Goal: Task Accomplishment & Management: Complete application form

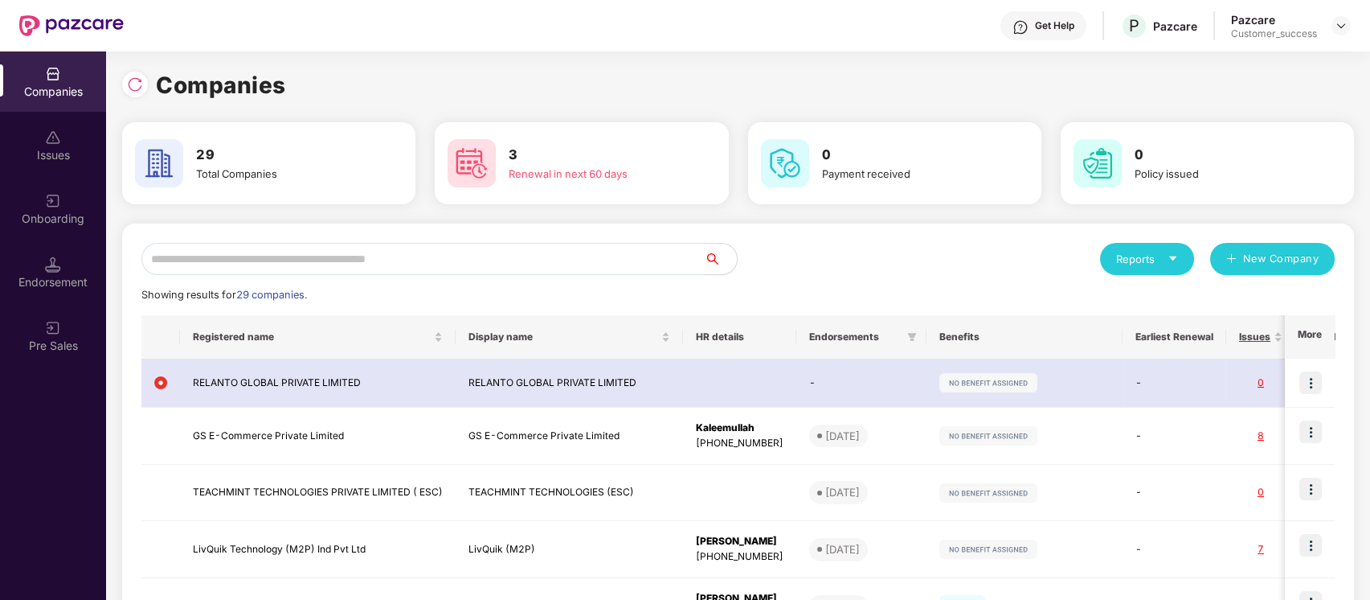
click at [486, 263] on input "text" at bounding box center [422, 259] width 563 height 32
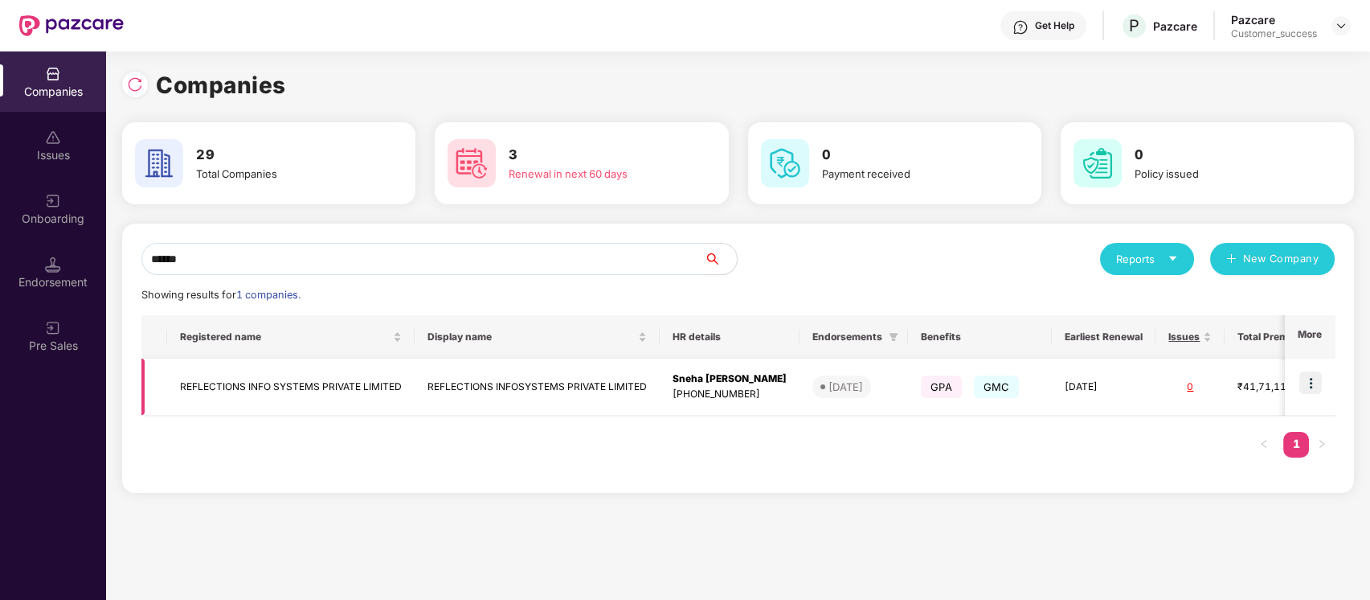
type input "******"
click at [383, 387] on td "REFLECTIONS INFO SYSTEMS PRIVATE LIMITED" at bounding box center [291, 386] width 248 height 57
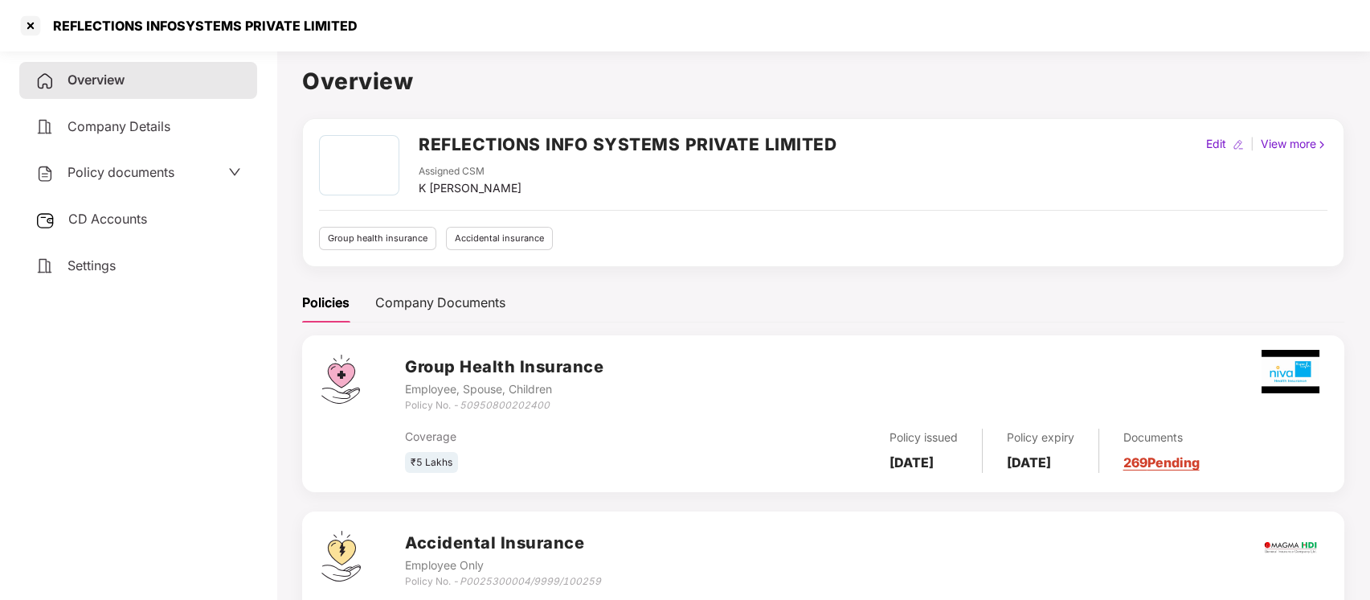
click at [155, 170] on span "Policy documents" at bounding box center [121, 172] width 107 height 16
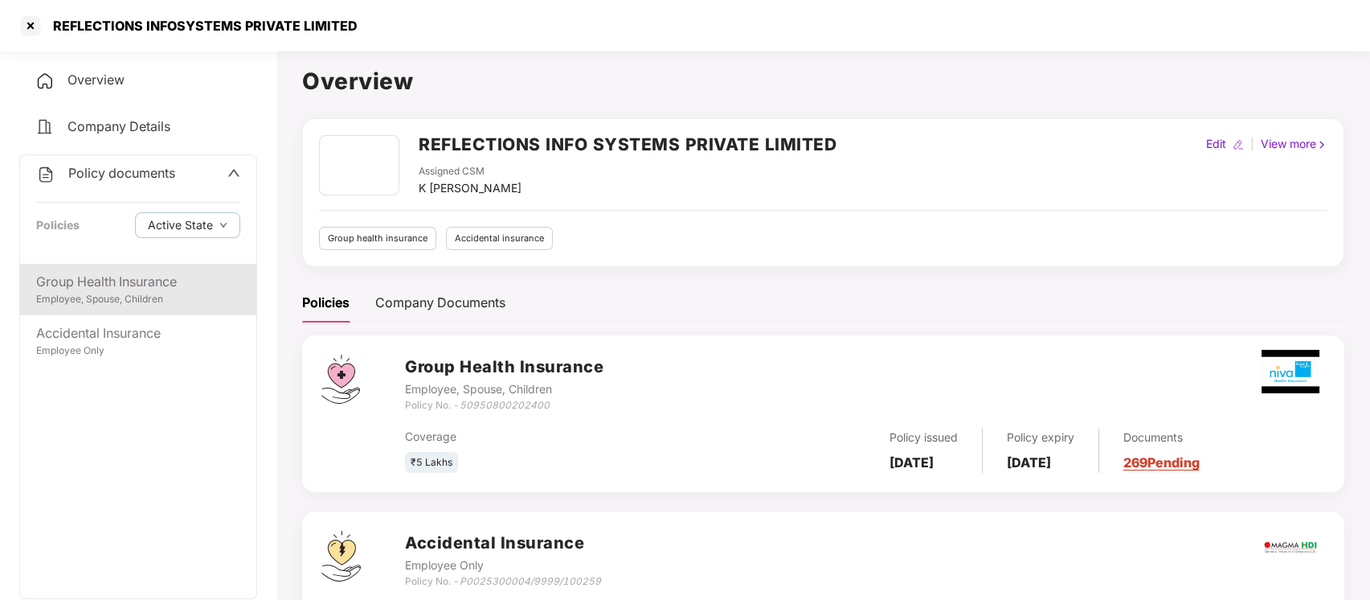
click at [148, 272] on div "Group Health Insurance" at bounding box center [138, 282] width 204 height 20
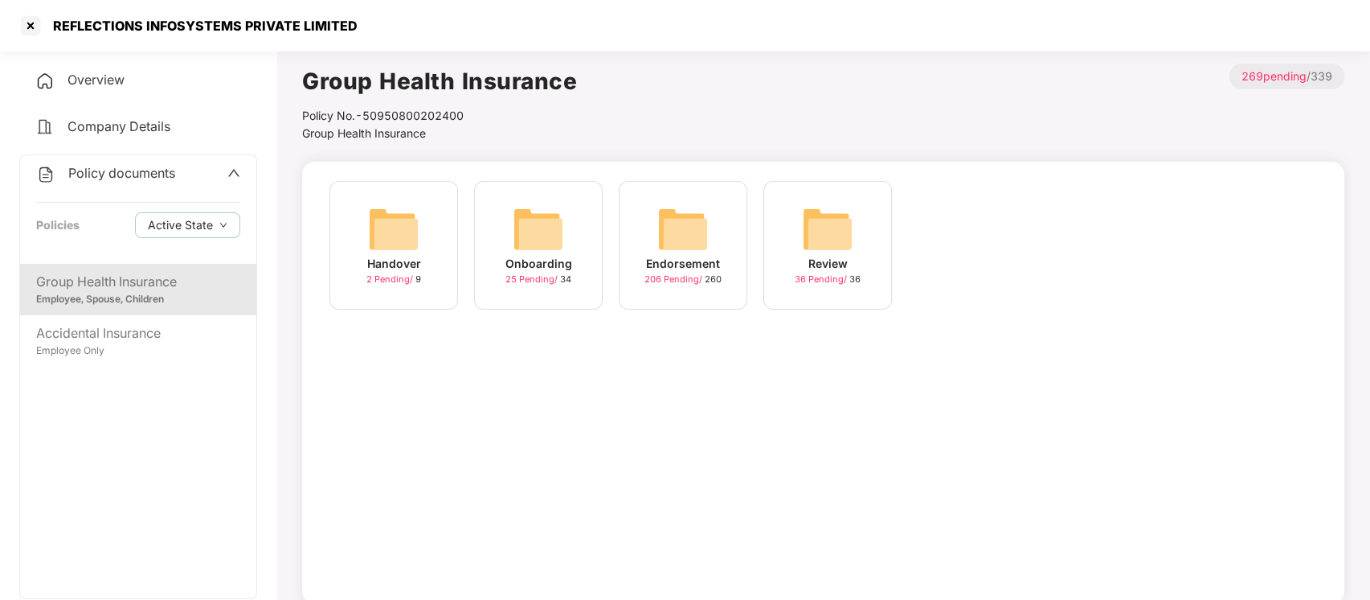
click at [691, 247] on img at bounding box center [682, 228] width 51 height 51
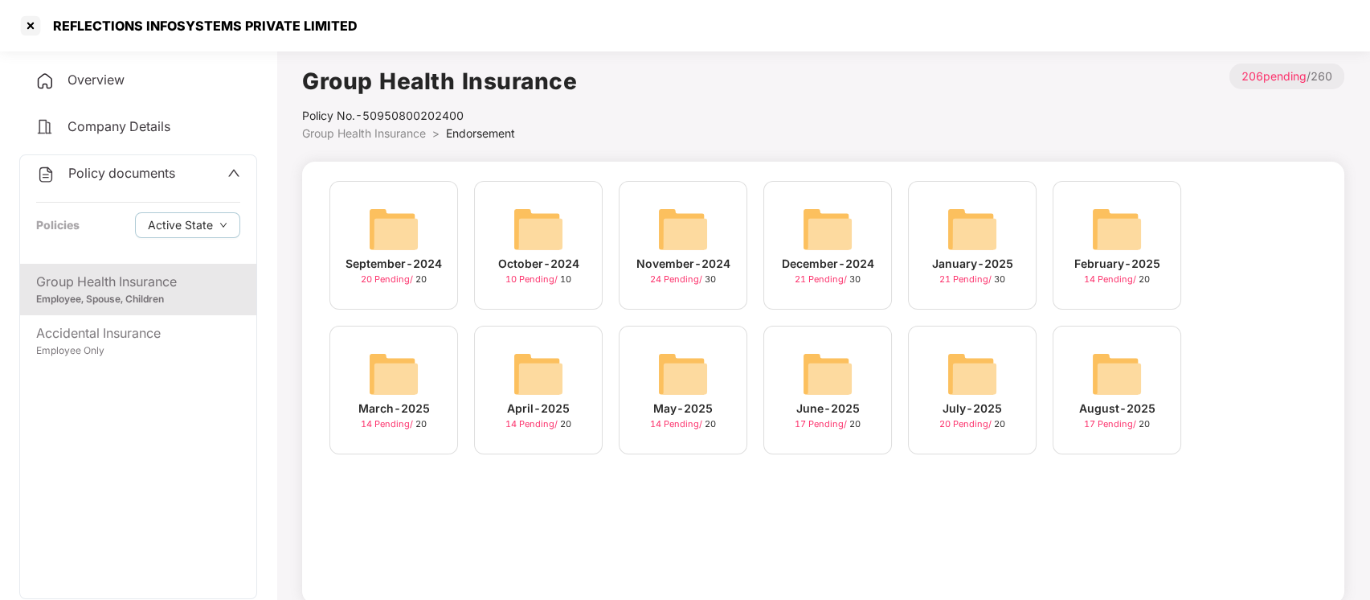
click at [1091, 383] on img at bounding box center [1116, 373] width 51 height 51
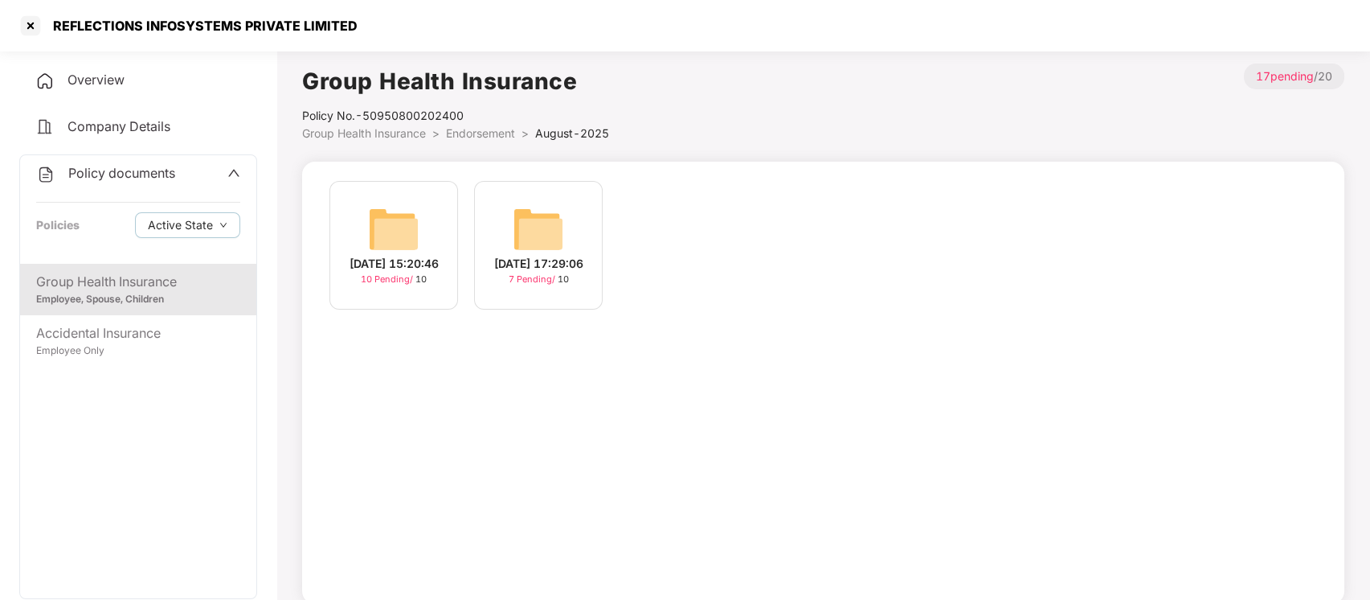
click at [451, 239] on div "05-Aug-2025 15:20:46 10 Pending / 10" at bounding box center [394, 245] width 129 height 129
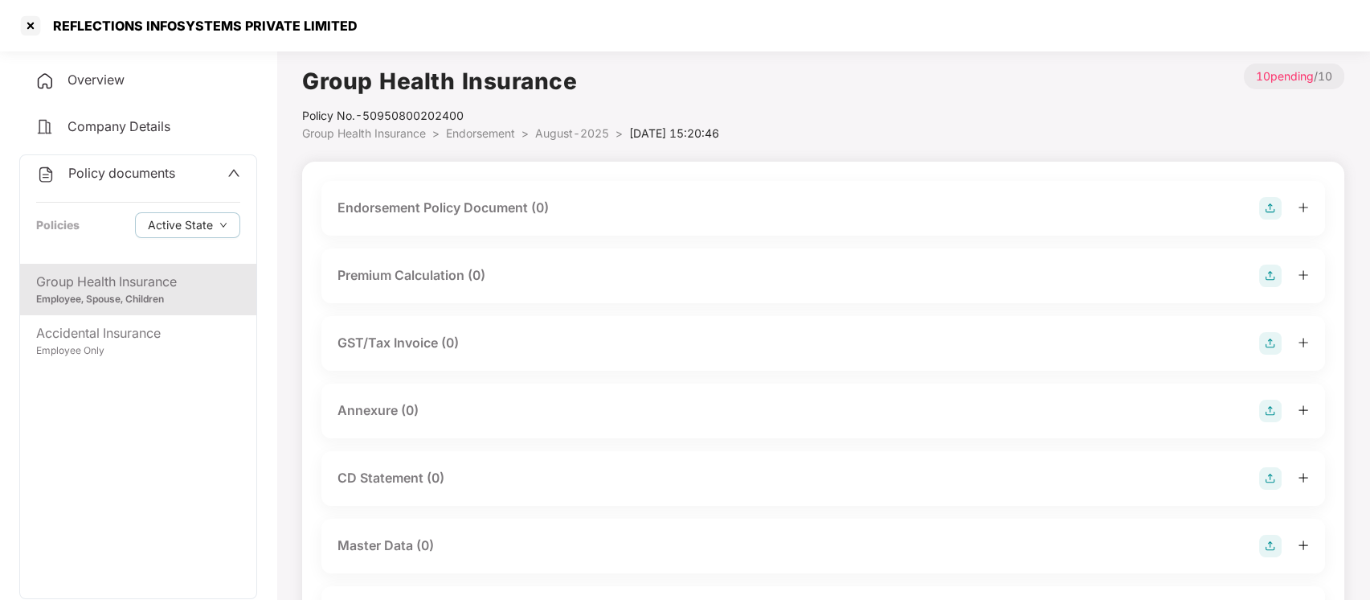
click at [583, 125] on li "August-2025 >" at bounding box center [582, 134] width 94 height 18
click at [585, 129] on span "August-2025" at bounding box center [572, 133] width 74 height 14
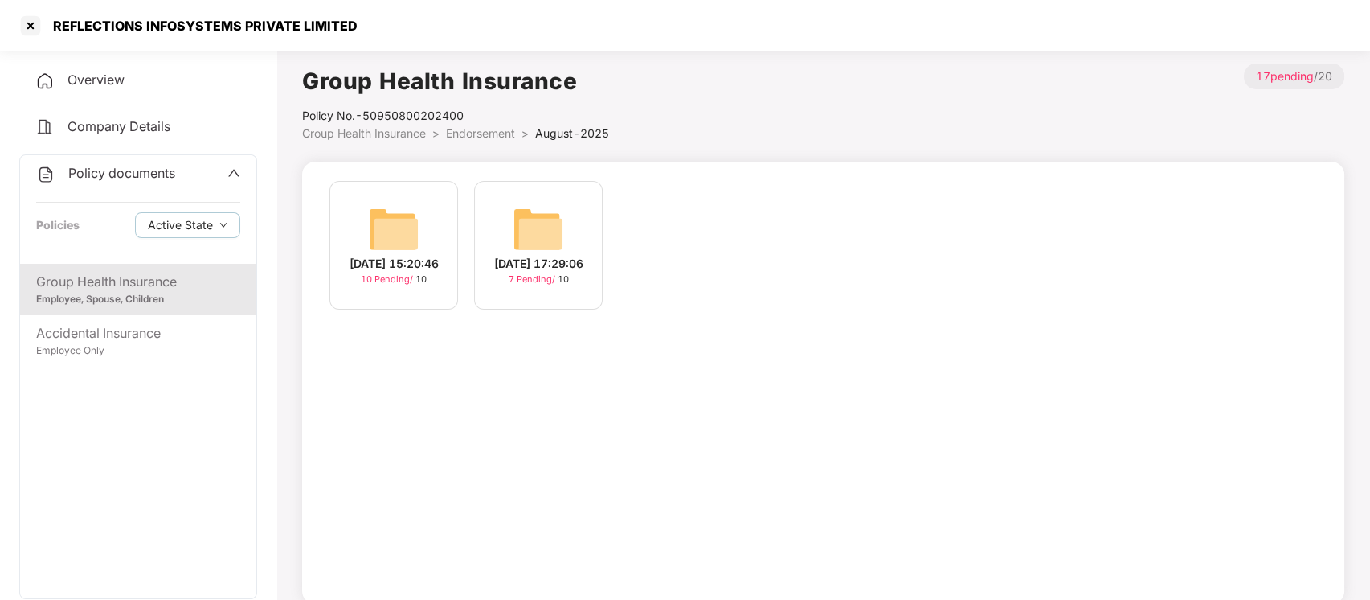
click at [495, 227] on div "04-Aug-2025 17:29:06 7 Pending / 10" at bounding box center [538, 245] width 129 height 129
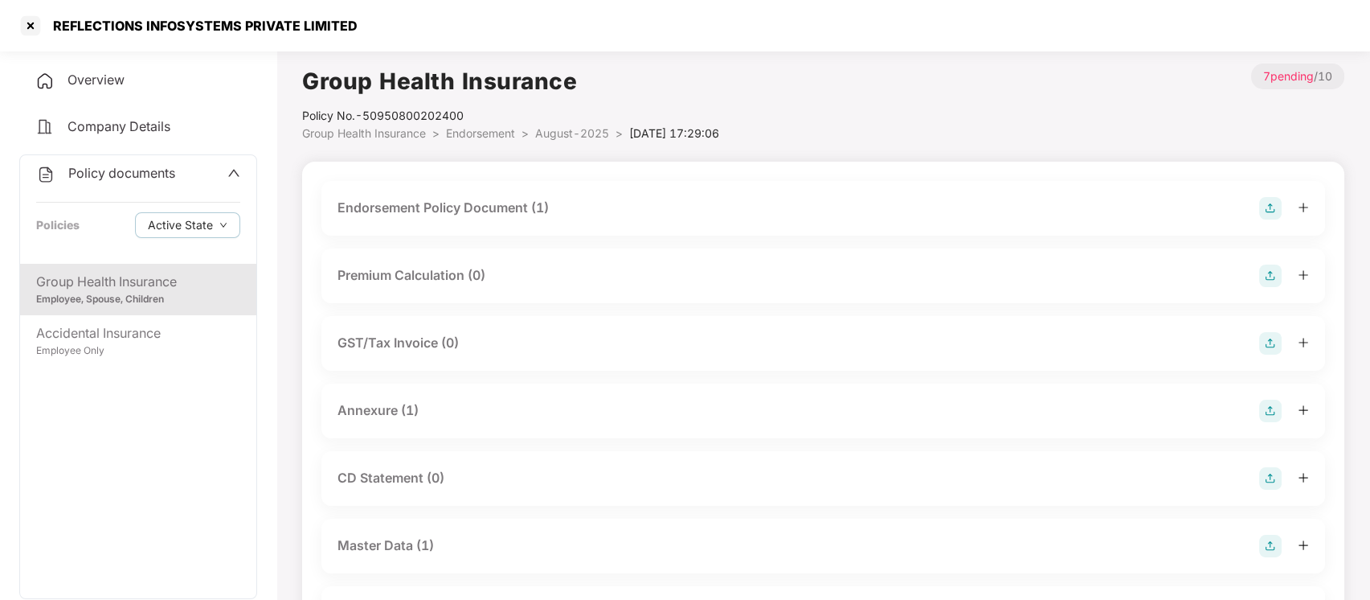
click at [390, 543] on div "Master Data (1)" at bounding box center [386, 545] width 96 height 20
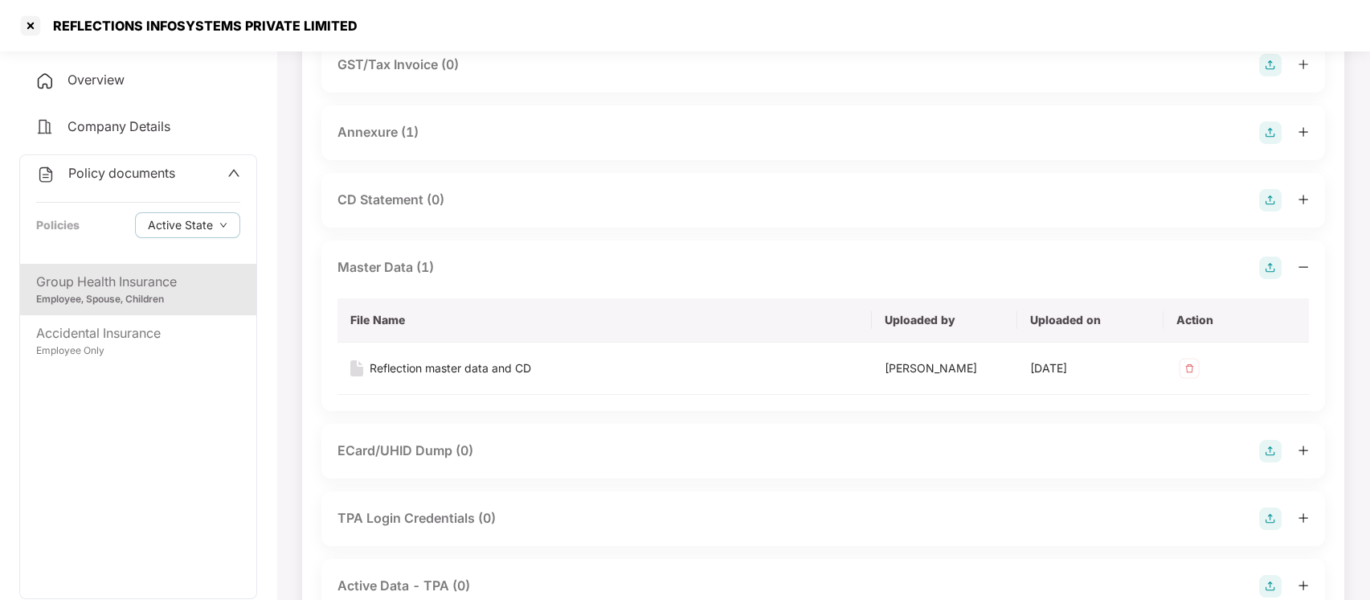
scroll to position [280, 0]
click at [493, 363] on div "Reflection master data and CD" at bounding box center [451, 366] width 162 height 18
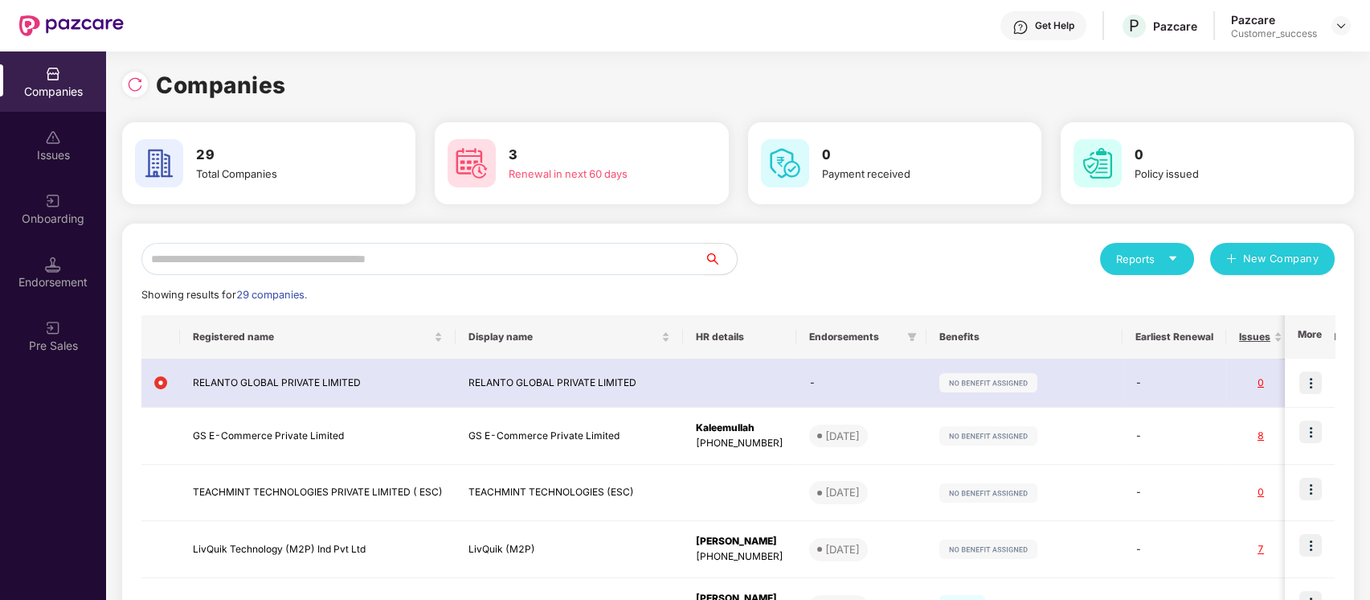
click at [384, 260] on input "text" at bounding box center [422, 259] width 563 height 32
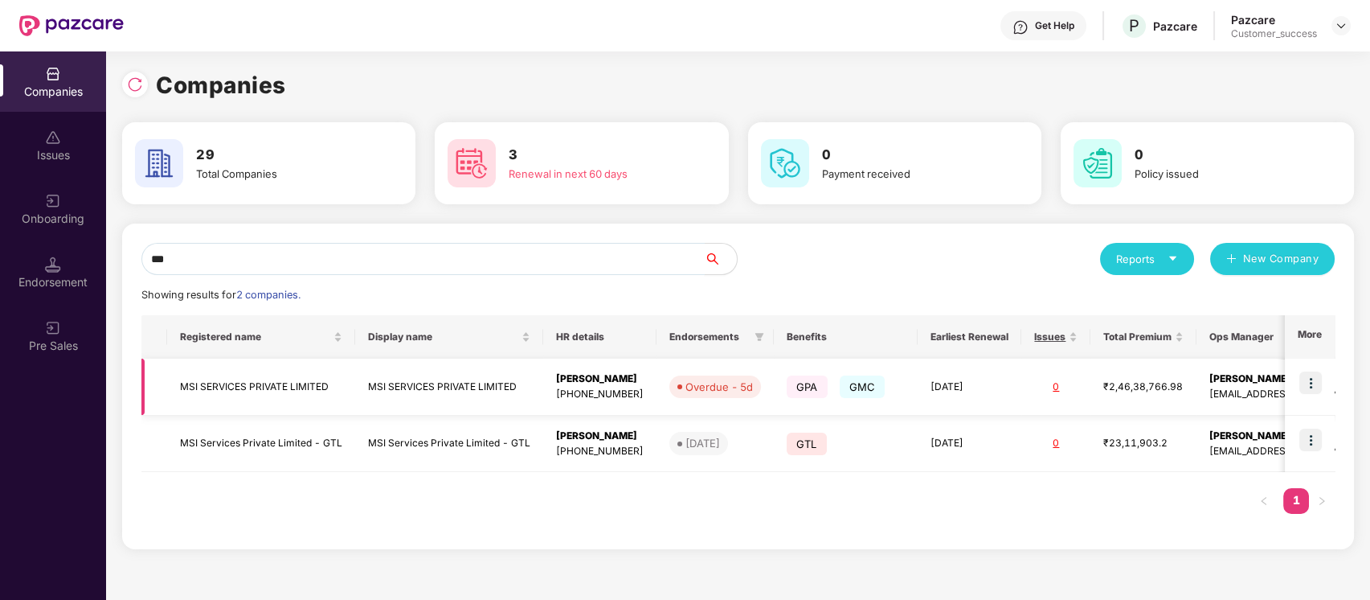
type input "***"
click at [1310, 376] on img at bounding box center [1311, 382] width 23 height 23
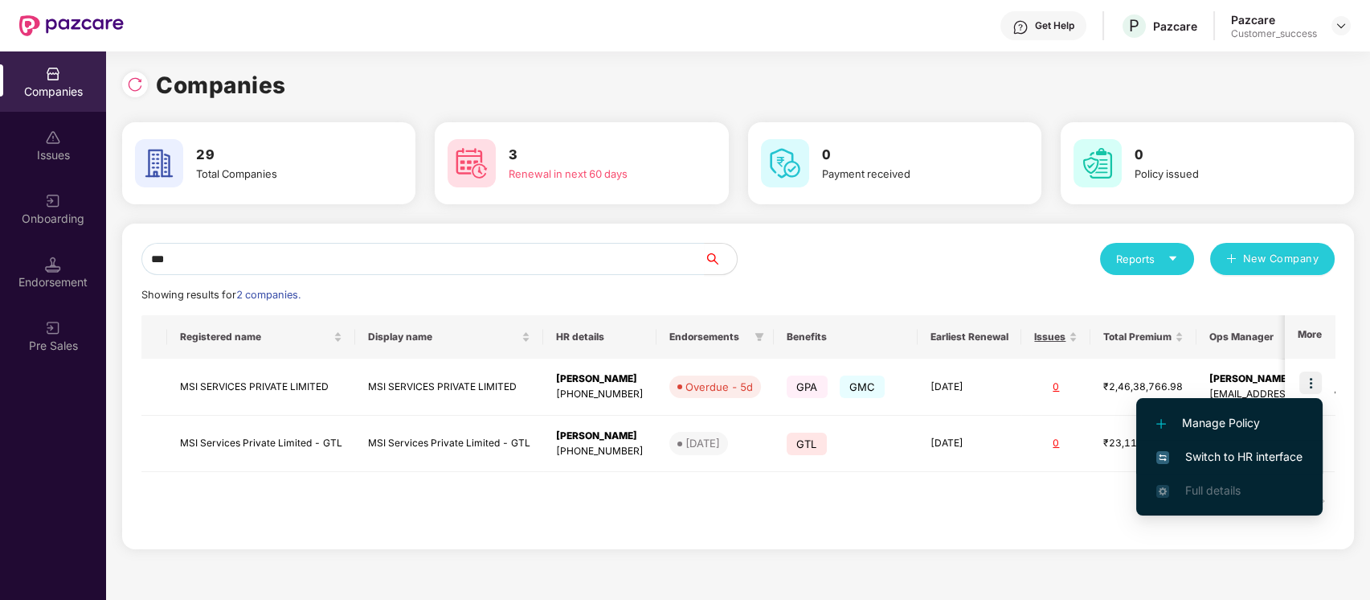
click at [1229, 461] on span "Switch to HR interface" at bounding box center [1229, 457] width 146 height 18
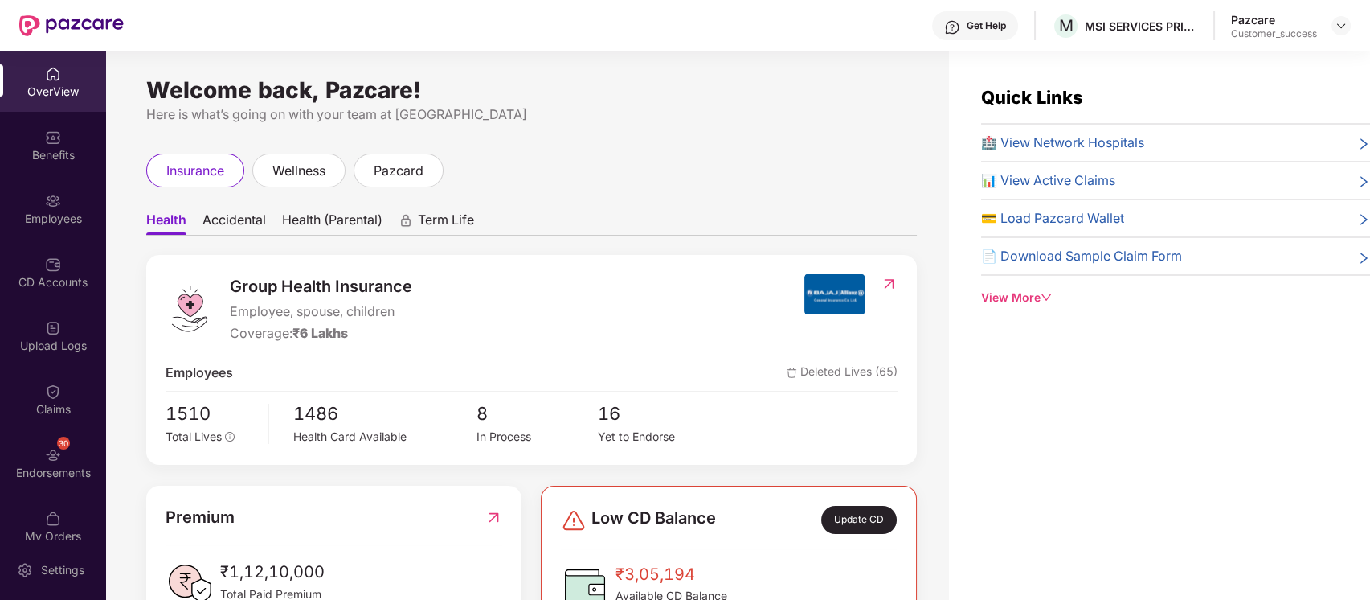
click at [63, 231] on div "Employees" at bounding box center [53, 208] width 106 height 60
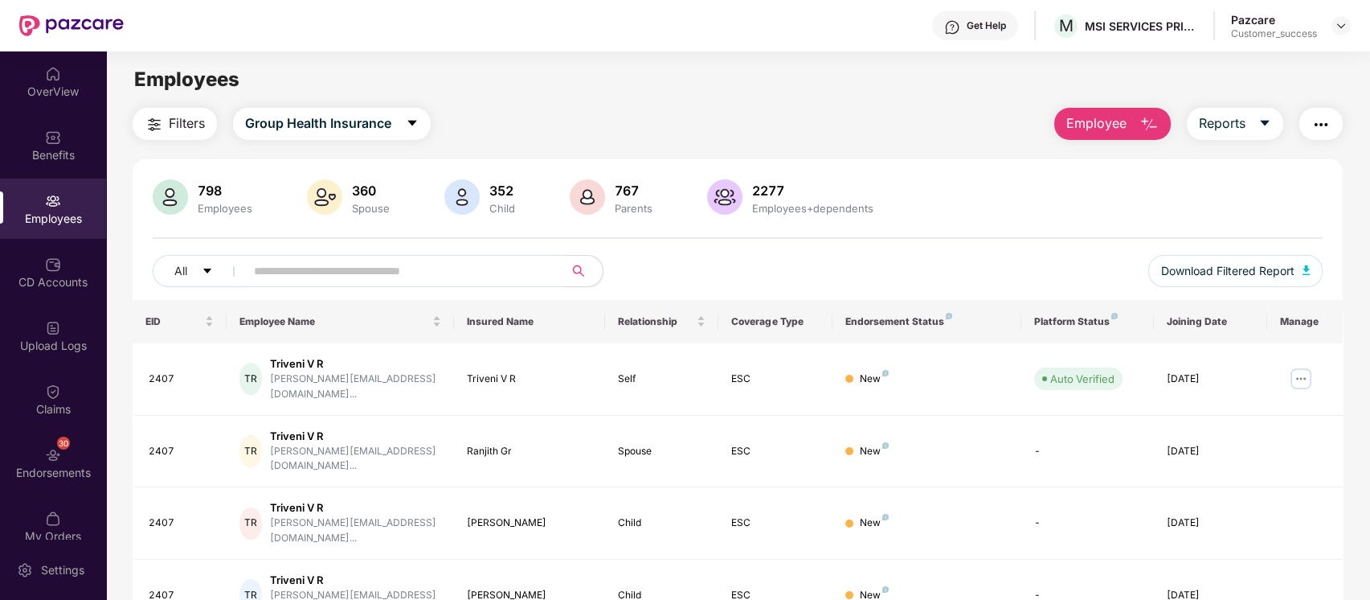
click at [469, 275] on input "text" at bounding box center [398, 271] width 289 height 24
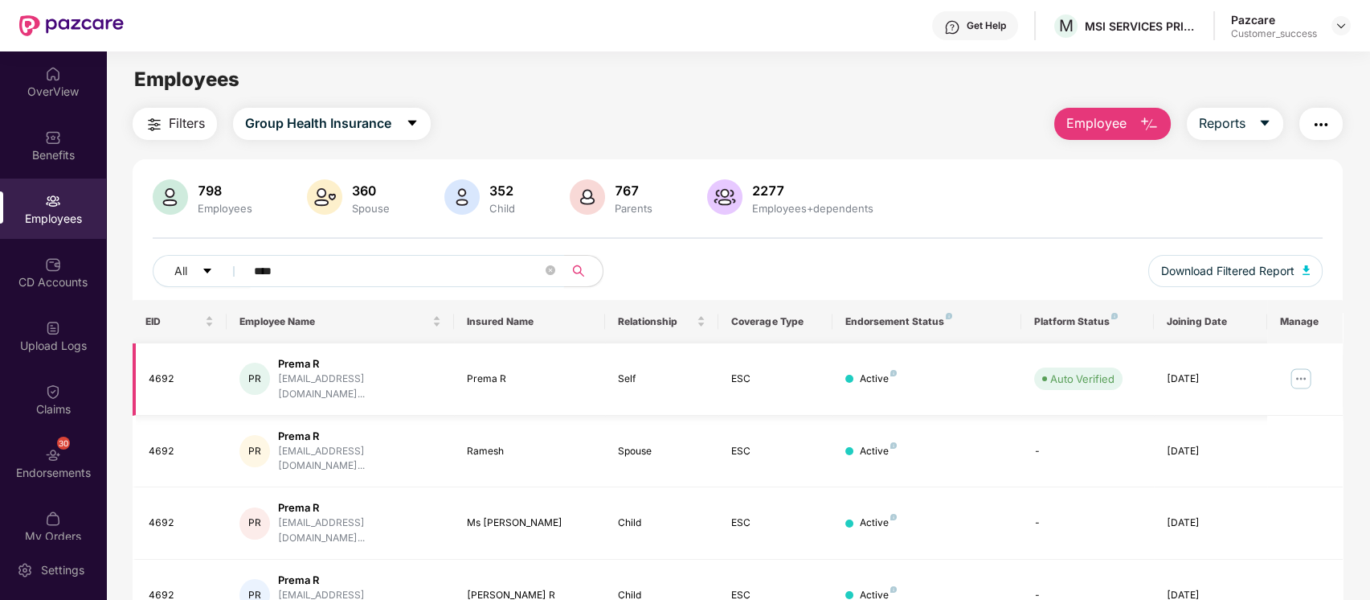
type input "****"
click at [1299, 372] on img at bounding box center [1301, 379] width 26 height 26
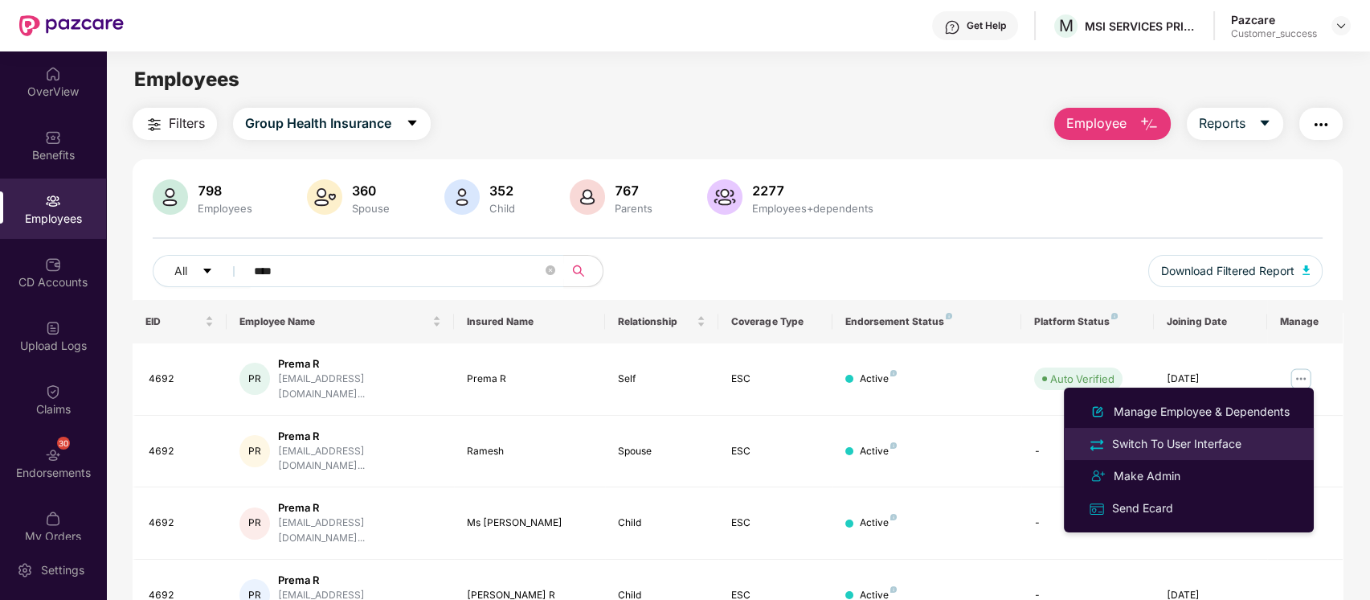
click at [1202, 439] on div "Switch To User Interface" at bounding box center [1177, 444] width 136 height 18
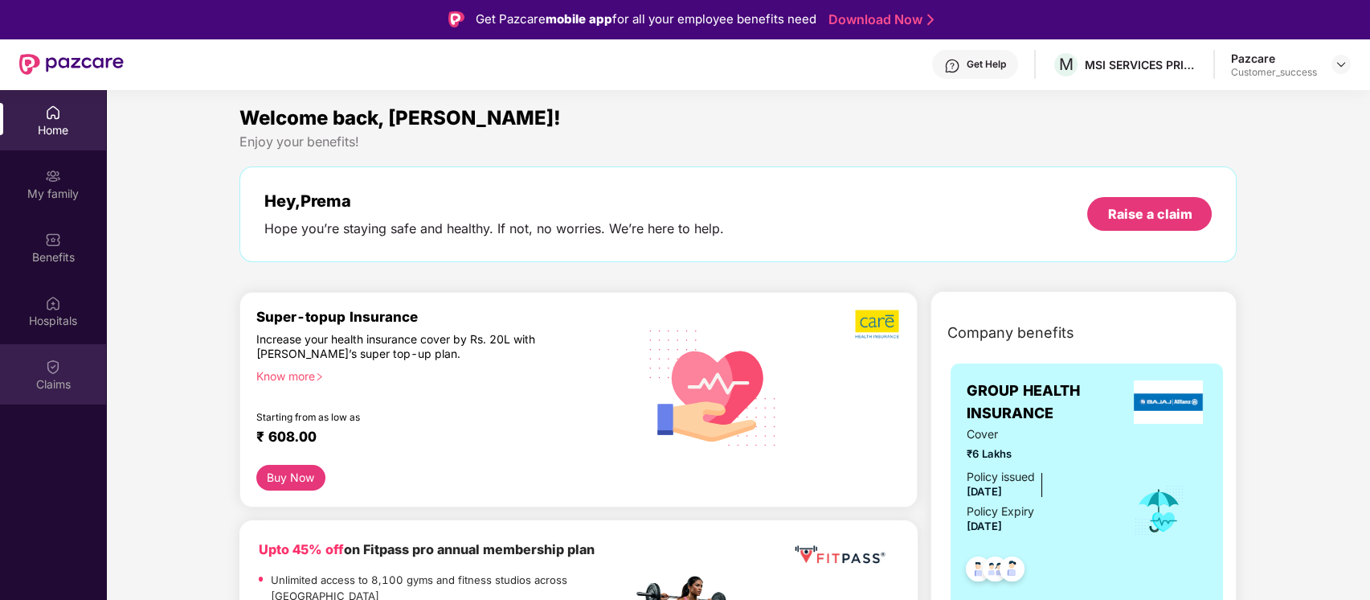
click at [65, 376] on div "Claims" at bounding box center [53, 384] width 106 height 16
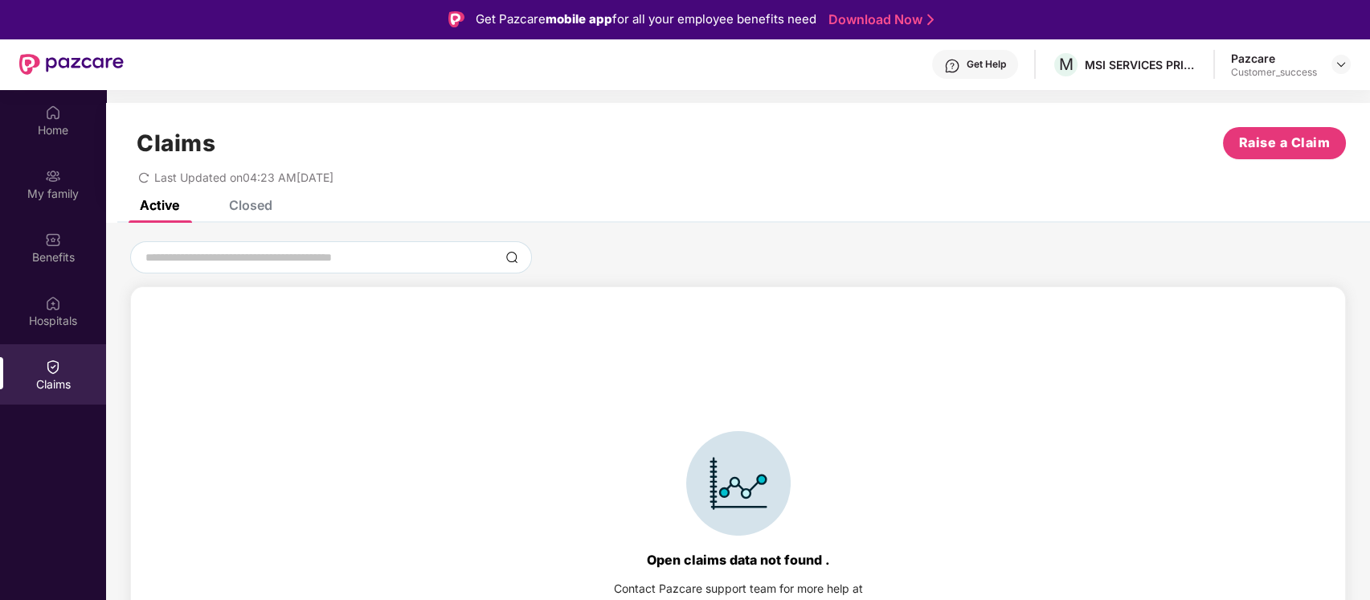
click at [259, 192] on div "Claims Raise a Claim Last Updated on 04:23 AM, 31 Jul 2025" at bounding box center [738, 151] width 1264 height 97
click at [259, 198] on div "Claims Raise a Claim Last Updated on 04:23 AM, 31 Jul 2025" at bounding box center [738, 151] width 1264 height 97
click at [262, 210] on div "Closed" at bounding box center [250, 205] width 43 height 16
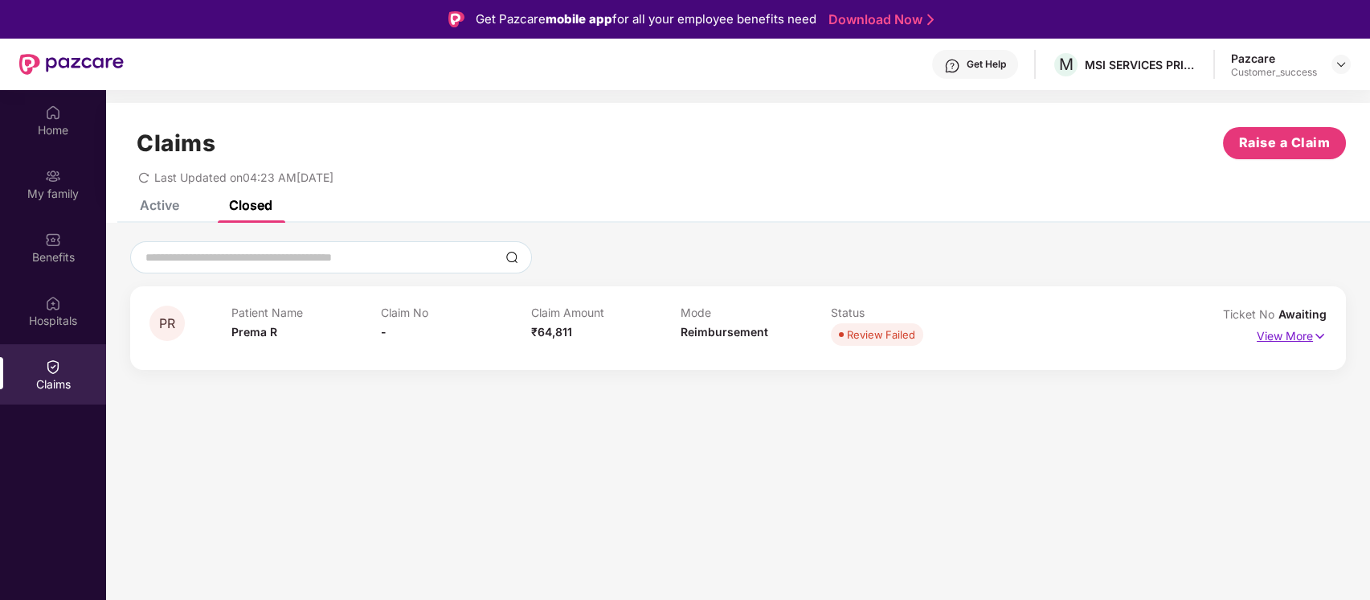
click at [1286, 333] on p "View More" at bounding box center [1292, 334] width 70 height 22
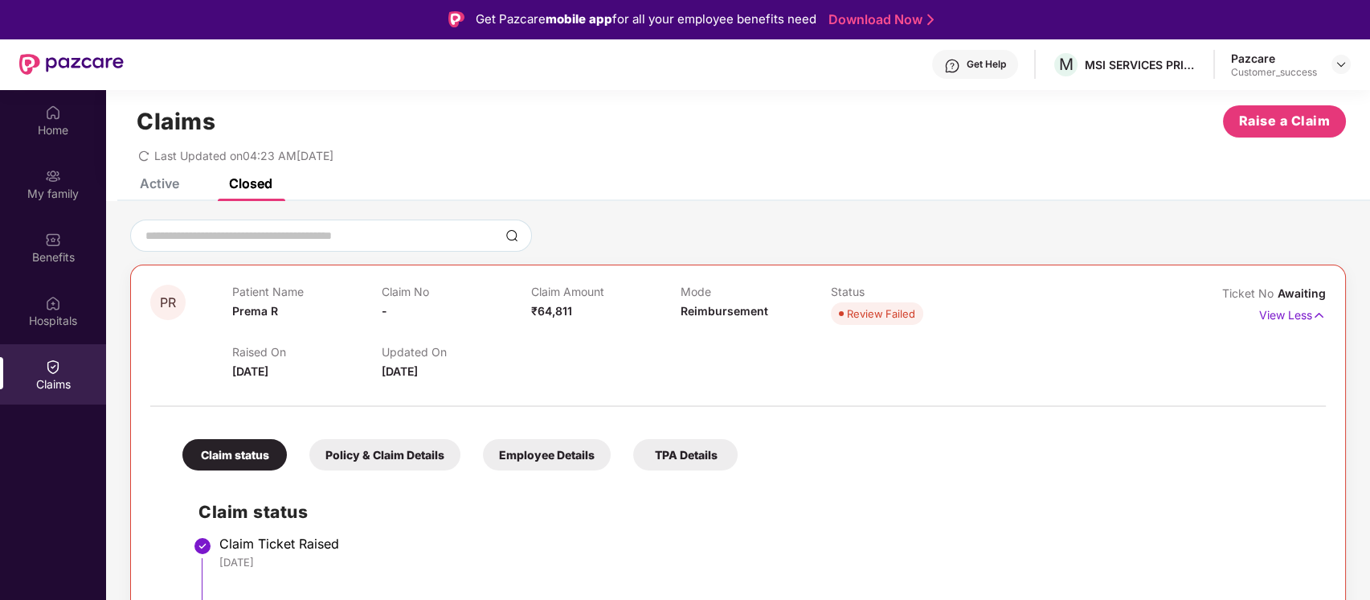
scroll to position [90, 0]
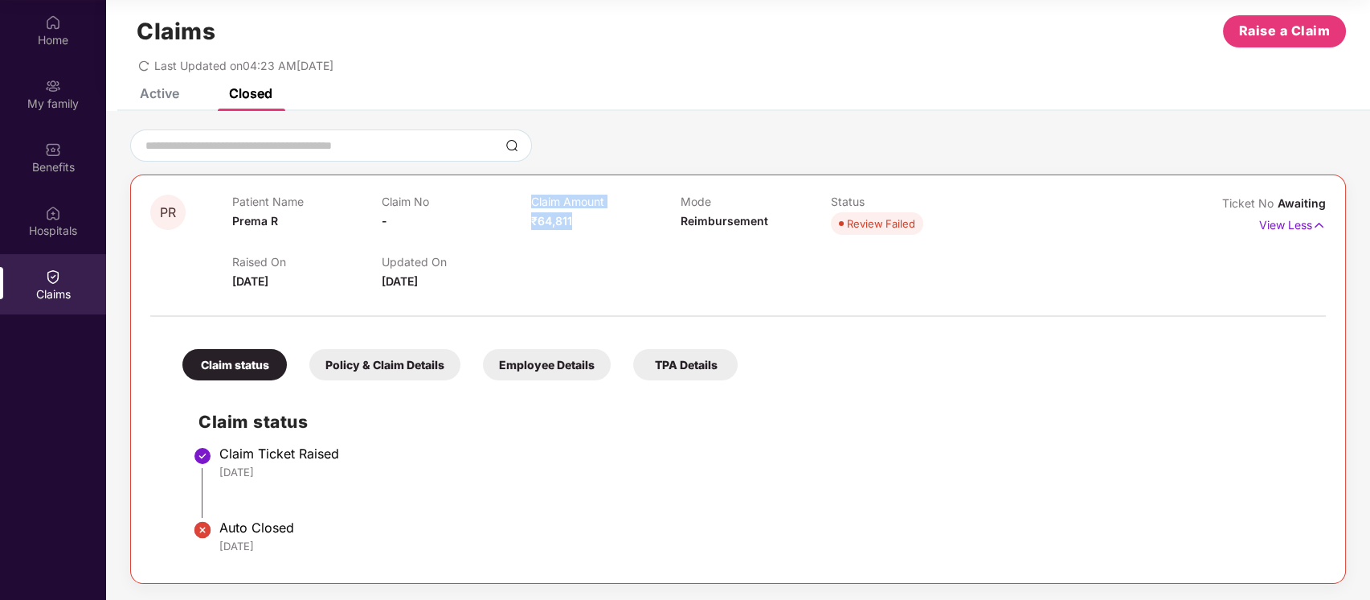
drag, startPoint x: 584, startPoint y: 215, endPoint x: 528, endPoint y: 222, distance: 56.6
click at [528, 222] on div "Patient Name Prema R Claim No - Claim Amount ₹64,811 Mode Reimbursement Status …" at bounding box center [681, 216] width 899 height 44
click at [603, 248] on div "Raised On 28 July 2025 Updated On 30 July 2025" at bounding box center [681, 264] width 899 height 51
click at [56, 57] on div "Home" at bounding box center [53, 30] width 106 height 60
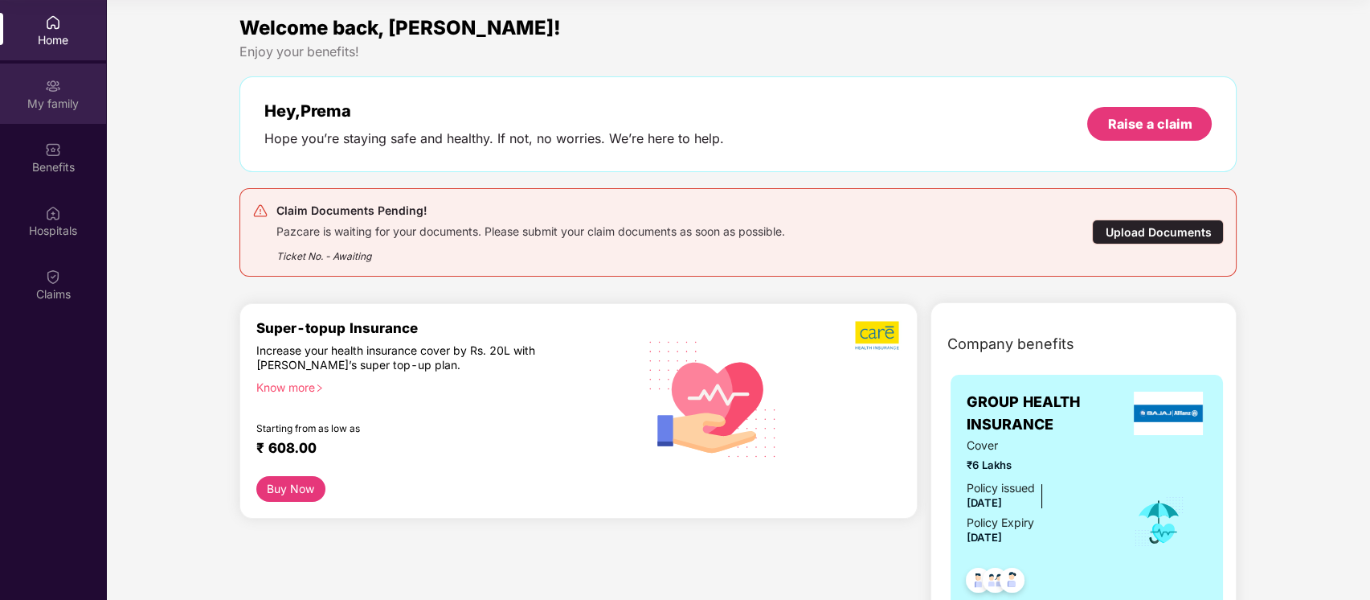
click at [59, 90] on img at bounding box center [53, 86] width 16 height 16
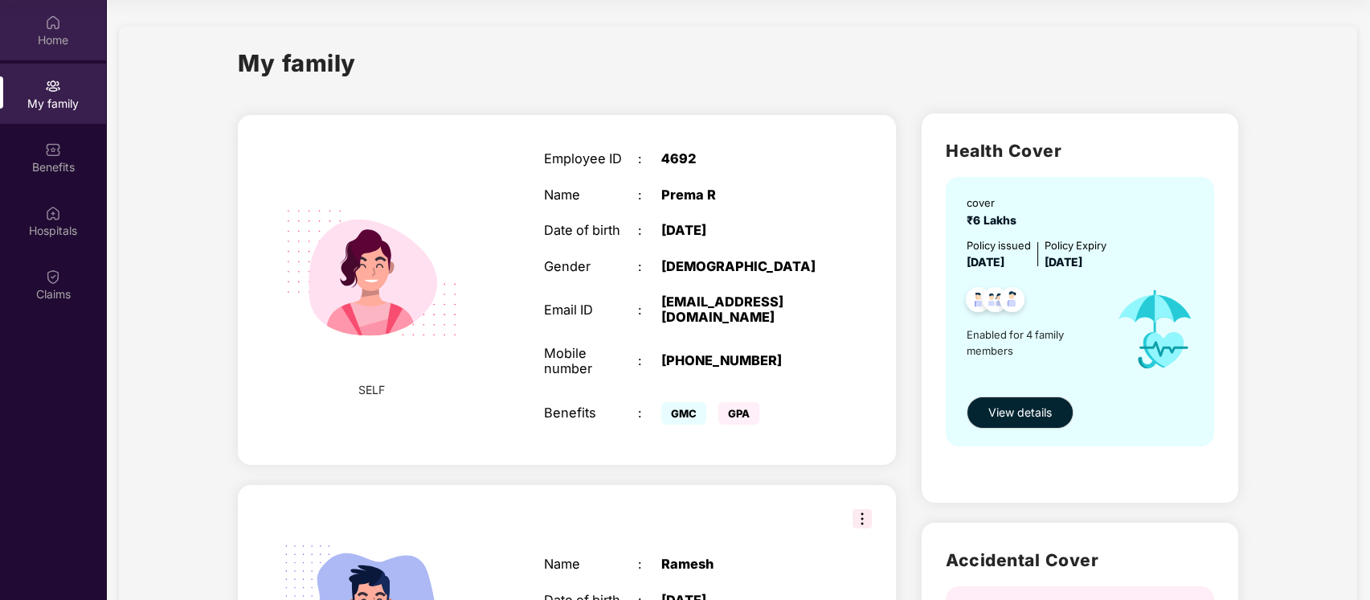
click at [58, 23] on img at bounding box center [53, 22] width 16 height 16
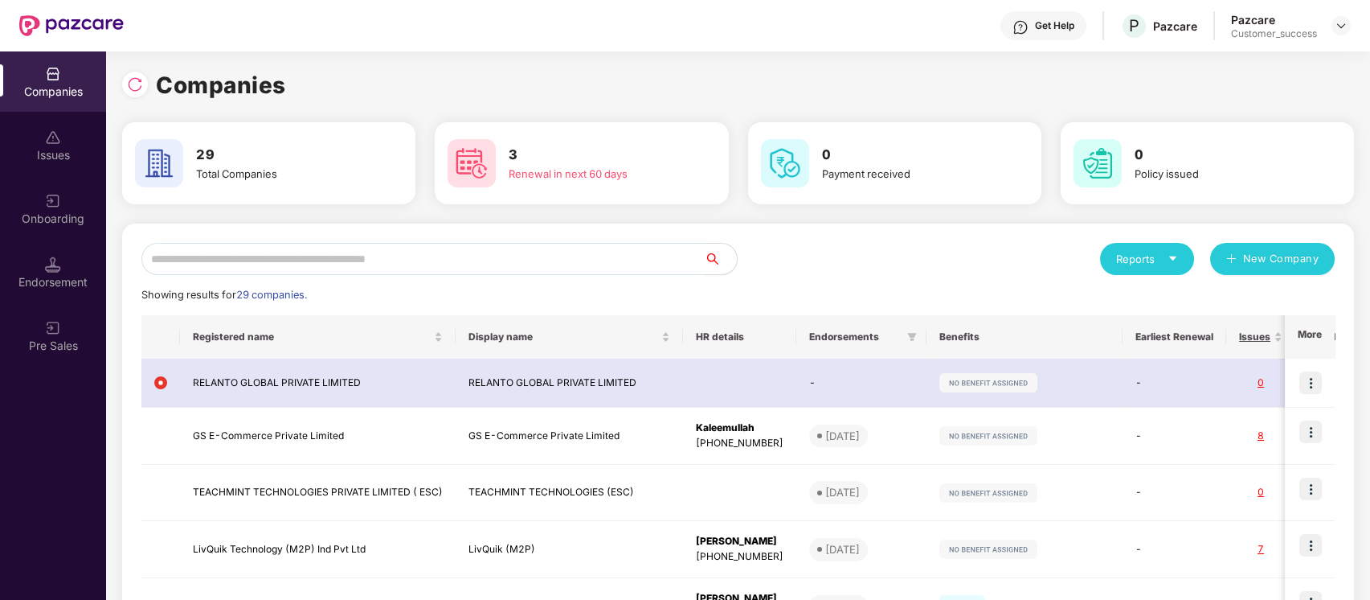
click at [453, 262] on input "text" at bounding box center [422, 259] width 563 height 32
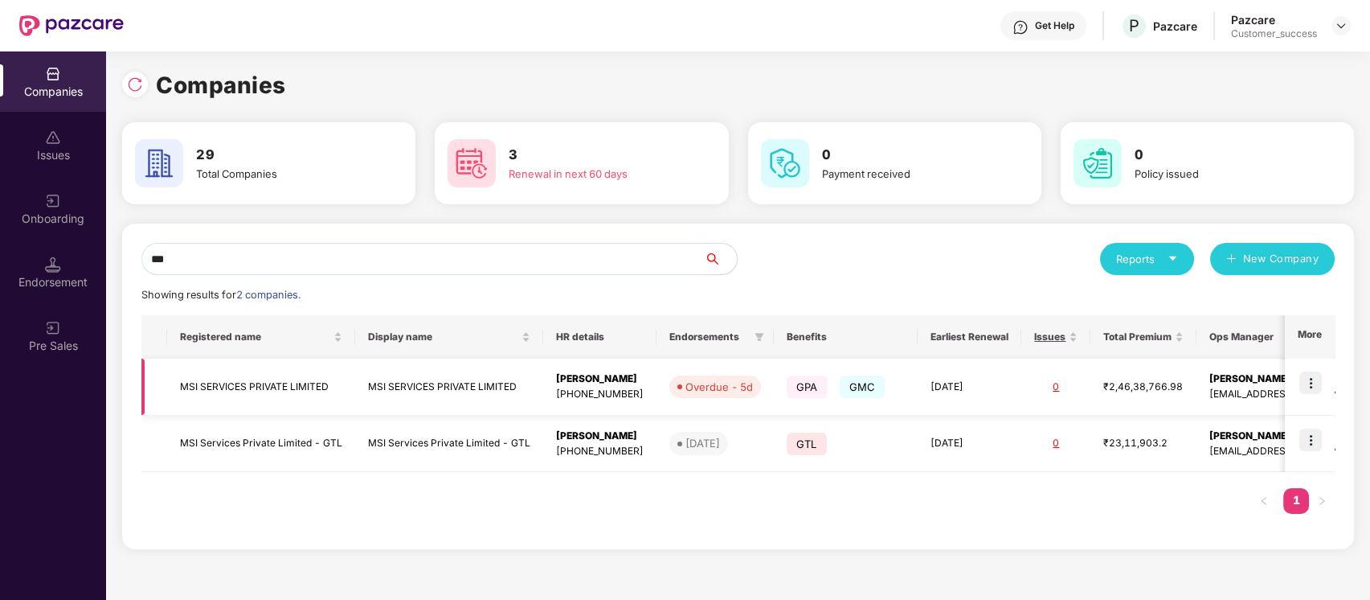
type input "***"
click at [1320, 377] on img at bounding box center [1311, 382] width 23 height 23
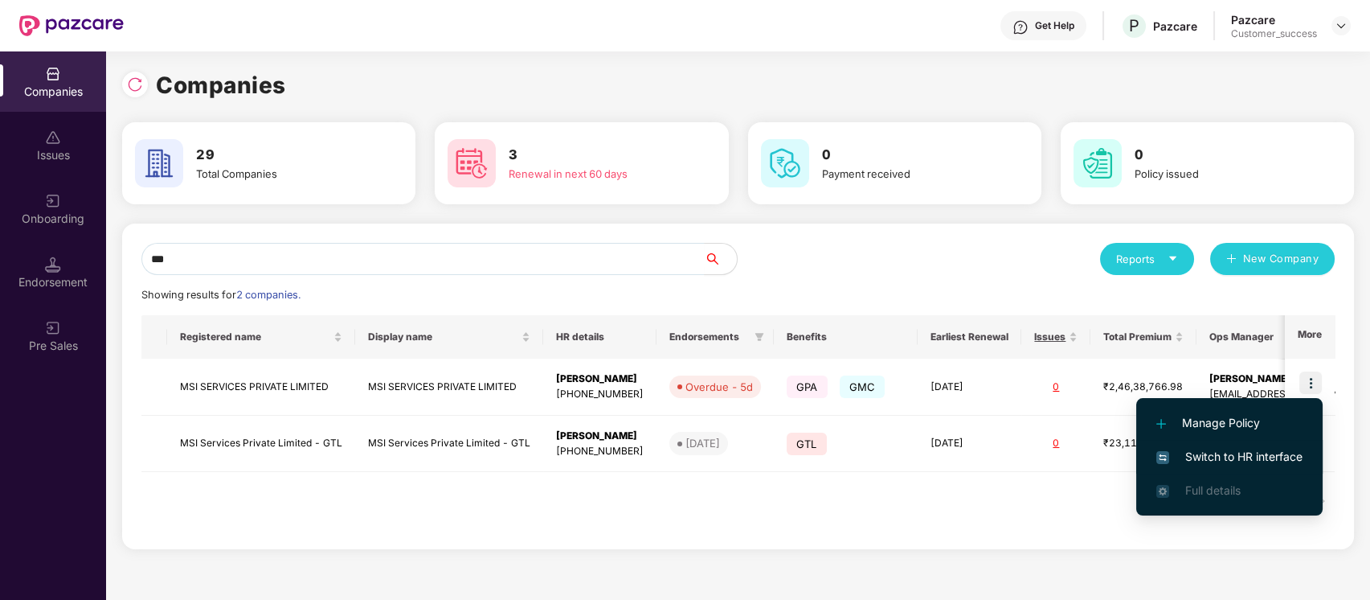
click at [1284, 448] on span "Switch to HR interface" at bounding box center [1229, 457] width 146 height 18
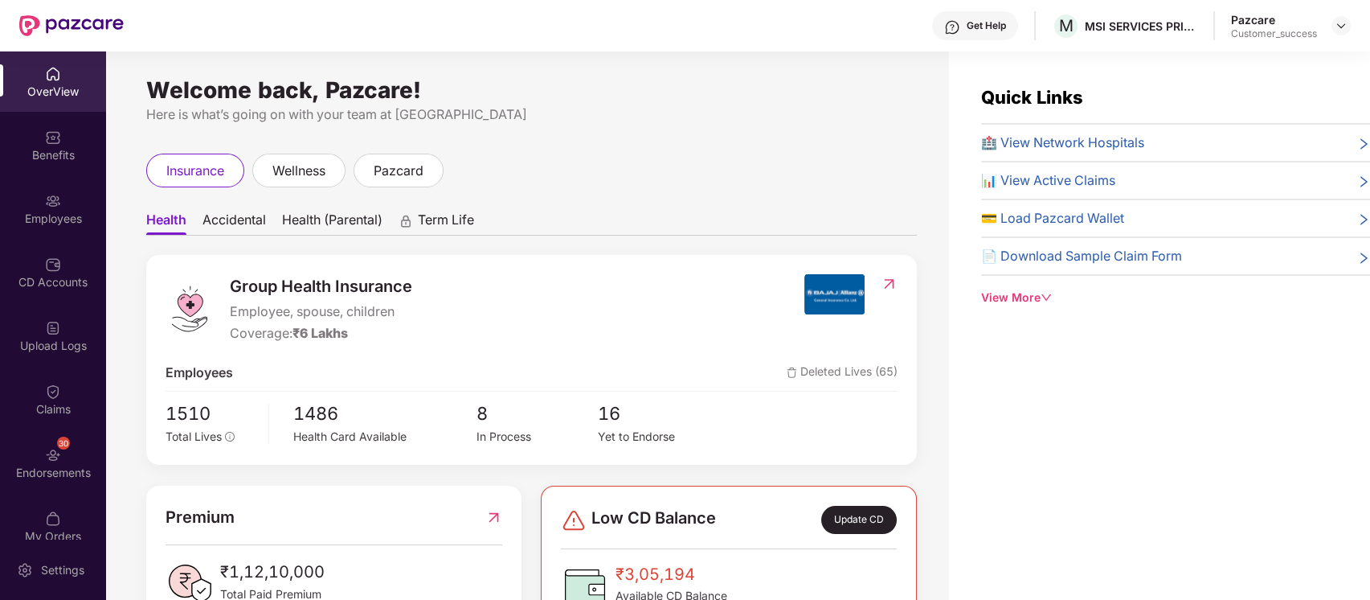
click at [60, 206] on div "Employees" at bounding box center [53, 208] width 106 height 60
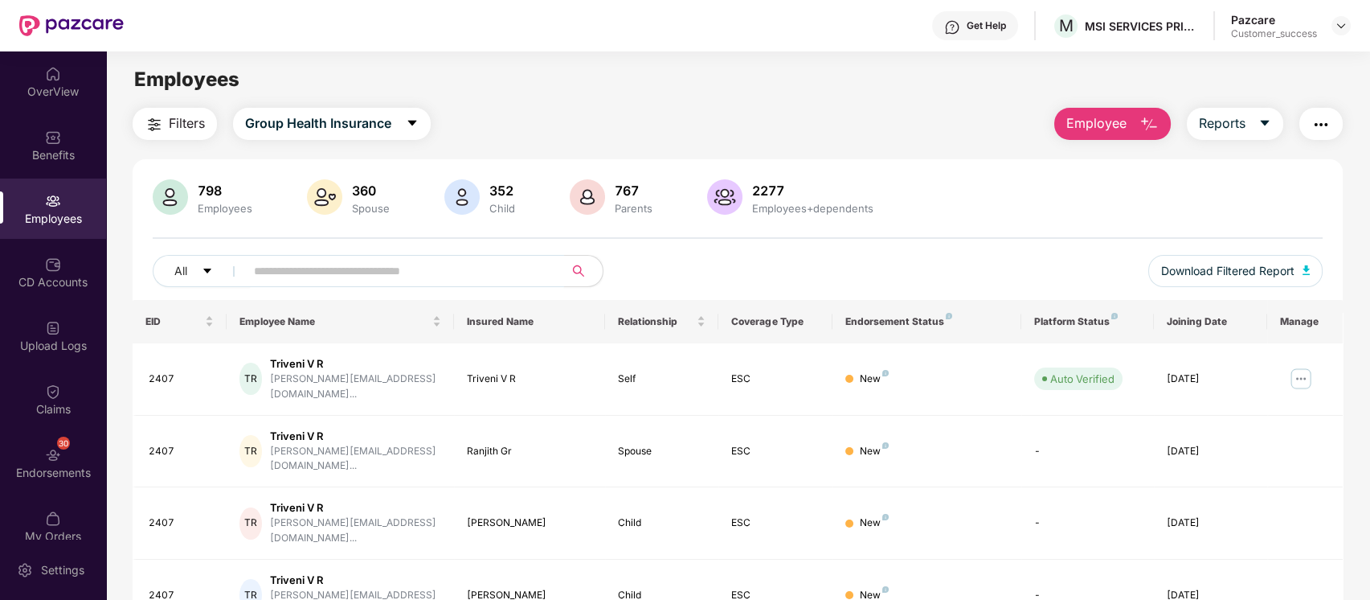
click at [432, 271] on input "text" at bounding box center [398, 271] width 289 height 24
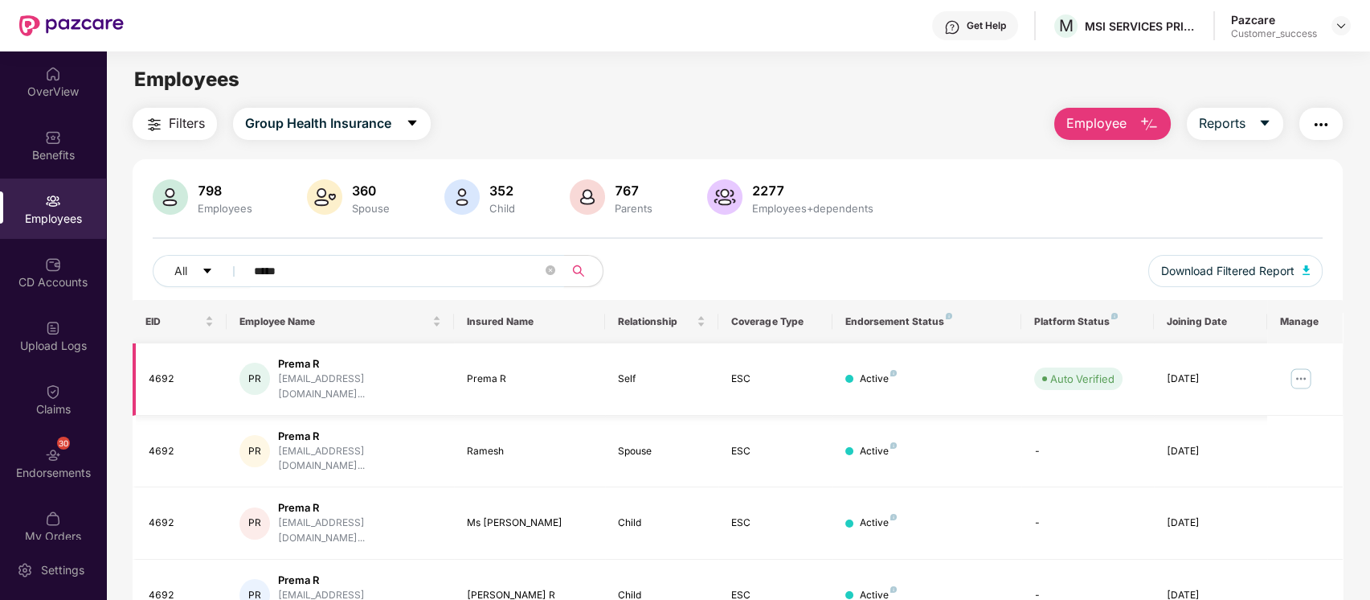
type input "*****"
click at [1316, 375] on td at bounding box center [1305, 379] width 76 height 72
click at [1304, 376] on img at bounding box center [1301, 379] width 26 height 26
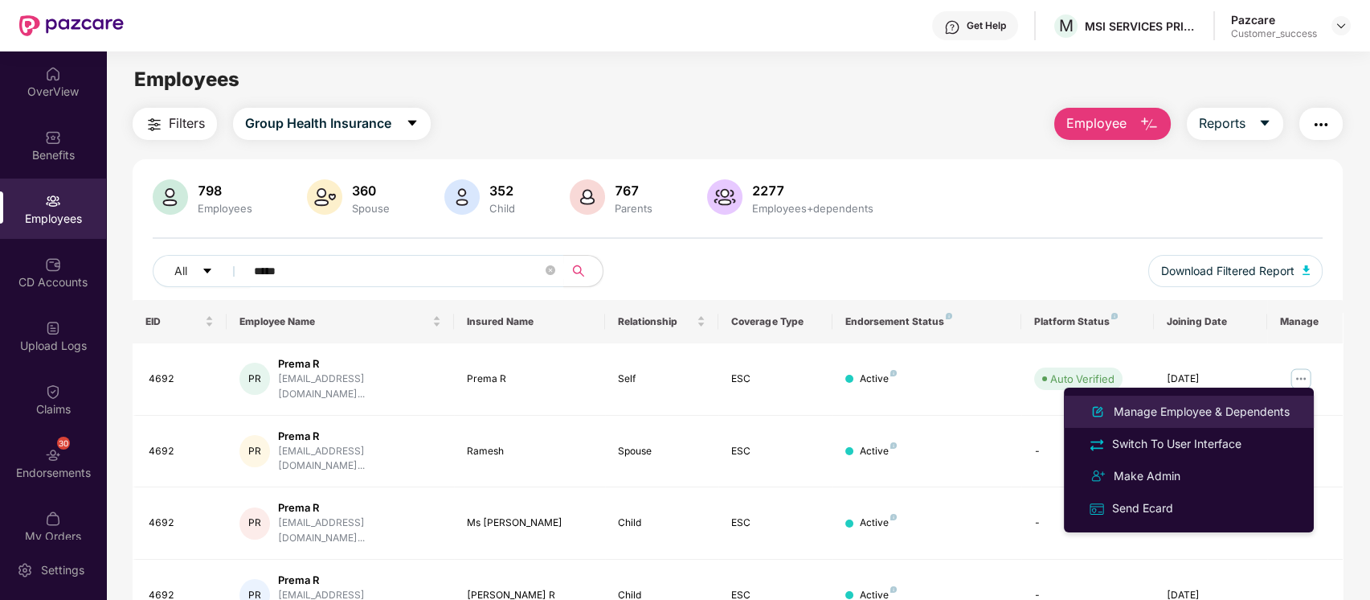
click at [1252, 407] on div "Manage Employee & Dependents" at bounding box center [1202, 412] width 182 height 18
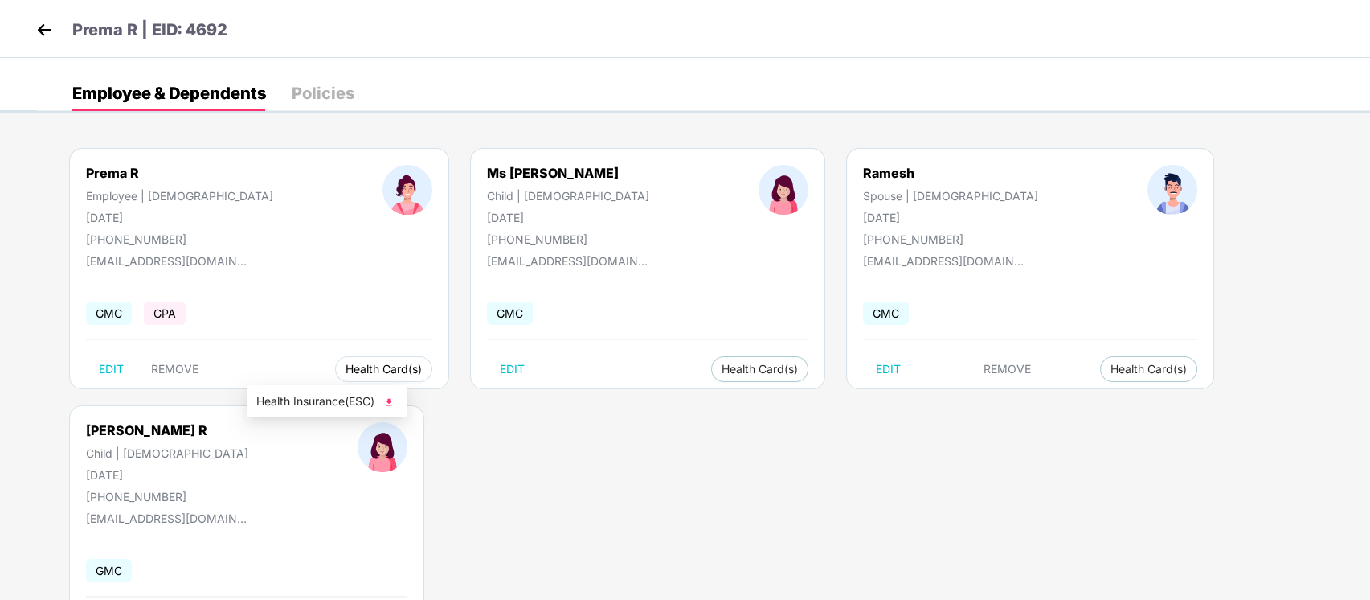
click at [346, 372] on span "Health Card(s)" at bounding box center [384, 369] width 76 height 8
click at [321, 391] on li "Health Insurance(ESC)" at bounding box center [327, 401] width 160 height 26
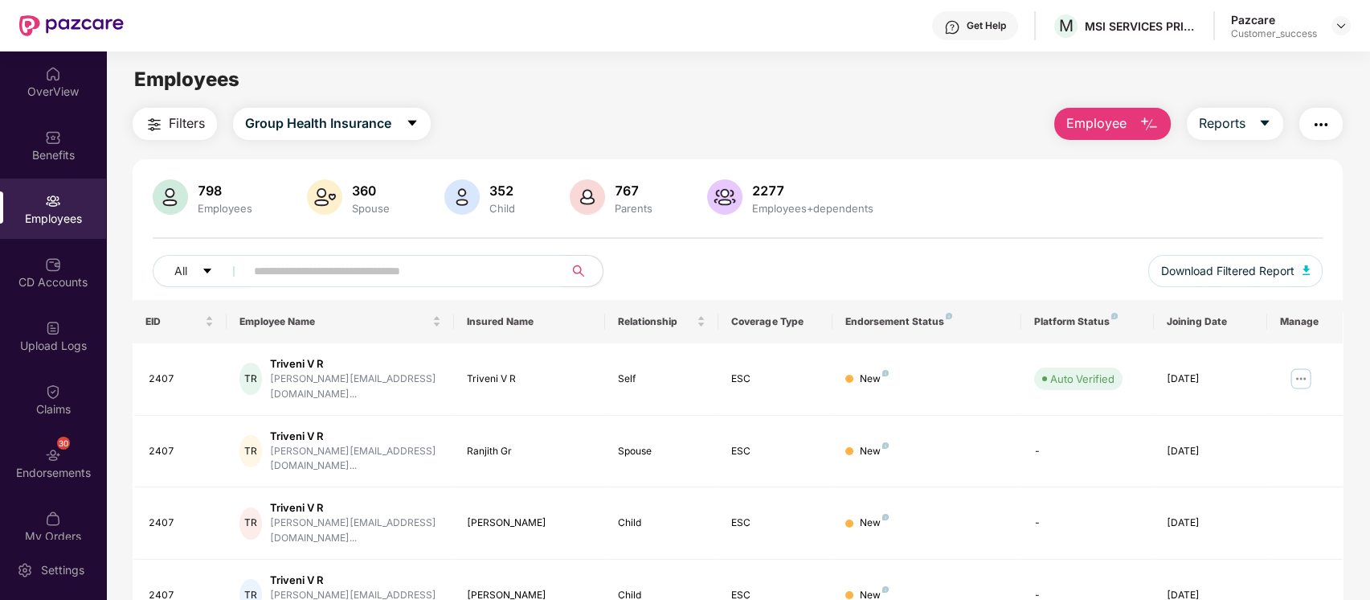
click at [405, 282] on input "text" at bounding box center [398, 271] width 289 height 24
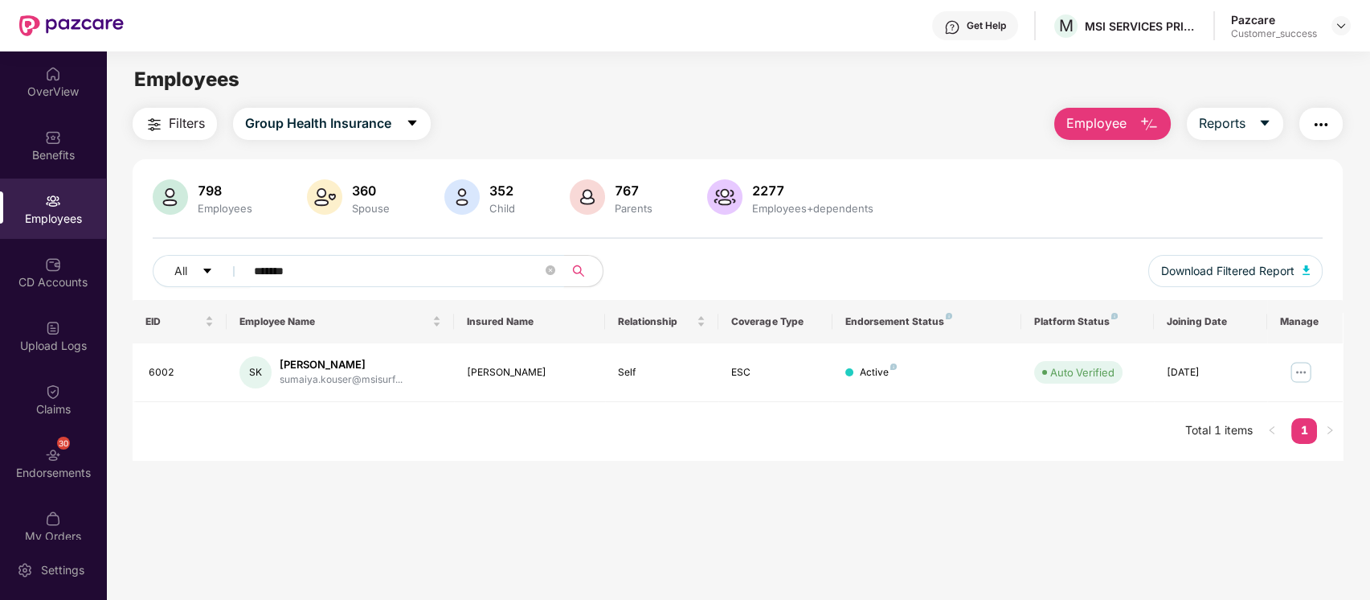
scroll to position [51, 0]
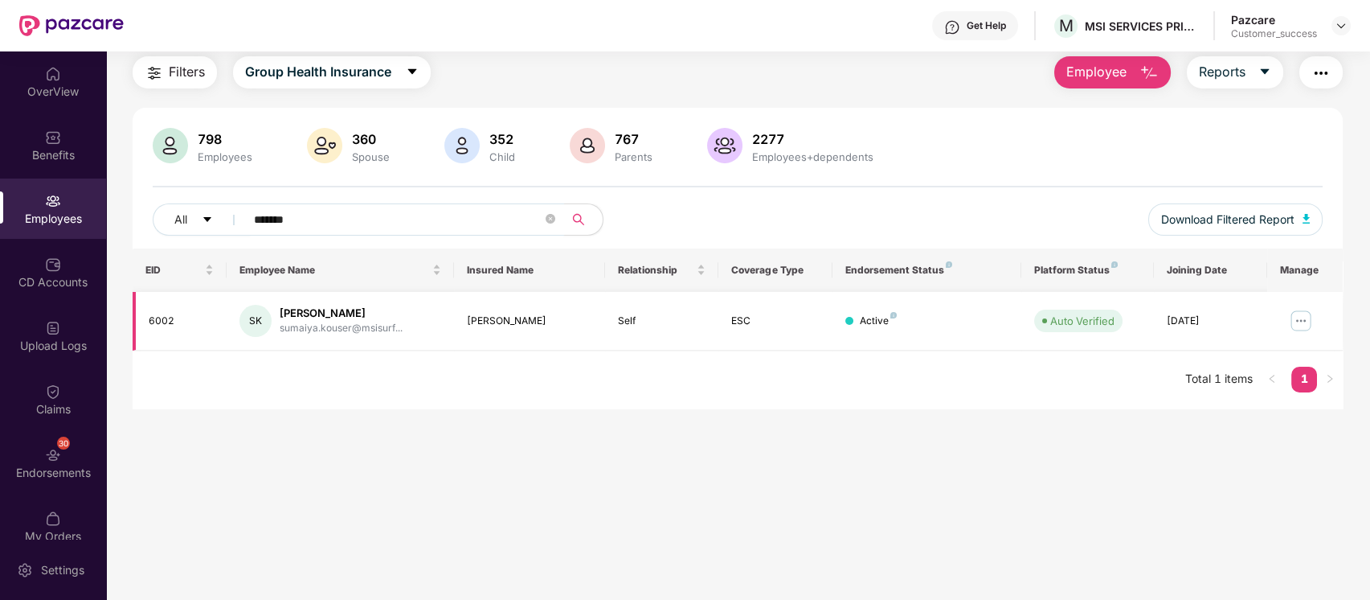
type input "*******"
click at [1293, 320] on img at bounding box center [1301, 321] width 26 height 26
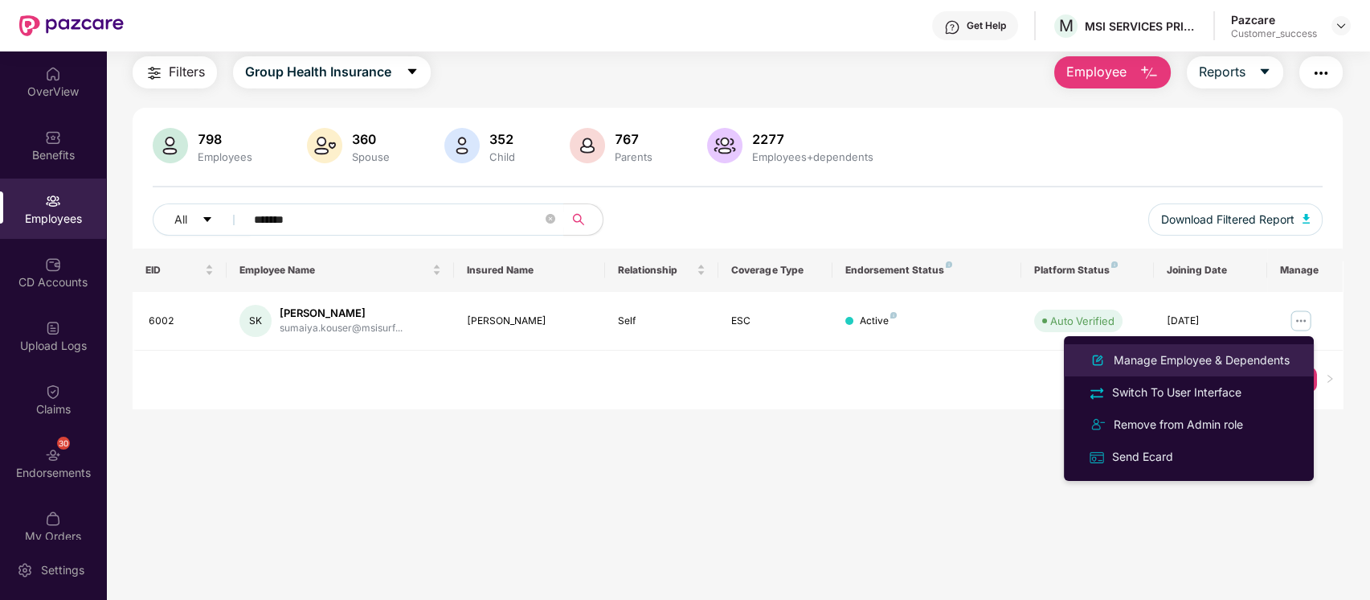
click at [1253, 362] on div "Manage Employee & Dependents" at bounding box center [1202, 360] width 182 height 18
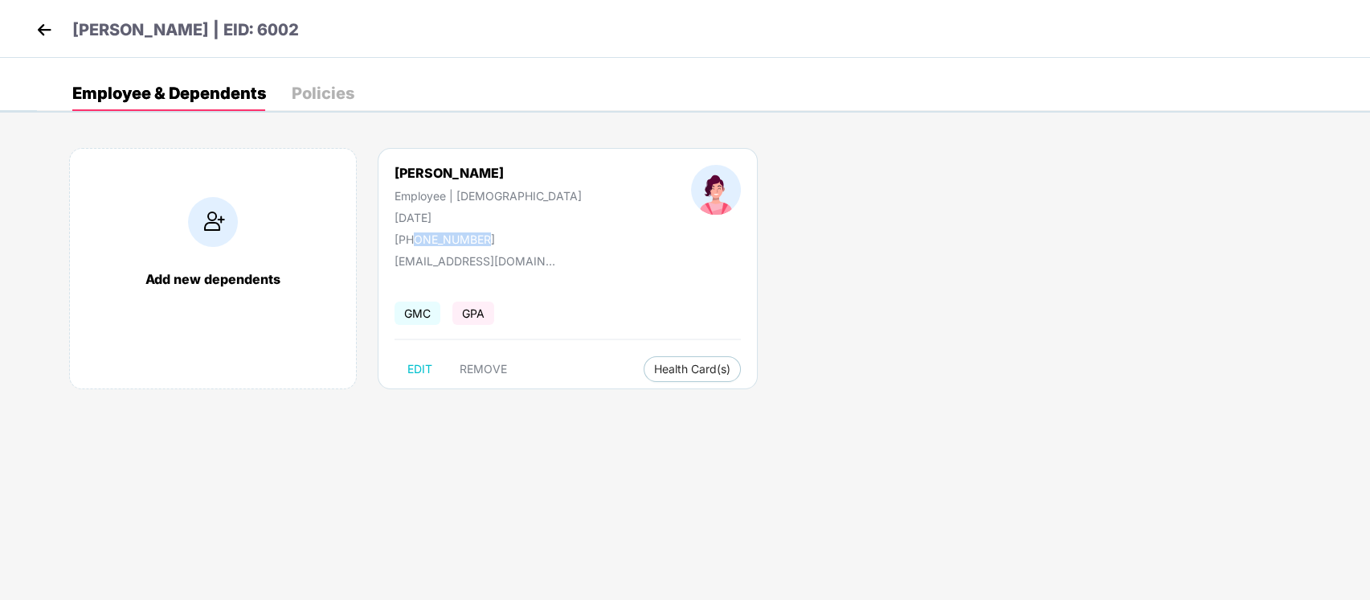
drag, startPoint x: 493, startPoint y: 238, endPoint x: 415, endPoint y: 235, distance: 78.0
click at [415, 235] on div "+918105516452" at bounding box center [488, 239] width 187 height 14
copy div "8105516452"
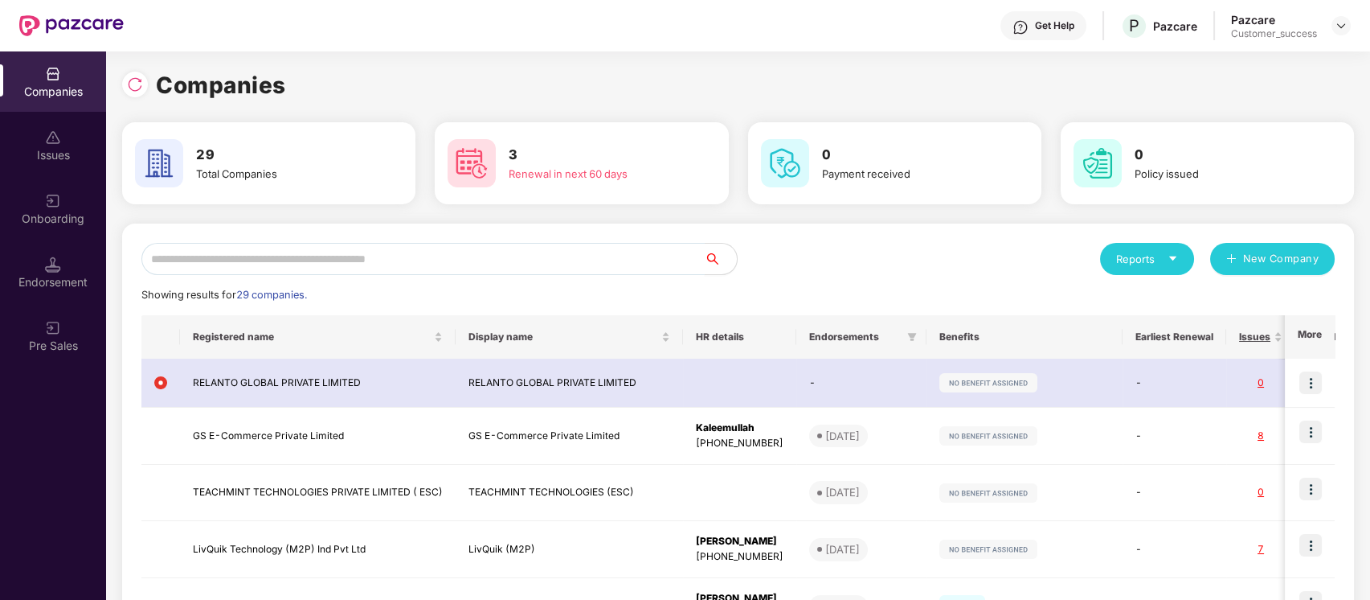
click at [467, 267] on input "text" at bounding box center [422, 259] width 563 height 32
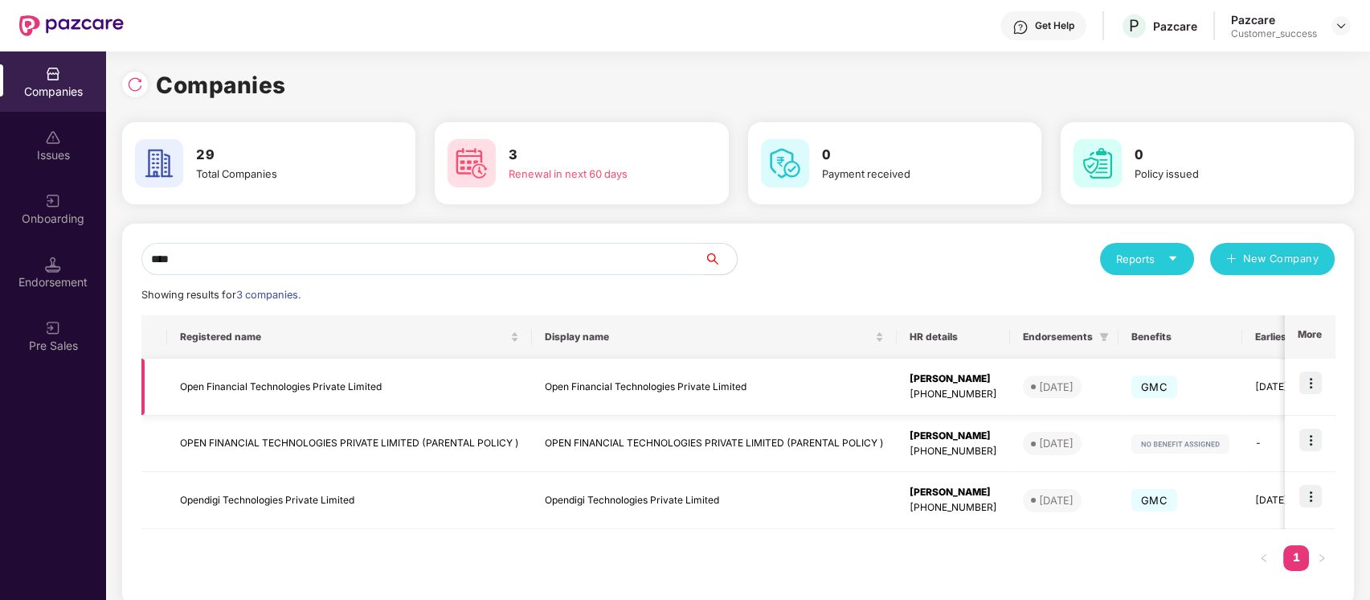
type input "****"
click at [1305, 376] on img at bounding box center [1311, 382] width 23 height 23
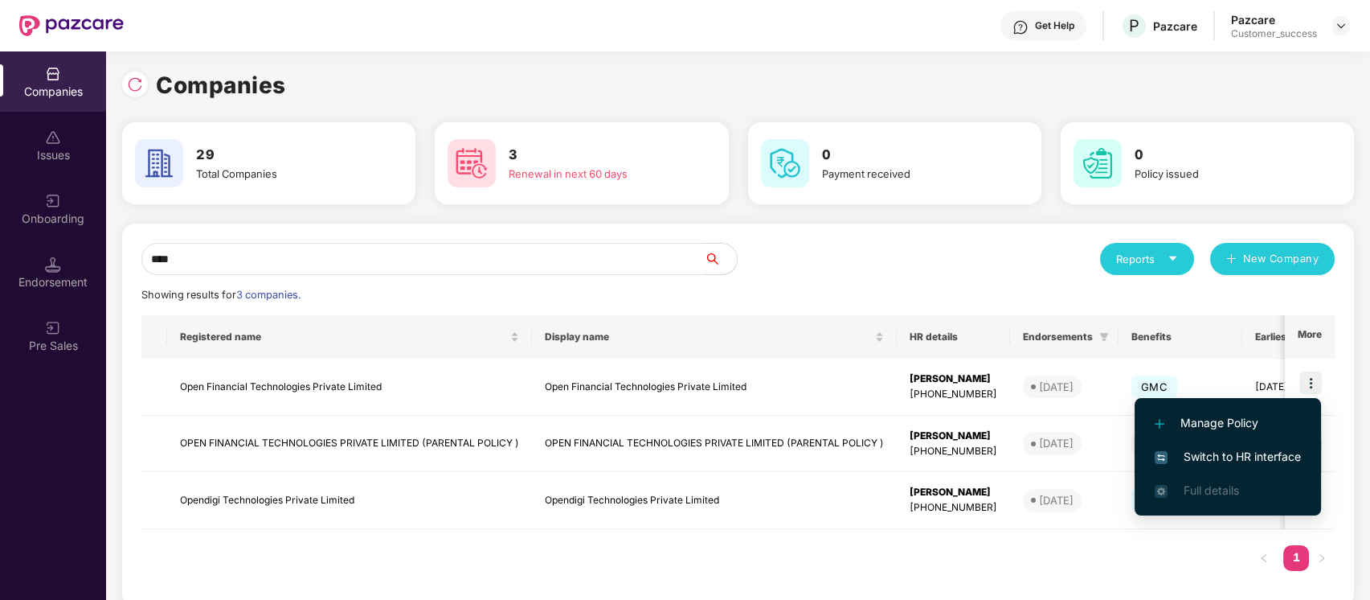
click at [1251, 448] on span "Switch to HR interface" at bounding box center [1228, 457] width 146 height 18
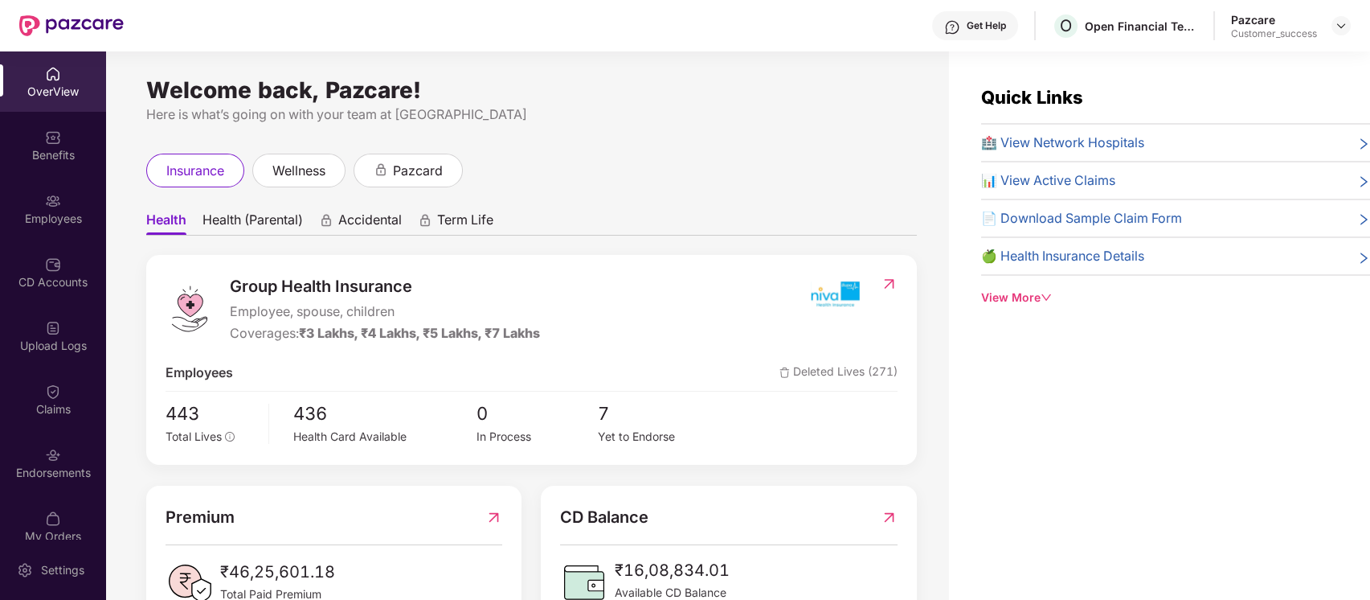
click at [51, 203] on img at bounding box center [53, 201] width 16 height 16
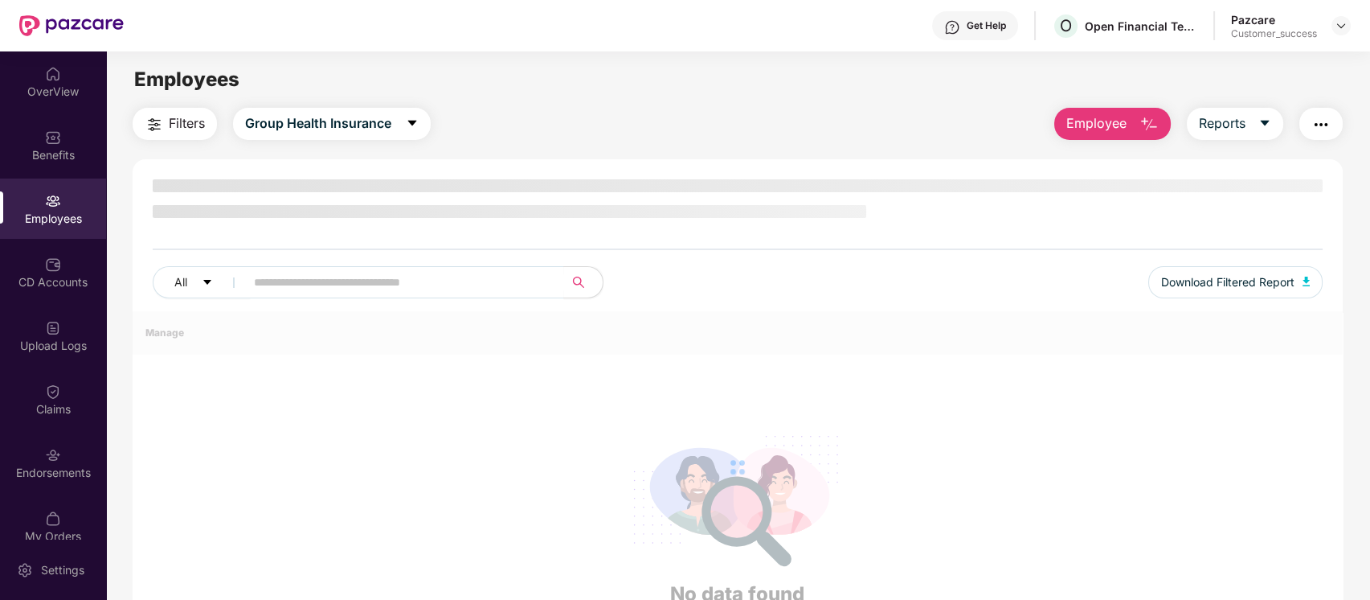
click at [51, 203] on img at bounding box center [53, 201] width 16 height 16
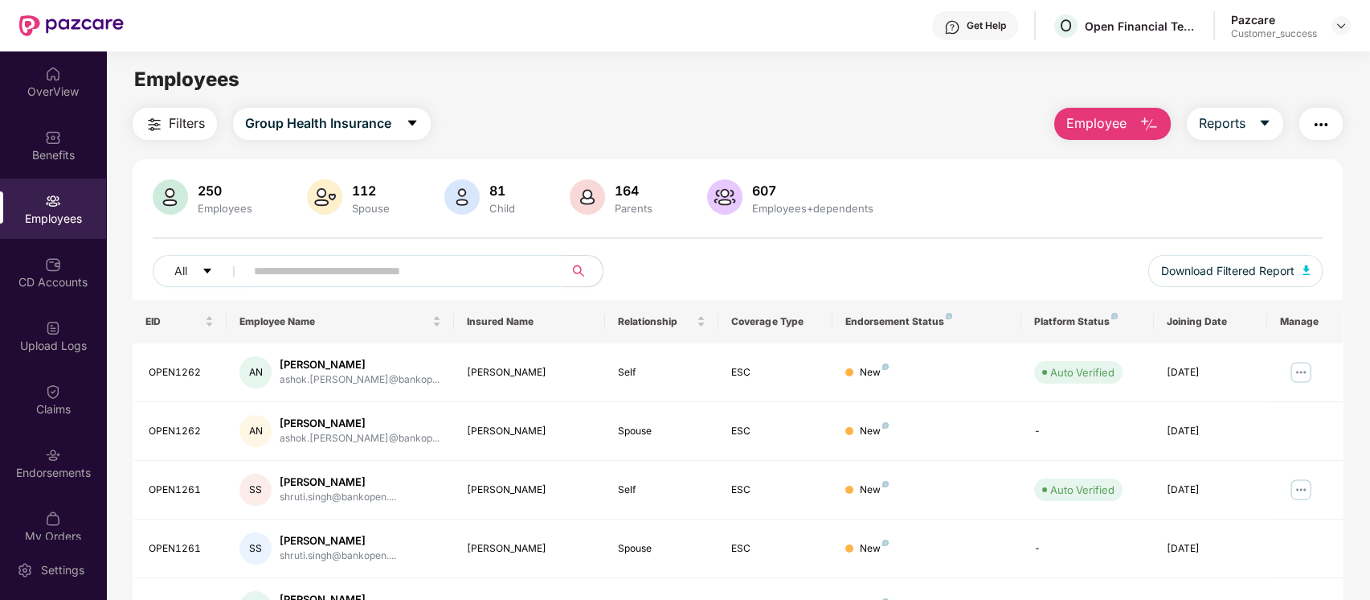
click at [1128, 113] on button "Employee" at bounding box center [1112, 124] width 117 height 32
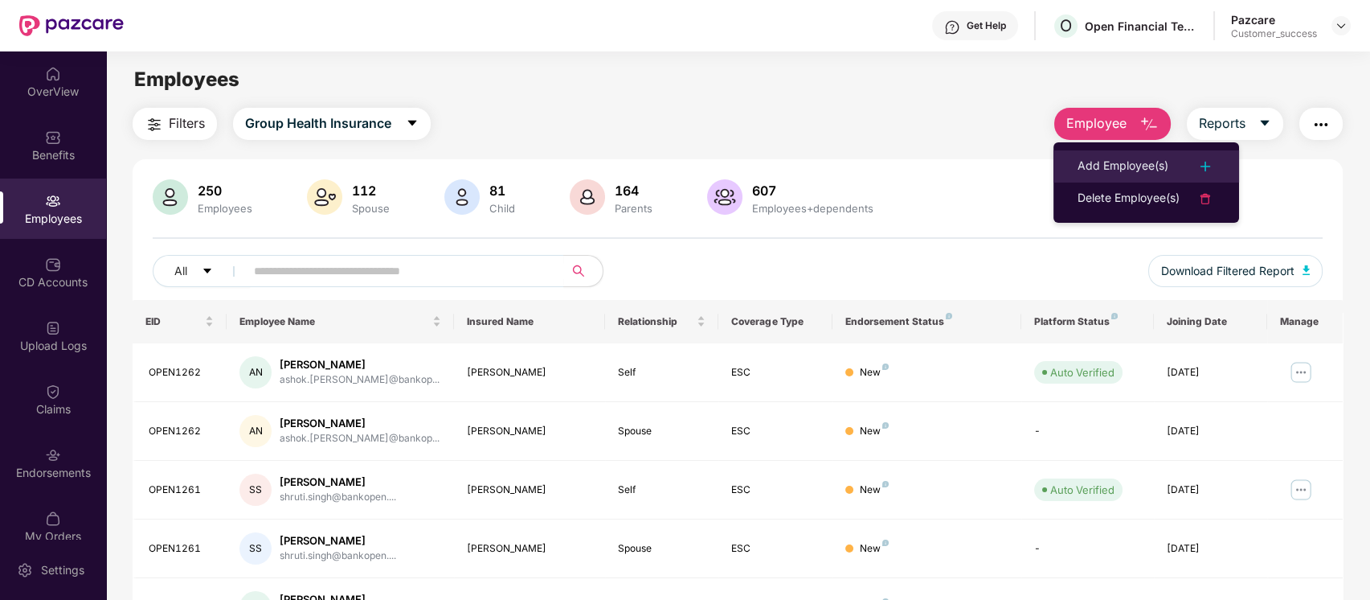
click at [1152, 162] on div "Add Employee(s)" at bounding box center [1123, 166] width 91 height 19
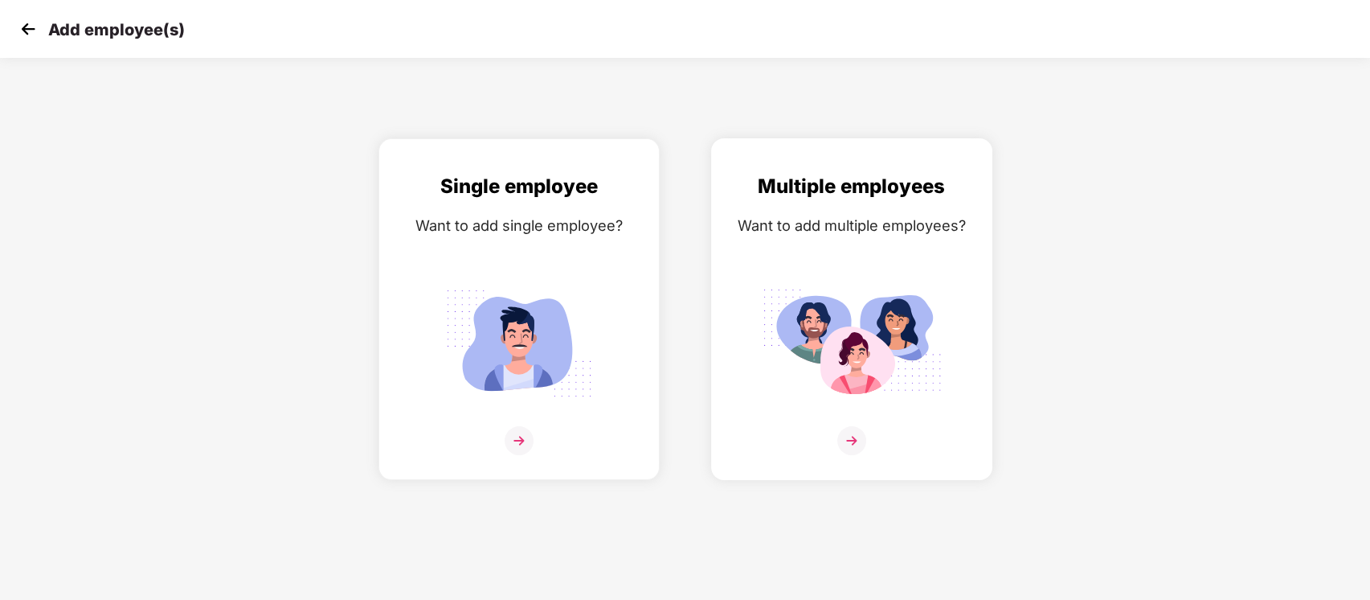
click at [905, 261] on div "Multiple employees Want to add multiple employees?" at bounding box center [852, 323] width 248 height 304
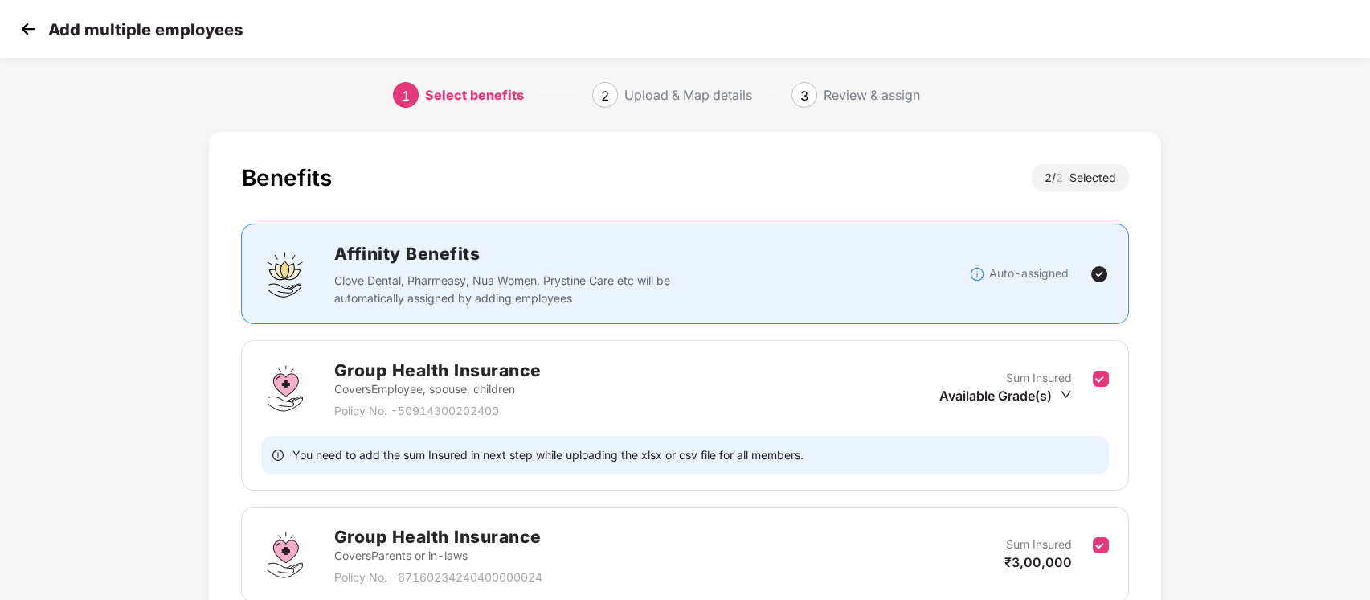
scroll to position [142, 0]
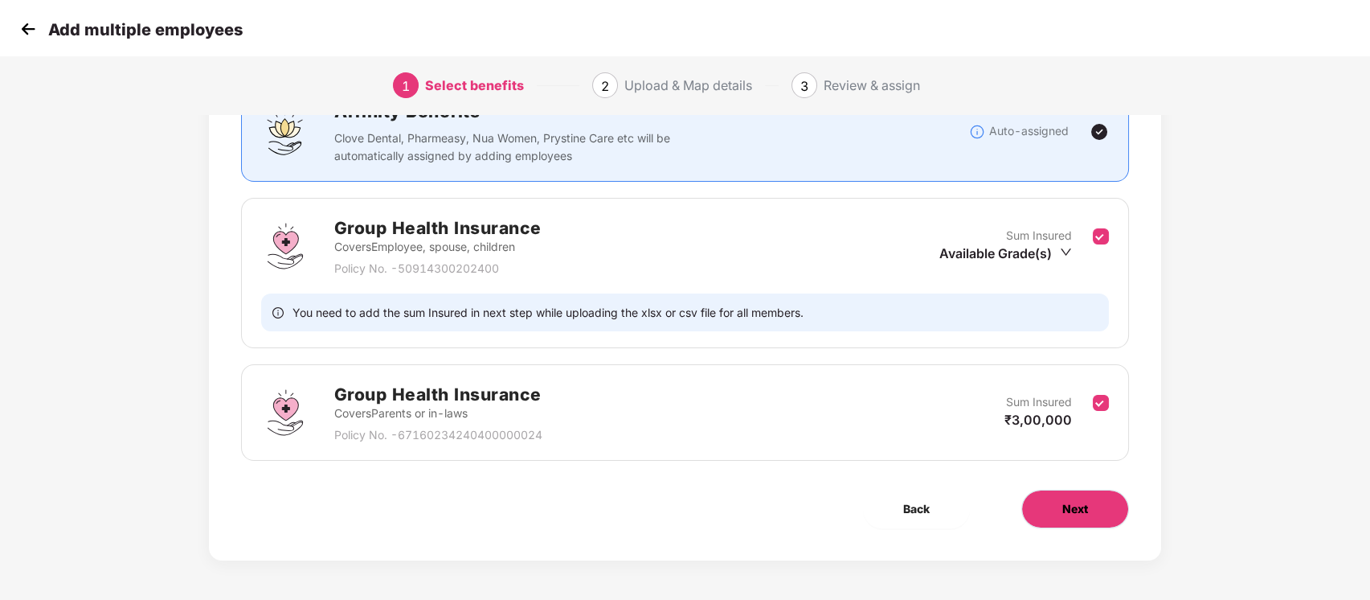
click at [1079, 516] on span "Next" at bounding box center [1075, 509] width 26 height 18
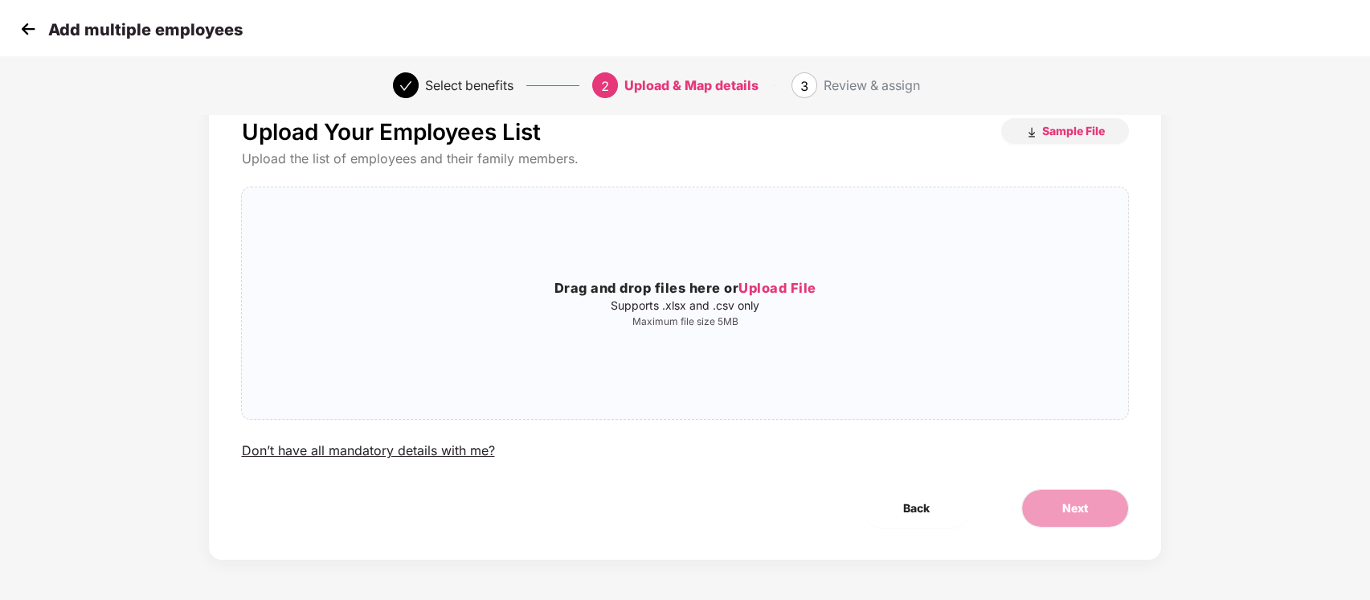
scroll to position [0, 0]
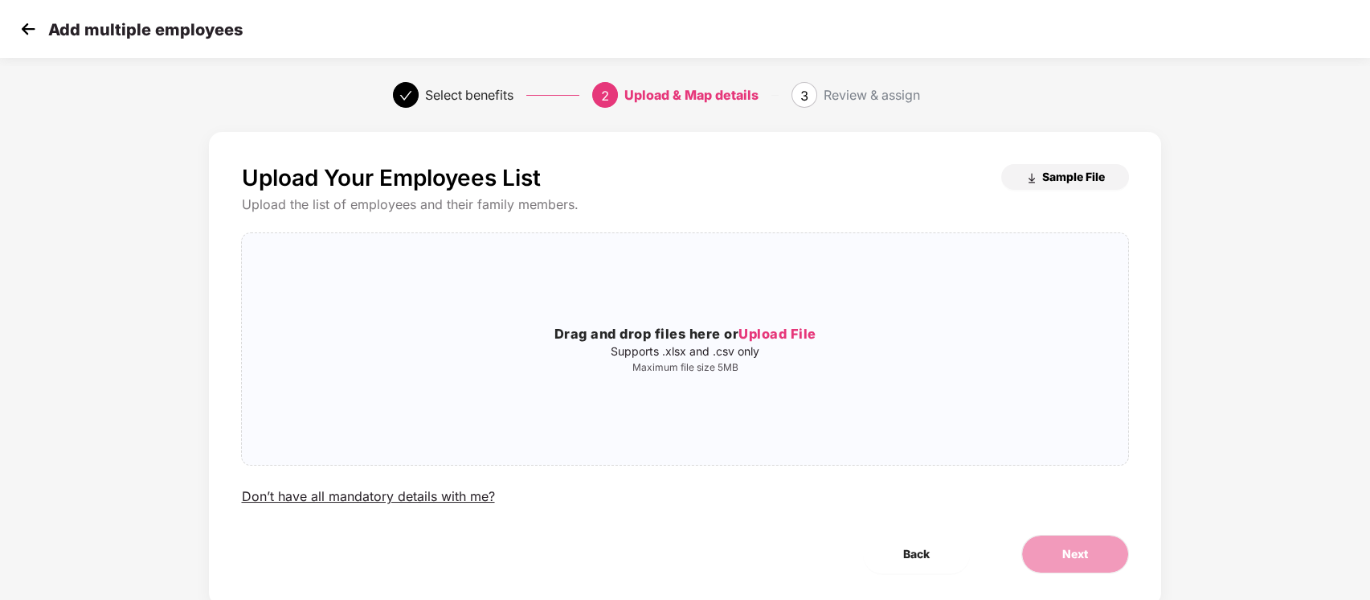
click at [1075, 177] on span "Sample File" at bounding box center [1073, 176] width 63 height 15
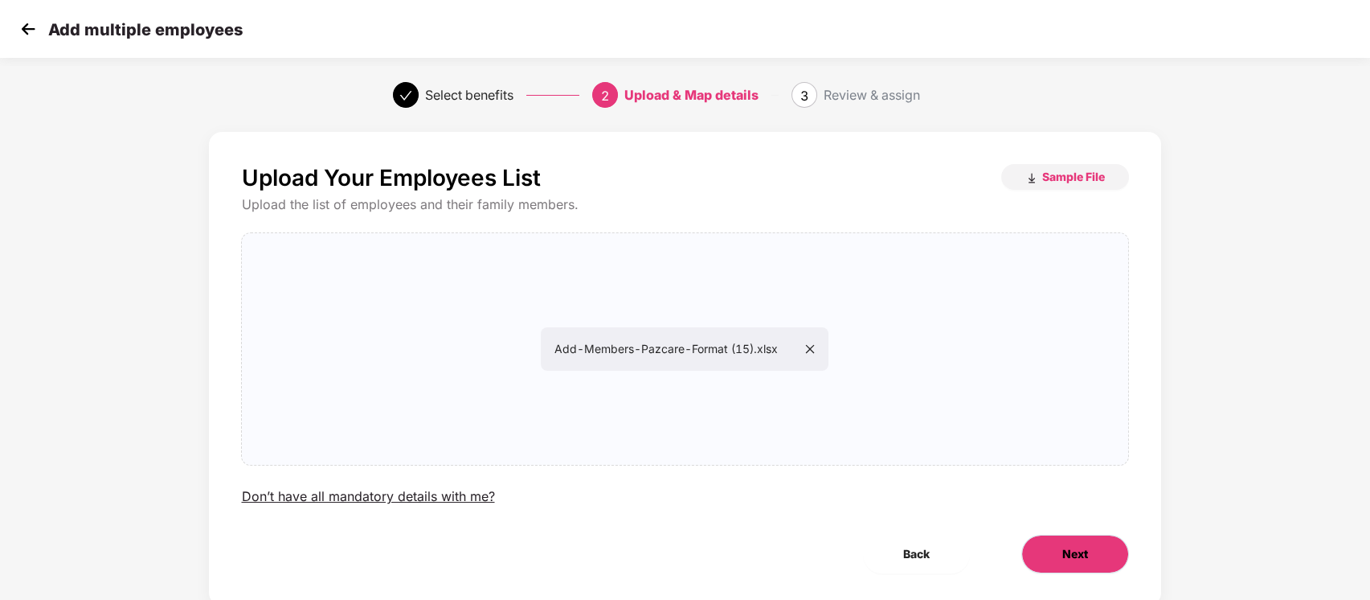
click at [1061, 543] on button "Next" at bounding box center [1075, 553] width 108 height 39
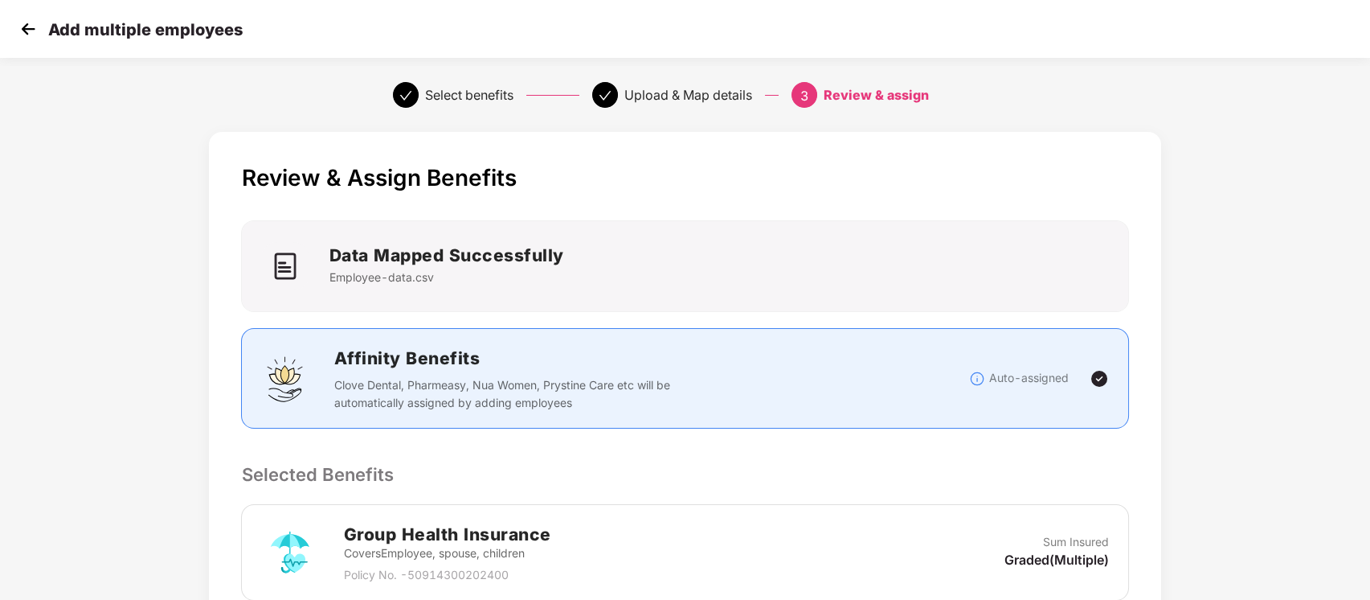
scroll to position [408, 0]
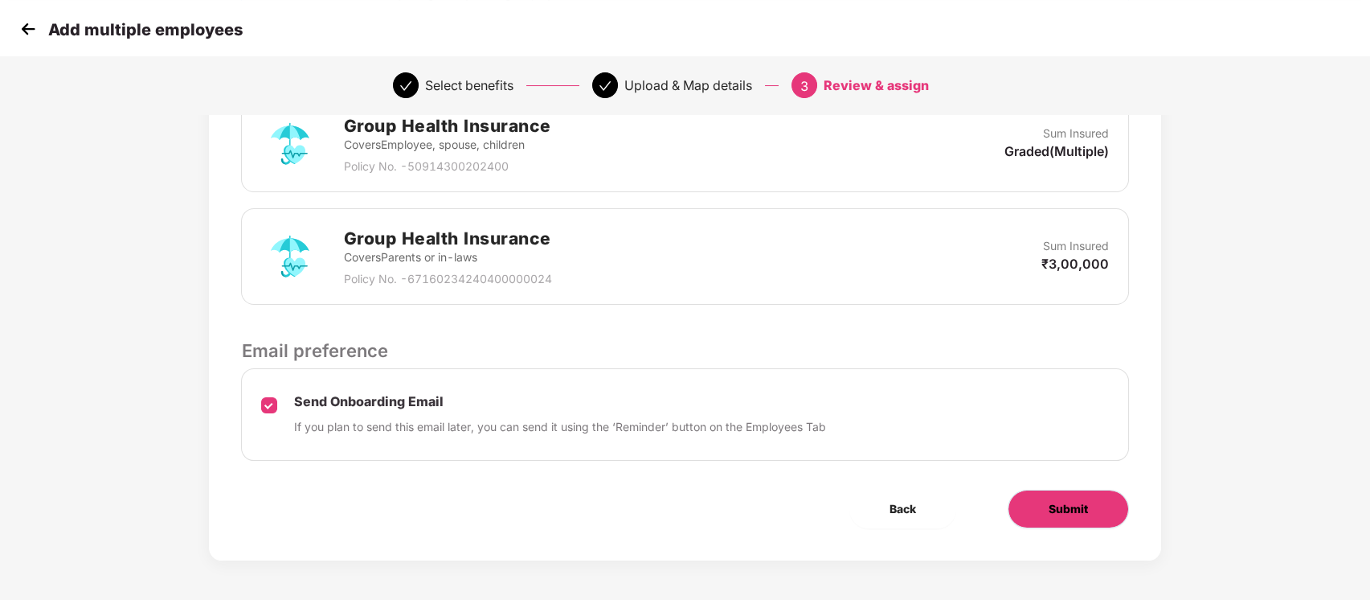
click at [1117, 515] on button "Submit" at bounding box center [1068, 508] width 121 height 39
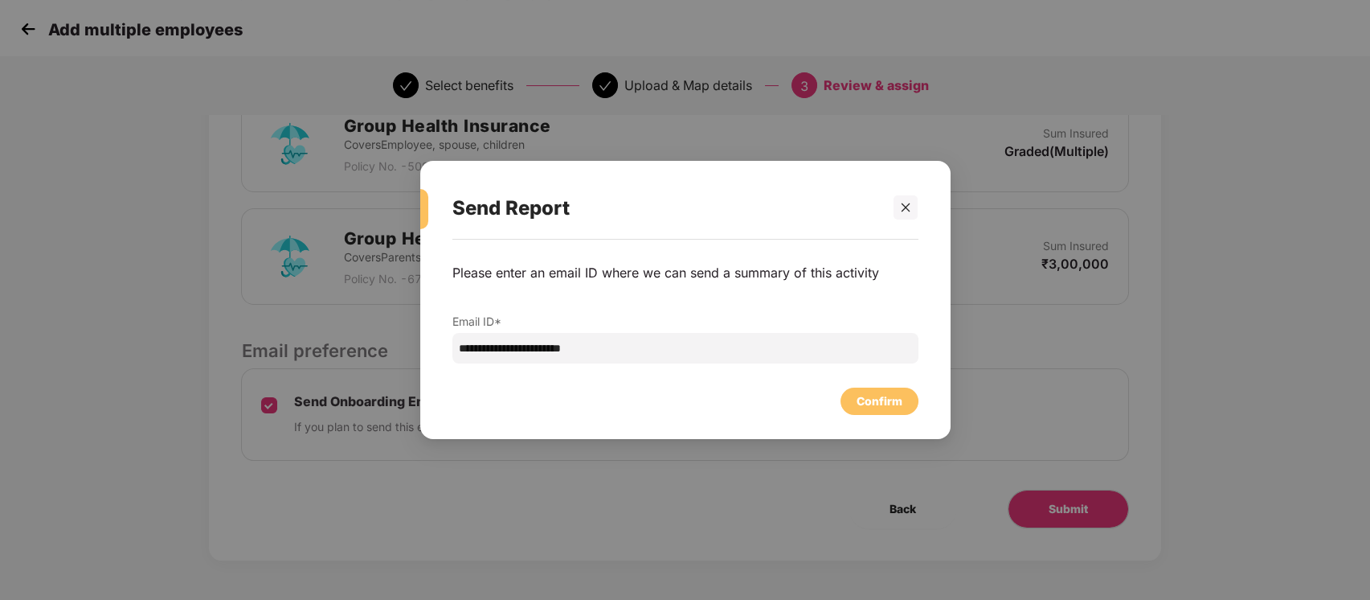
click at [928, 393] on div "**********" at bounding box center [685, 330] width 530 height 183
click at [901, 404] on div "Confirm" at bounding box center [880, 401] width 46 height 18
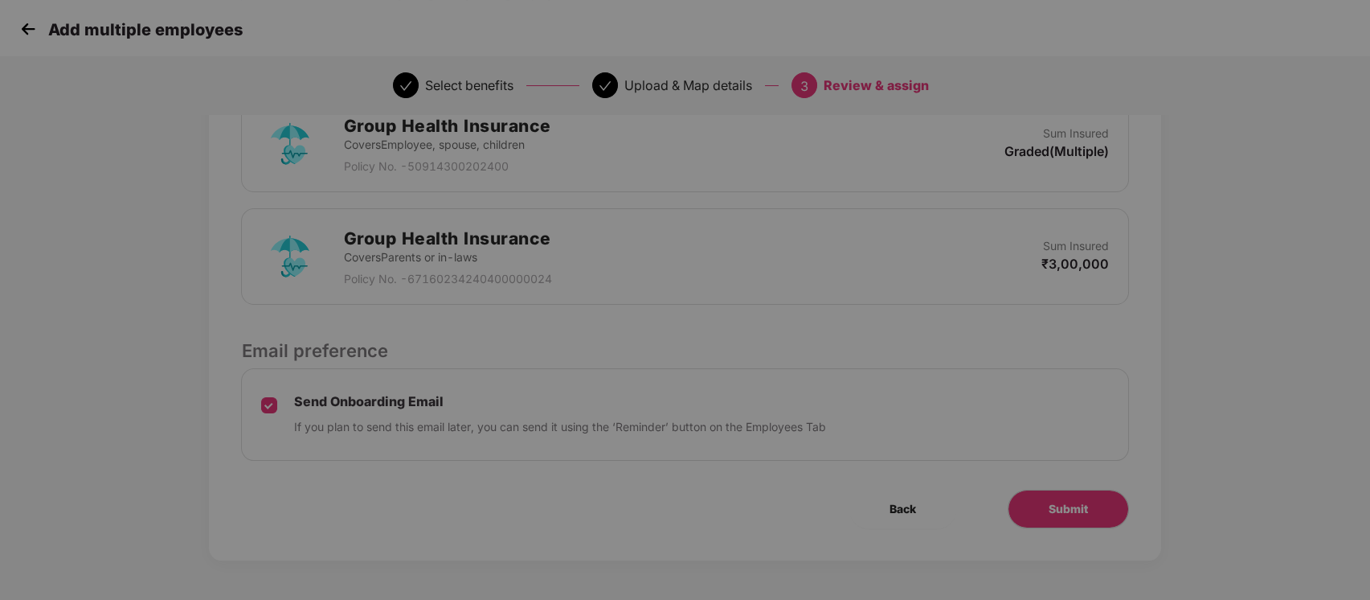
scroll to position [0, 0]
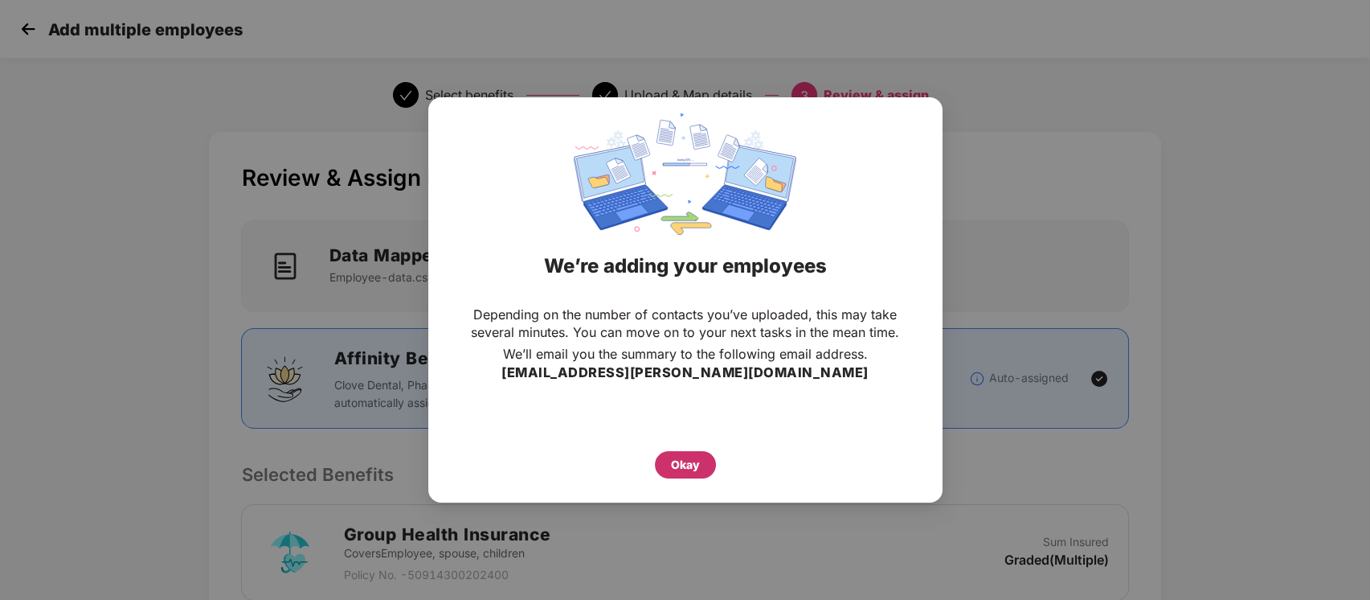
click at [713, 456] on div "Okay" at bounding box center [685, 464] width 61 height 27
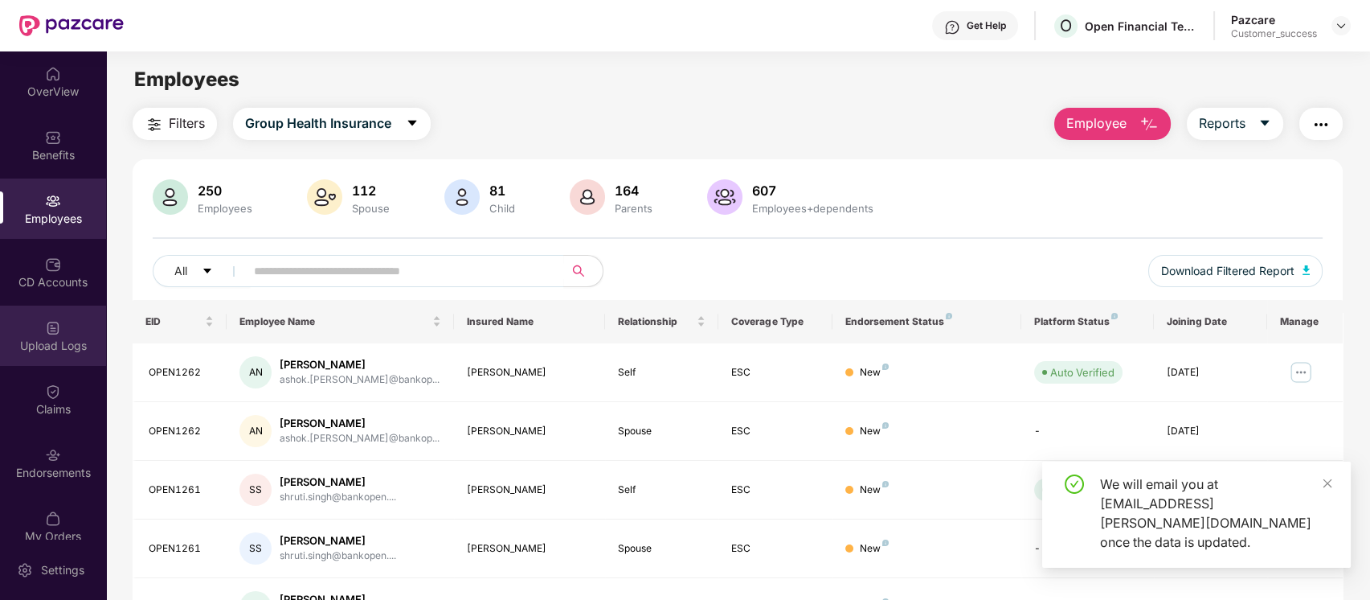
click at [92, 357] on div "Upload Logs" at bounding box center [53, 335] width 106 height 60
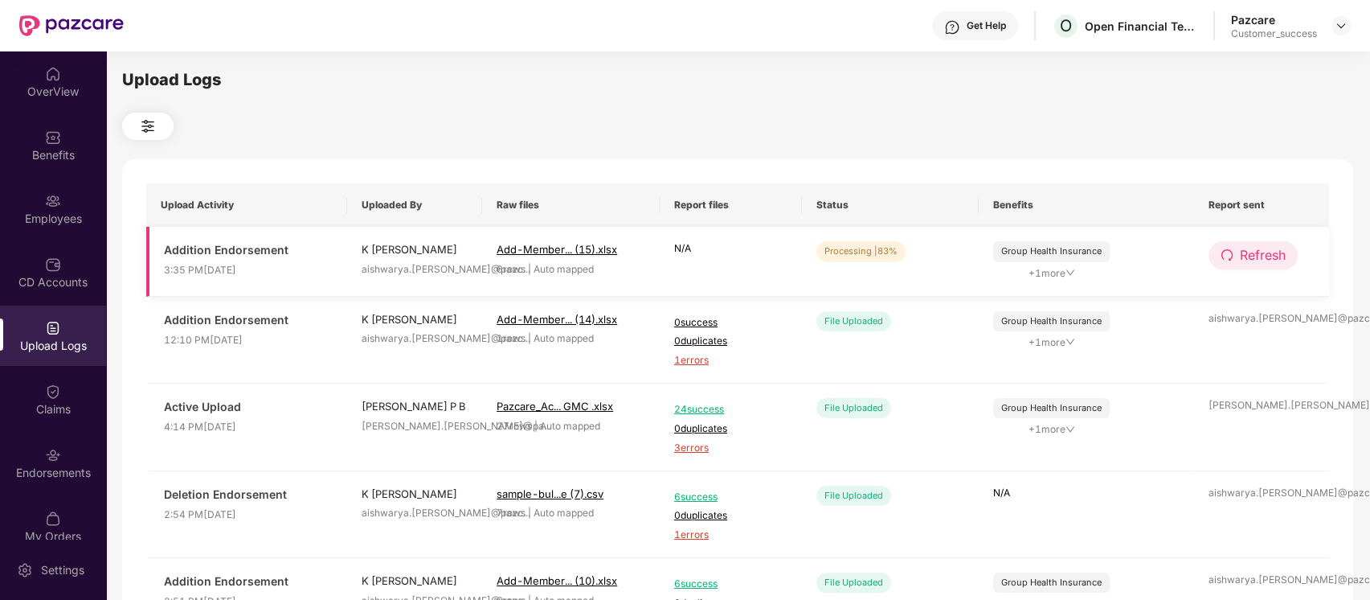
click at [1241, 260] on span "Refresh" at bounding box center [1263, 255] width 46 height 20
click at [1250, 263] on span "Refresh" at bounding box center [1263, 255] width 46 height 20
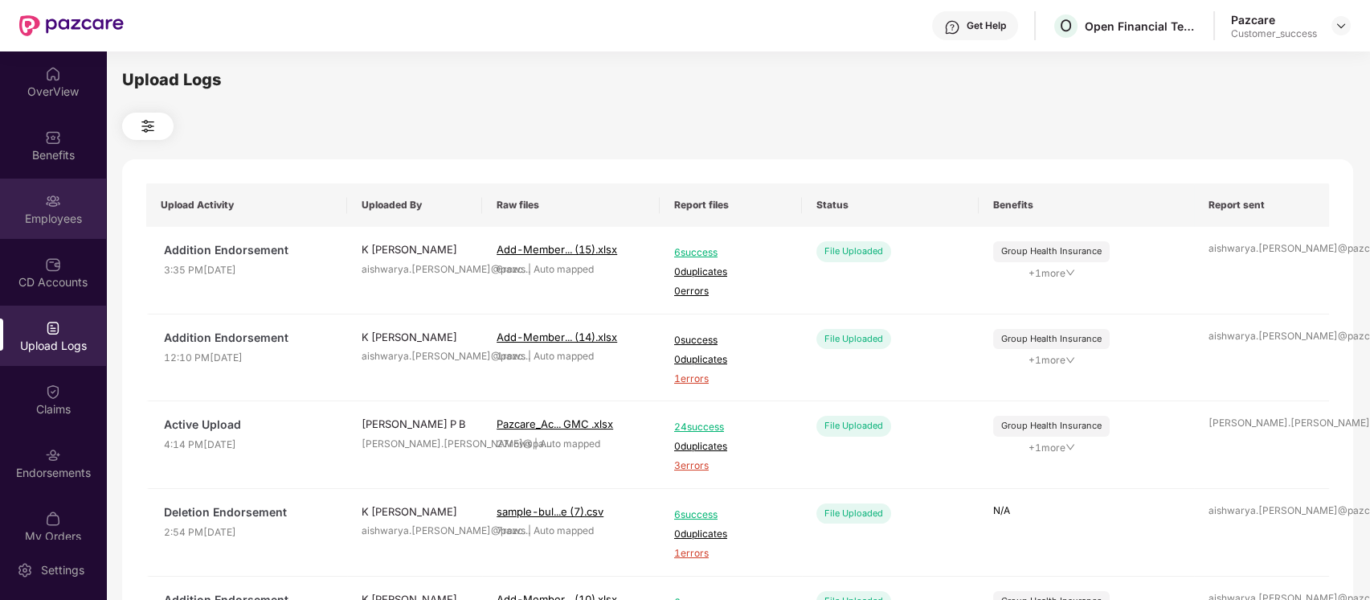
click at [74, 219] on div "Employees" at bounding box center [53, 219] width 106 height 16
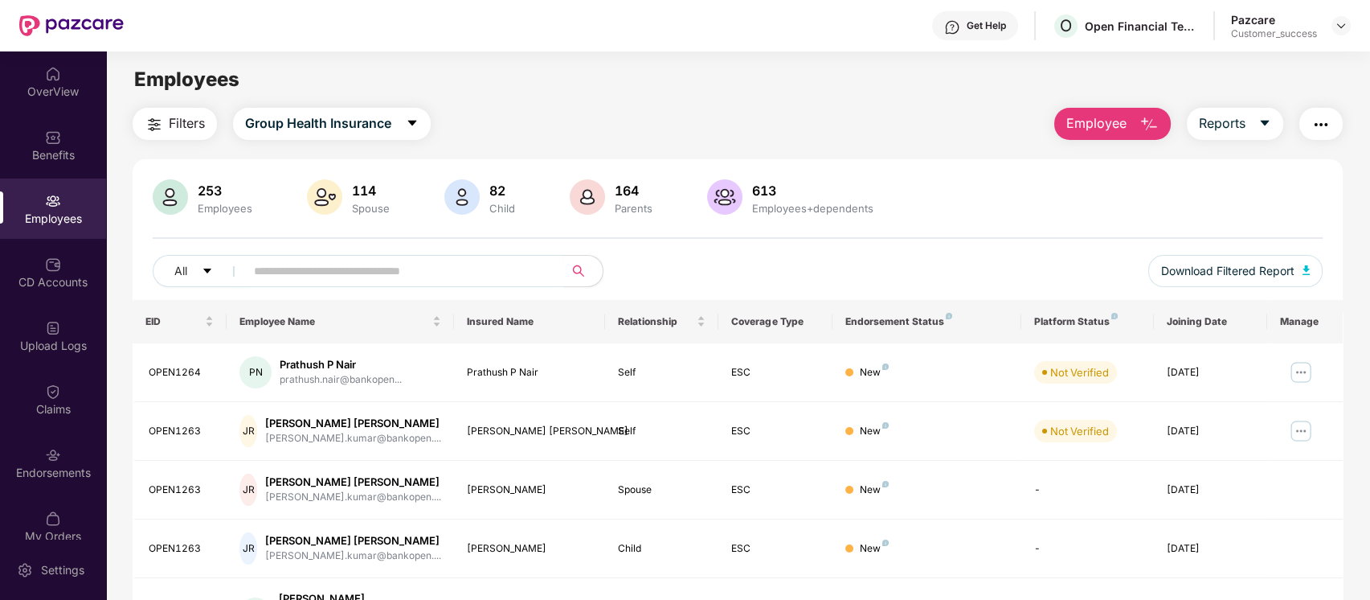
drag, startPoint x: 1178, startPoint y: 124, endPoint x: 1144, endPoint y: 129, distance: 35.0
click at [1144, 129] on div "Employee Reports" at bounding box center [1190, 124] width 305 height 32
click at [1144, 129] on img "button" at bounding box center [1149, 124] width 19 height 19
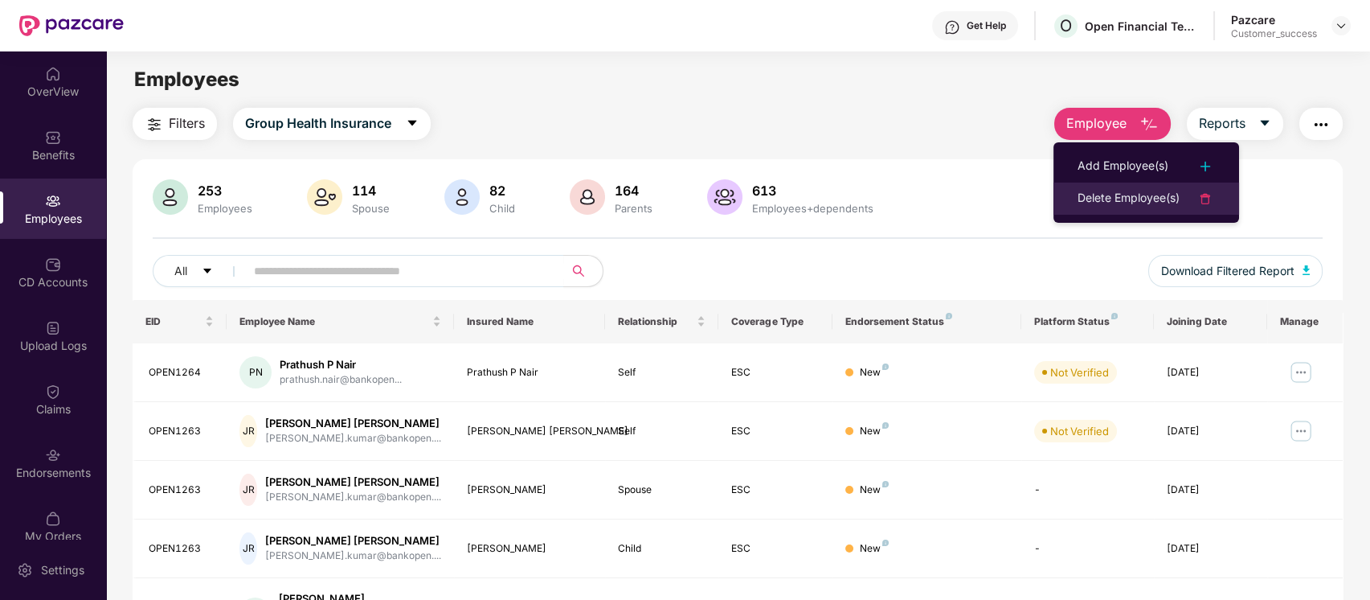
click at [1144, 200] on div "Delete Employee(s)" at bounding box center [1129, 198] width 102 height 19
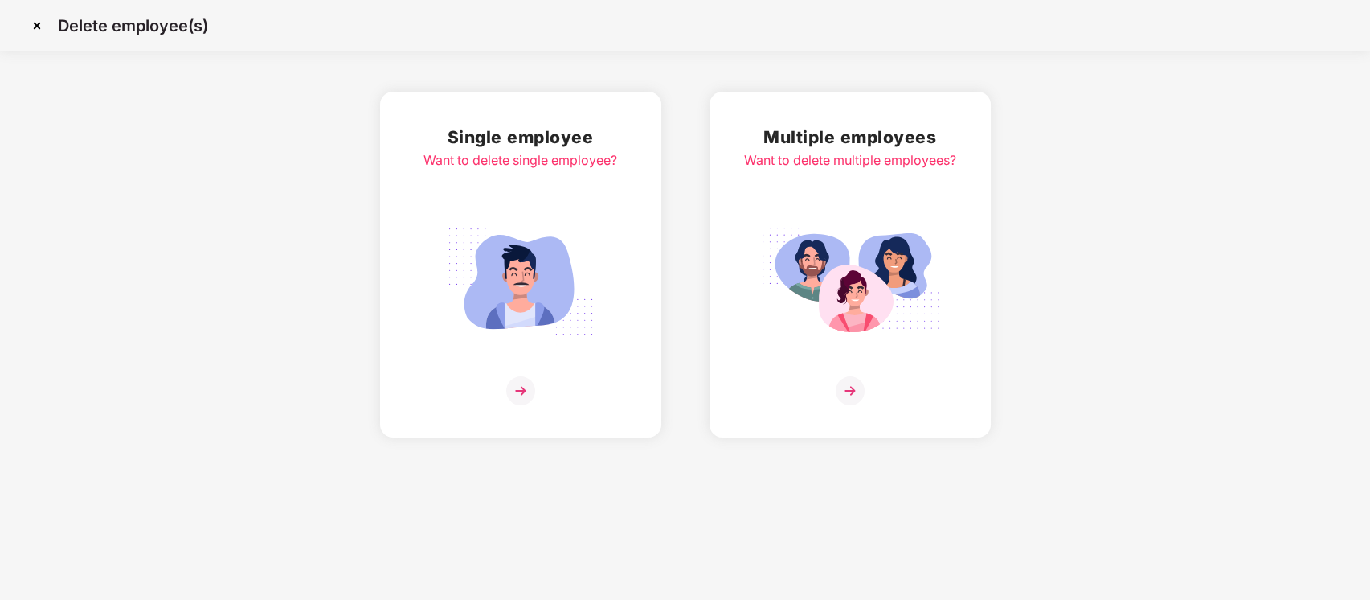
click at [878, 197] on div "Multiple employees Want to delete multiple employees?" at bounding box center [850, 264] width 212 height 281
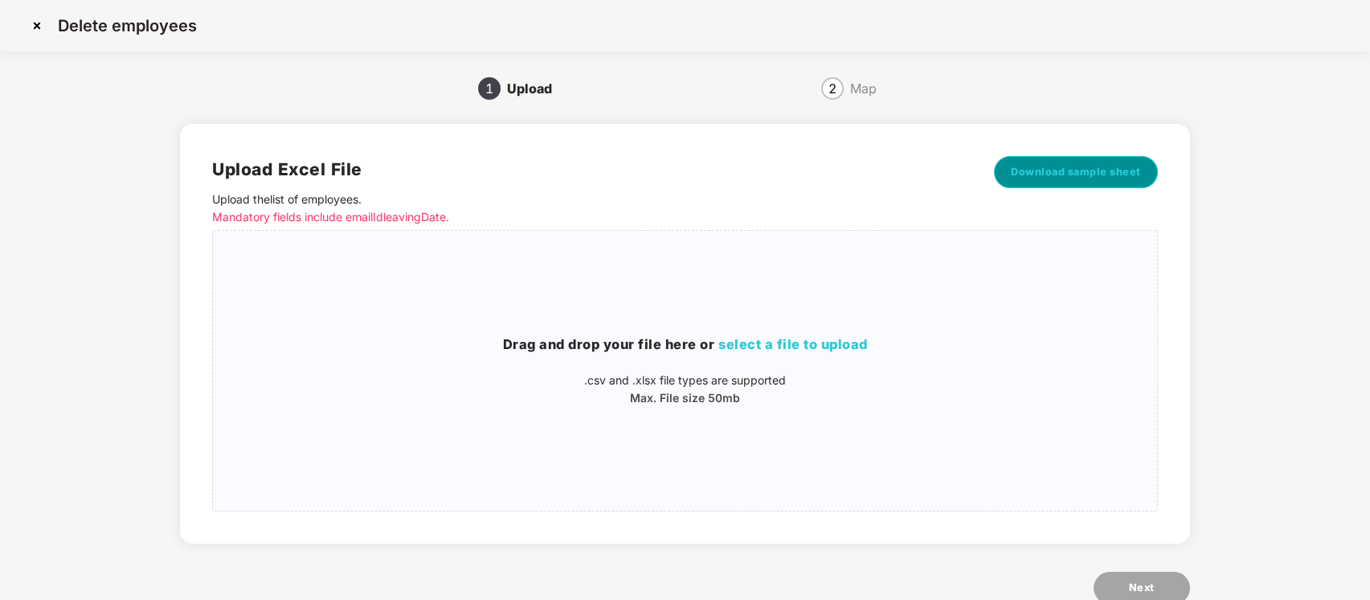
click at [1139, 174] on span "Download sample sheet" at bounding box center [1076, 172] width 130 height 16
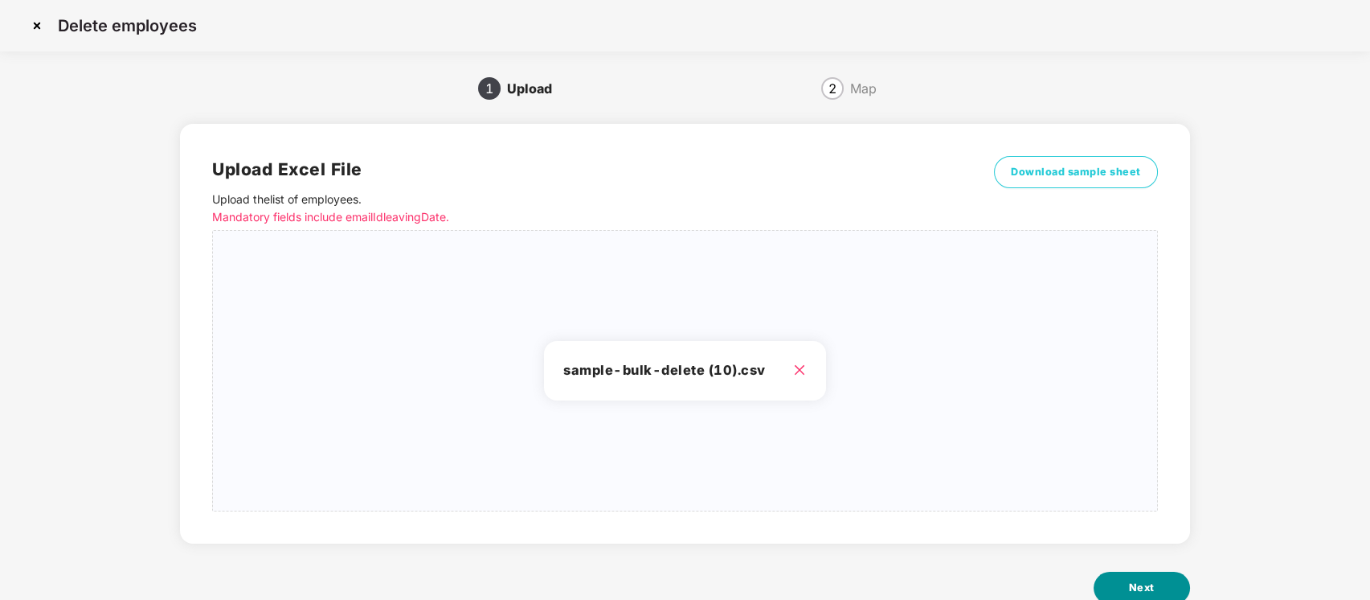
click at [1146, 583] on span "Next" at bounding box center [1142, 587] width 26 height 16
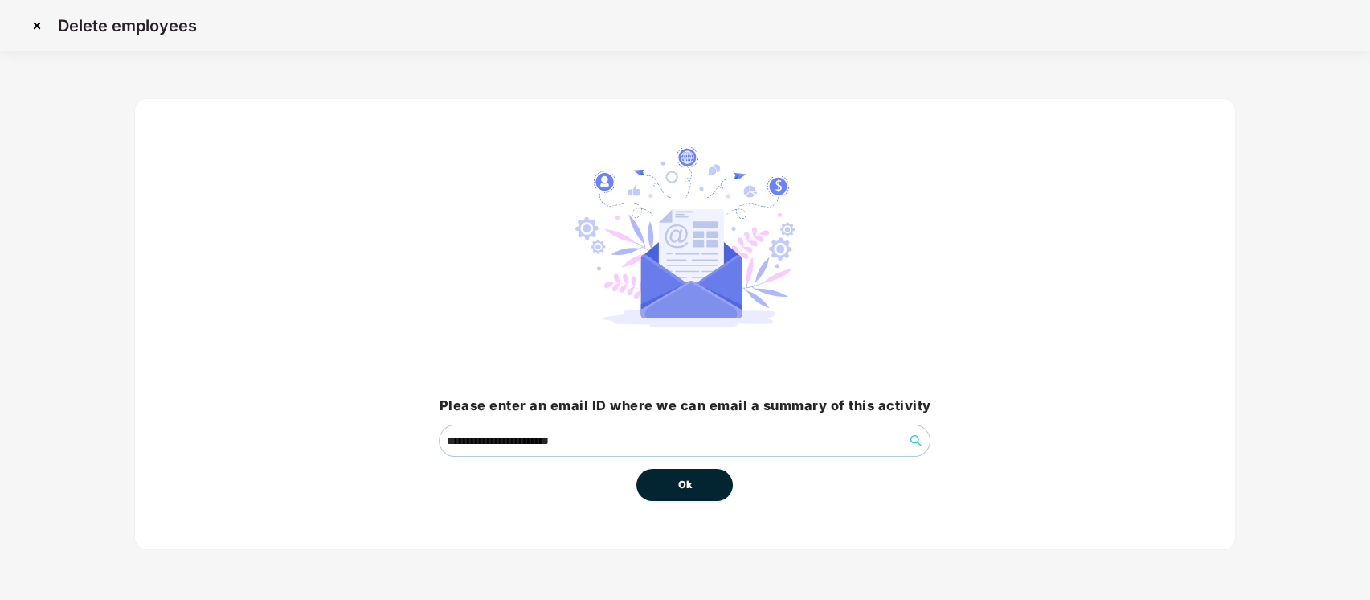
click at [688, 493] on button "Ok" at bounding box center [685, 485] width 96 height 32
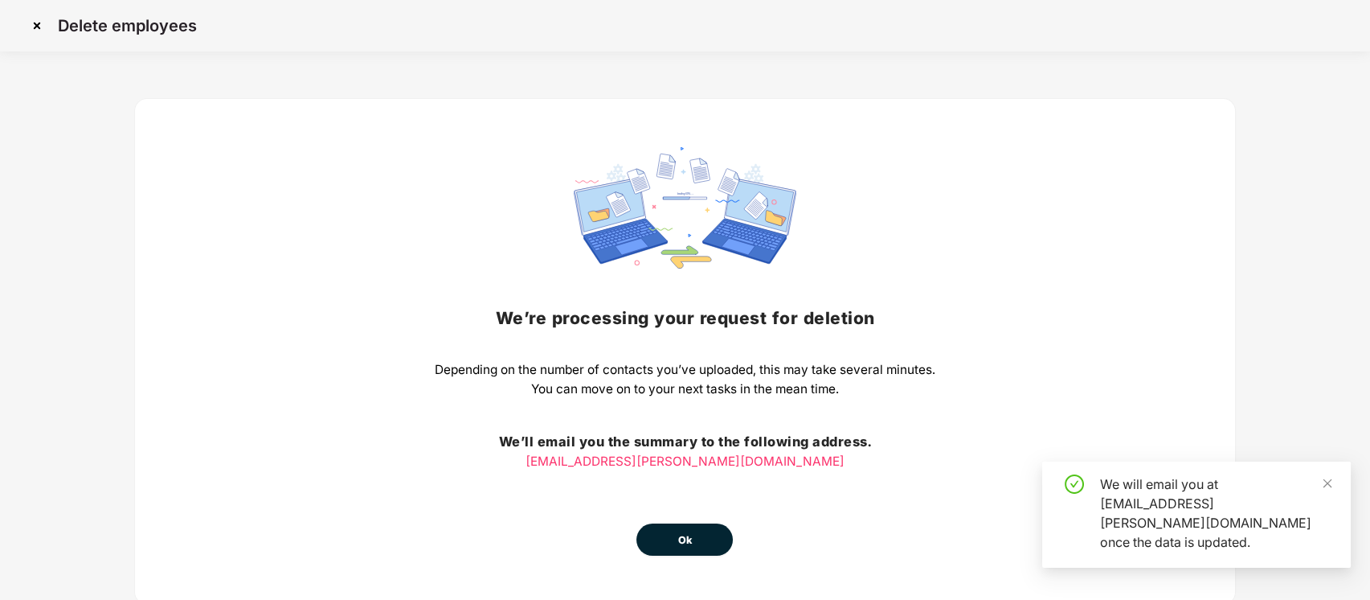
click at [678, 537] on span "Ok" at bounding box center [685, 540] width 14 height 16
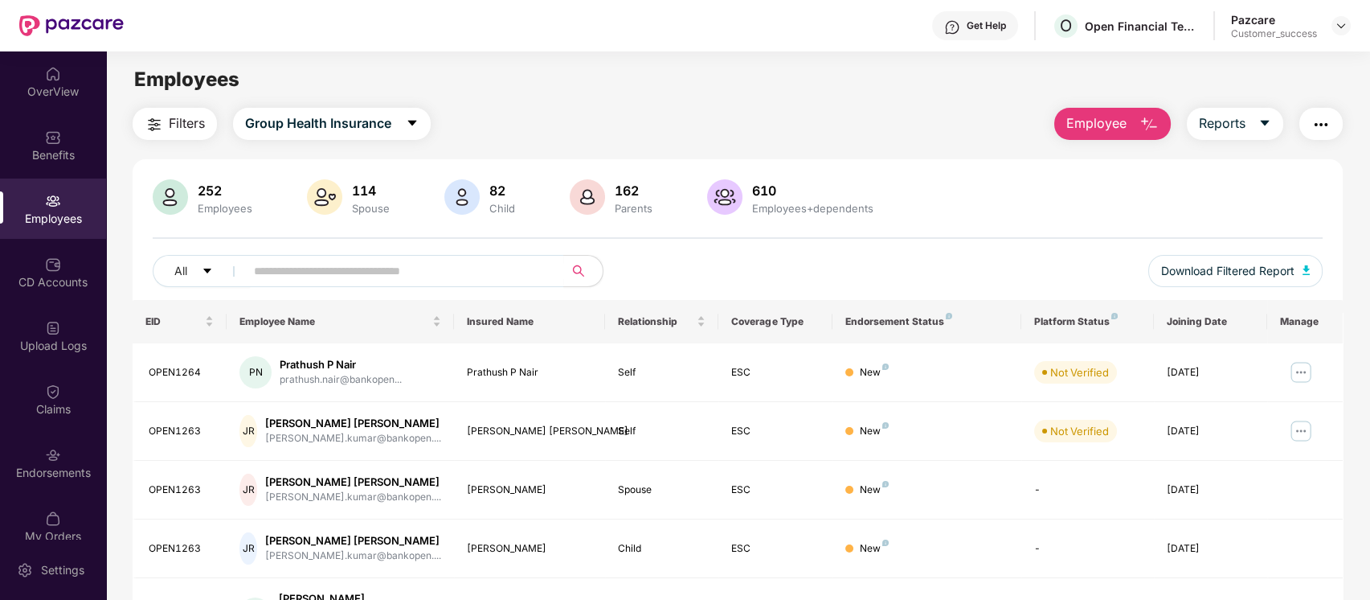
click at [755, 52] on main "Employees Filters Group Health Insurance Employee Reports 252 Employees 114 Spo…" at bounding box center [737, 351] width 1263 height 600
click at [80, 322] on div "Upload Logs" at bounding box center [53, 335] width 106 height 60
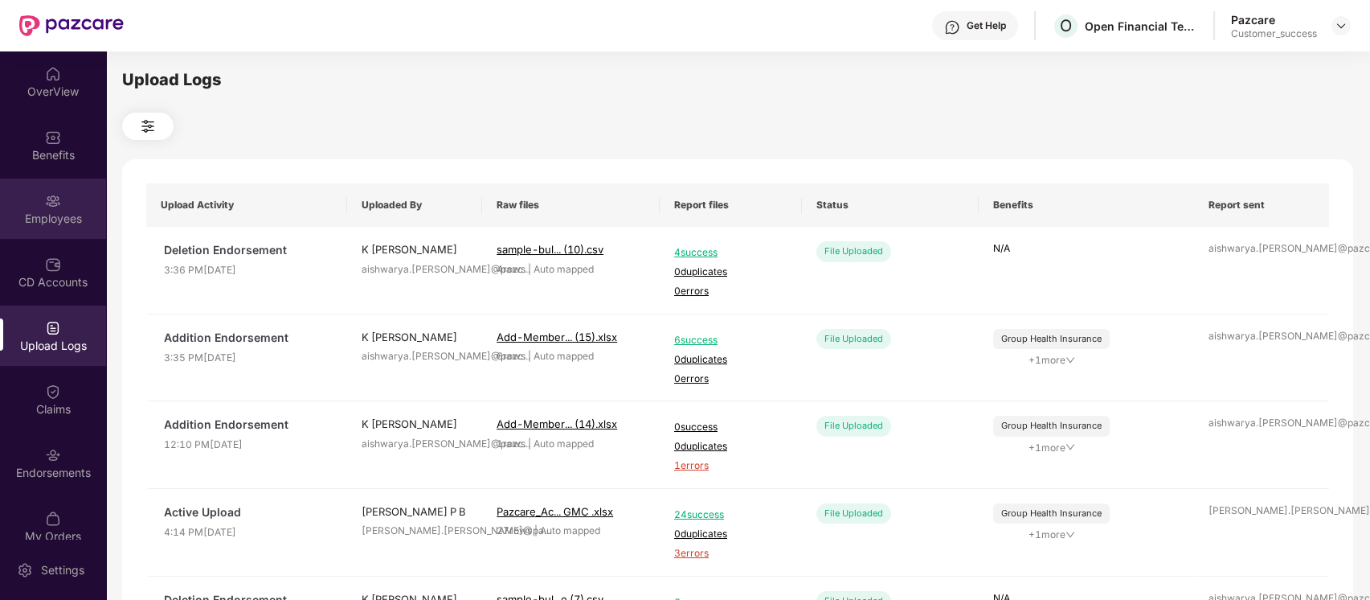
click at [38, 211] on div "Employees" at bounding box center [53, 219] width 106 height 16
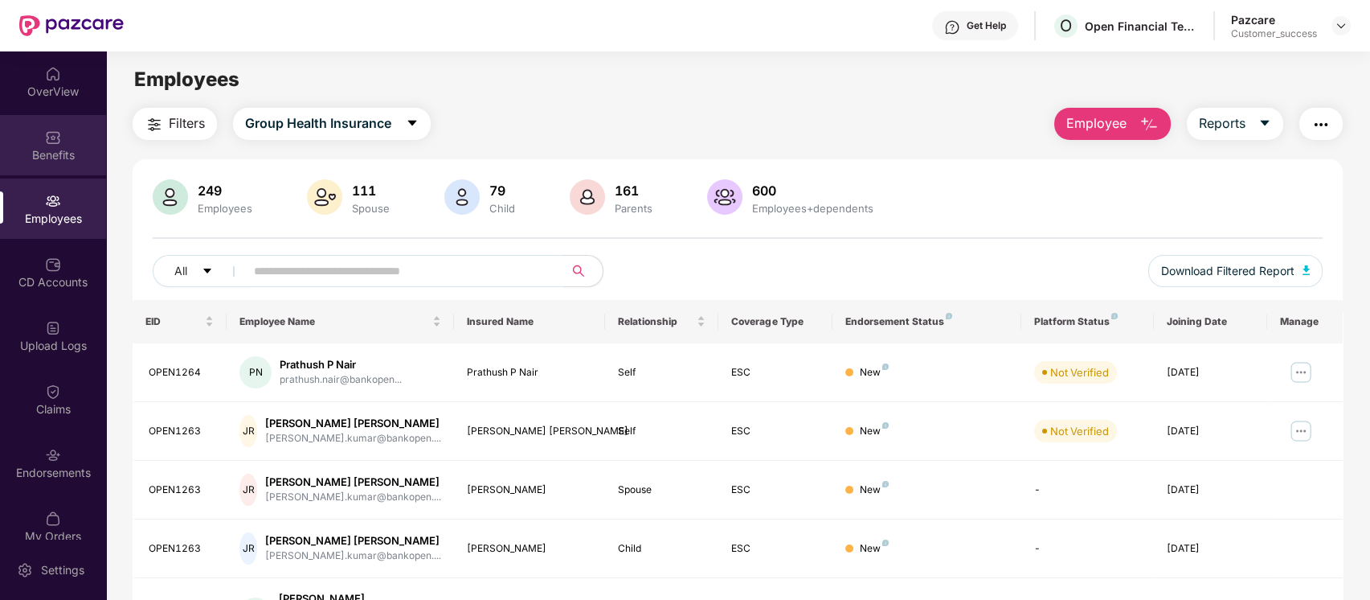
click at [51, 166] on div "Benefits" at bounding box center [53, 145] width 106 height 60
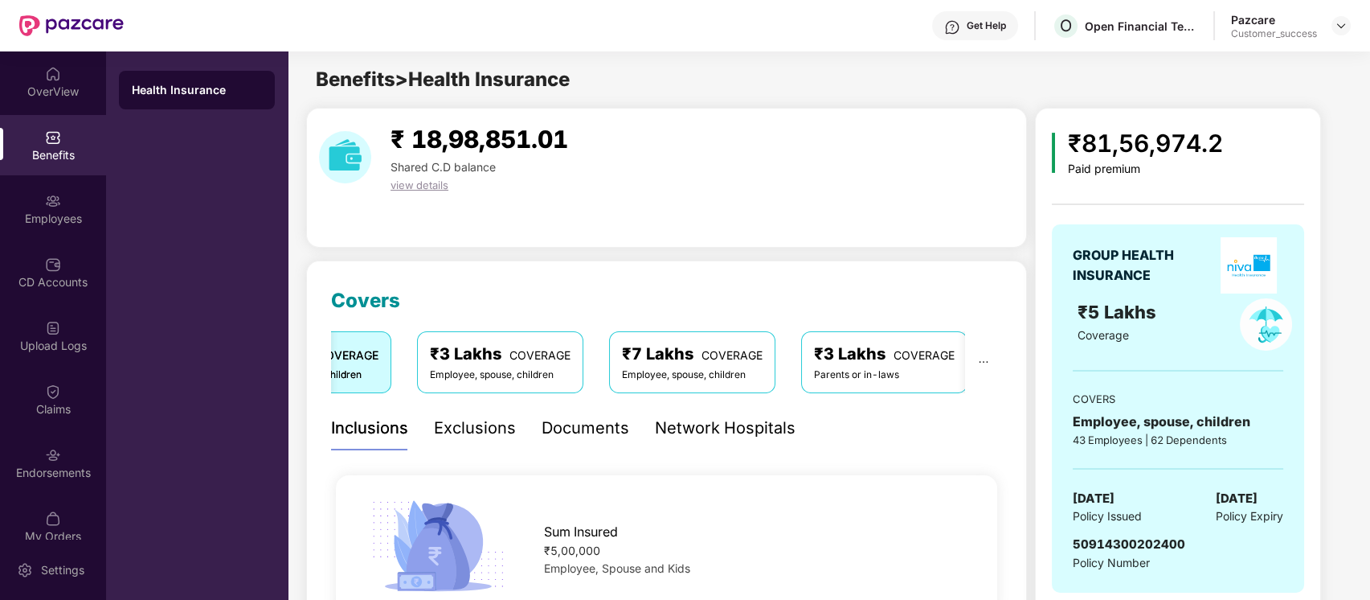
click at [933, 358] on div "₹3 Lakhs COVERAGE" at bounding box center [884, 354] width 141 height 25
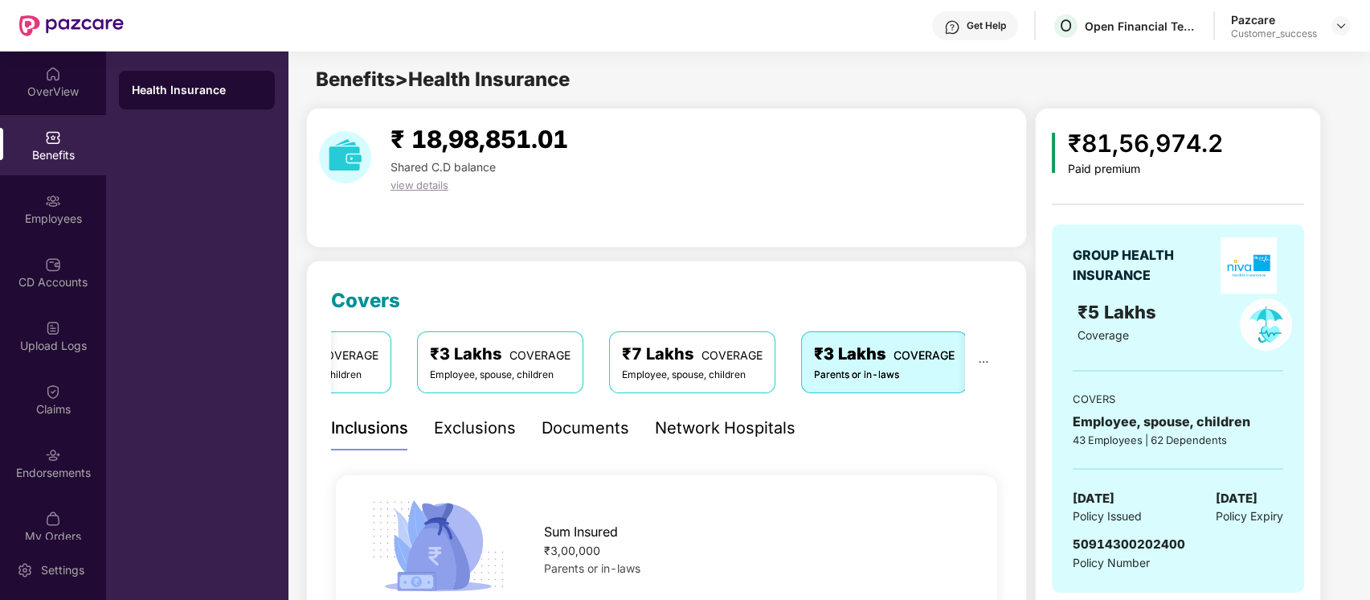
click at [702, 427] on div "Network Hospitals" at bounding box center [725, 428] width 141 height 25
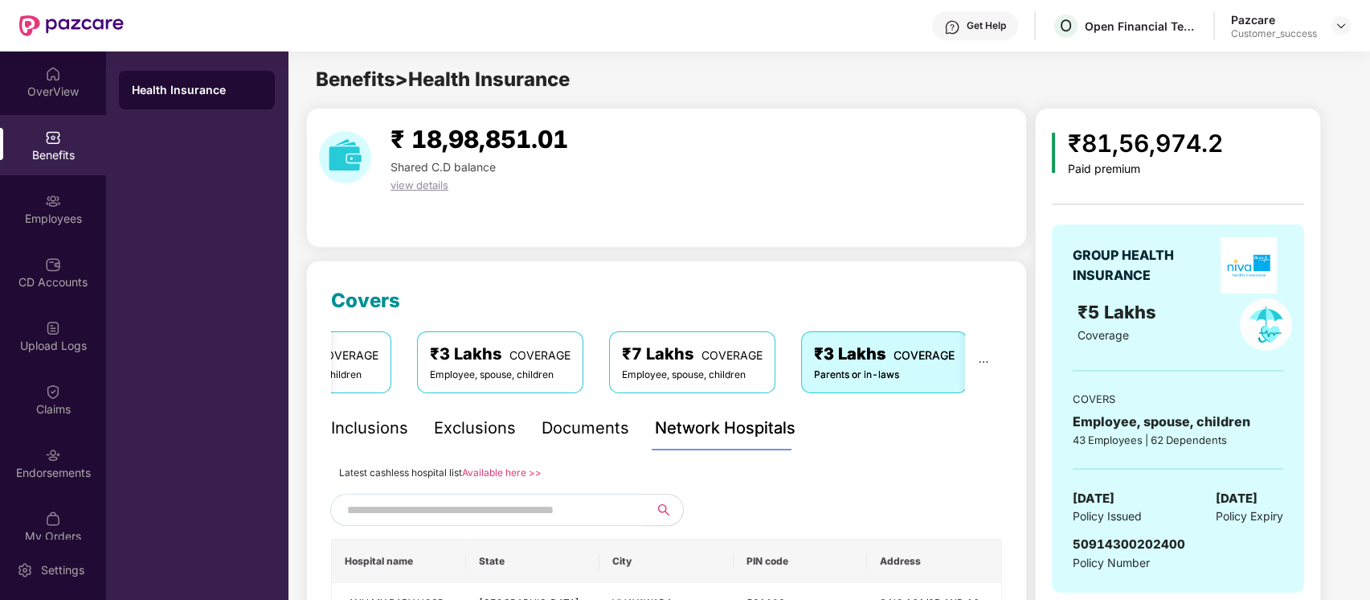
scroll to position [193, 0]
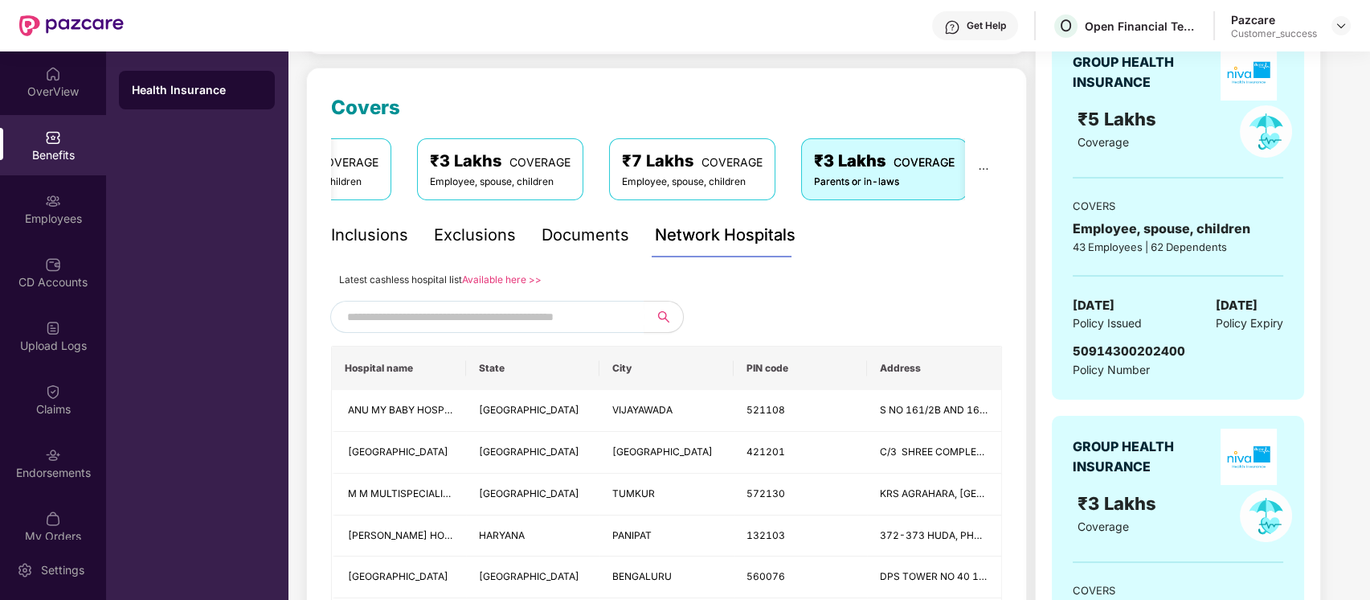
click at [514, 280] on link "Available here >>" at bounding box center [502, 279] width 80 height 12
click at [490, 316] on input "text" at bounding box center [484, 317] width 275 height 24
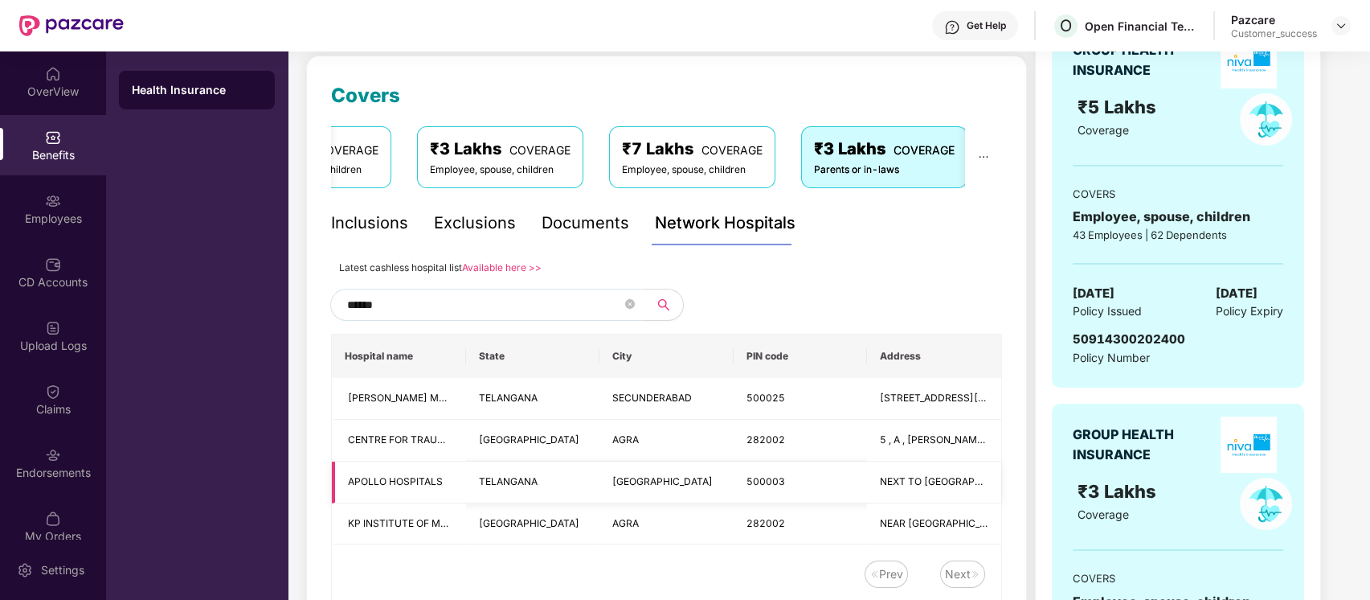
scroll to position [0, 0]
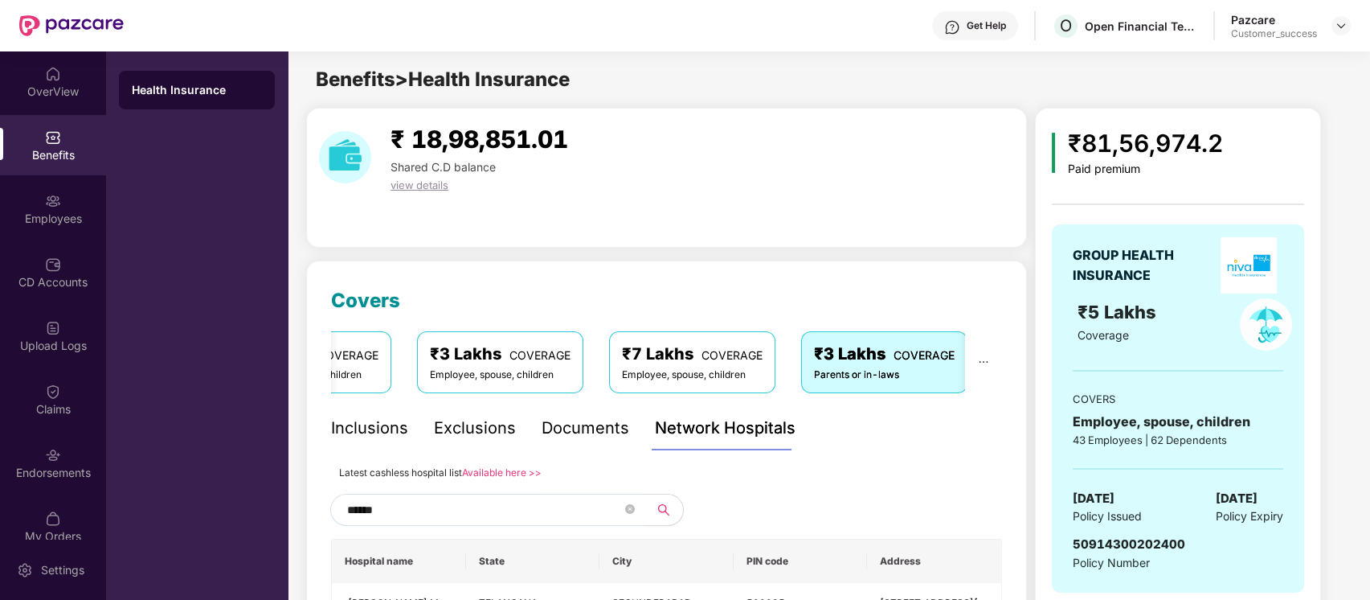
type input "******"
click at [630, 427] on div "Inclusions Exclusions Documents Network Hospitals" at bounding box center [563, 428] width 465 height 44
click at [610, 432] on div "Documents" at bounding box center [586, 428] width 88 height 25
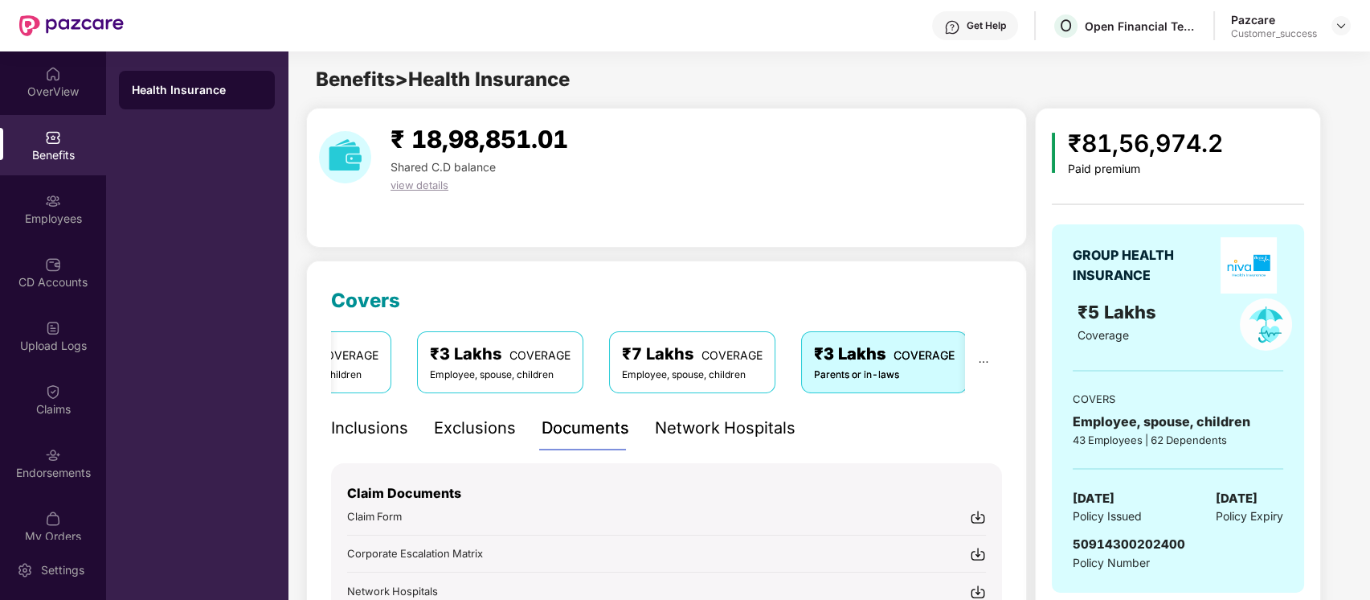
scroll to position [310, 0]
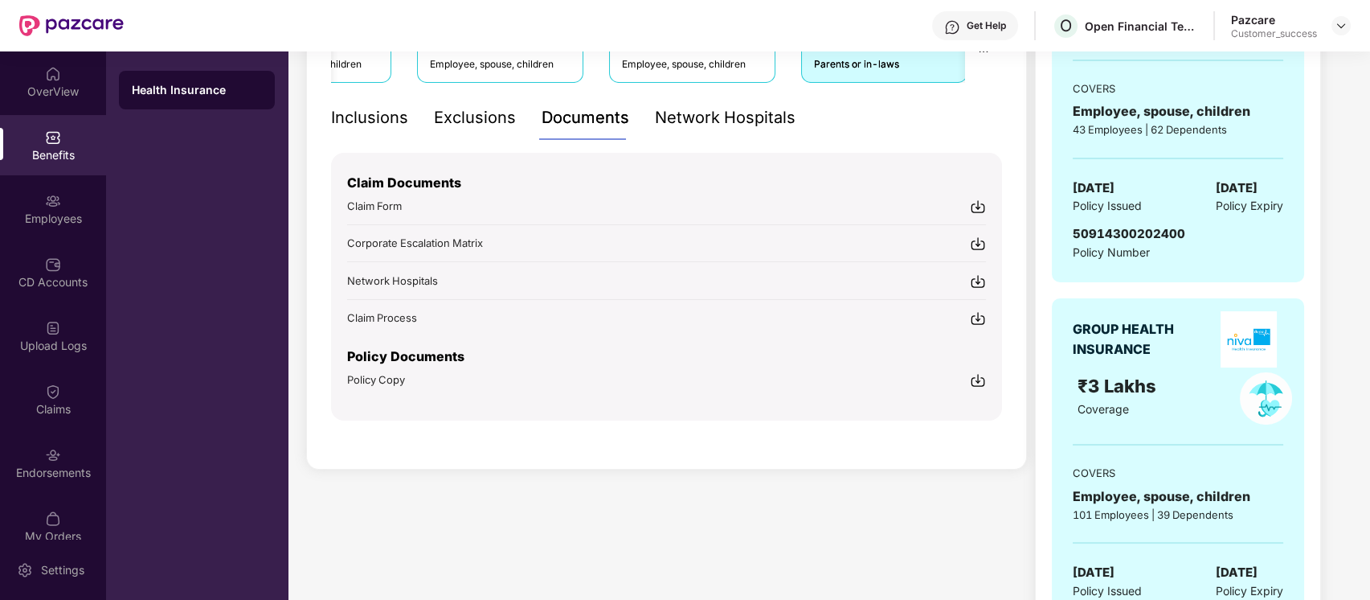
click at [976, 281] on img at bounding box center [978, 281] width 16 height 16
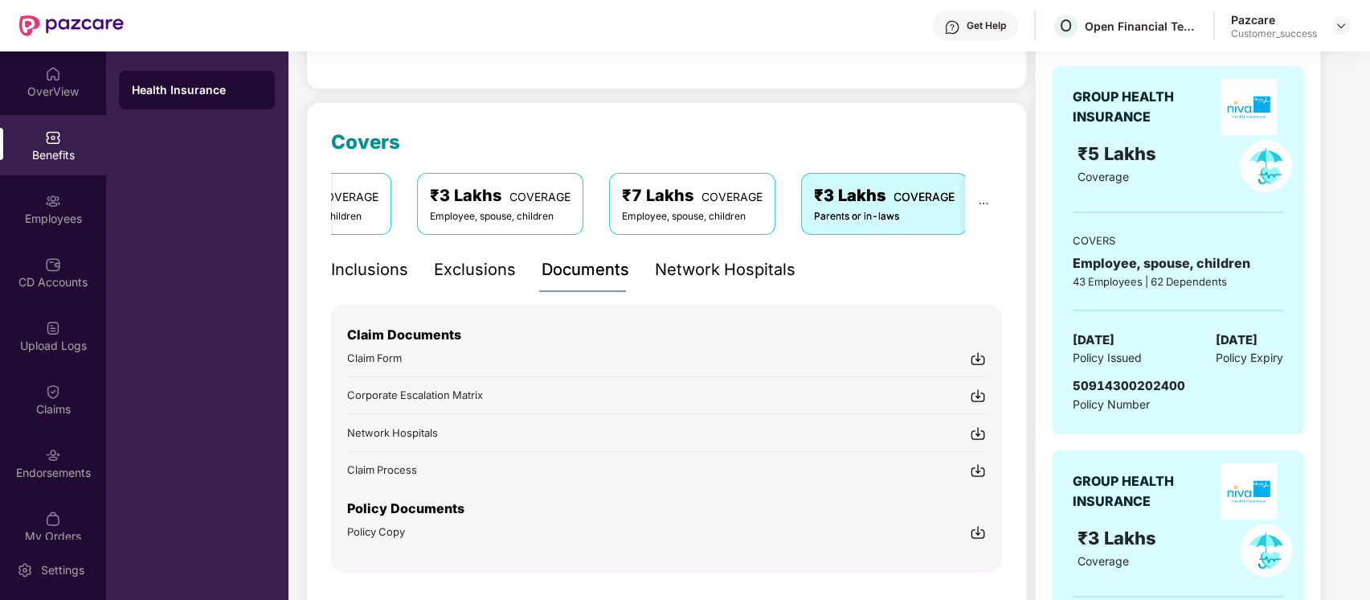
scroll to position [156, 0]
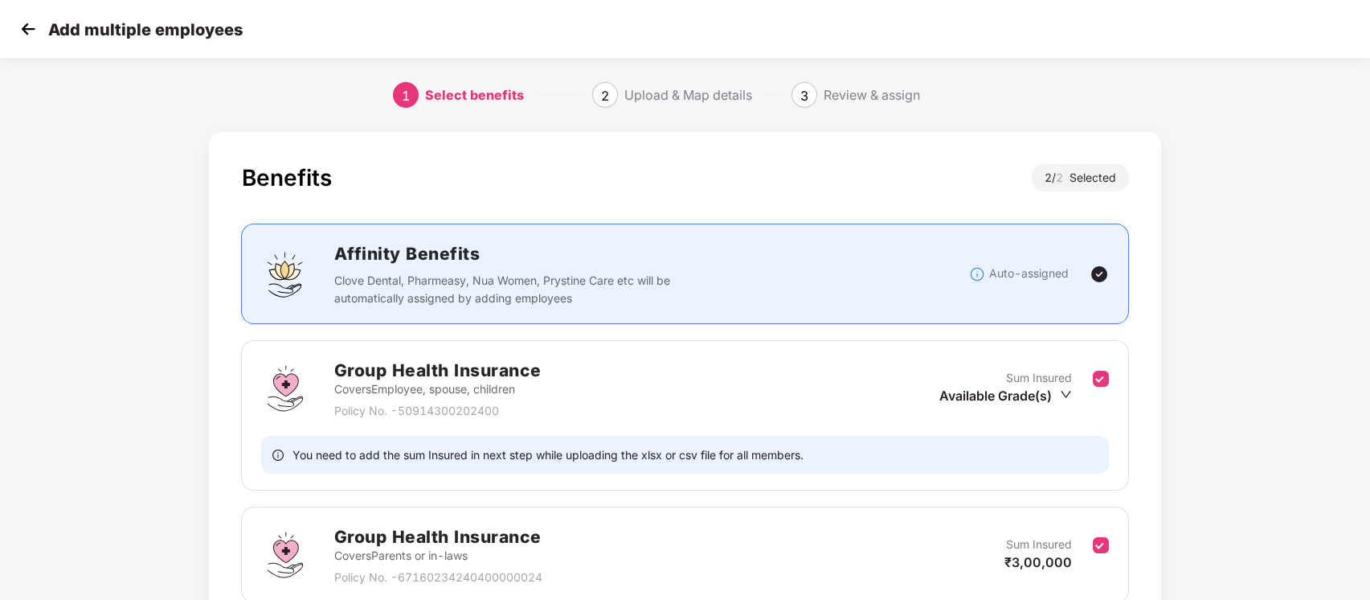
scroll to position [142, 0]
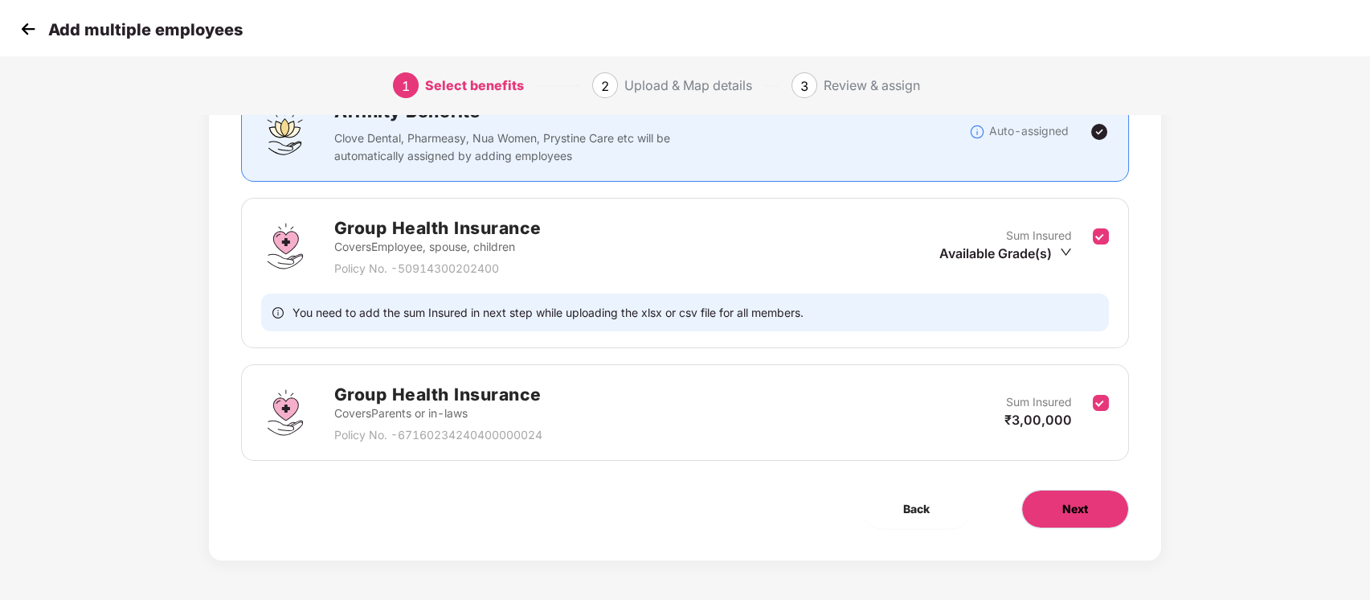
click at [1107, 519] on button "Next" at bounding box center [1075, 508] width 108 height 39
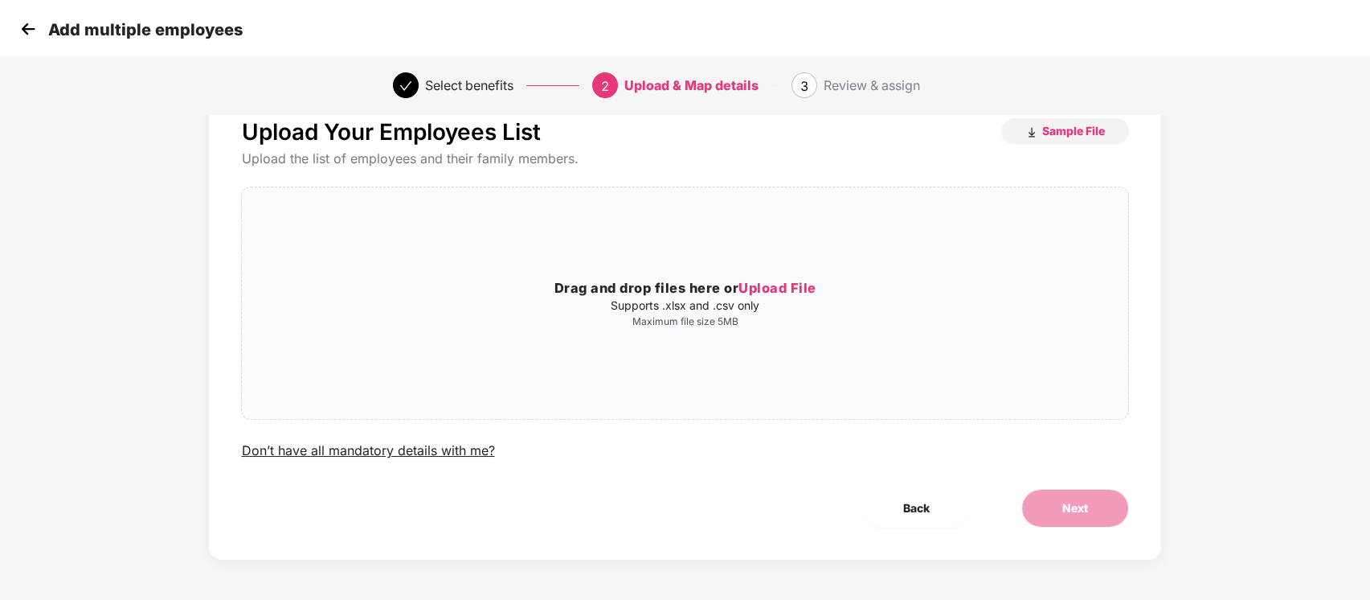
scroll to position [0, 0]
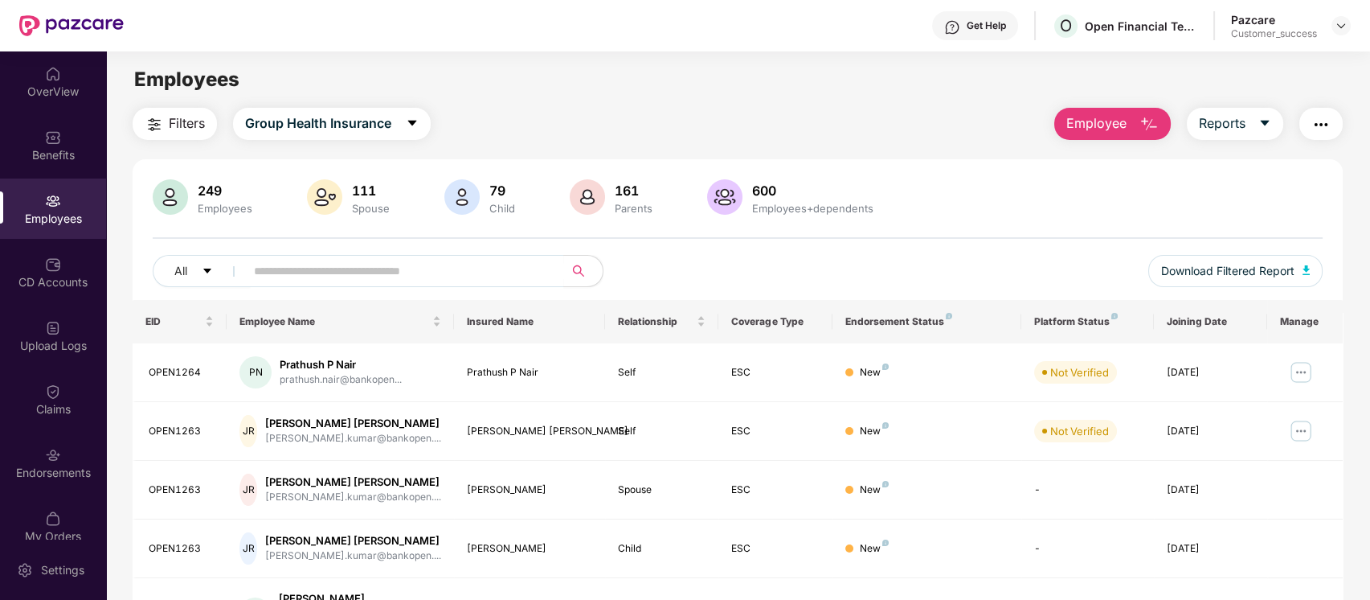
click at [702, 84] on div "Employees" at bounding box center [737, 79] width 1263 height 31
click at [365, 265] on input "text" at bounding box center [398, 271] width 289 height 24
paste input "********"
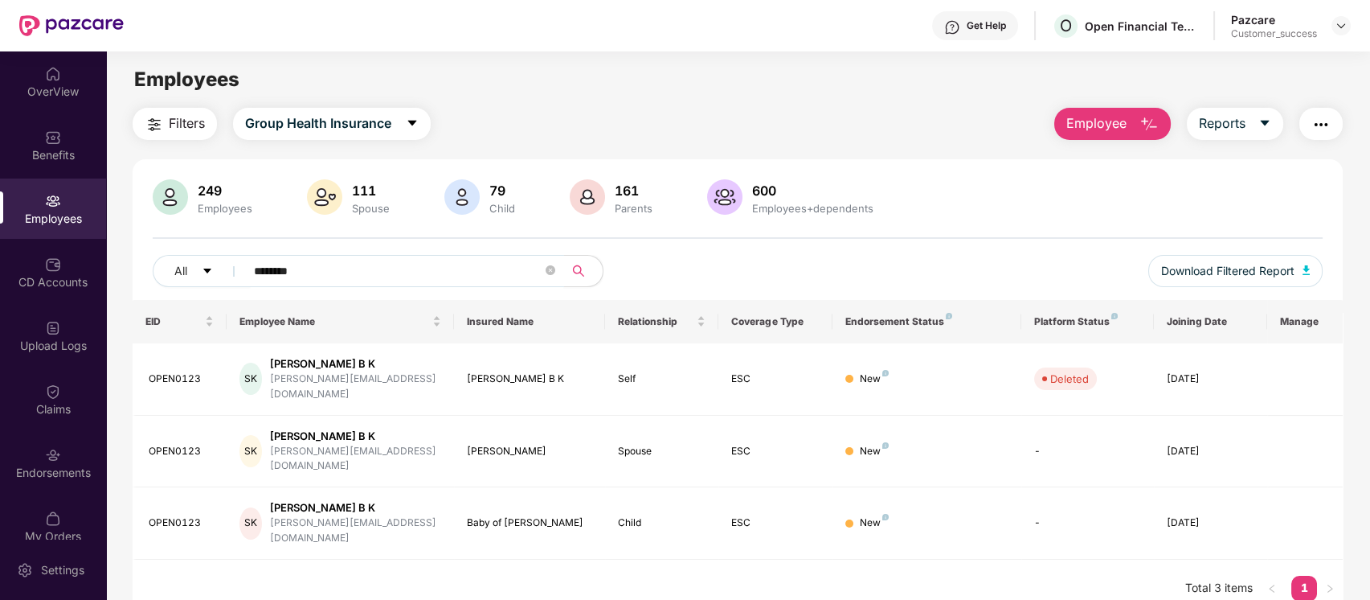
paste input "text"
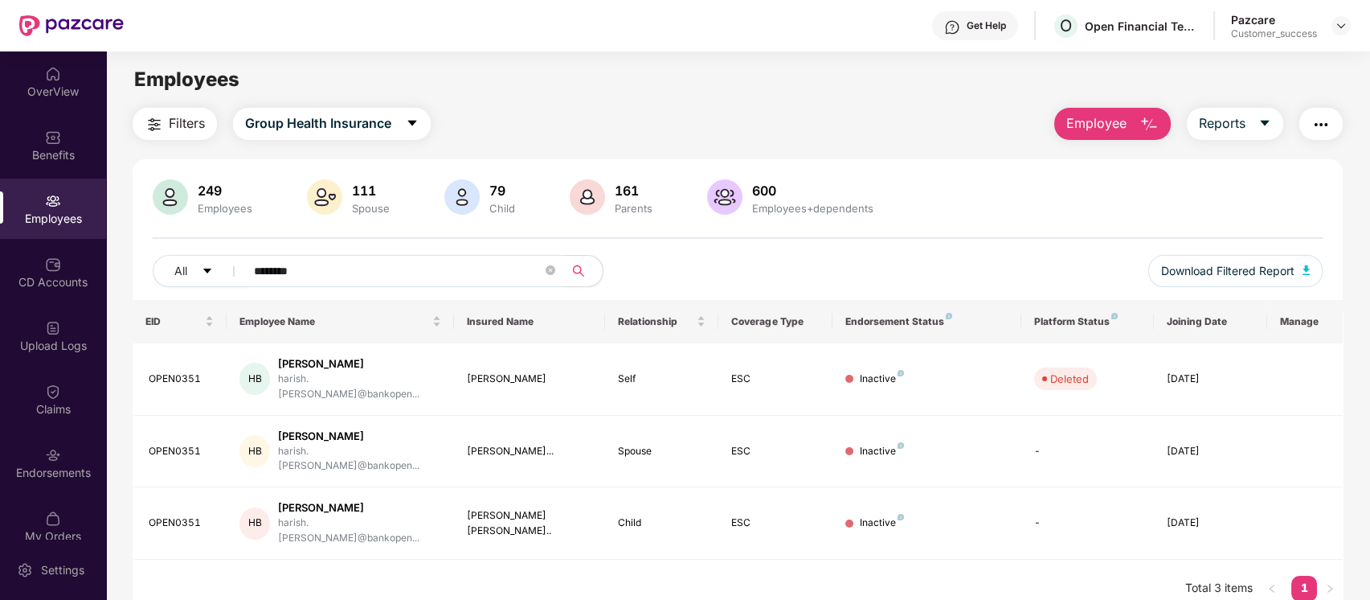
paste input "text"
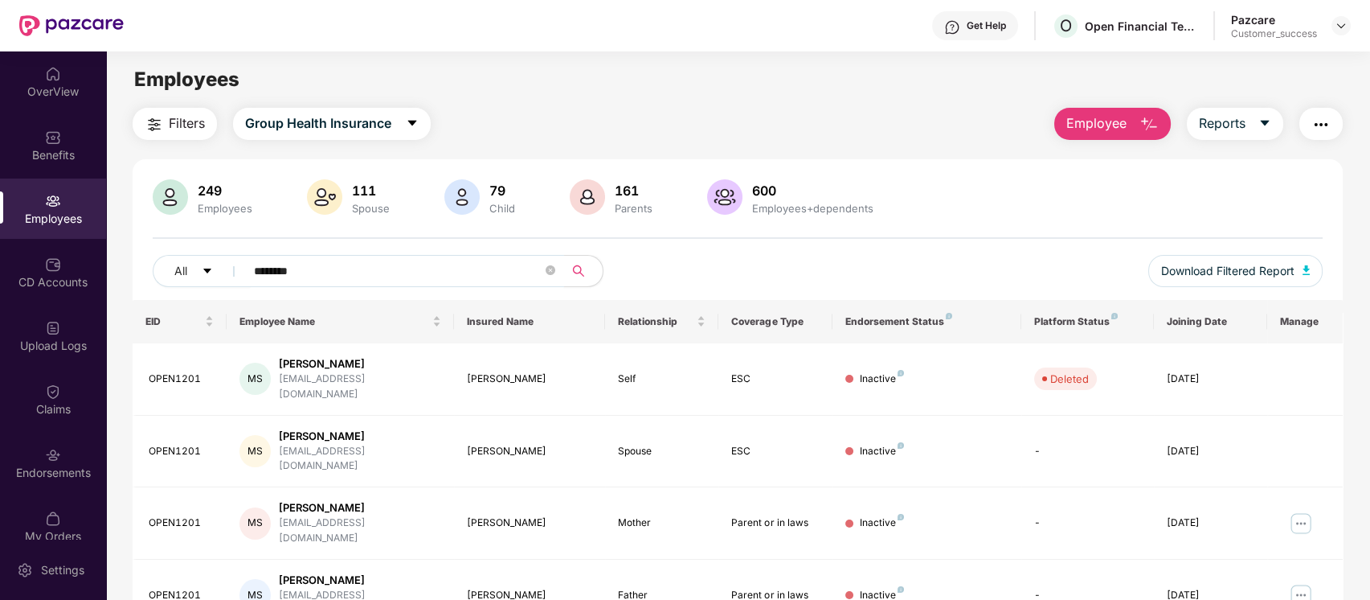
paste input "text"
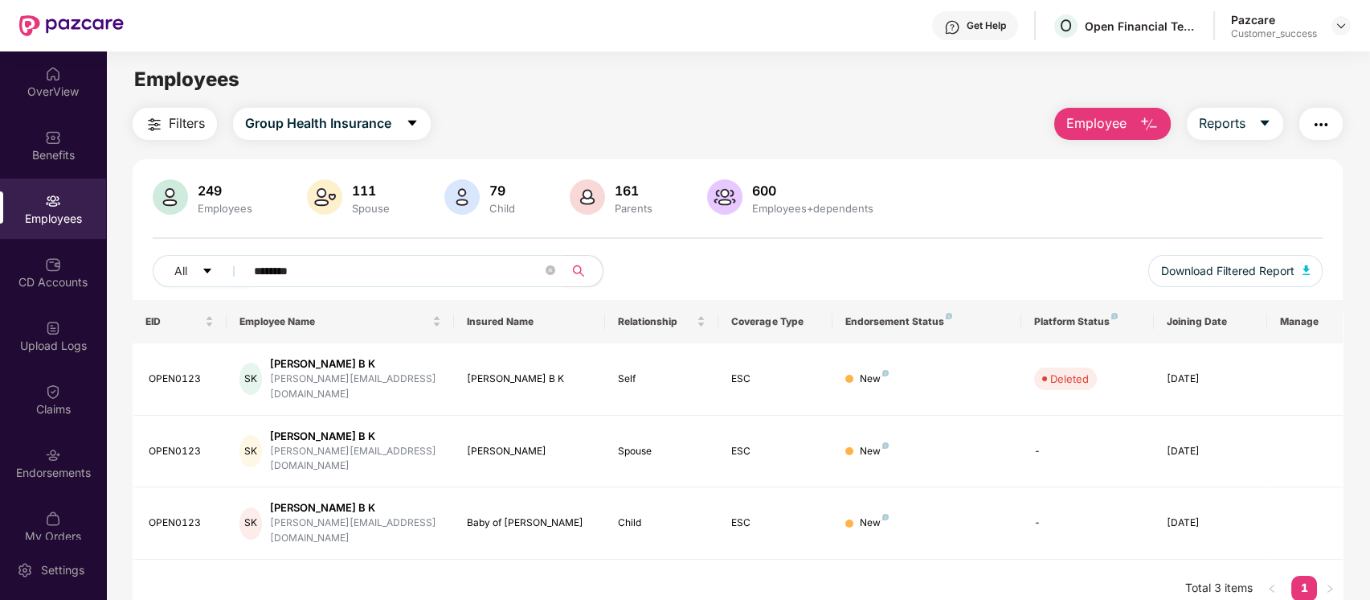
paste input "text"
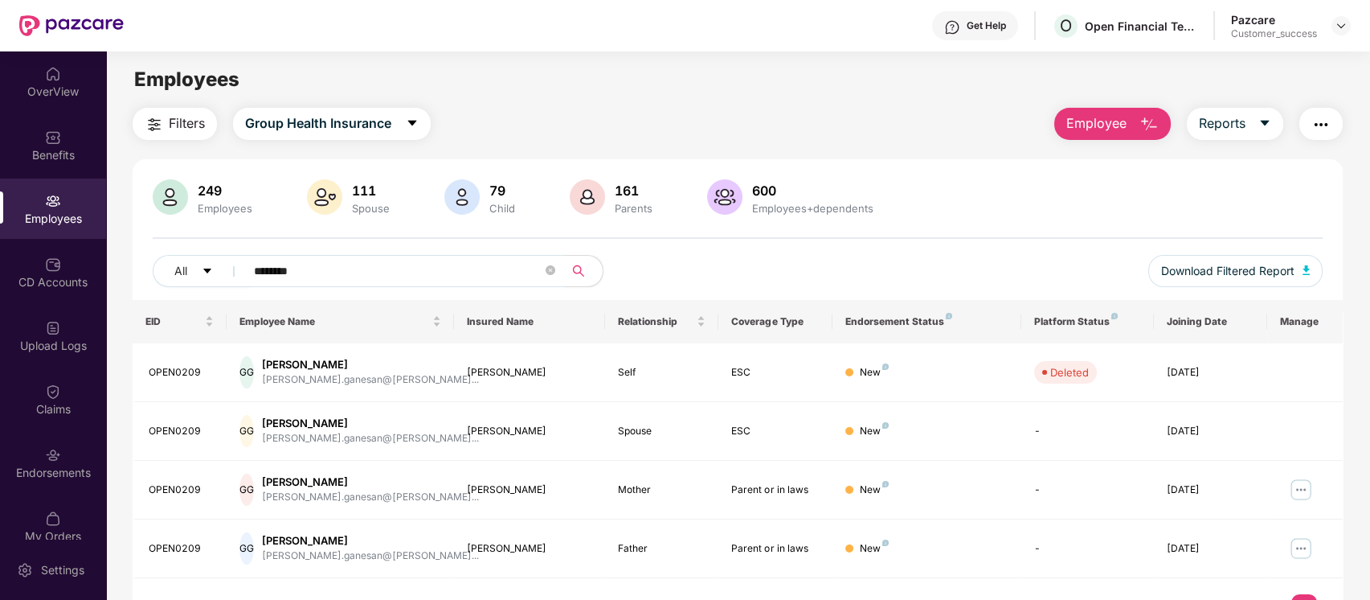
type input "********"
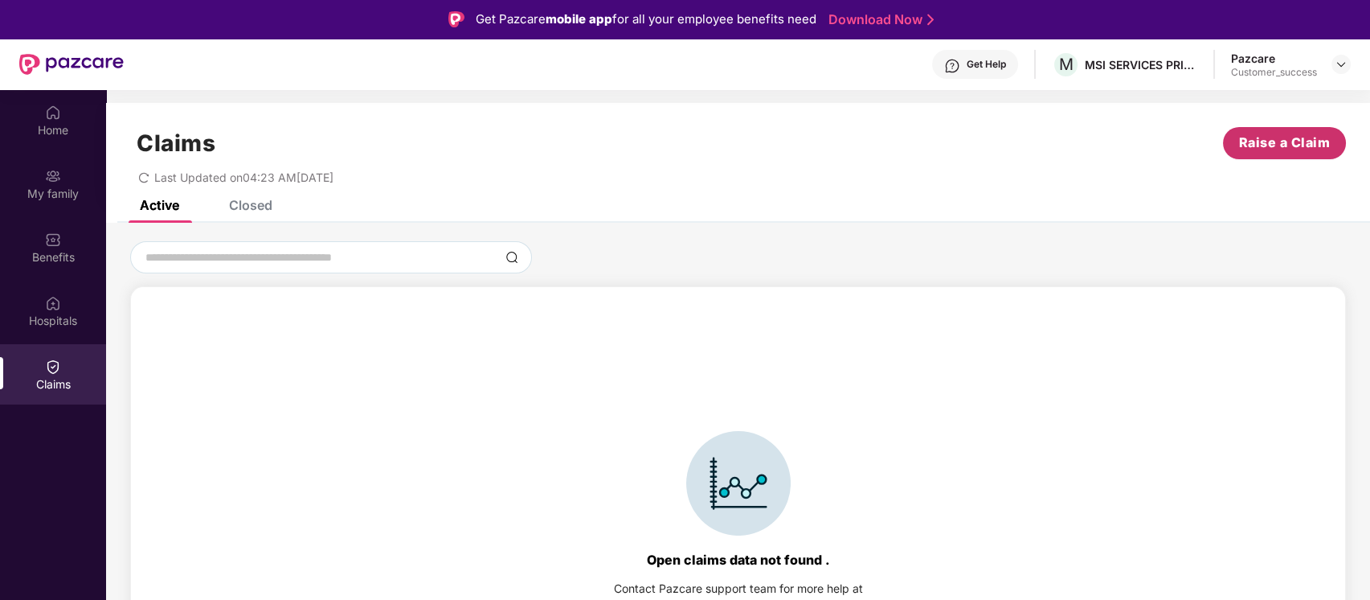
click at [1288, 141] on span "Raise a Claim" at bounding box center [1285, 143] width 92 height 20
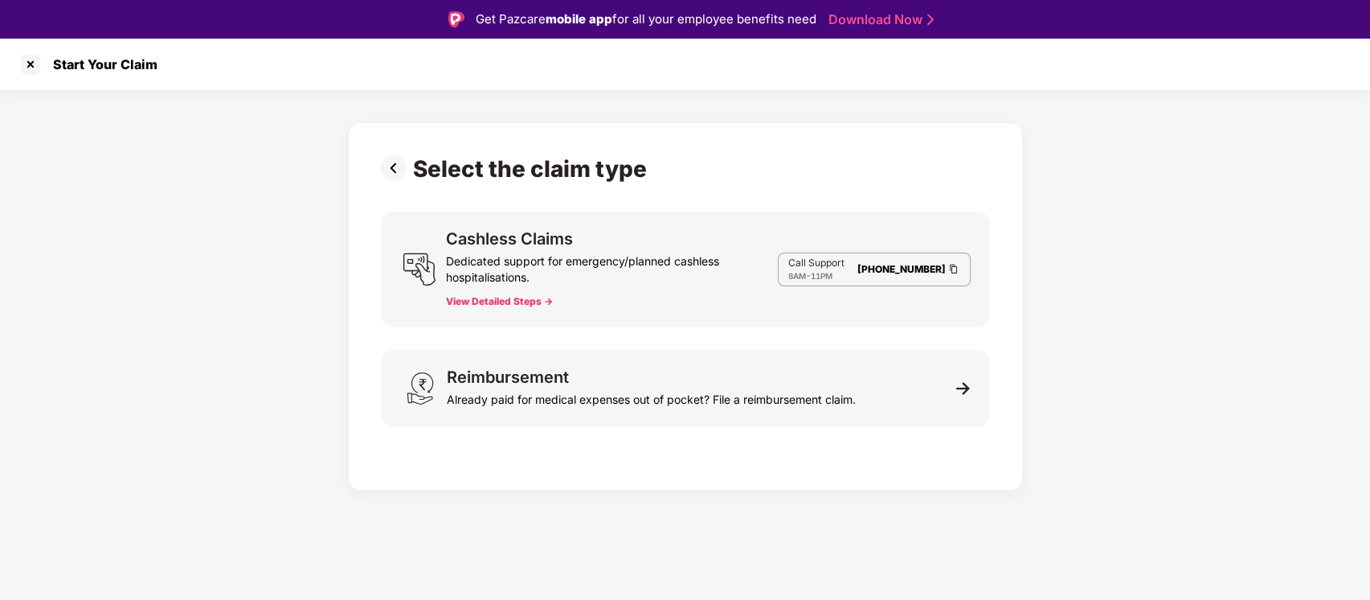
click at [768, 430] on div "Select the claim type Cashless Claims Dedicated support for emergency/planned c…" at bounding box center [685, 302] width 609 height 294
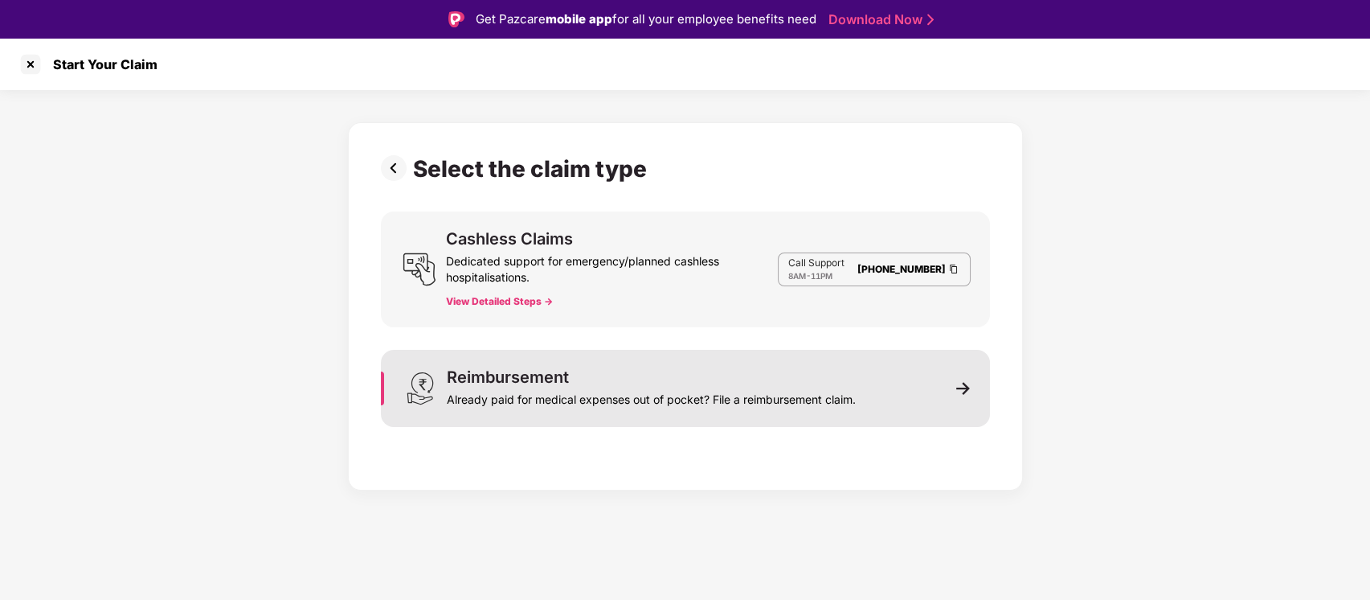
click at [866, 374] on div "Reimbursement Already paid for medical expenses out of pocket? File a reimburse…" at bounding box center [685, 388] width 609 height 77
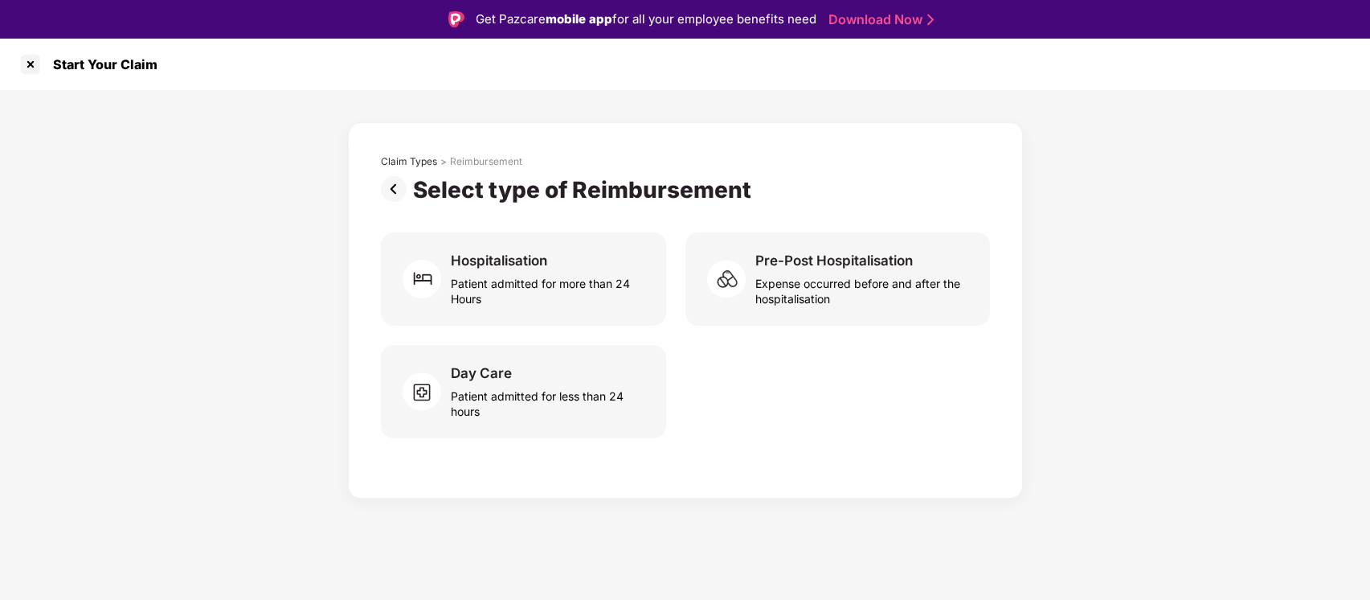
scroll to position [39, 0]
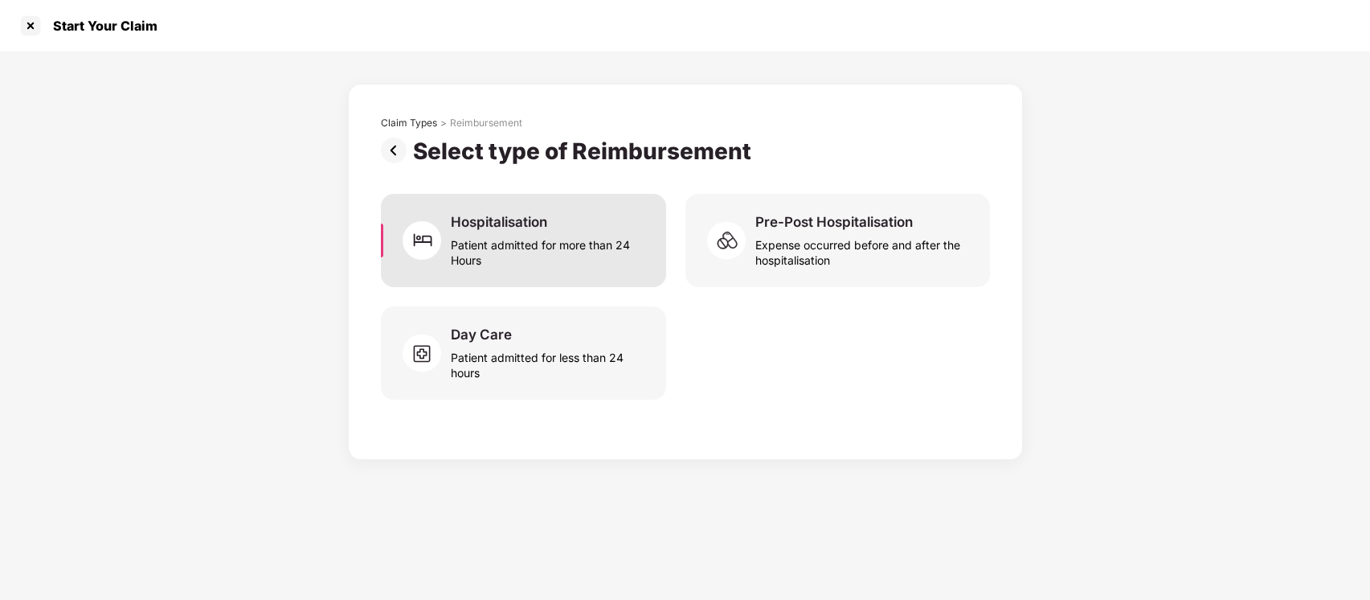
click at [504, 231] on div "Patient admitted for more than 24 Hours" at bounding box center [548, 249] width 195 height 37
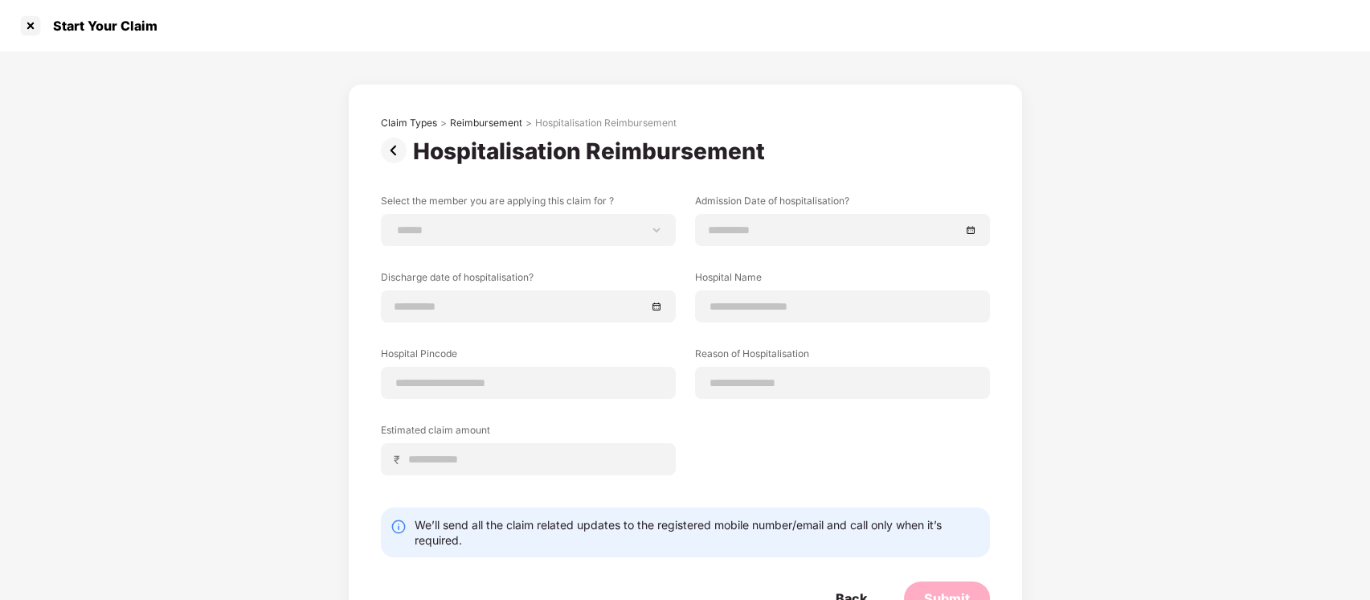
scroll to position [56, 0]
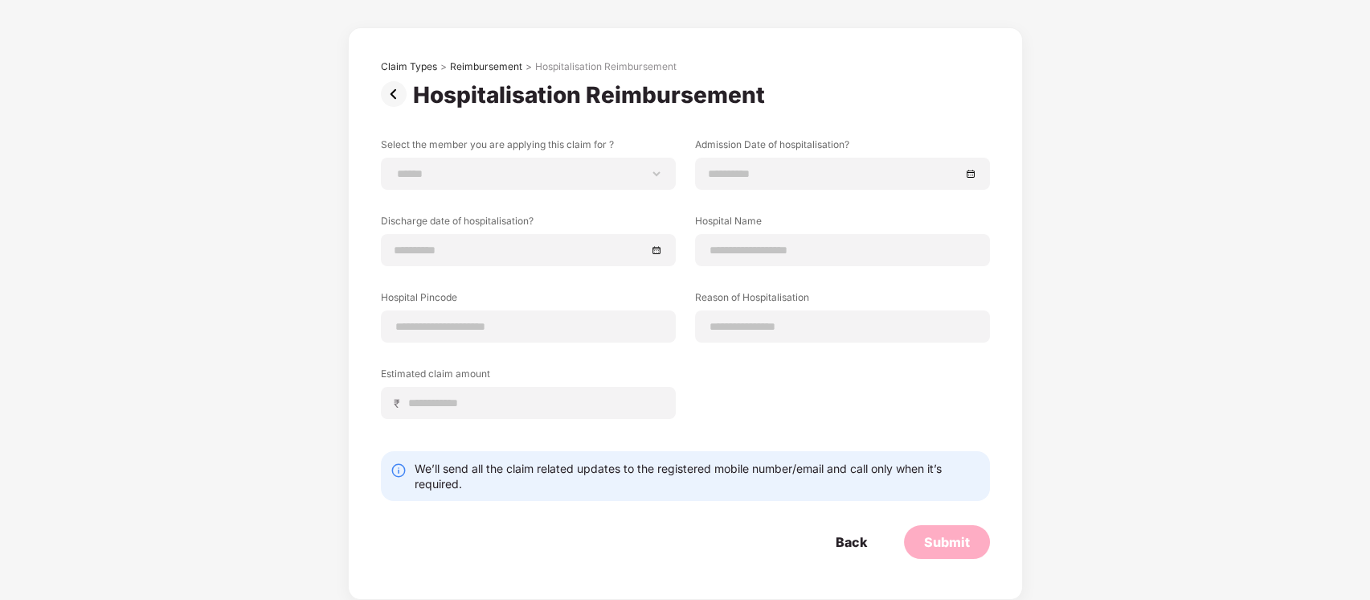
click at [537, 190] on div "**********" at bounding box center [685, 289] width 609 height 305
click at [558, 179] on select "**********" at bounding box center [529, 173] width 268 height 13
select select "**********"
click at [395, 167] on select "**********" at bounding box center [529, 173] width 268 height 13
click at [495, 264] on div at bounding box center [528, 250] width 295 height 32
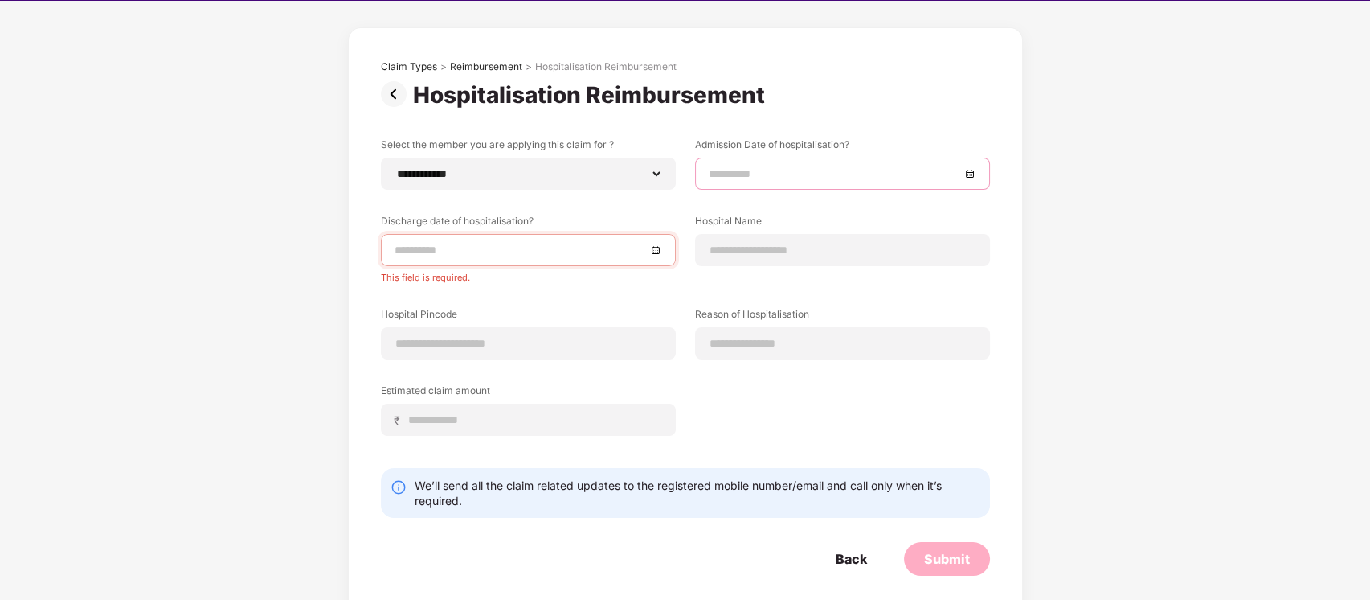
click at [862, 166] on input at bounding box center [835, 174] width 252 height 18
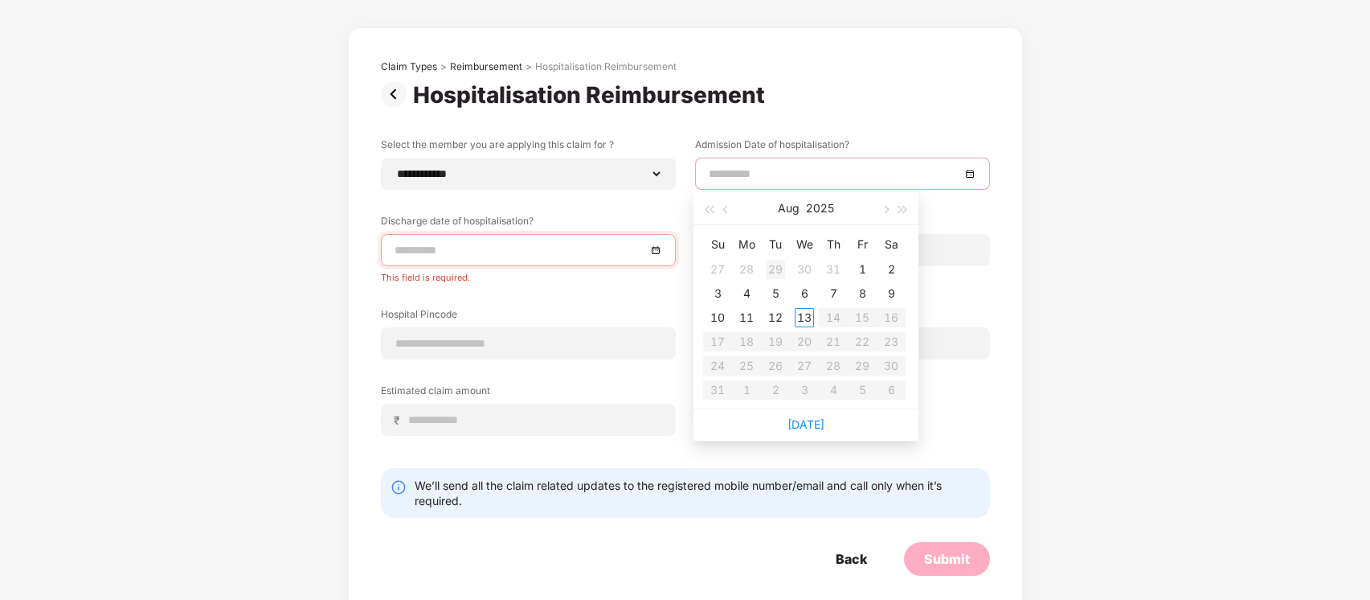
type input "**********"
click at [720, 211] on button "button" at bounding box center [727, 208] width 18 height 32
type input "**********"
click at [751, 362] on div "28" at bounding box center [746, 365] width 19 height 19
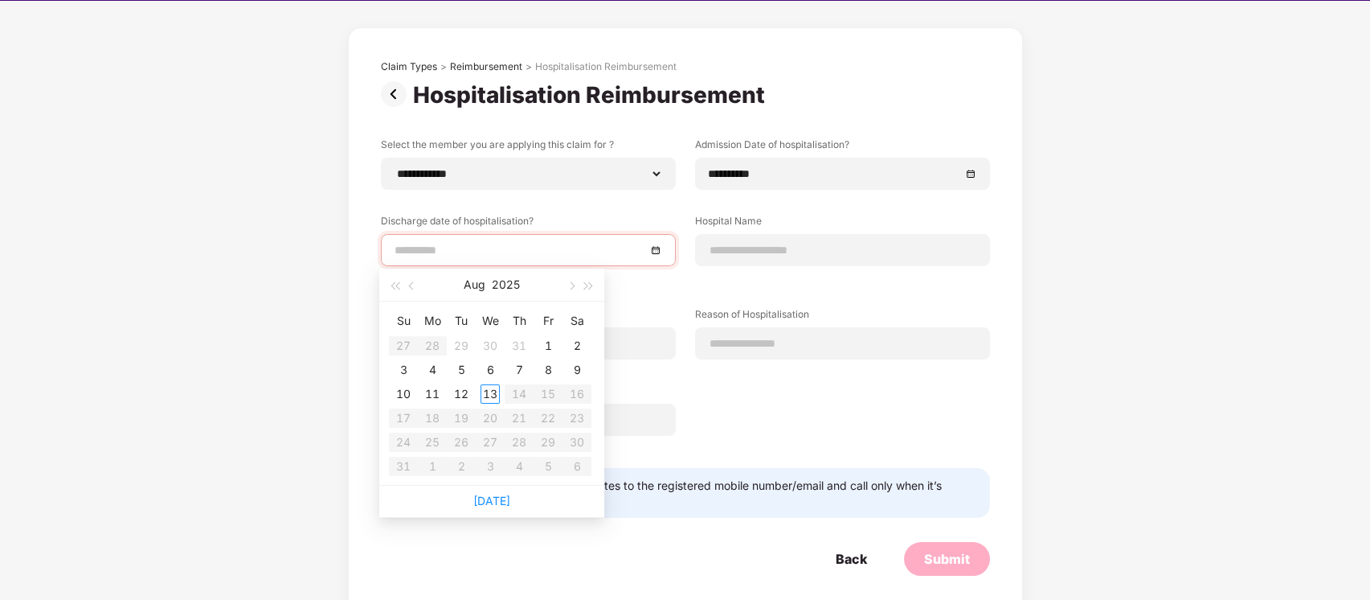
click at [566, 241] on input at bounding box center [521, 250] width 252 height 18
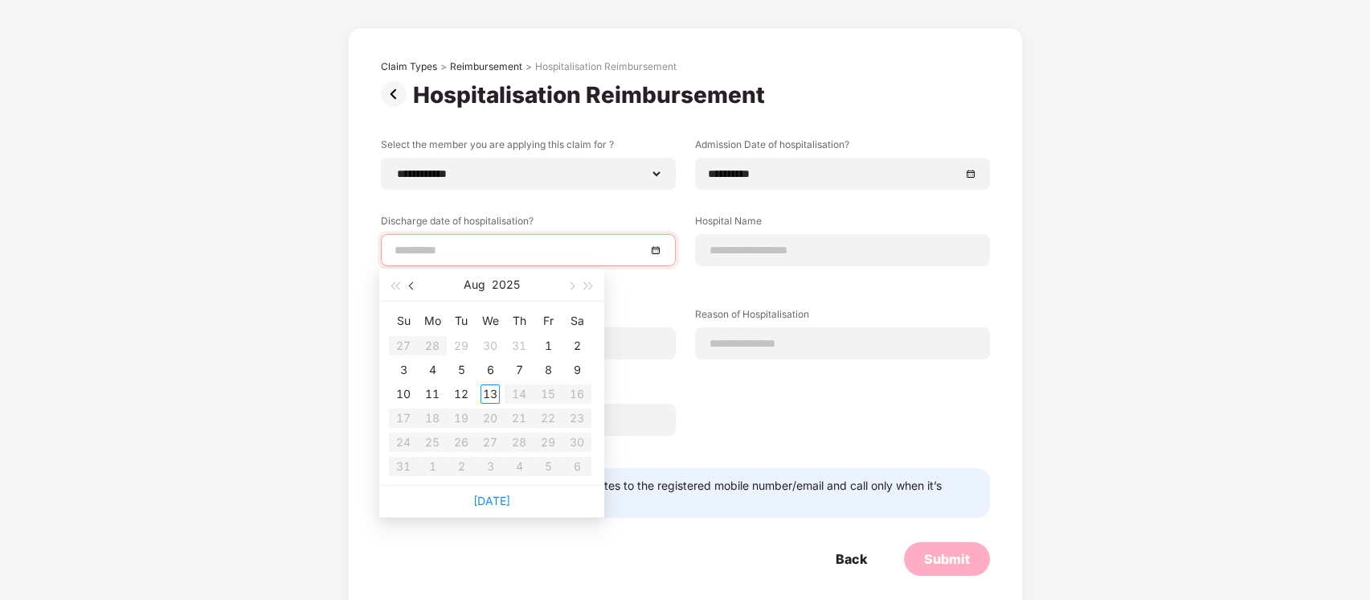
click at [416, 286] on button "button" at bounding box center [412, 284] width 18 height 32
type input "**********"
click at [490, 443] on div "30" at bounding box center [490, 441] width 19 height 19
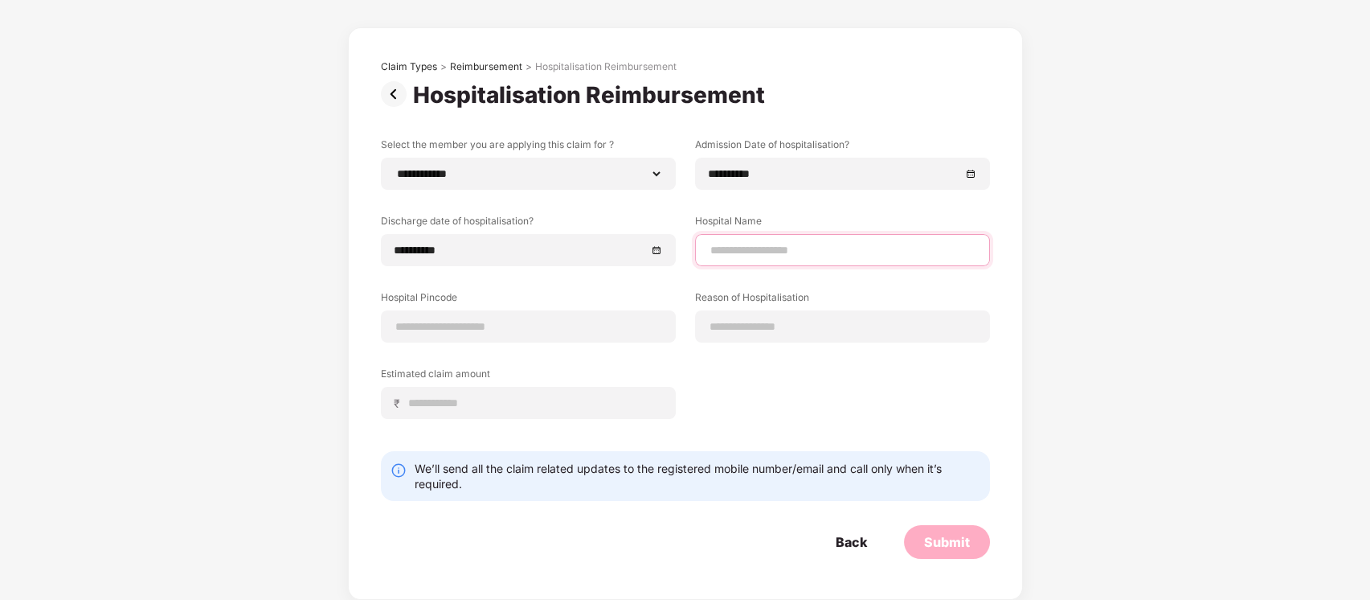
click at [808, 244] on input at bounding box center [843, 250] width 268 height 17
type input "**********"
click at [580, 320] on input at bounding box center [529, 326] width 268 height 17
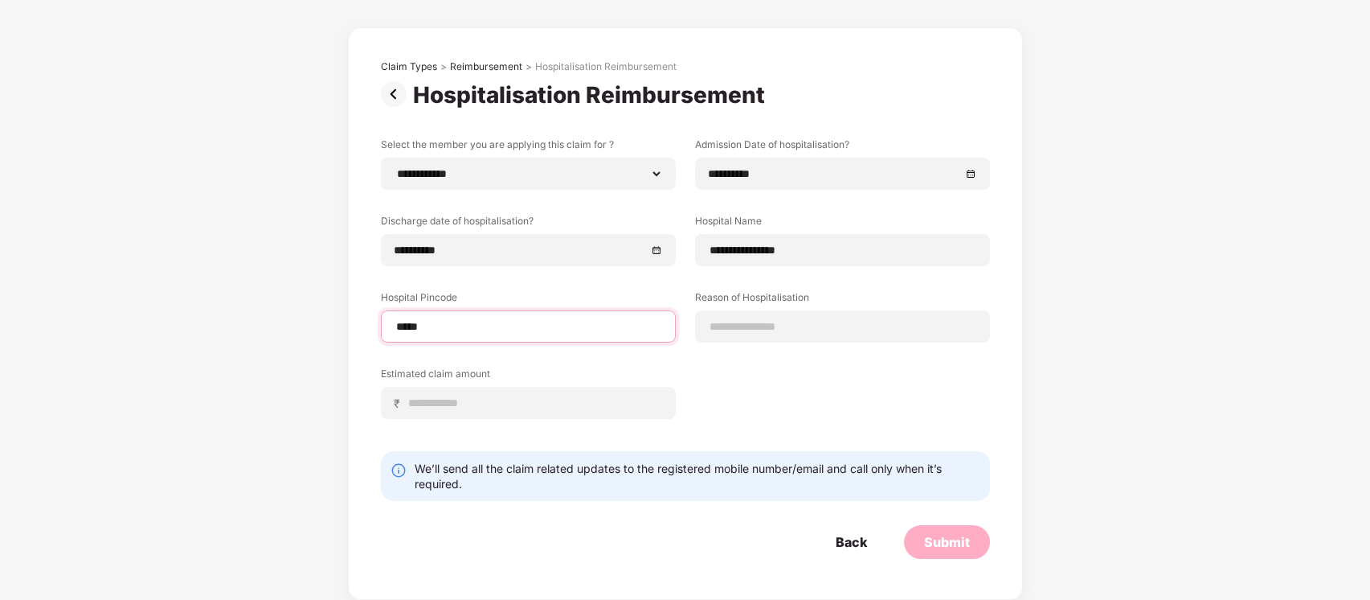
type input "******"
select select "*********"
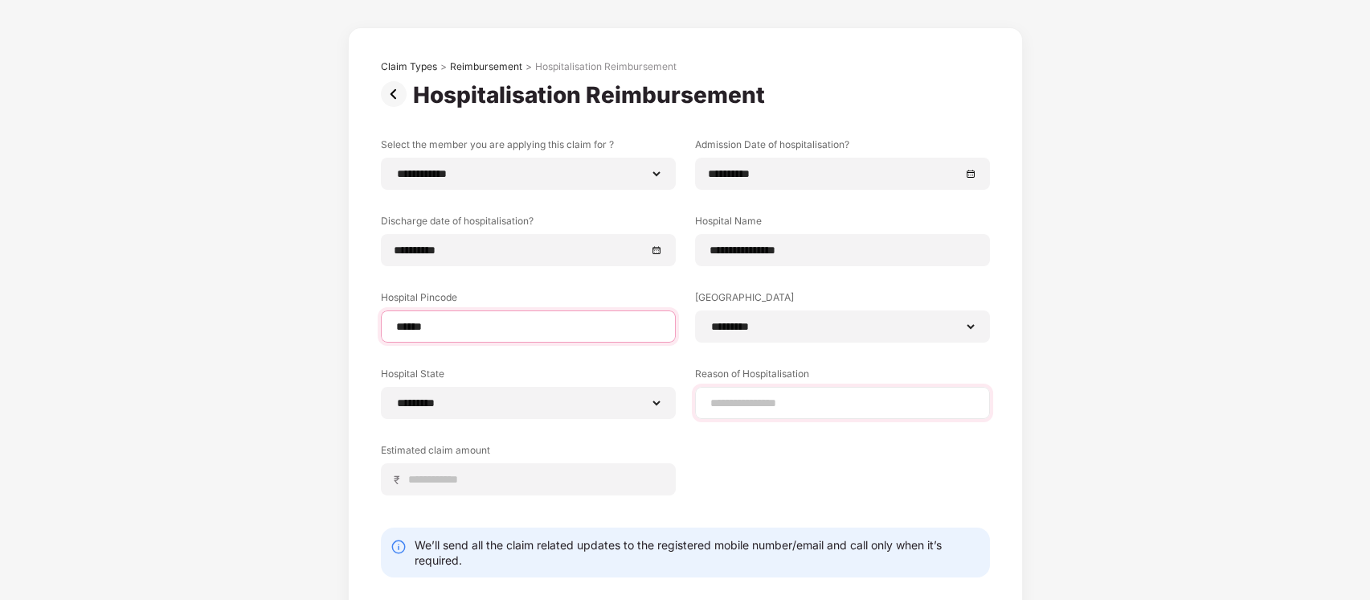
type input "******"
click at [770, 407] on input at bounding box center [843, 403] width 268 height 17
type input "********"
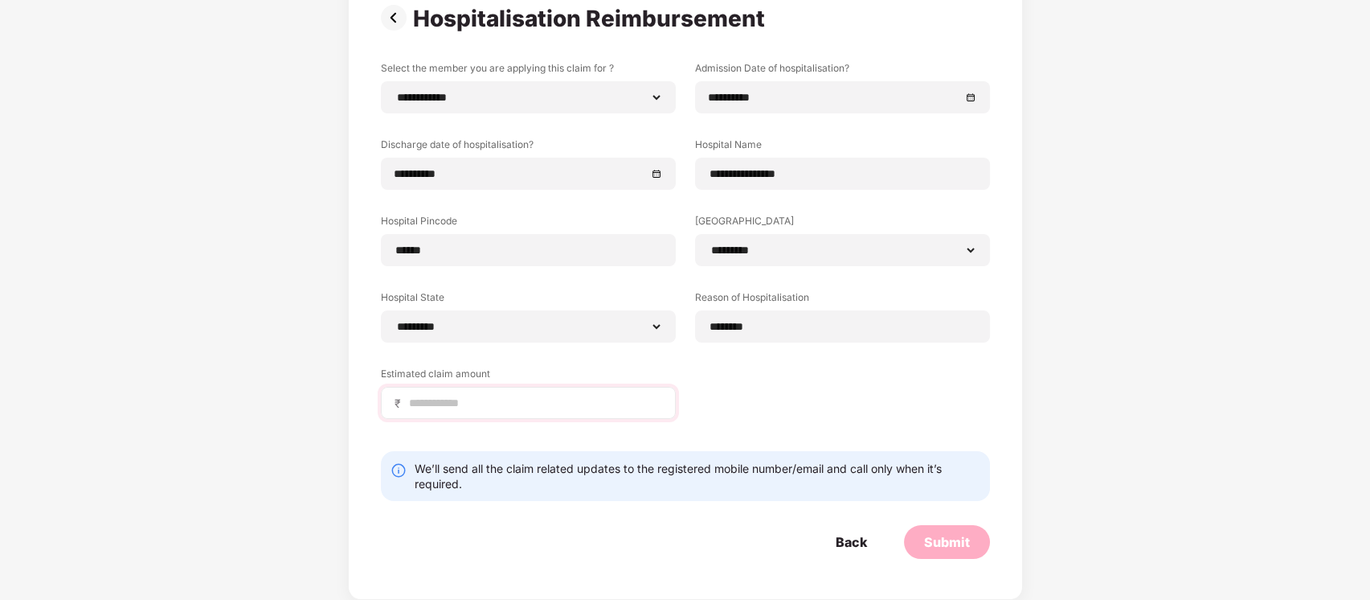
click at [583, 392] on div "₹" at bounding box center [528, 403] width 295 height 32
click at [582, 402] on input at bounding box center [534, 403] width 255 height 17
type input "*****"
click at [970, 550] on div "Submit" at bounding box center [947, 542] width 86 height 34
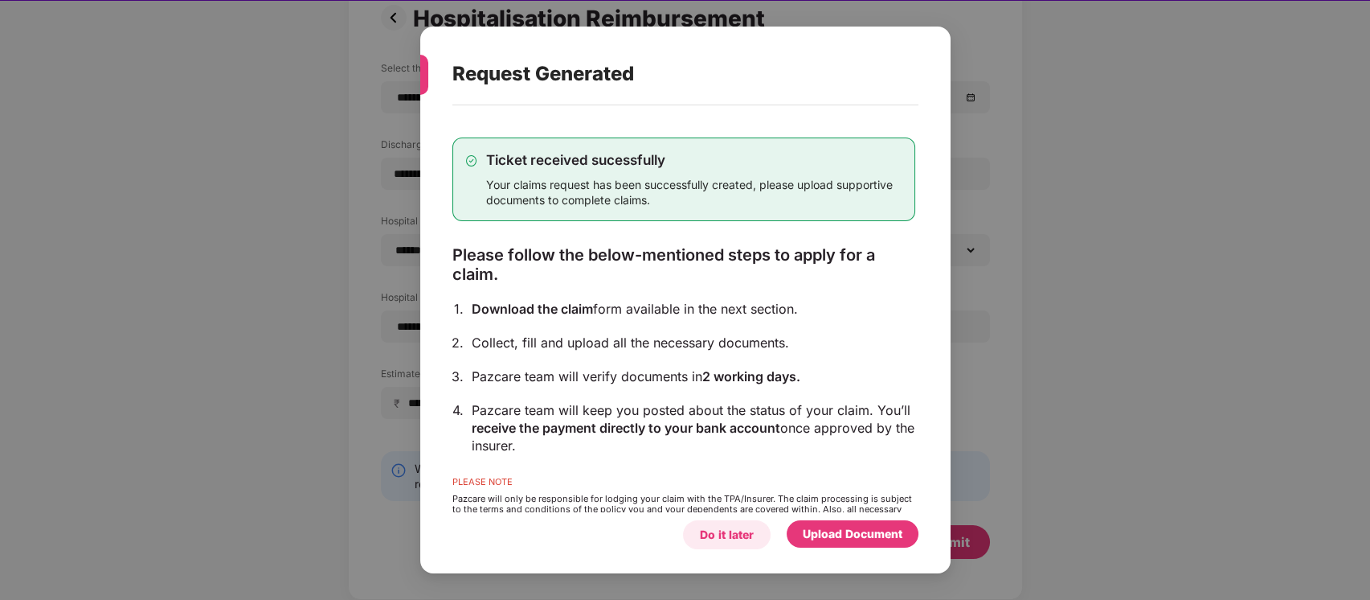
click at [733, 540] on div "Do it later" at bounding box center [727, 535] width 54 height 18
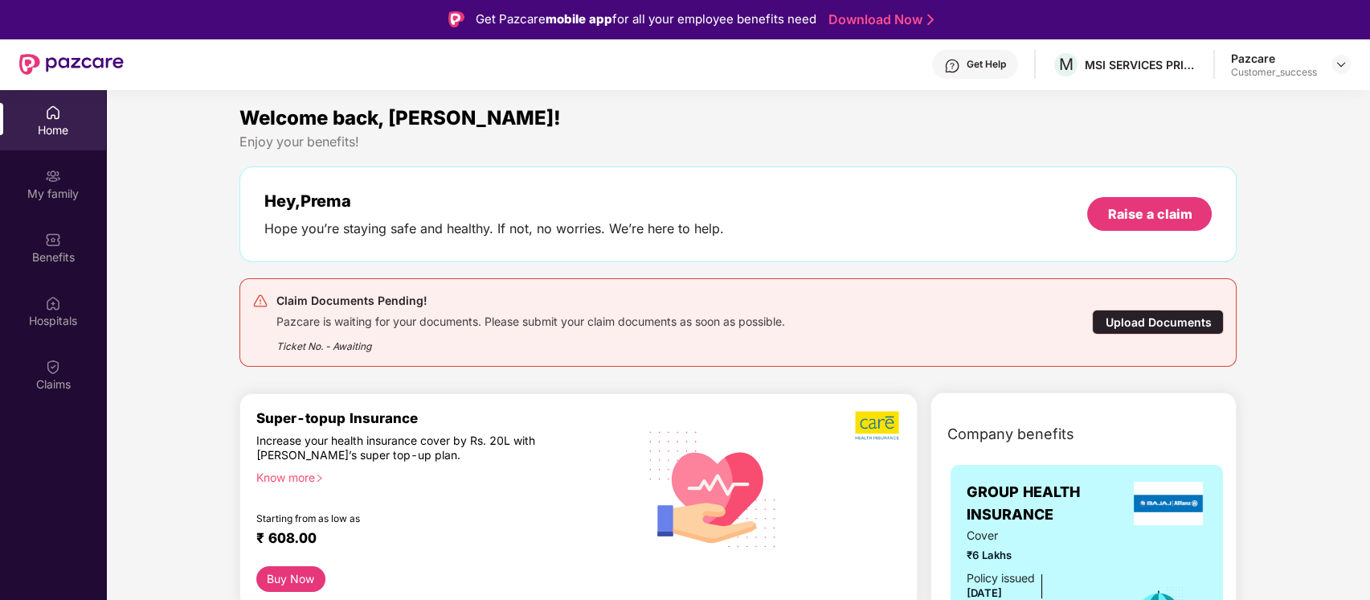
click at [522, 325] on div "Pazcare is waiting for your documents. Please submit your claim documents as so…" at bounding box center [530, 319] width 509 height 18
click at [1174, 332] on div "Upload Documents" at bounding box center [1158, 321] width 132 height 25
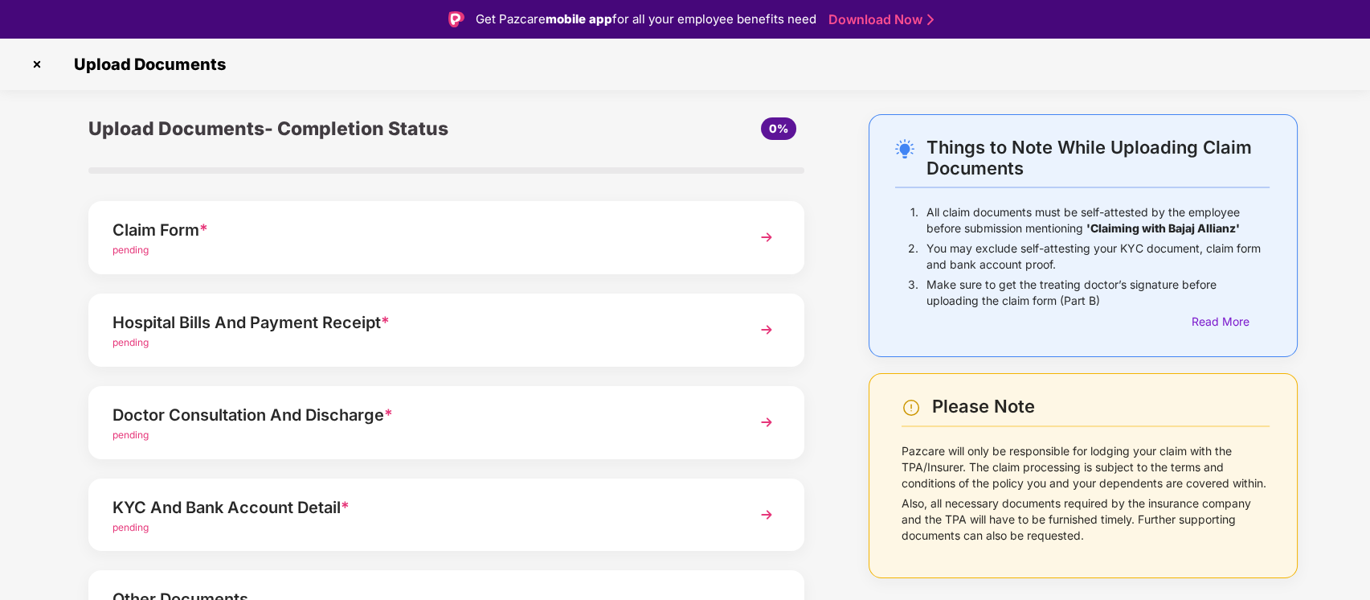
click at [456, 232] on div "Claim Form *" at bounding box center [419, 230] width 612 height 26
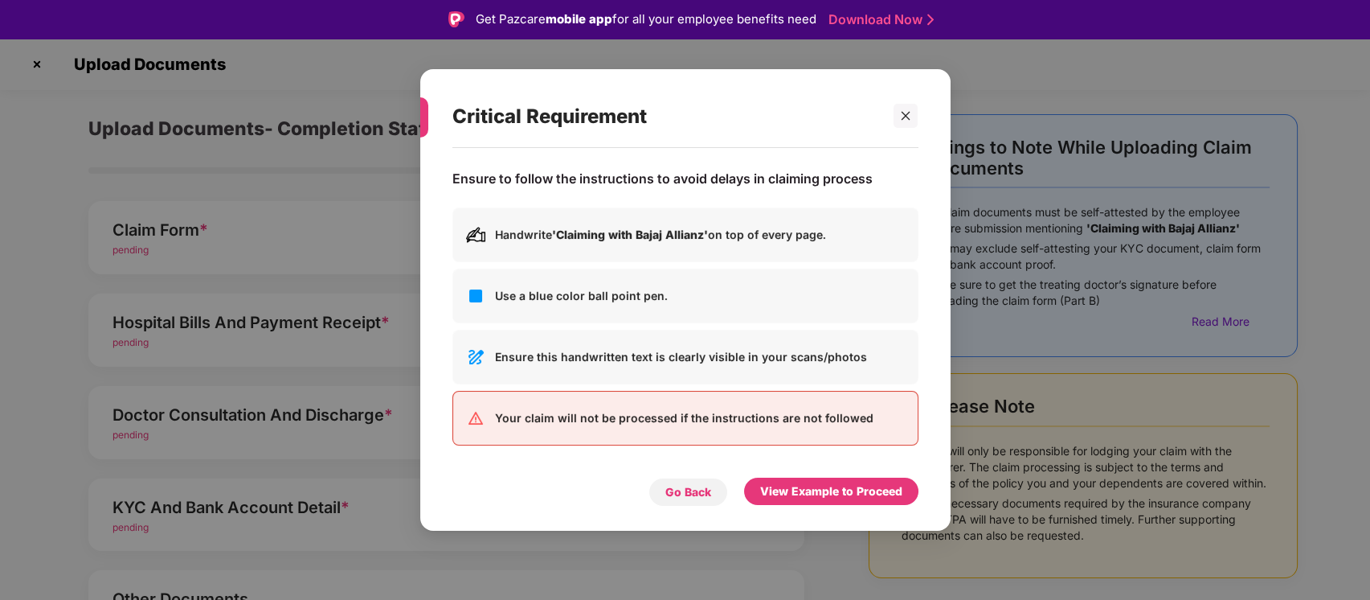
click at [713, 485] on div "Go Back" at bounding box center [689, 491] width 80 height 29
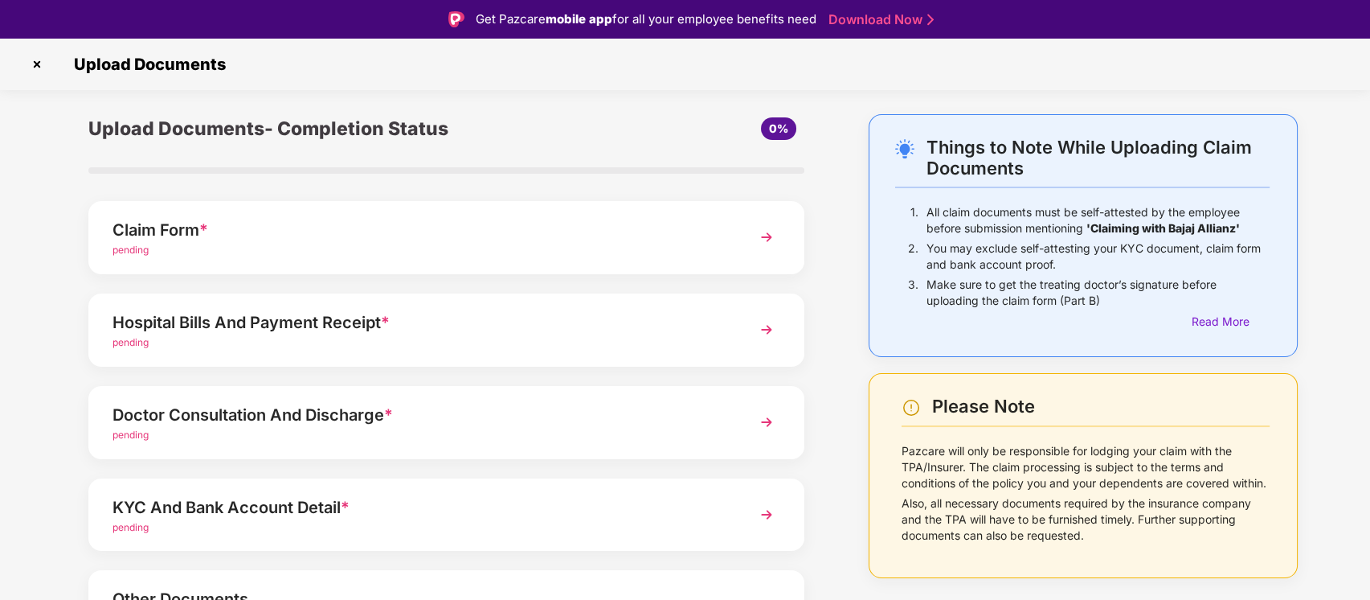
click at [768, 233] on img at bounding box center [766, 237] width 29 height 29
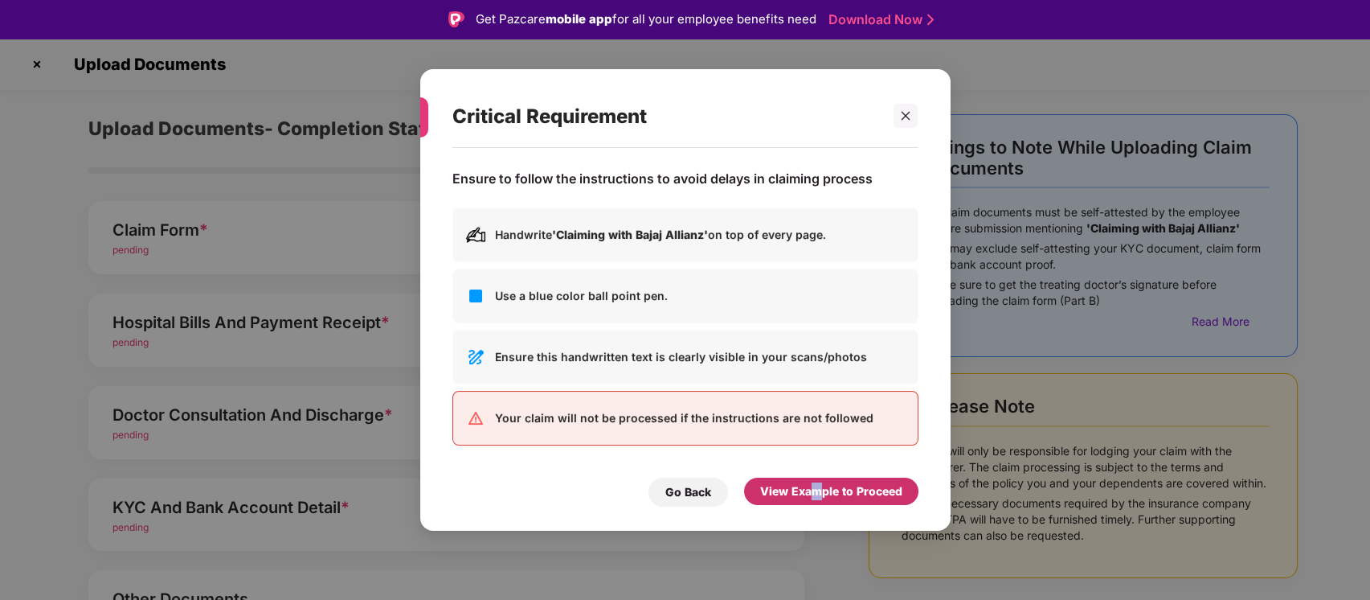
drag, startPoint x: 810, startPoint y: 506, endPoint x: 824, endPoint y: 501, distance: 14.5
click at [824, 501] on div "Ensure to follow the instructions to avoid delays in claiming process Handwrite…" at bounding box center [685, 331] width 530 height 366
click at [824, 501] on div "View Example to Proceed" at bounding box center [831, 490] width 174 height 27
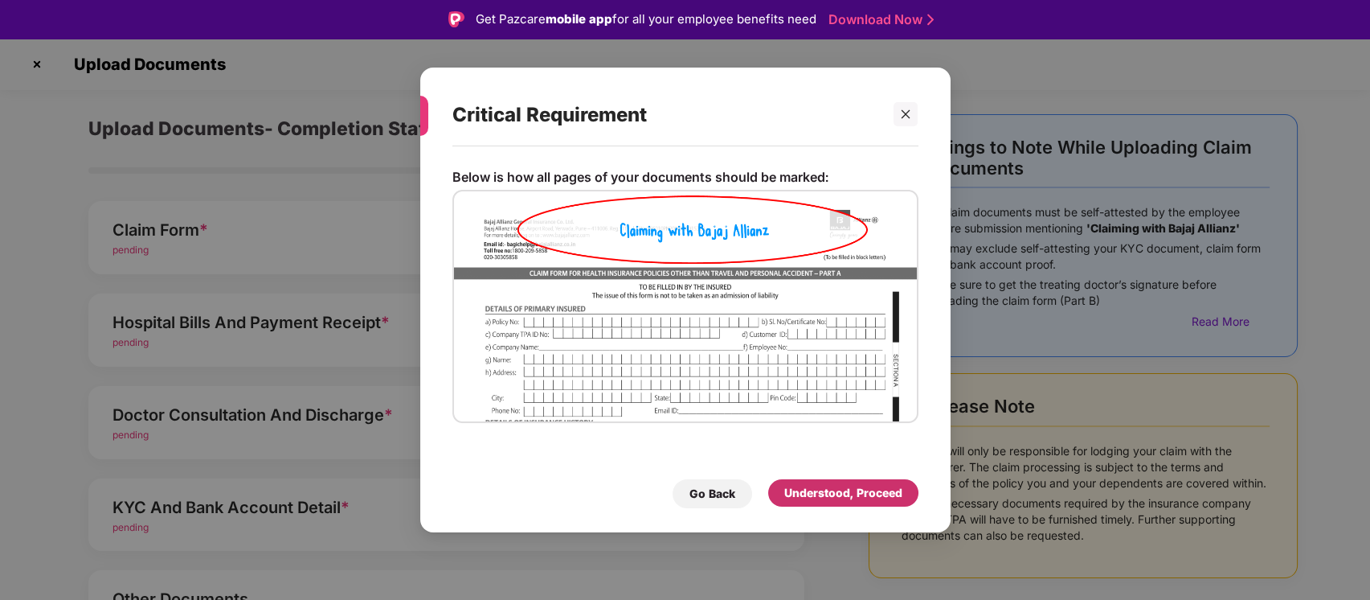
click at [845, 494] on div "Understood, Proceed" at bounding box center [843, 493] width 118 height 18
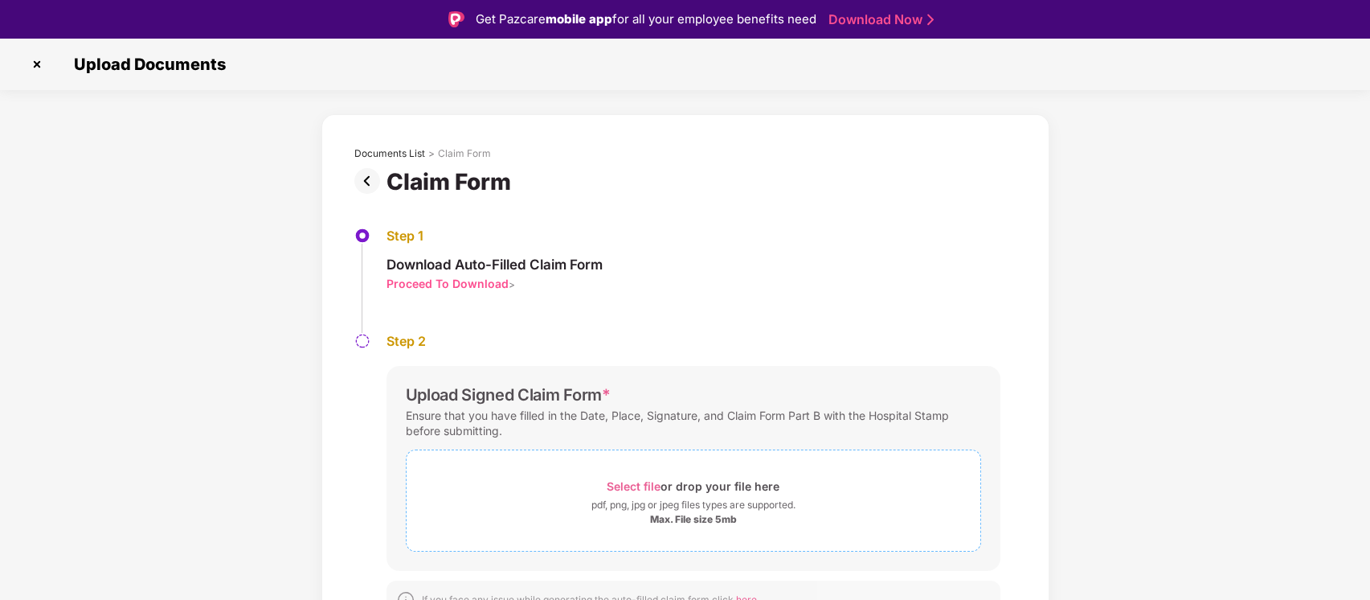
scroll to position [21, 0]
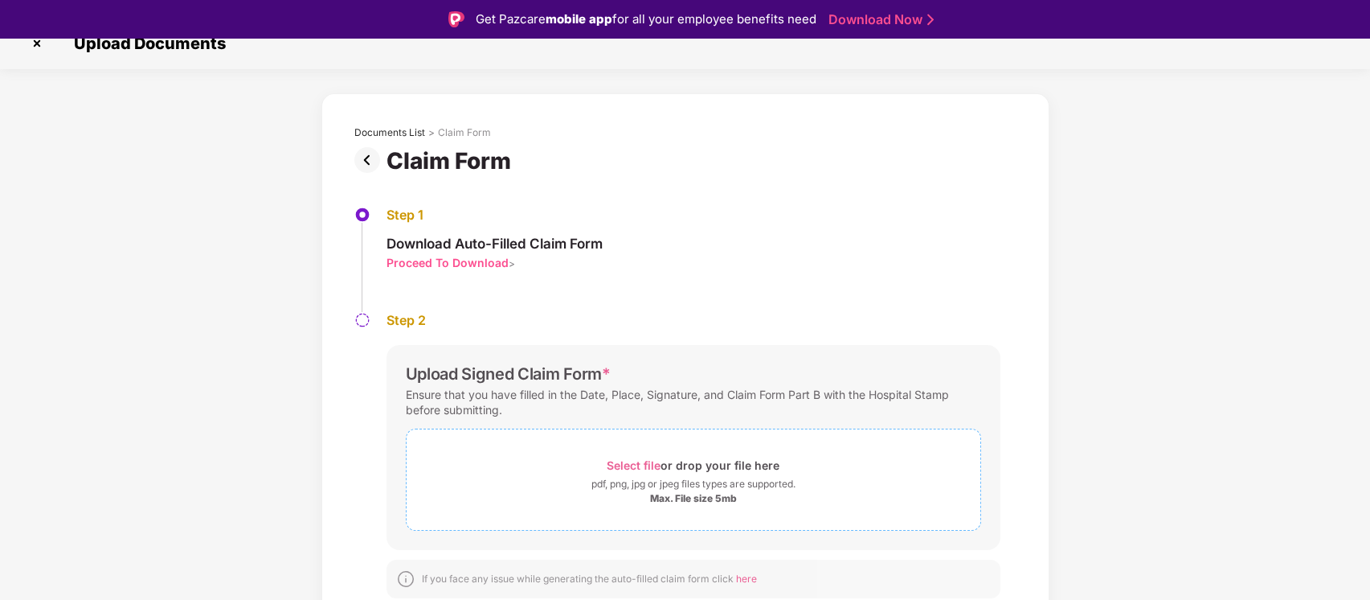
click at [640, 465] on span "Select file" at bounding box center [634, 465] width 54 height 14
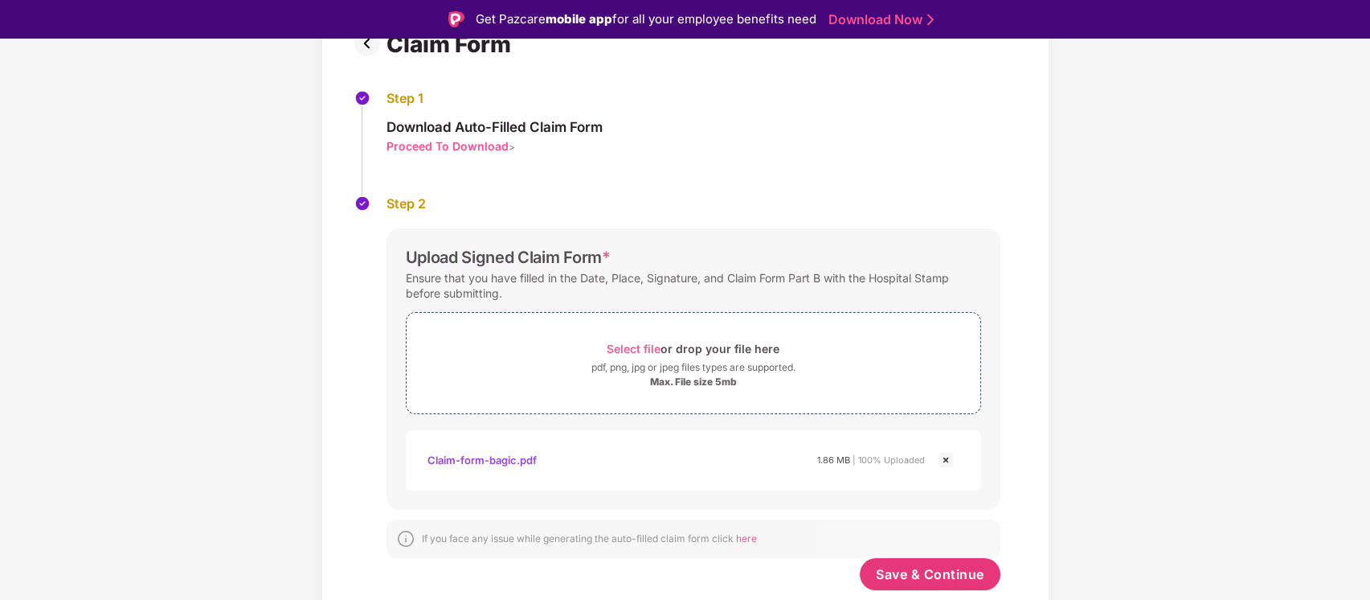
scroll to position [39, 0]
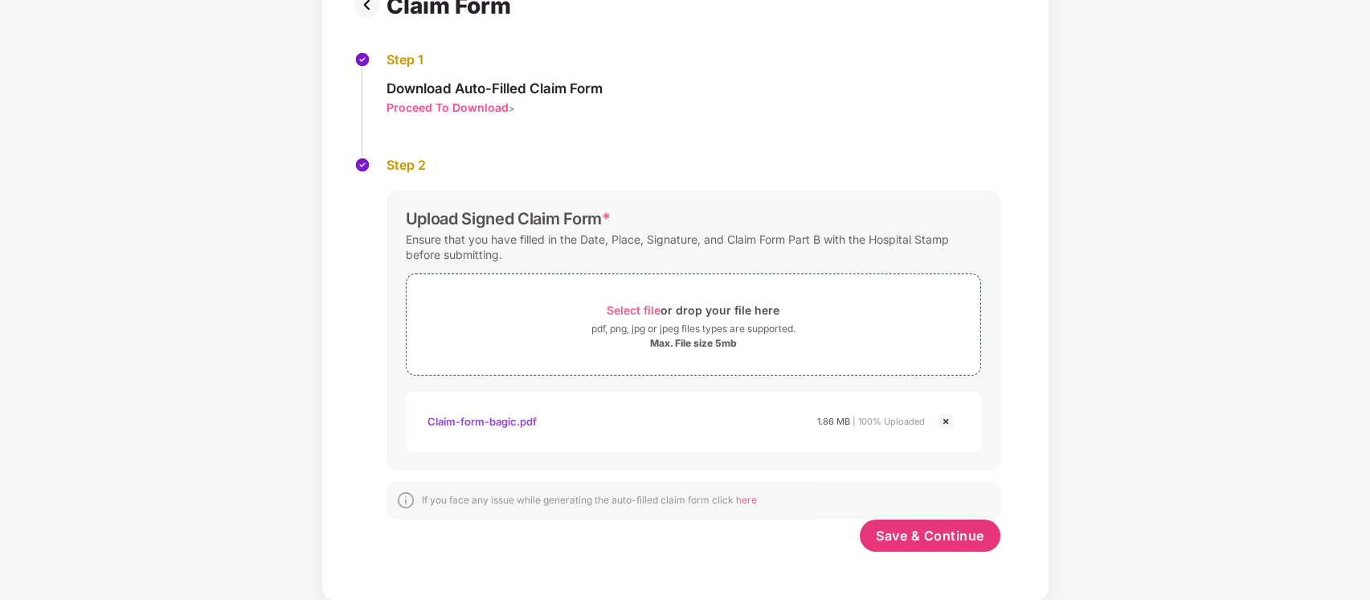
click at [944, 424] on img at bounding box center [945, 420] width 19 height 19
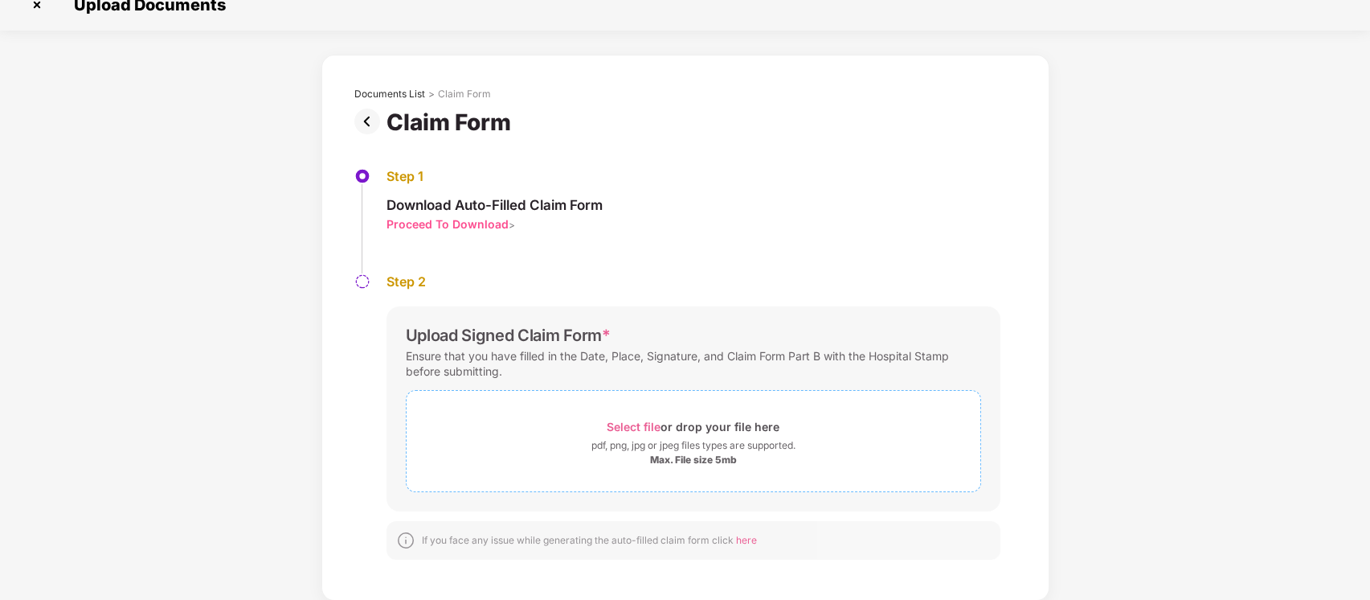
click at [629, 421] on span "Select file" at bounding box center [634, 427] width 54 height 14
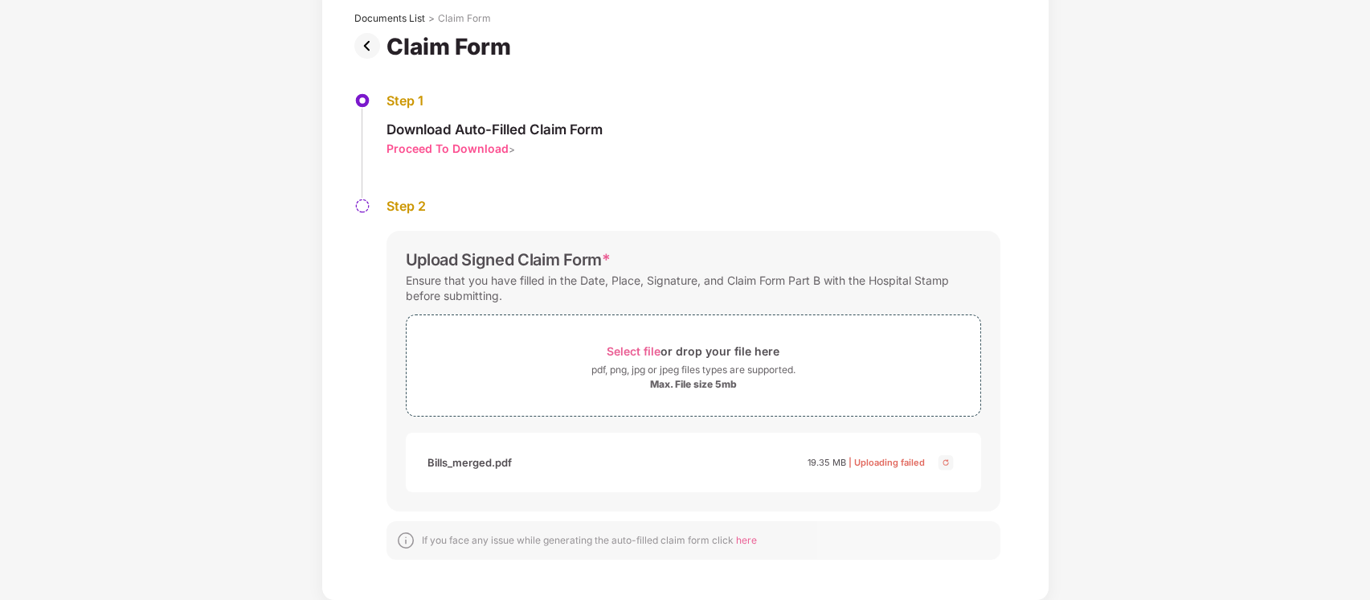
click at [945, 456] on img at bounding box center [945, 461] width 19 height 19
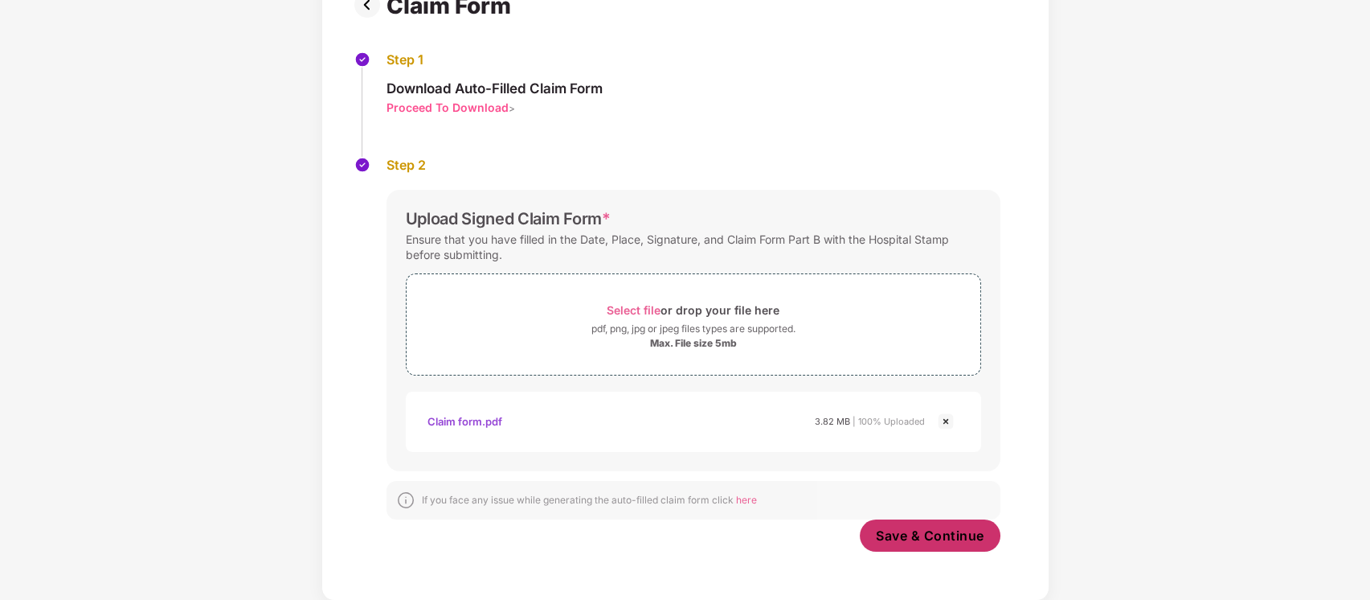
scroll to position [137, 0]
click at [938, 530] on span "Save & Continue" at bounding box center [930, 535] width 108 height 18
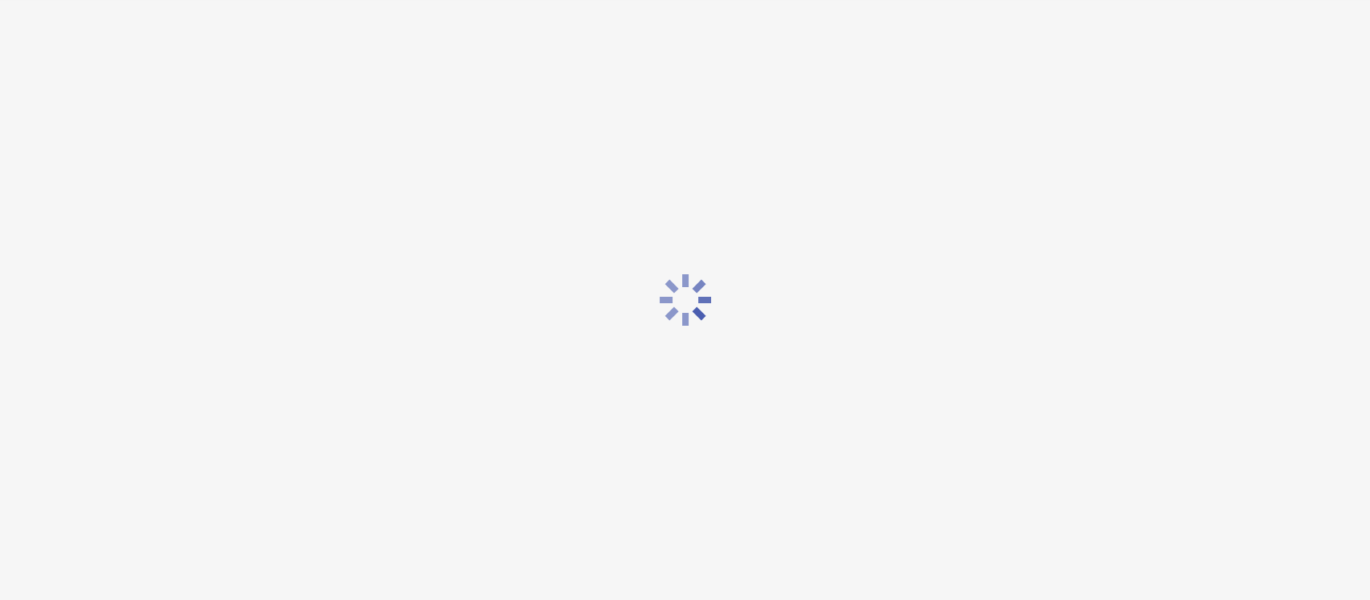
scroll to position [0, 0]
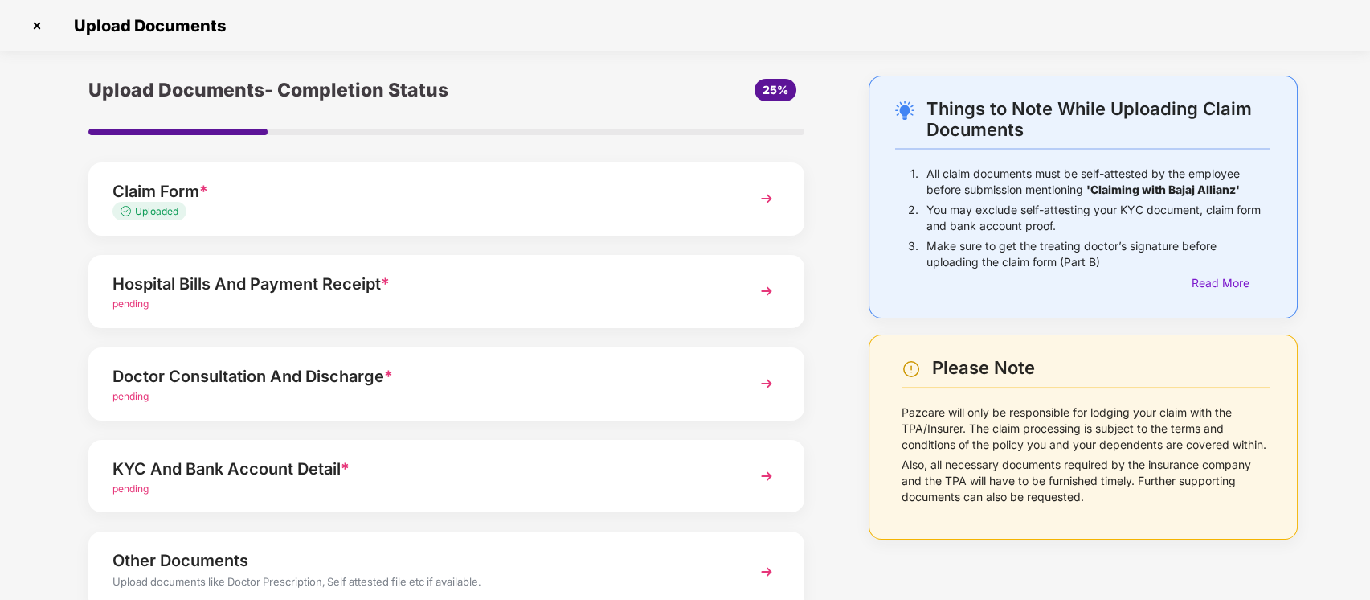
click at [699, 297] on div "pending" at bounding box center [419, 304] width 612 height 15
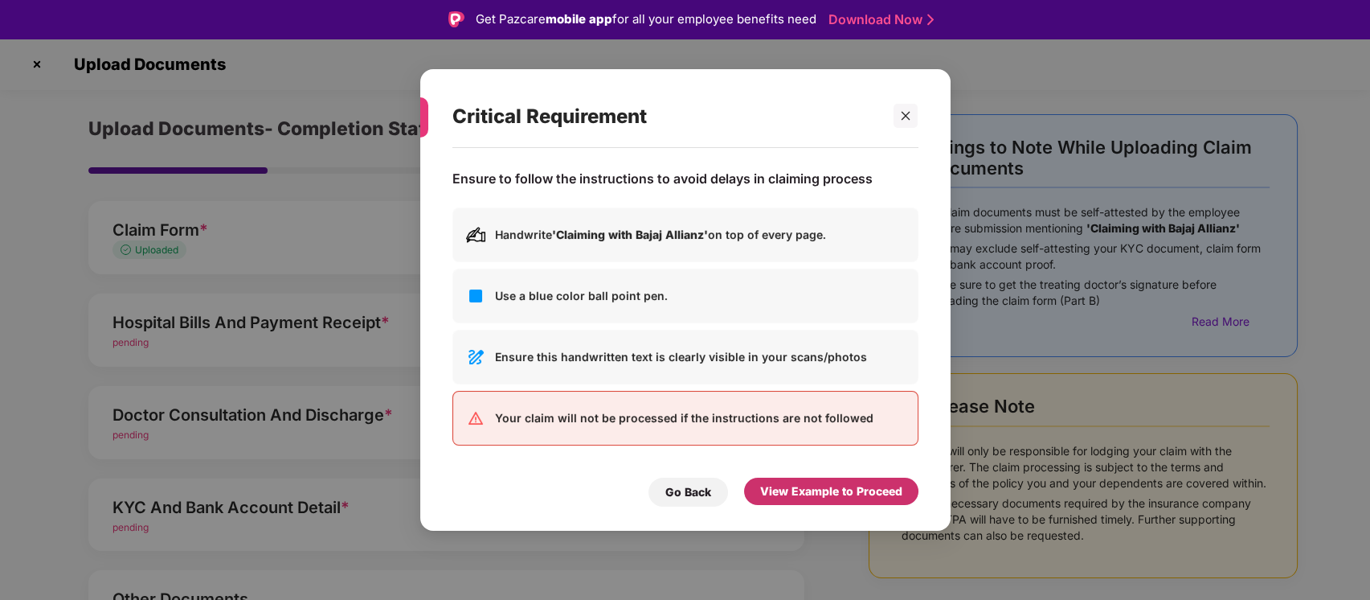
click at [848, 486] on div "View Example to Proceed" at bounding box center [831, 491] width 142 height 18
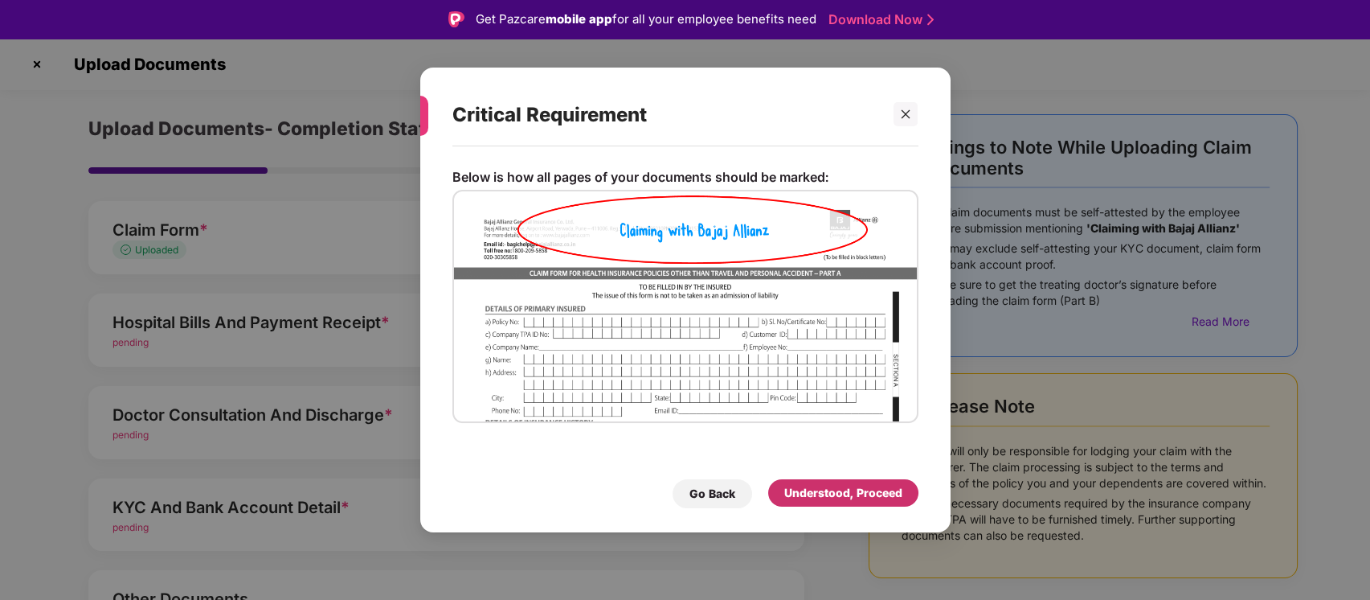
click at [820, 495] on div "Understood, Proceed" at bounding box center [843, 493] width 118 height 18
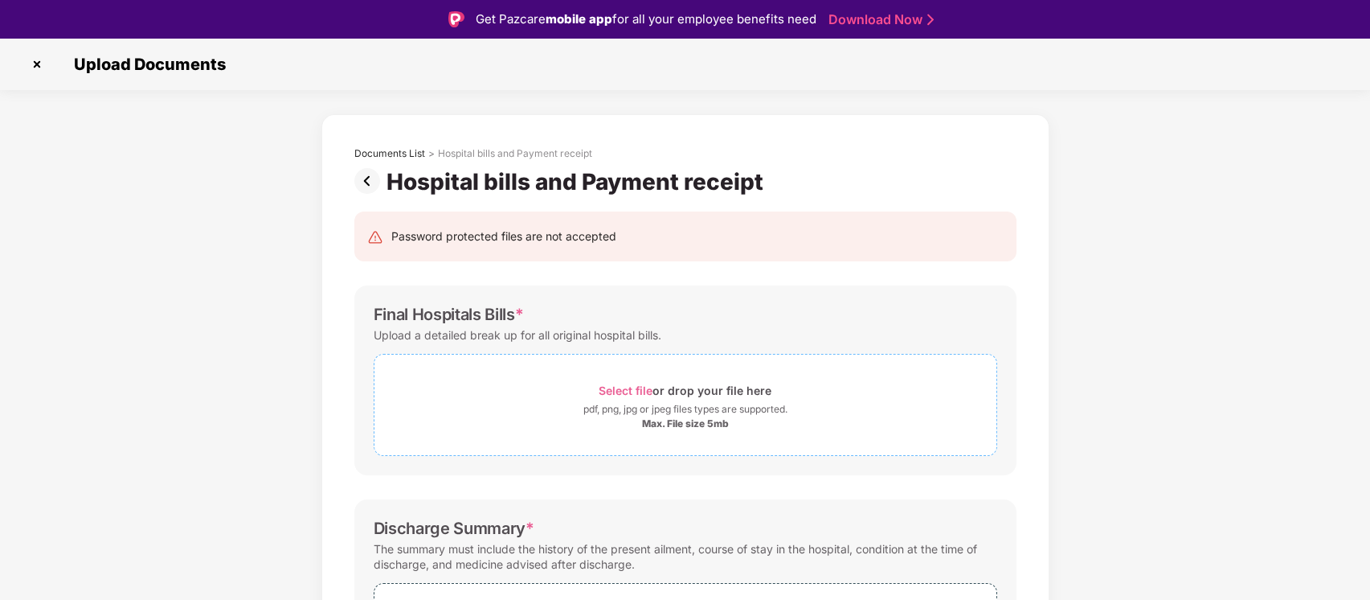
click at [645, 394] on span "Select file" at bounding box center [626, 390] width 54 height 14
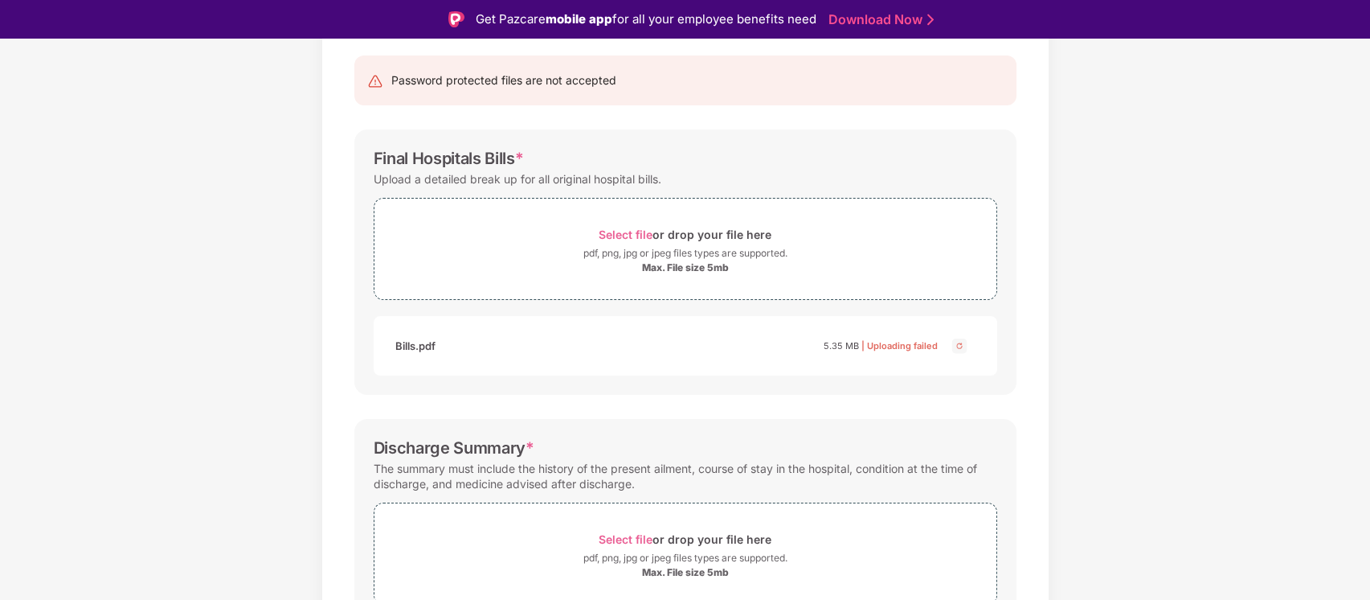
scroll to position [321, 0]
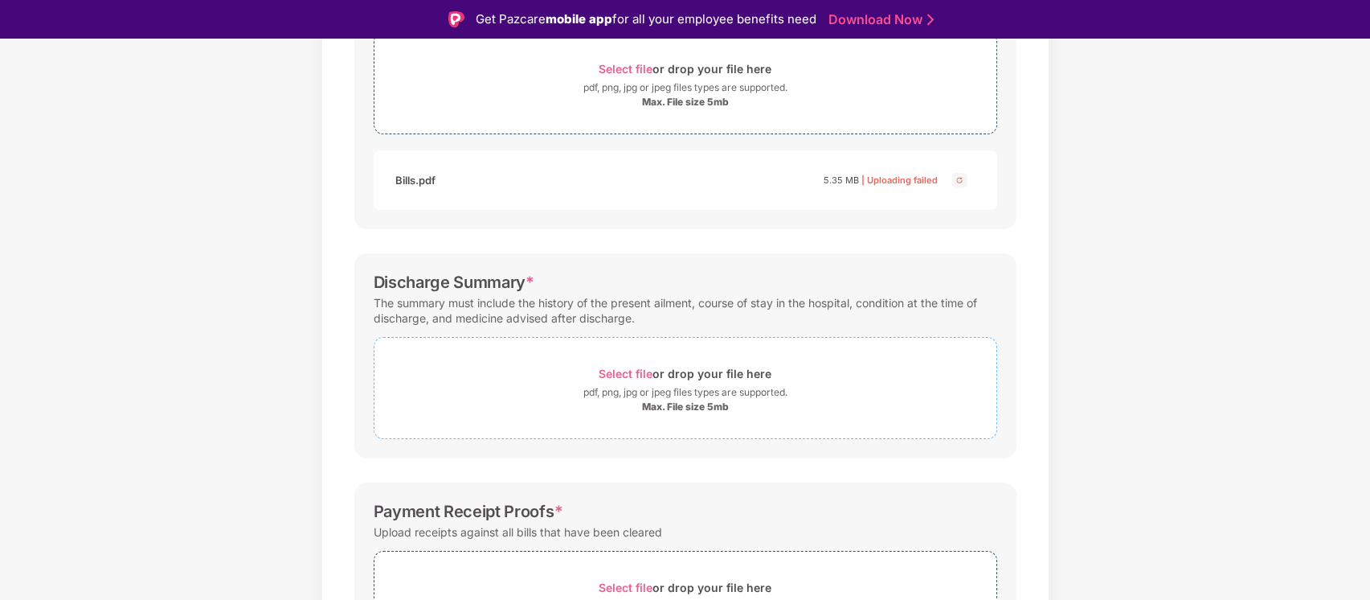
click at [613, 370] on span "Select file" at bounding box center [626, 373] width 54 height 14
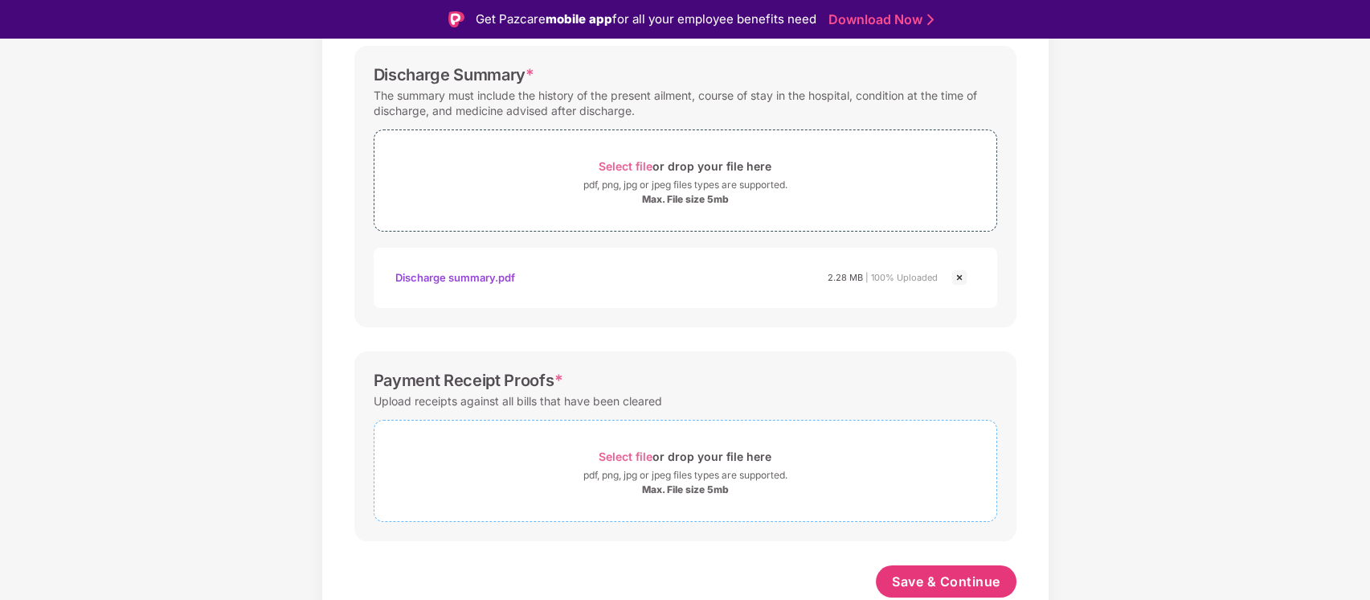
click at [621, 457] on span "Select file" at bounding box center [626, 456] width 54 height 14
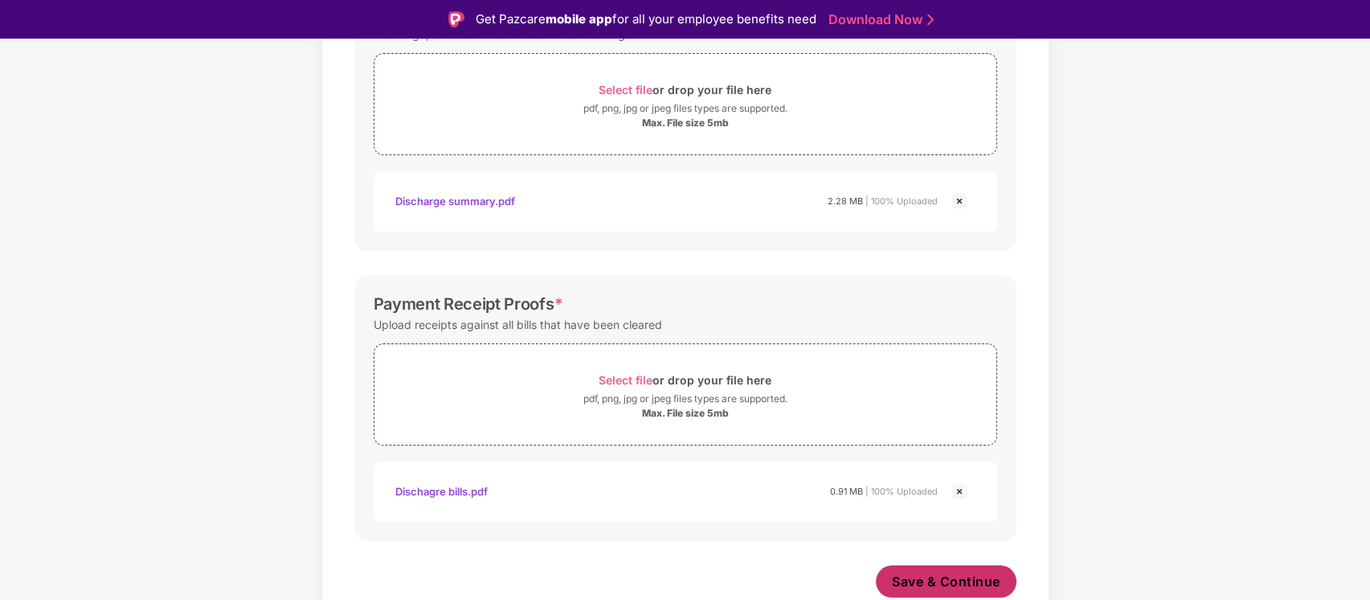
click at [945, 591] on button "Save & Continue" at bounding box center [946, 581] width 141 height 32
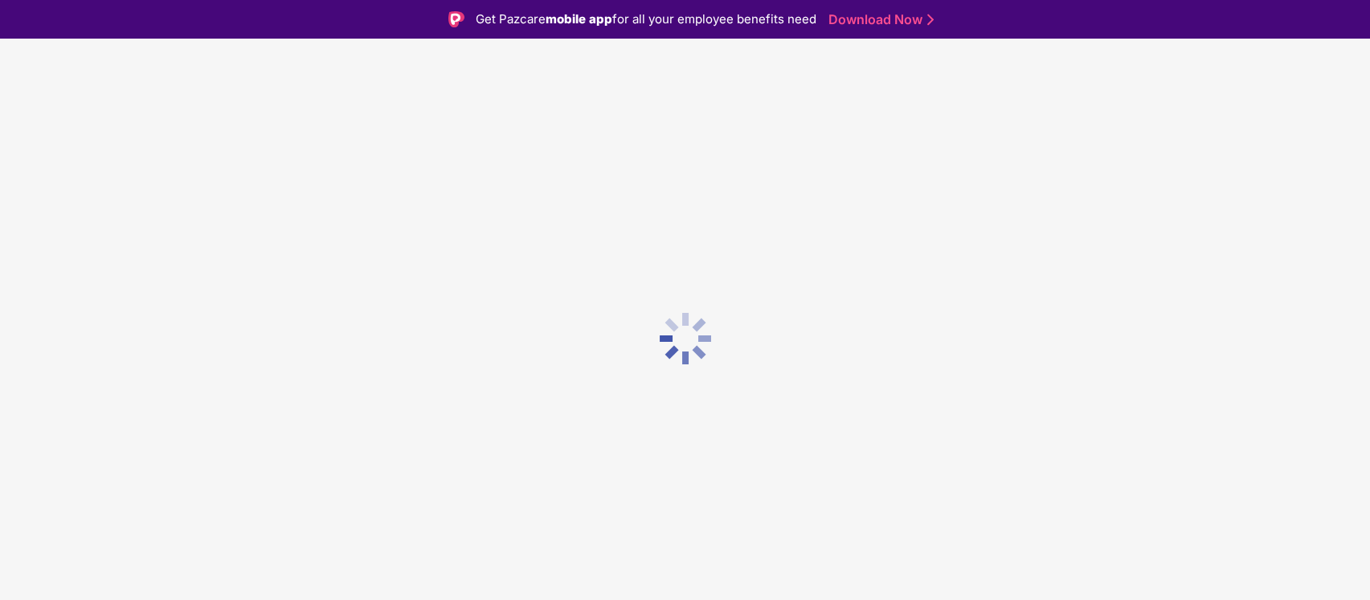
scroll to position [0, 0]
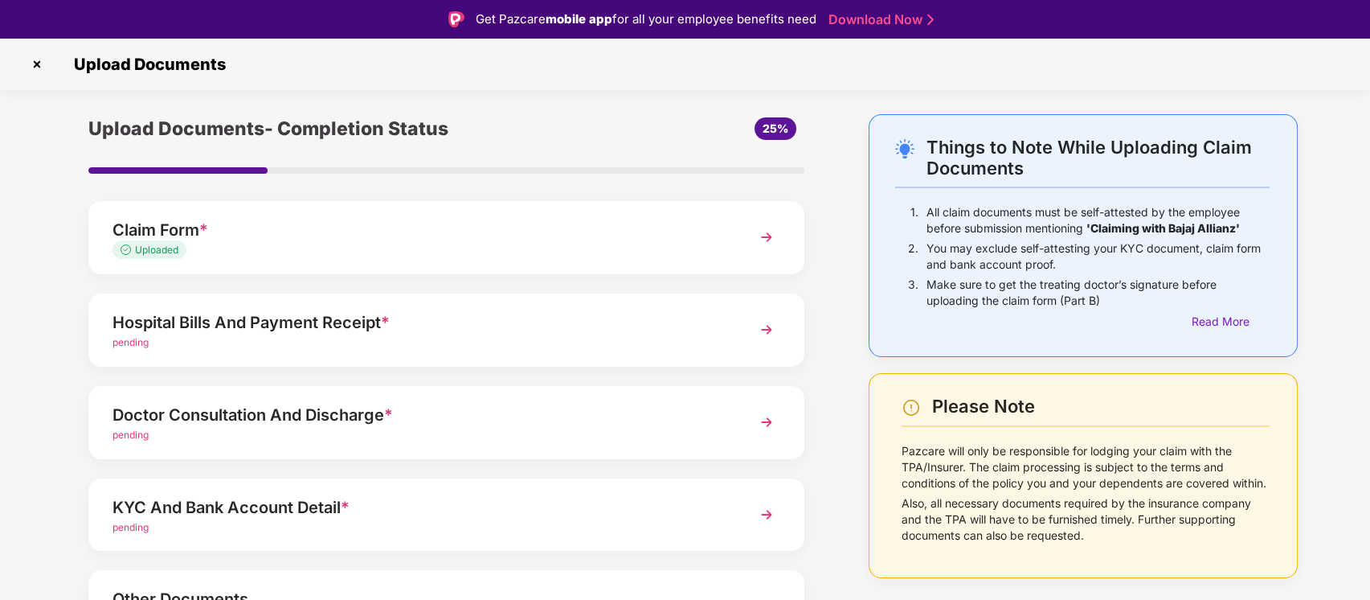
click at [760, 330] on img at bounding box center [766, 329] width 29 height 29
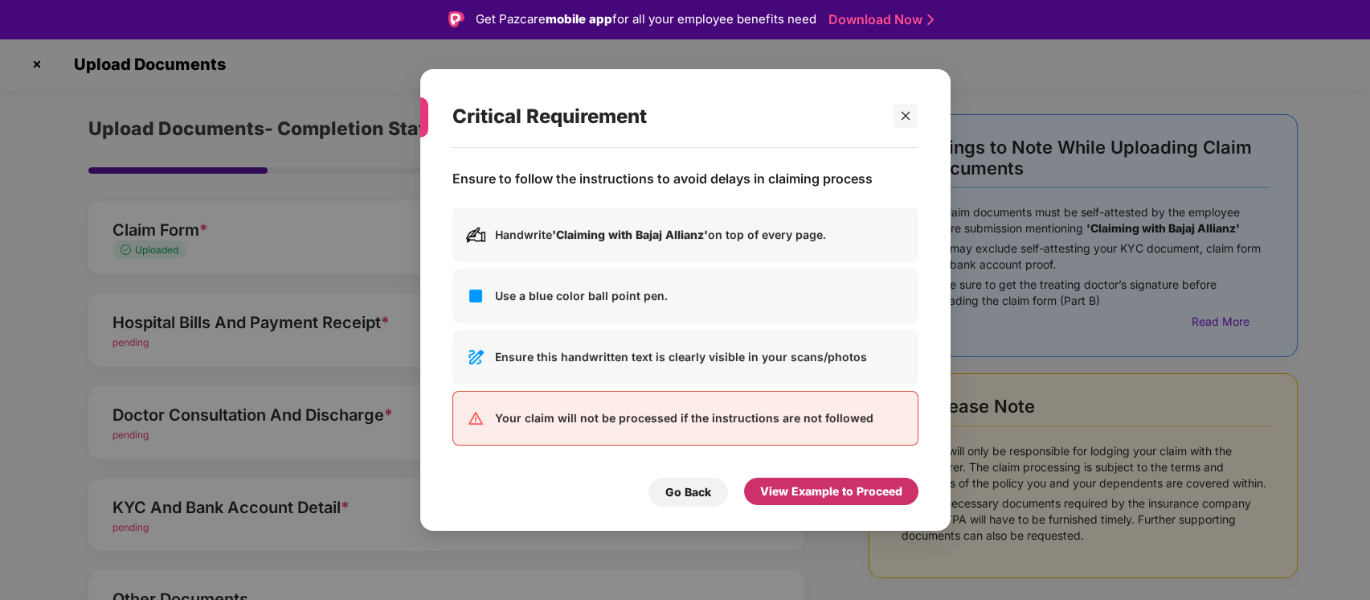
click at [798, 492] on div "View Example to Proceed" at bounding box center [831, 491] width 142 height 18
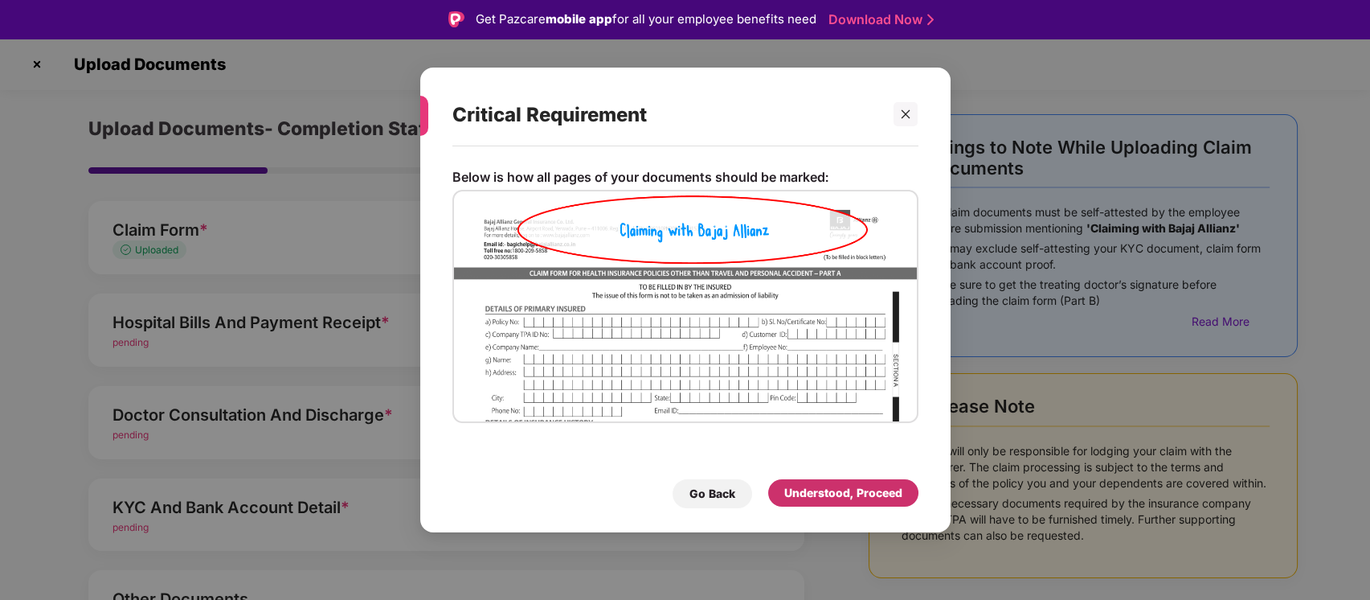
click at [849, 487] on div "Understood, Proceed" at bounding box center [843, 493] width 118 height 18
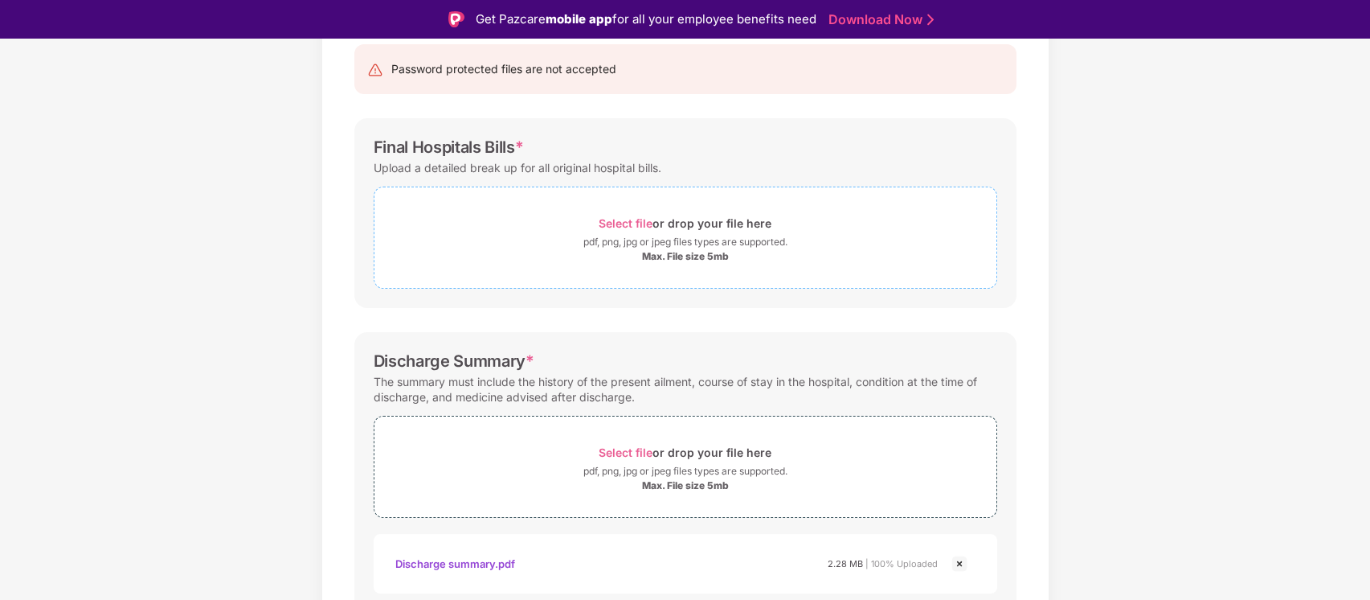
scroll to position [168, 0]
click at [641, 215] on span "Select file" at bounding box center [626, 222] width 54 height 14
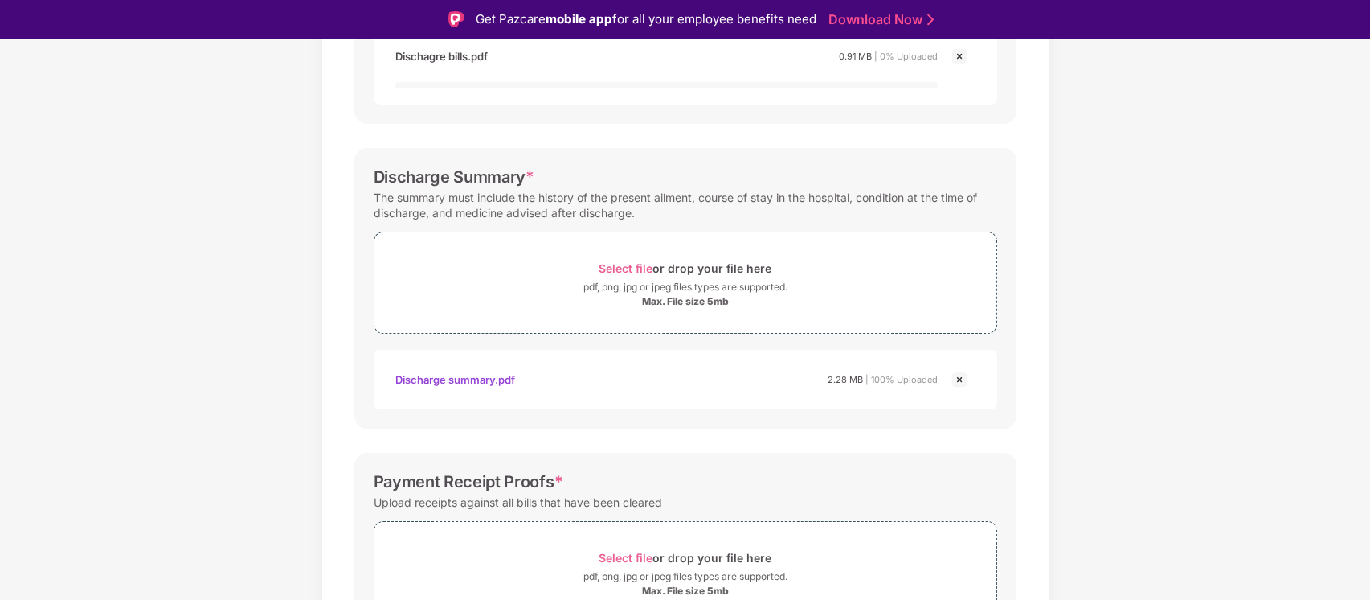
scroll to position [456, 0]
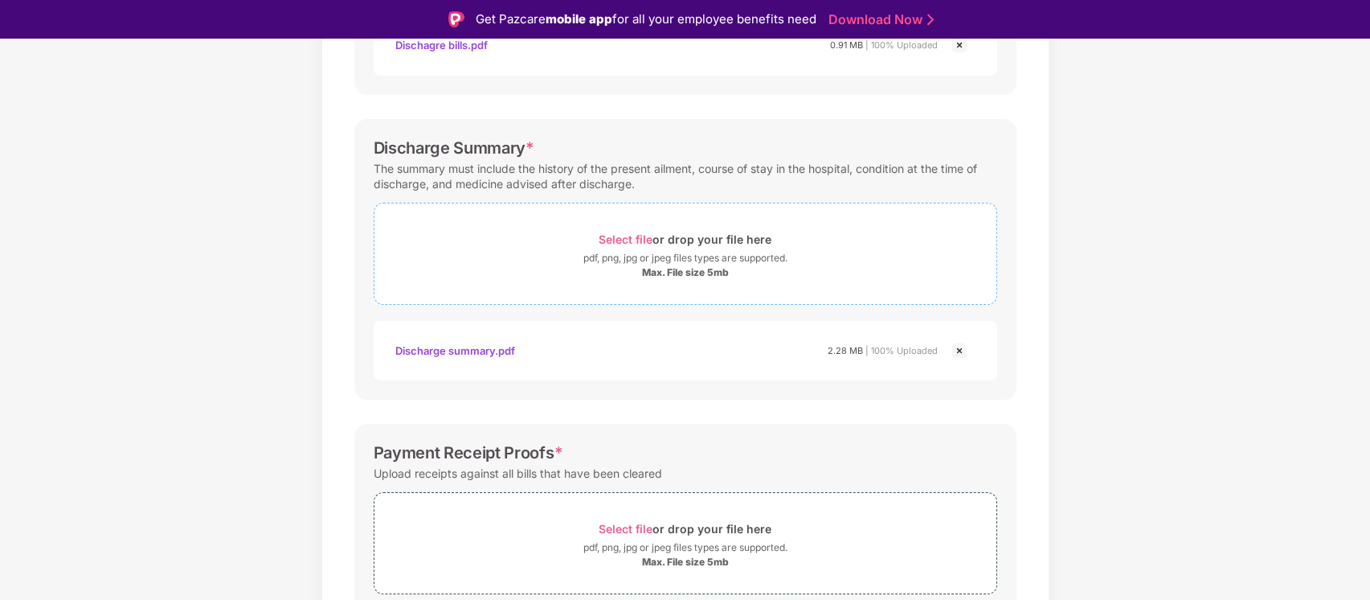
click at [634, 254] on div "pdf, png, jpg or jpeg files types are supported." at bounding box center [685, 258] width 204 height 16
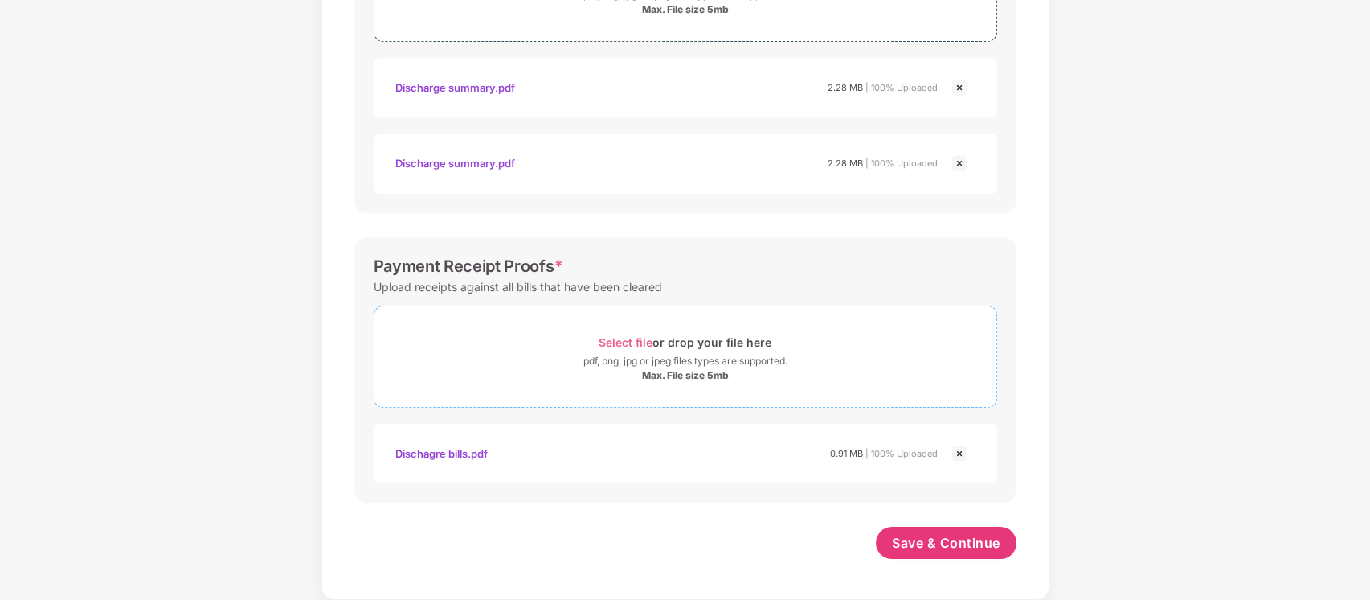
scroll to position [680, 0]
click at [649, 346] on span "Select file" at bounding box center [626, 343] width 54 height 14
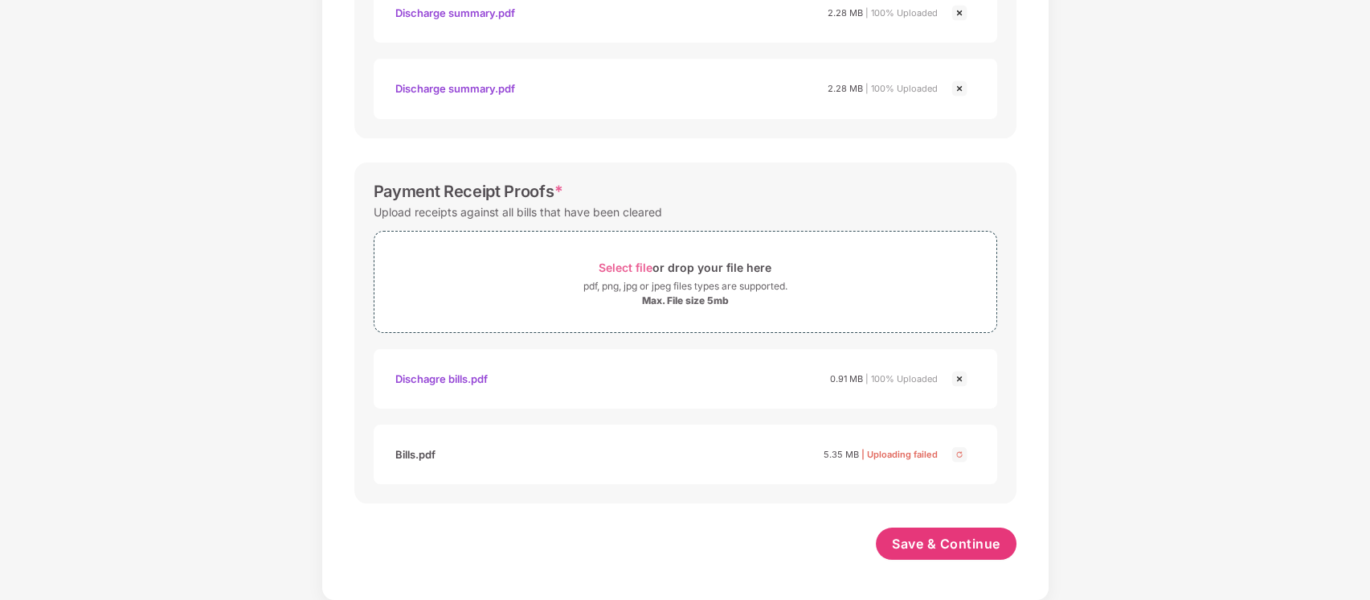
click at [960, 454] on img at bounding box center [959, 453] width 19 height 19
click at [938, 563] on div "Save & Continue" at bounding box center [946, 547] width 141 height 40
click at [958, 545] on span "Save & Continue" at bounding box center [946, 543] width 108 height 18
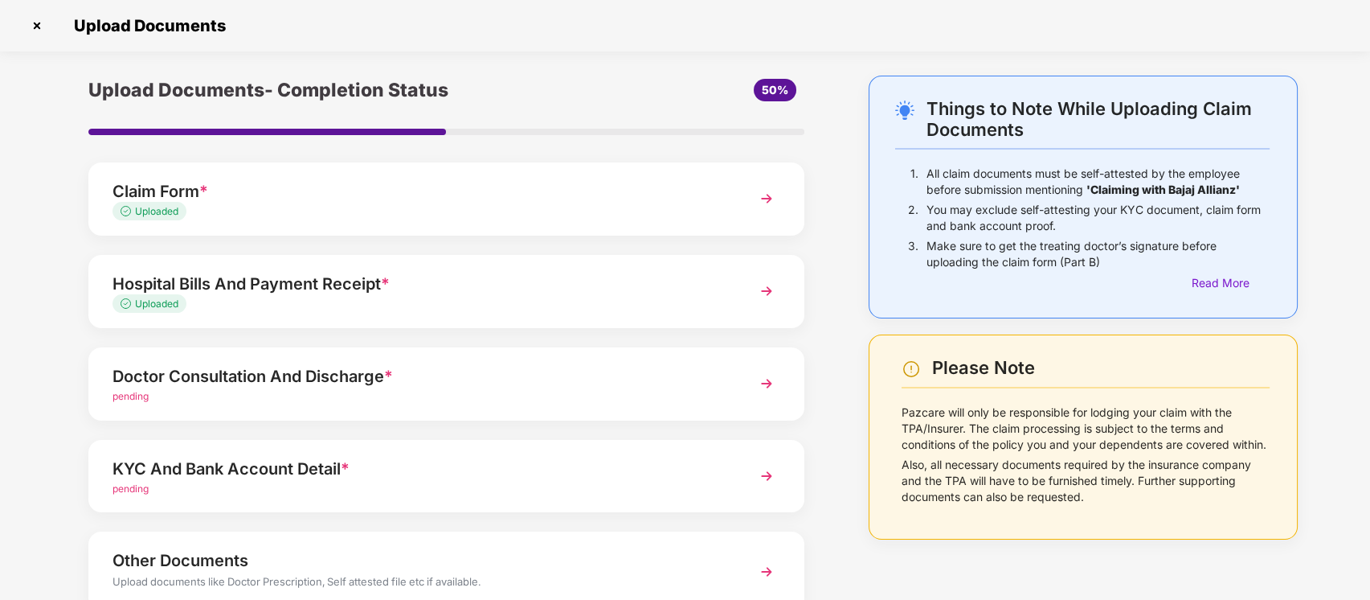
scroll to position [110, 0]
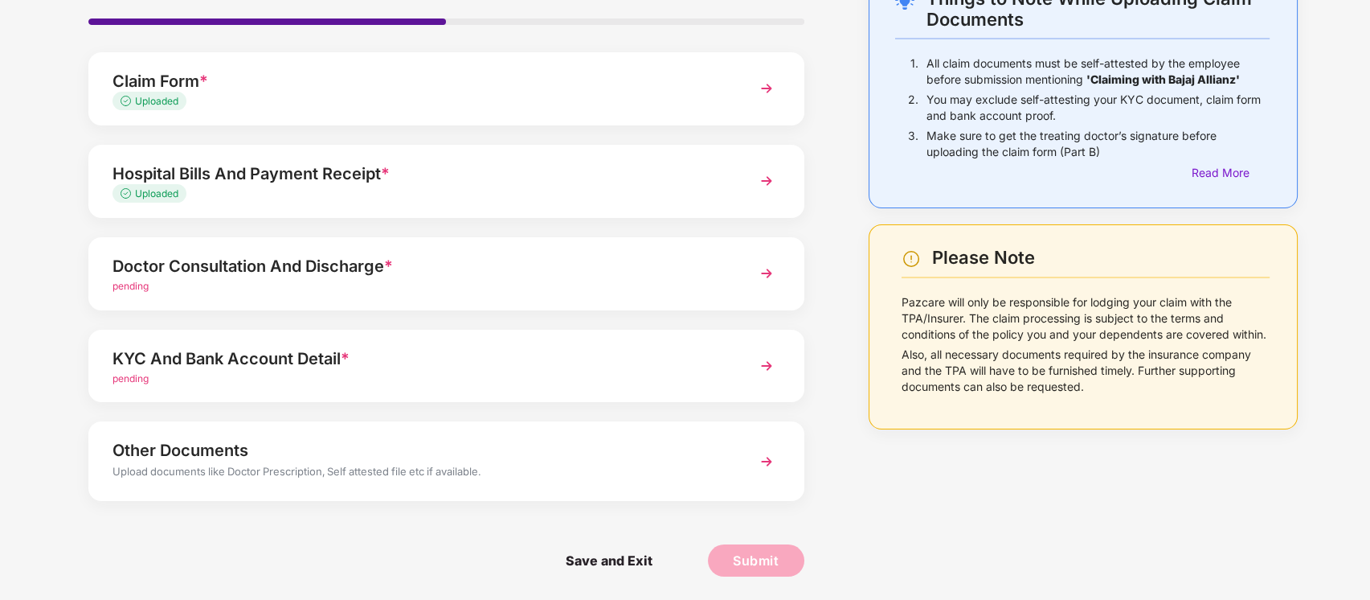
click at [776, 268] on img at bounding box center [766, 273] width 29 height 29
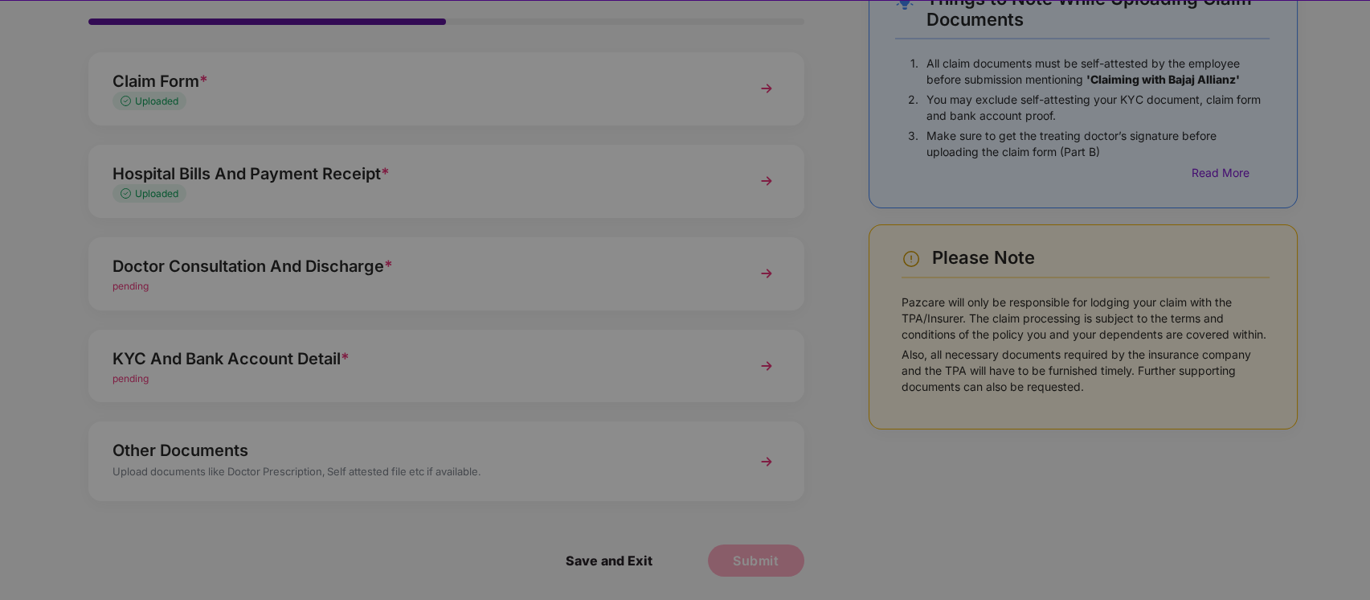
scroll to position [0, 0]
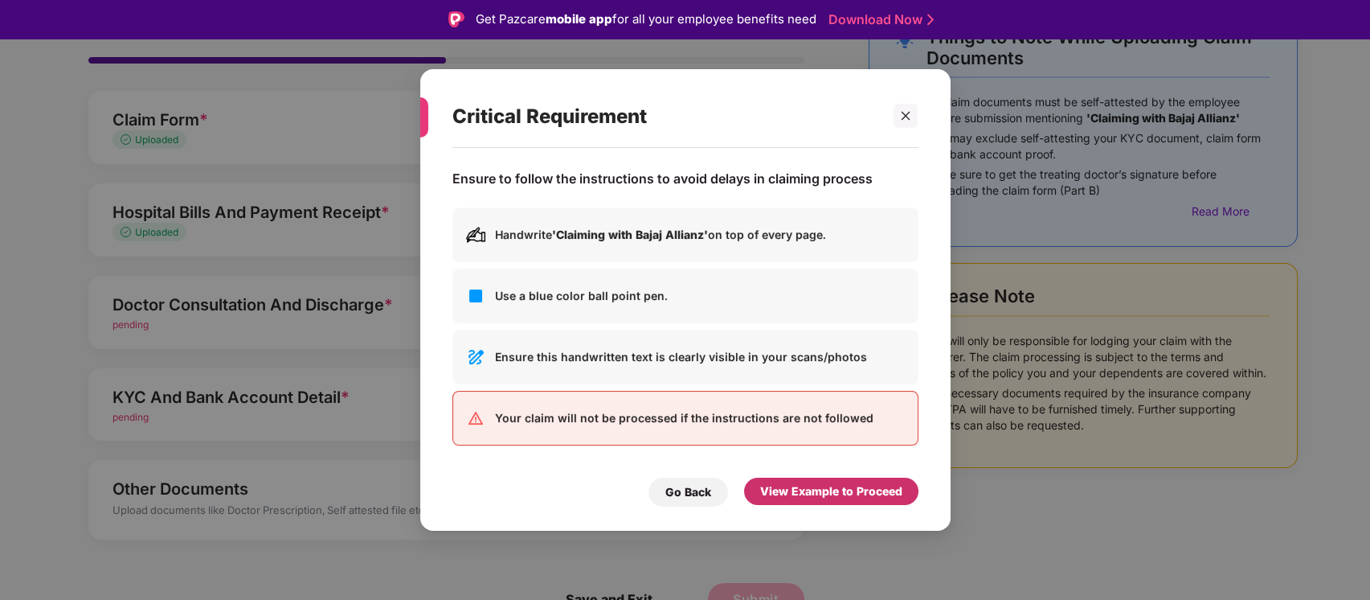
click at [794, 477] on div "View Example to Proceed" at bounding box center [831, 490] width 174 height 27
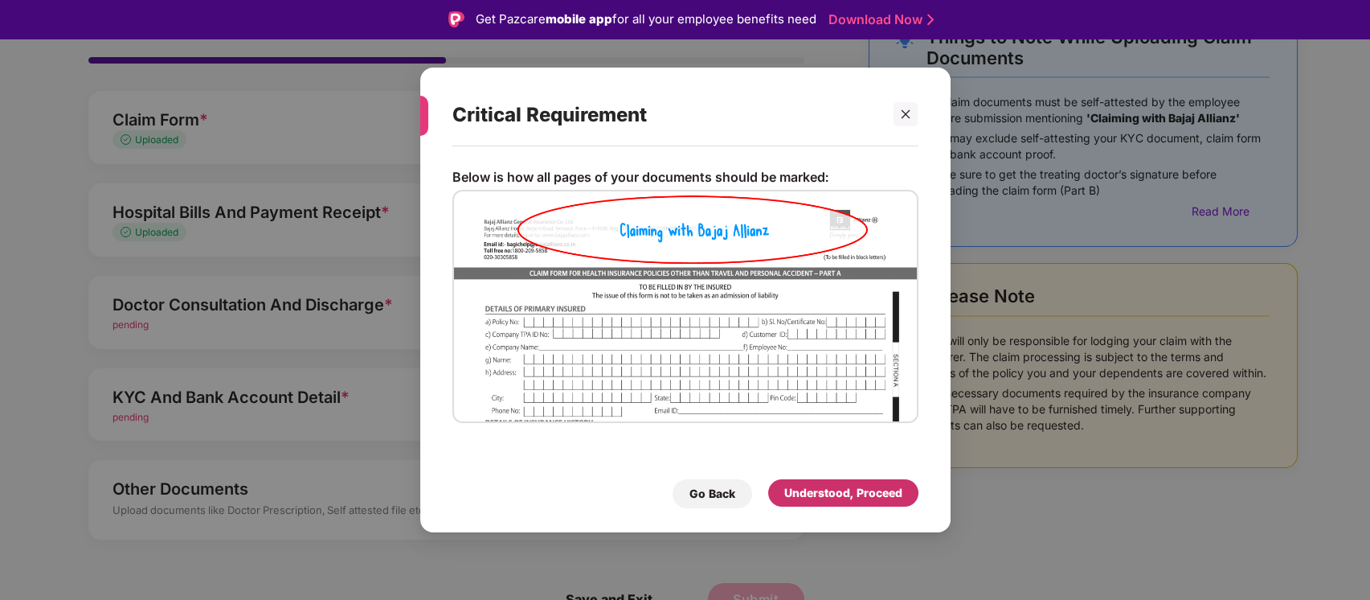
click at [820, 489] on div "Understood, Proceed" at bounding box center [843, 493] width 118 height 18
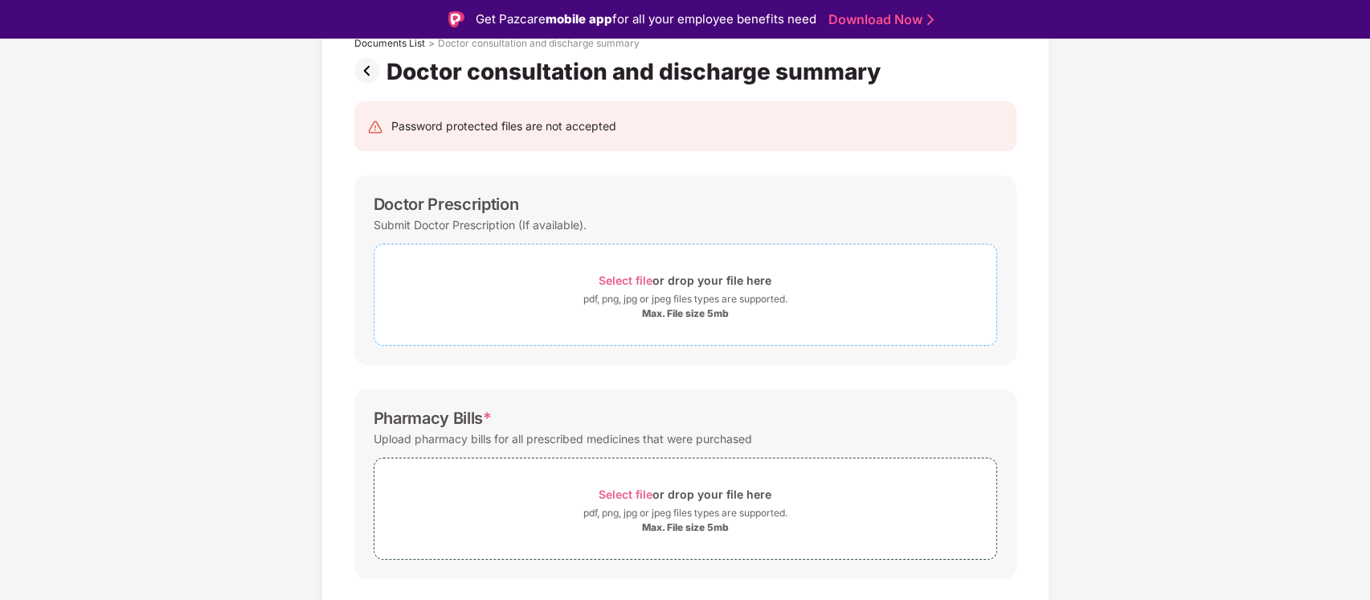
click at [635, 275] on span "Select file" at bounding box center [626, 280] width 54 height 14
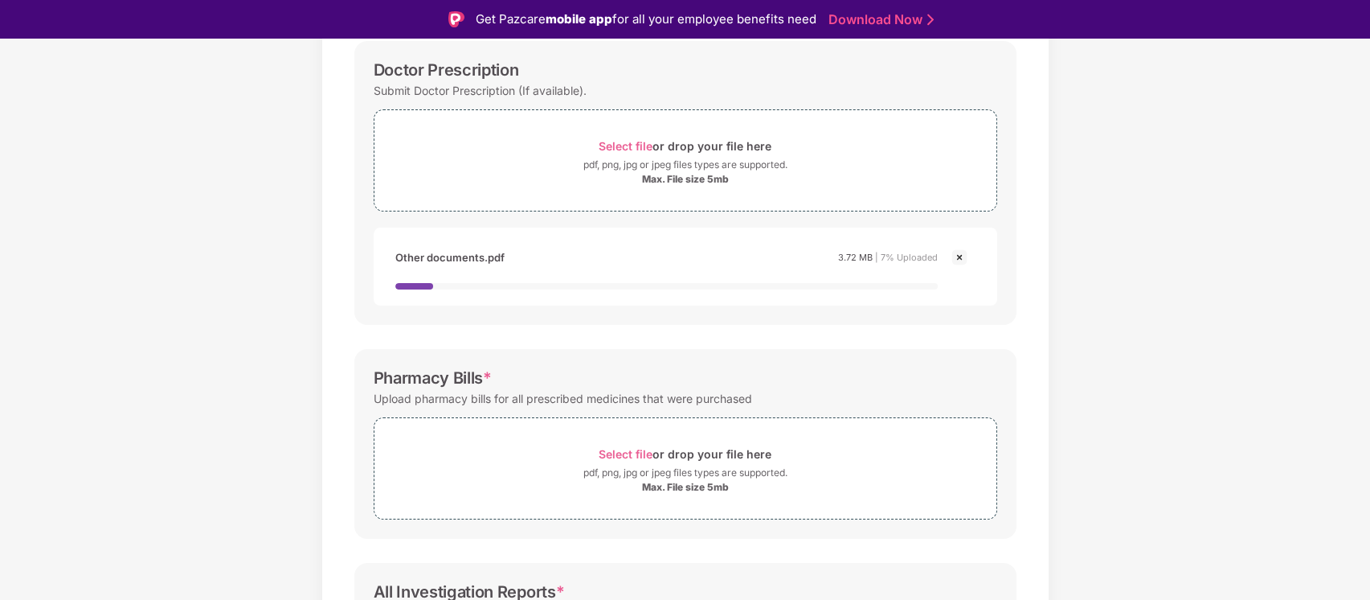
scroll to position [252, 0]
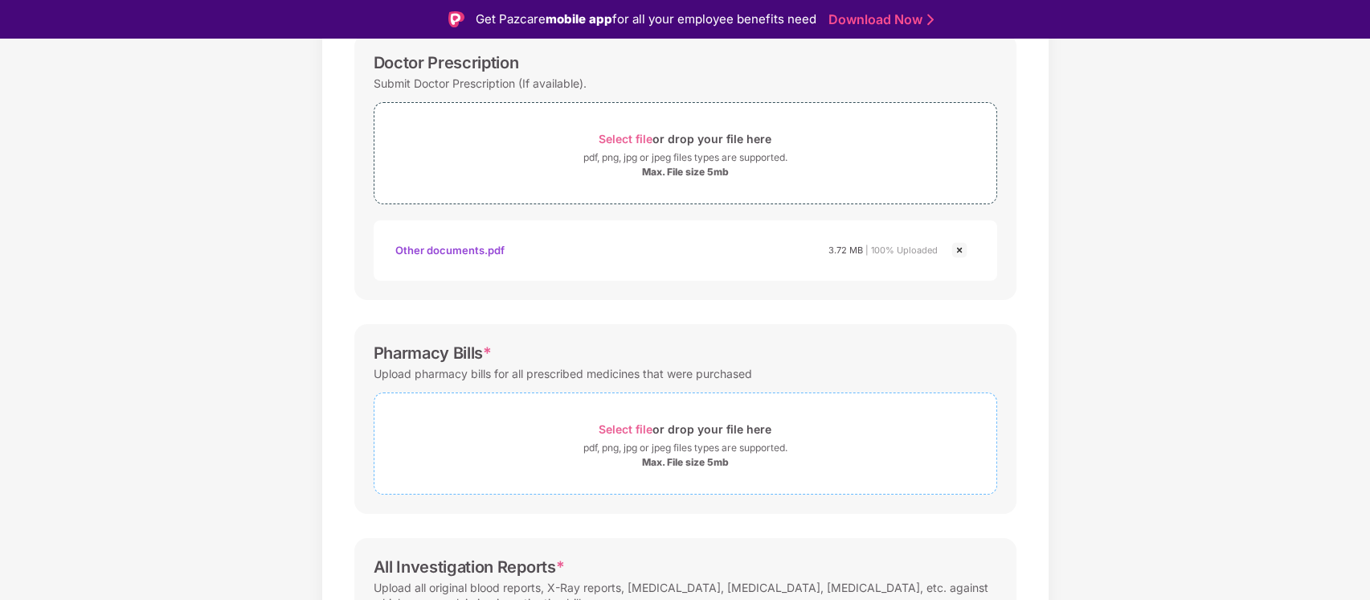
click at [634, 440] on div "Select file or drop your file here" at bounding box center [685, 429] width 173 height 22
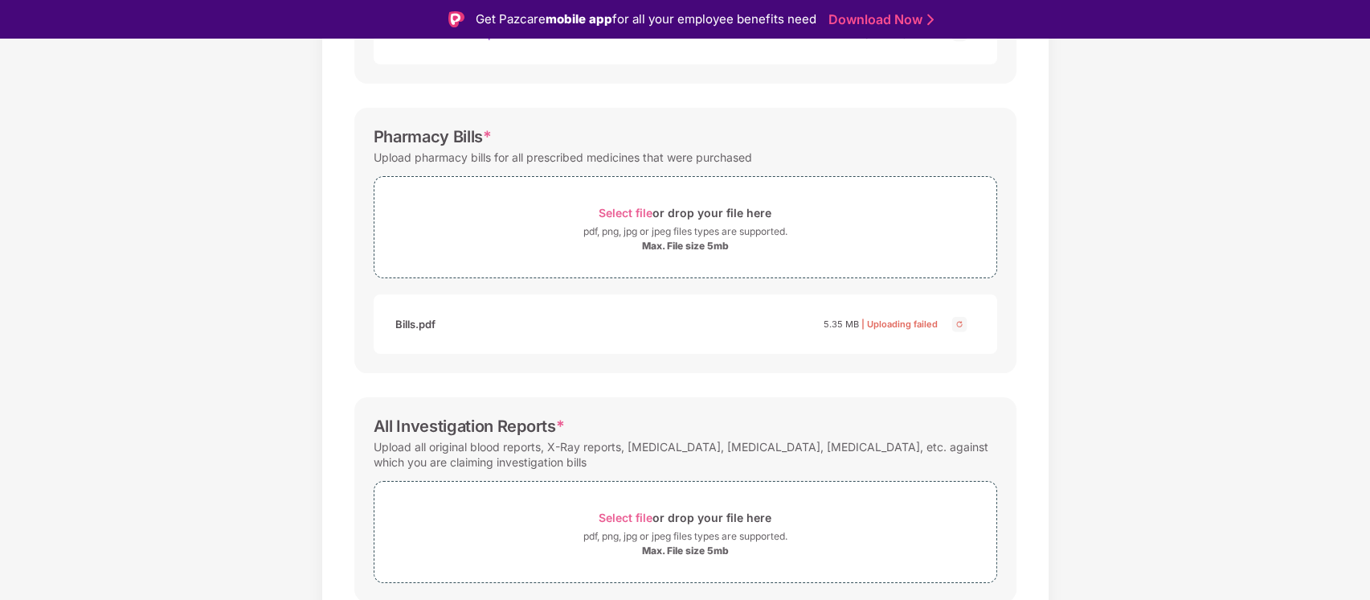
scroll to position [485, 0]
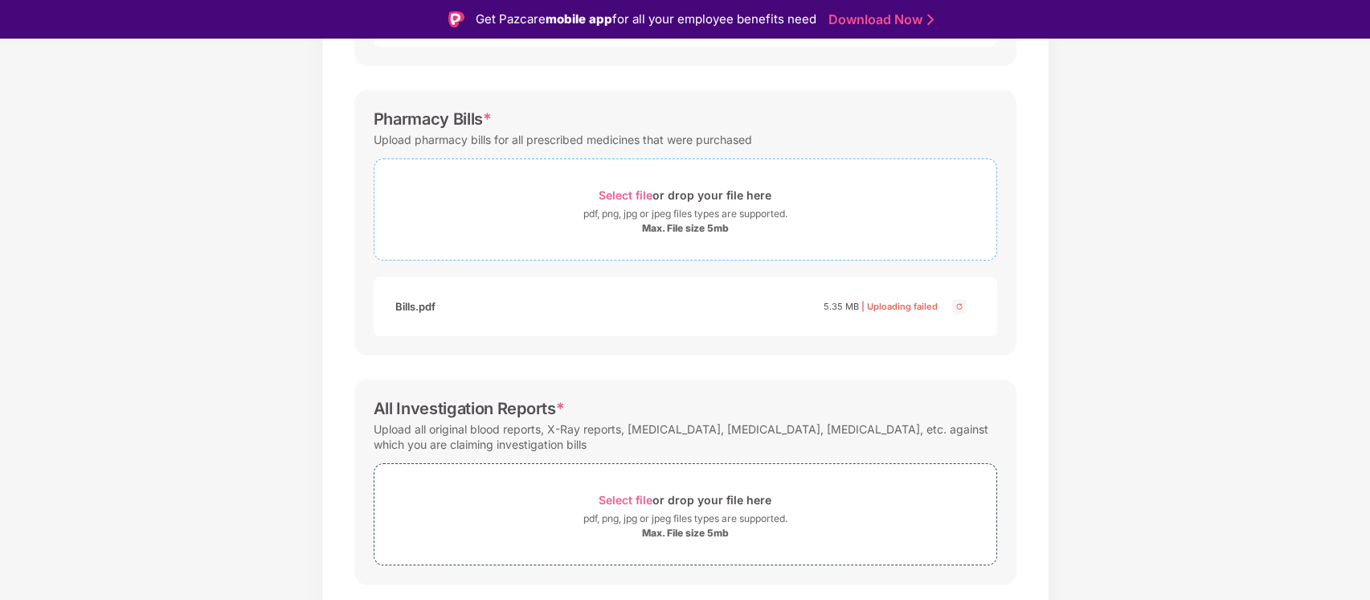
click at [628, 190] on span "Select file" at bounding box center [626, 195] width 54 height 14
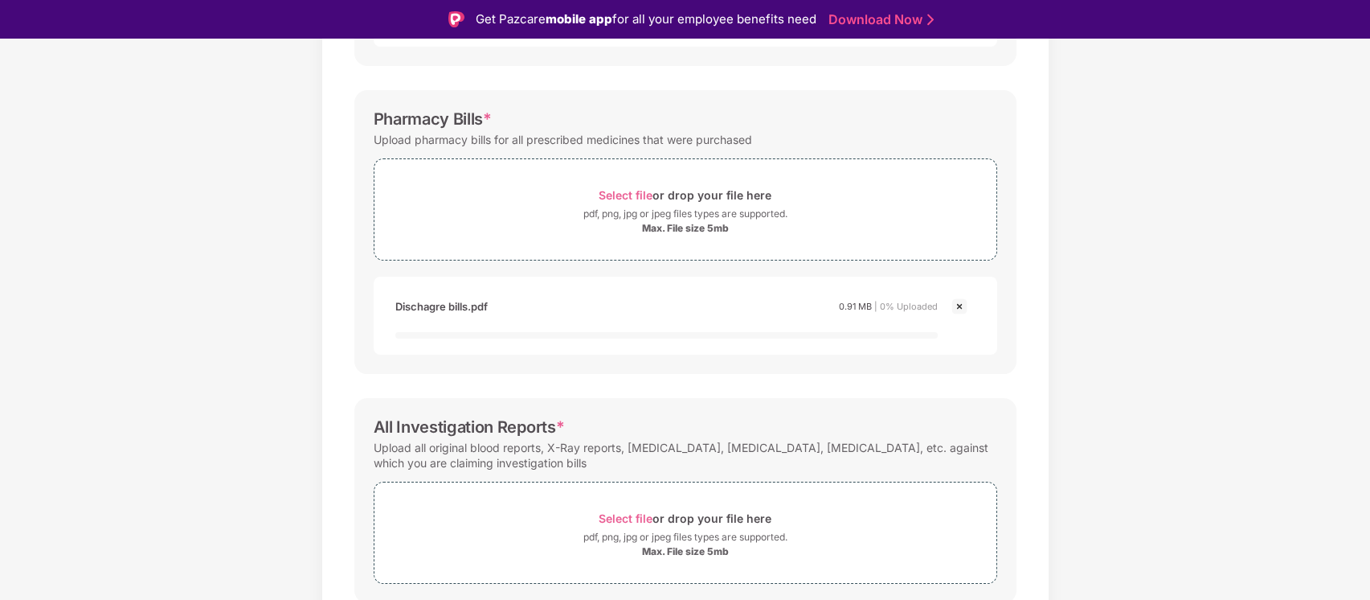
scroll to position [547, 0]
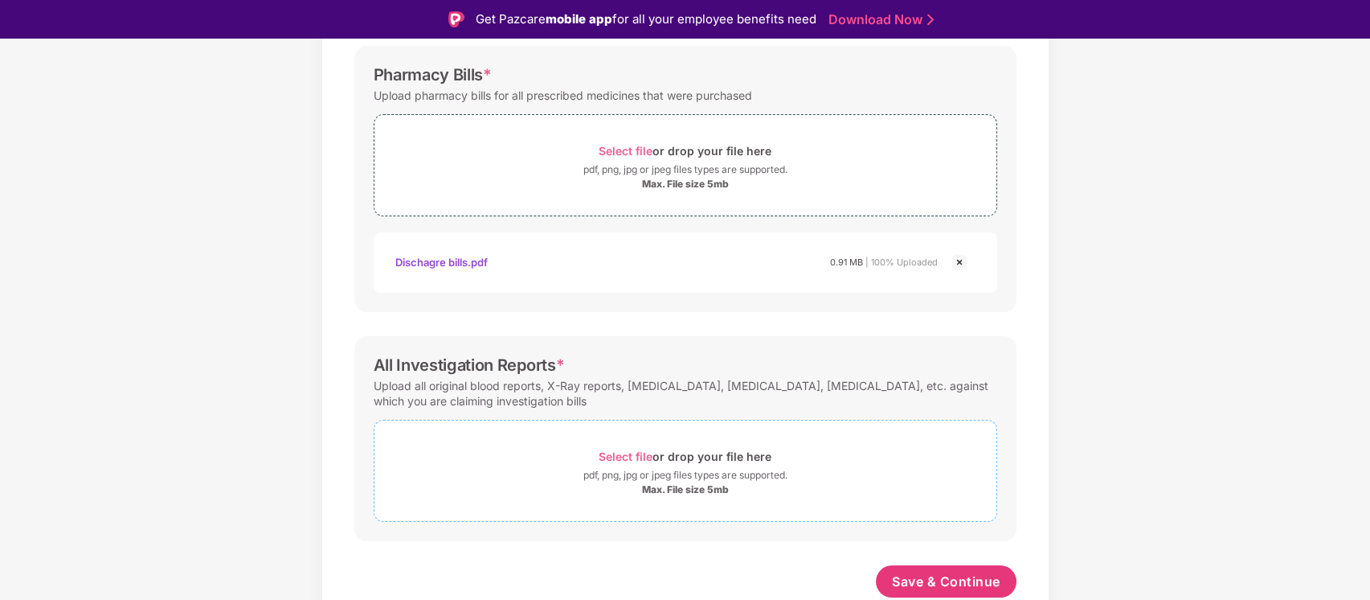
click at [621, 443] on span "Select file or drop your file here pdf, png, jpg or jpeg files types are suppor…" at bounding box center [686, 470] width 622 height 76
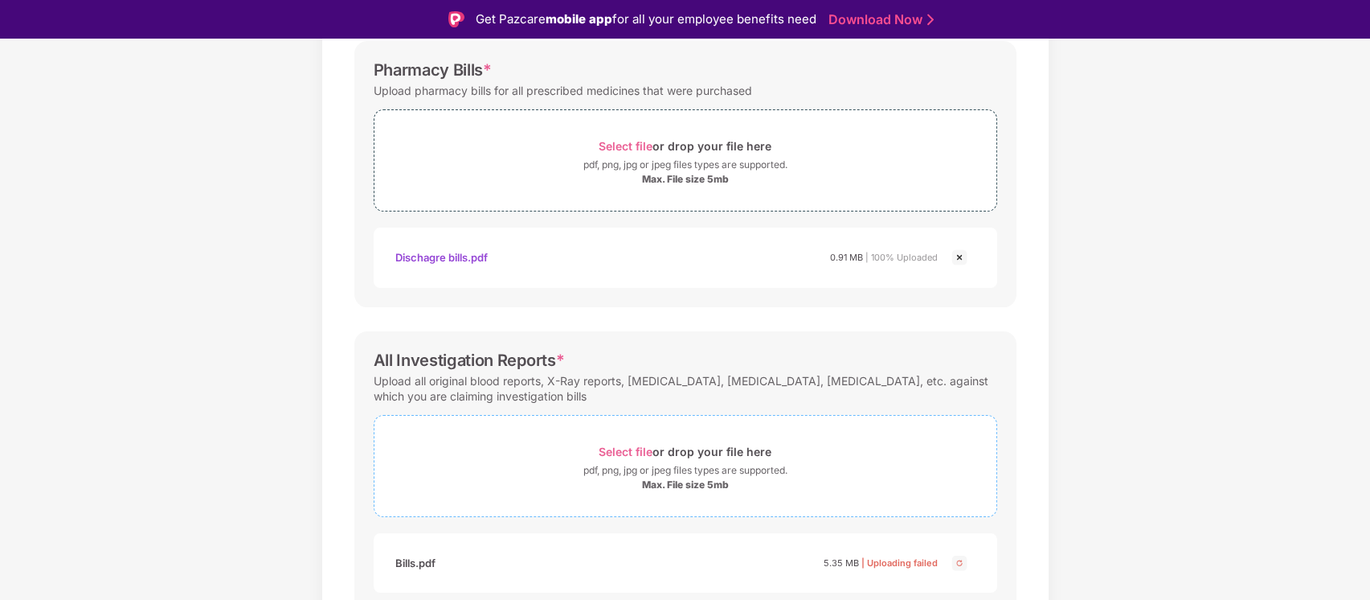
click at [637, 448] on span "Select file" at bounding box center [626, 451] width 54 height 14
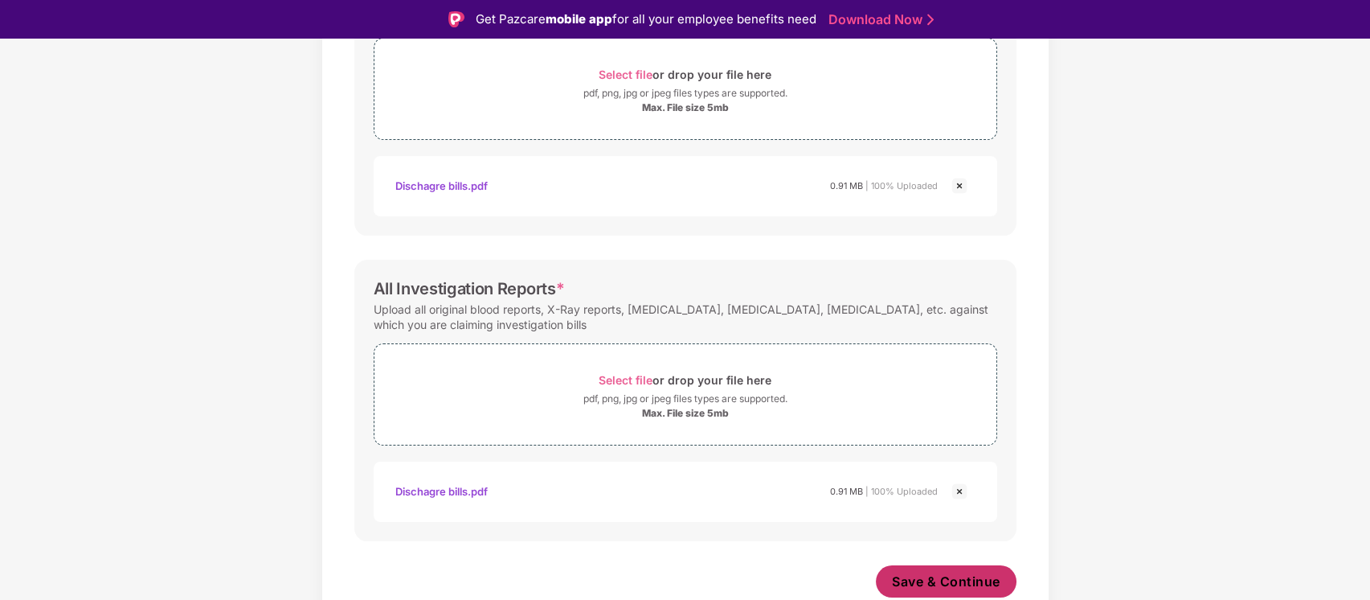
scroll to position [611, 0]
click at [938, 579] on span "Save & Continue" at bounding box center [946, 581] width 108 height 18
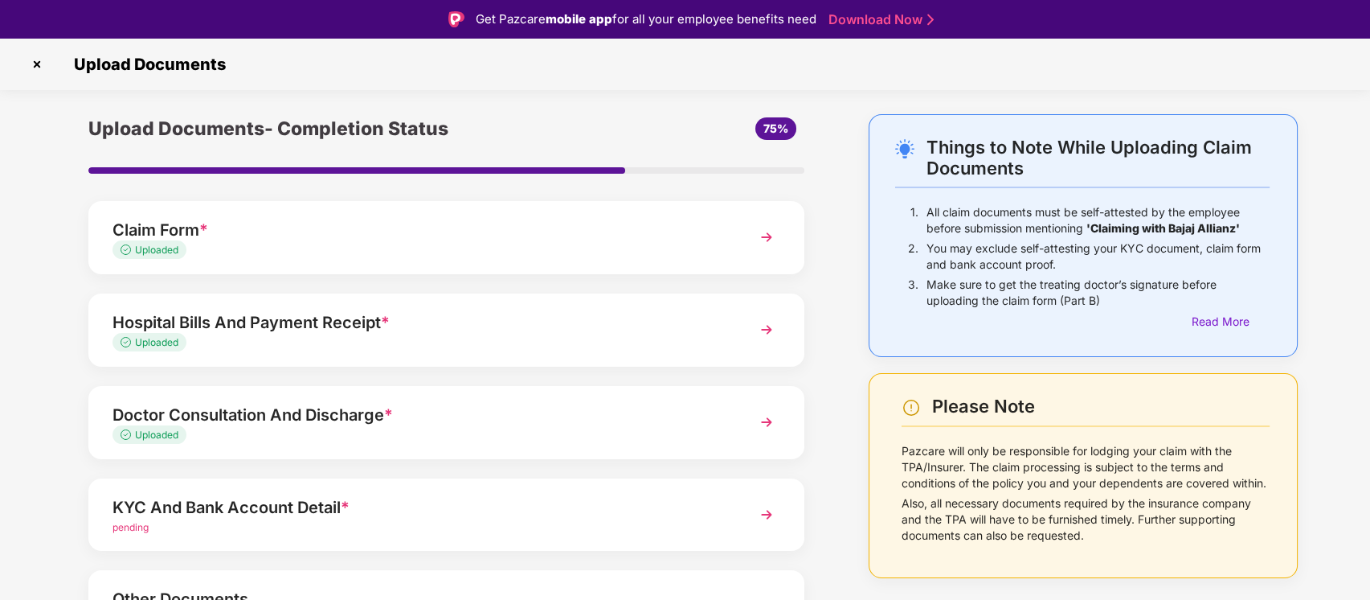
scroll to position [110, 0]
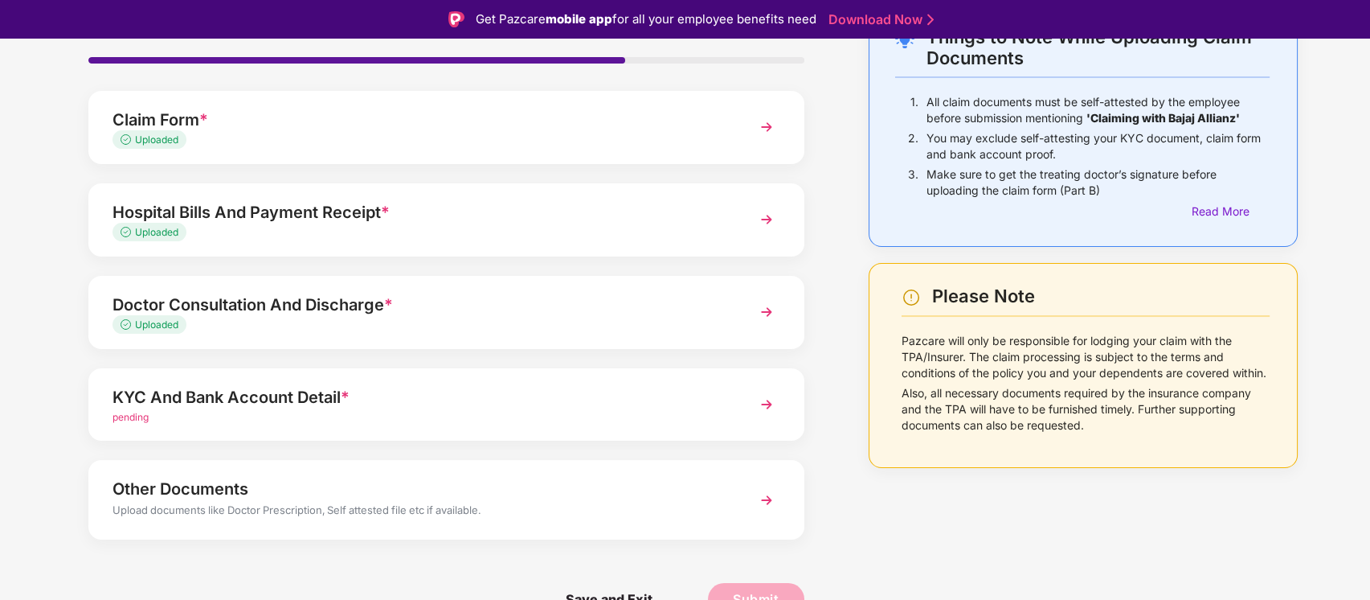
click at [775, 400] on img at bounding box center [766, 404] width 29 height 29
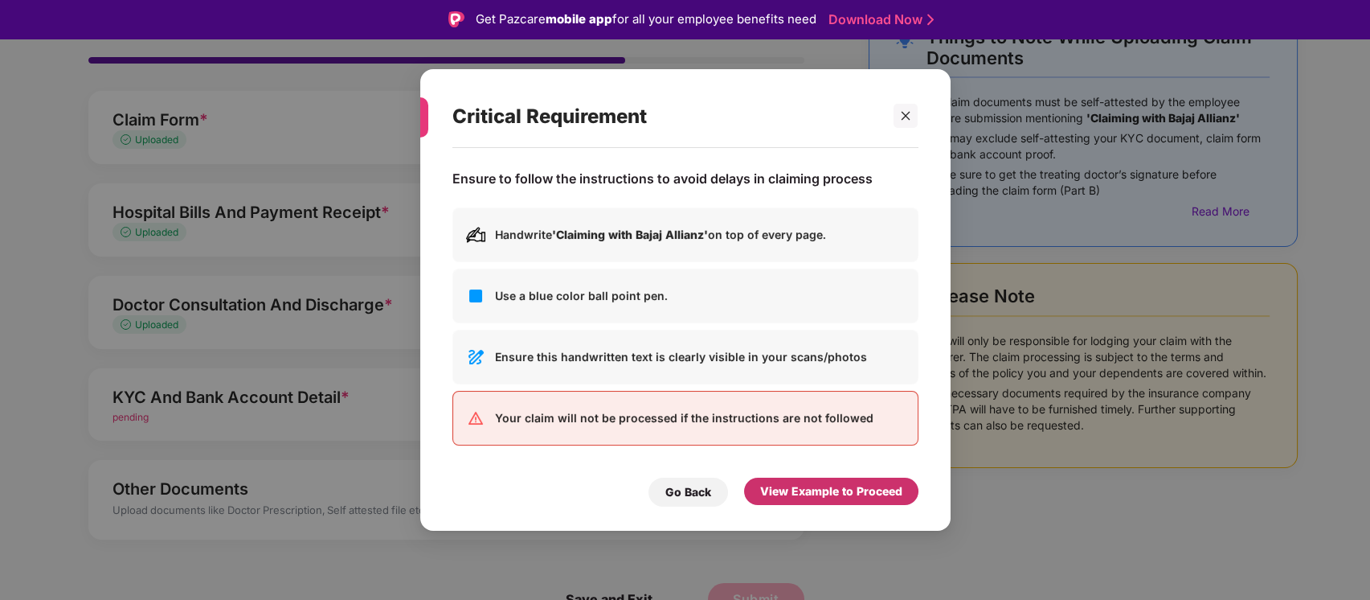
click at [815, 495] on div "View Example to Proceed" at bounding box center [831, 491] width 142 height 18
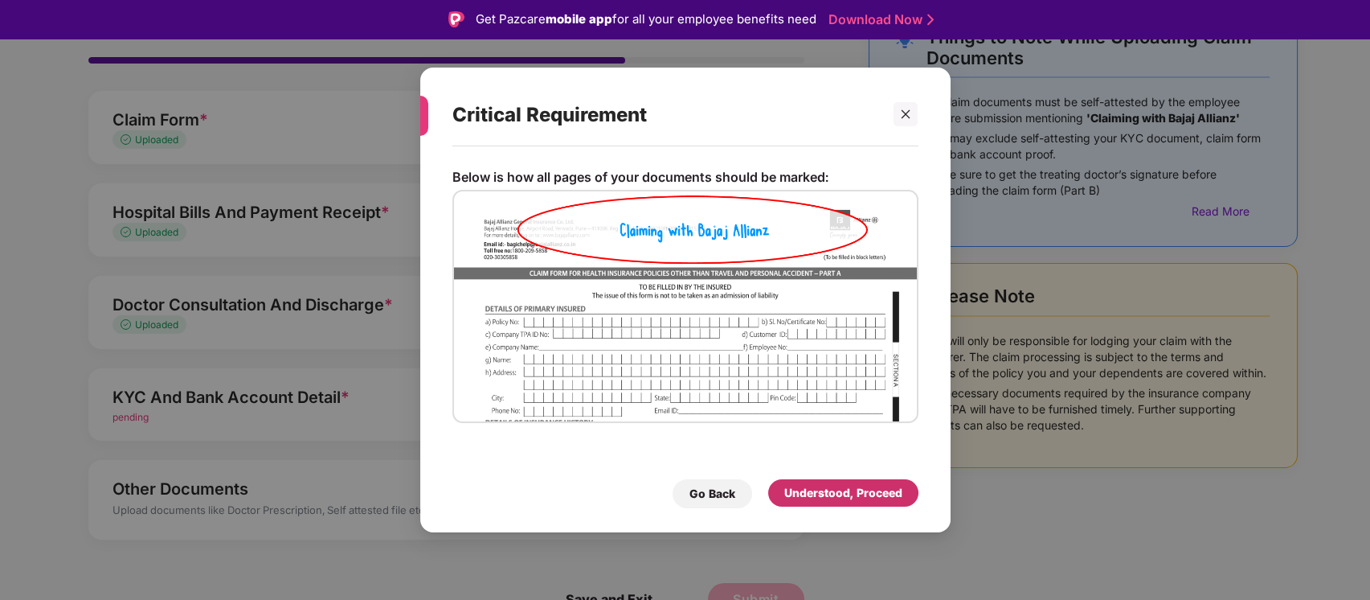
click at [850, 498] on div "Understood, Proceed" at bounding box center [843, 493] width 118 height 18
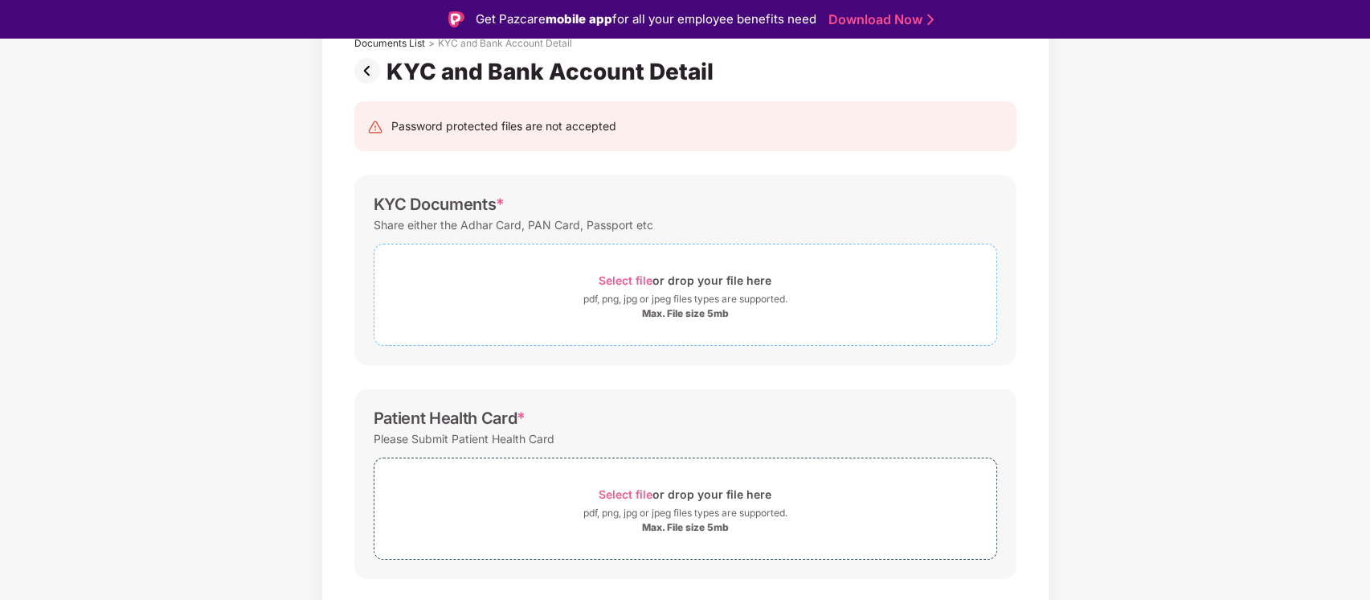
click at [632, 276] on span "Select file" at bounding box center [626, 280] width 54 height 14
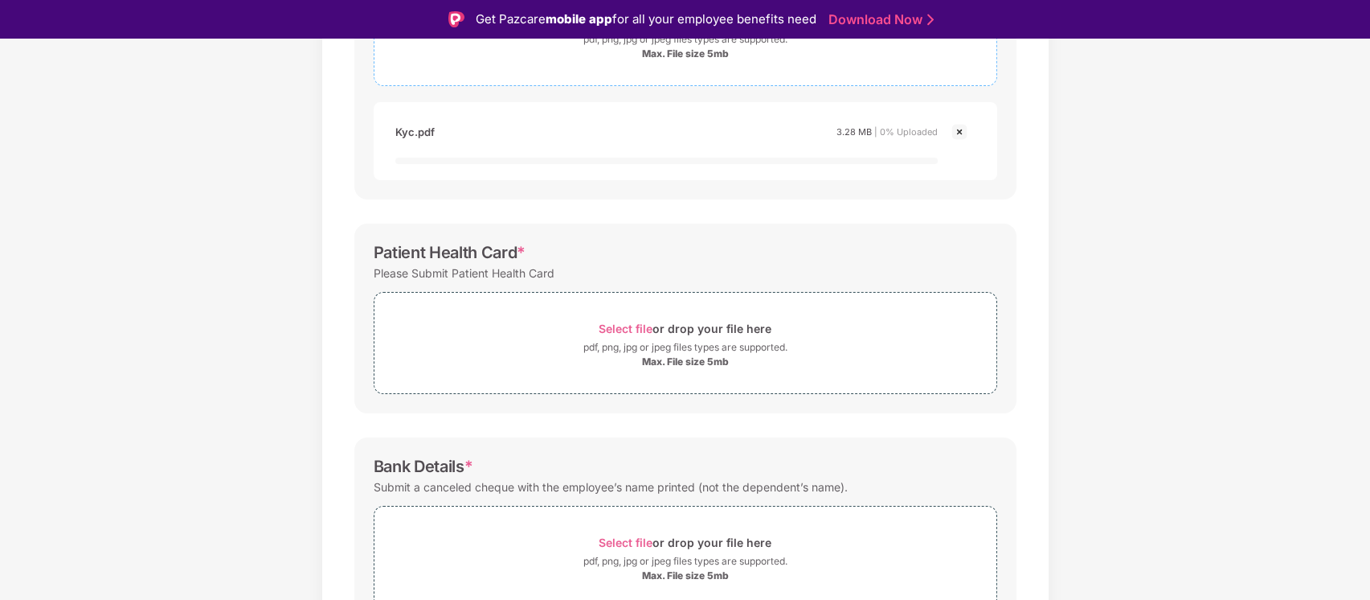
scroll to position [455, 0]
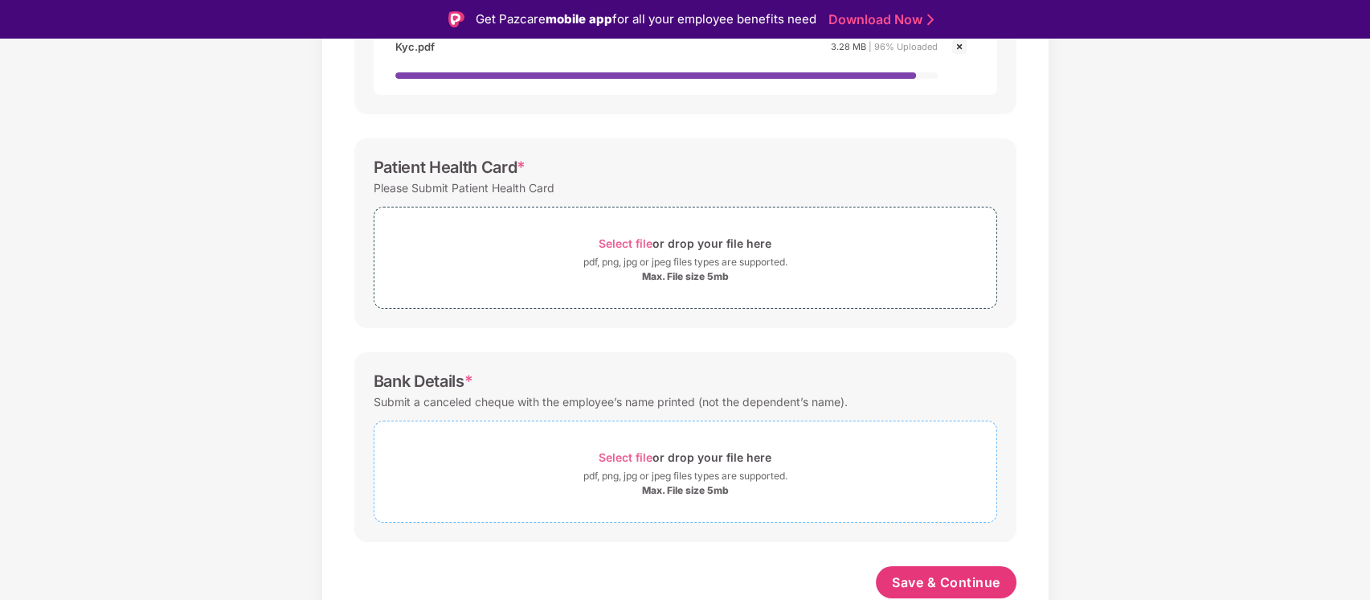
click at [639, 455] on span "Select file" at bounding box center [626, 457] width 54 height 14
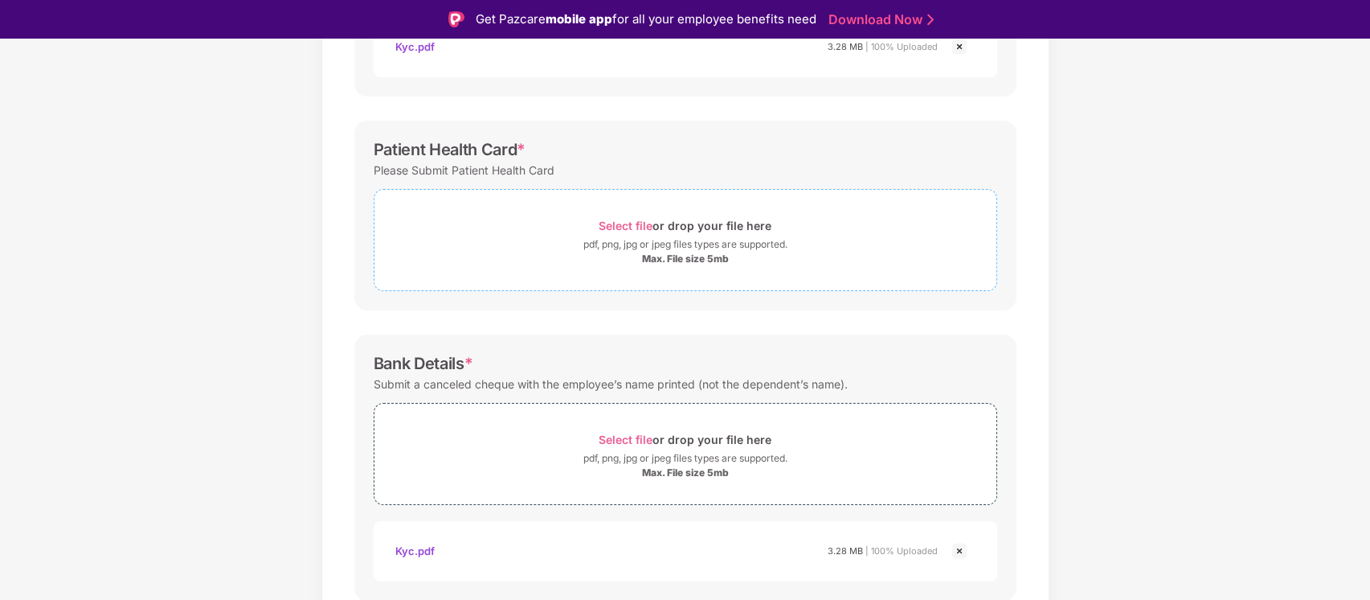
click at [631, 219] on span "Select file" at bounding box center [626, 226] width 54 height 14
click at [636, 222] on span "Select file" at bounding box center [626, 226] width 54 height 14
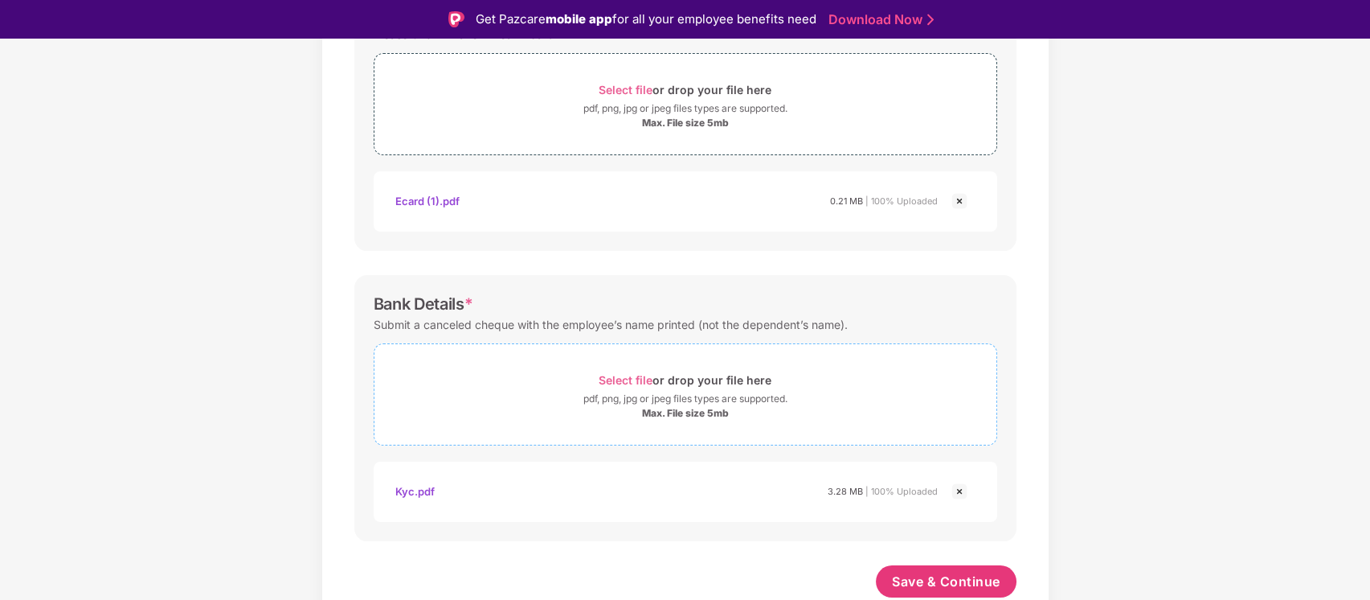
click at [653, 379] on div "Select file or drop your file here" at bounding box center [685, 380] width 173 height 22
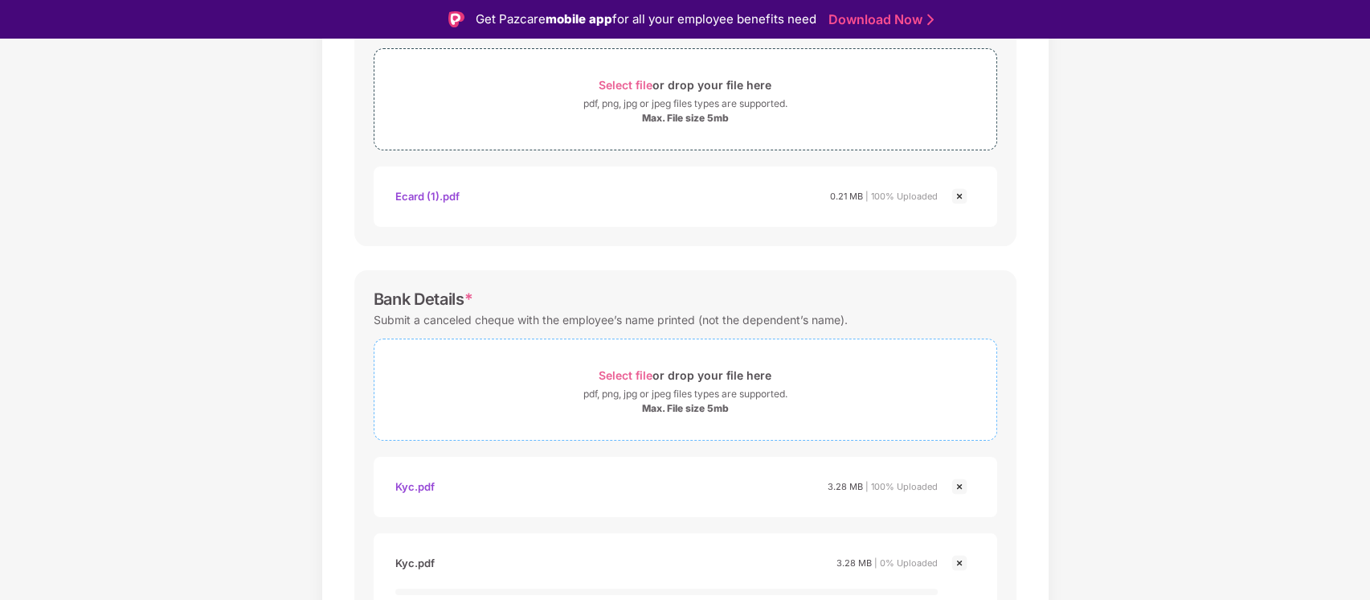
scroll to position [684, 0]
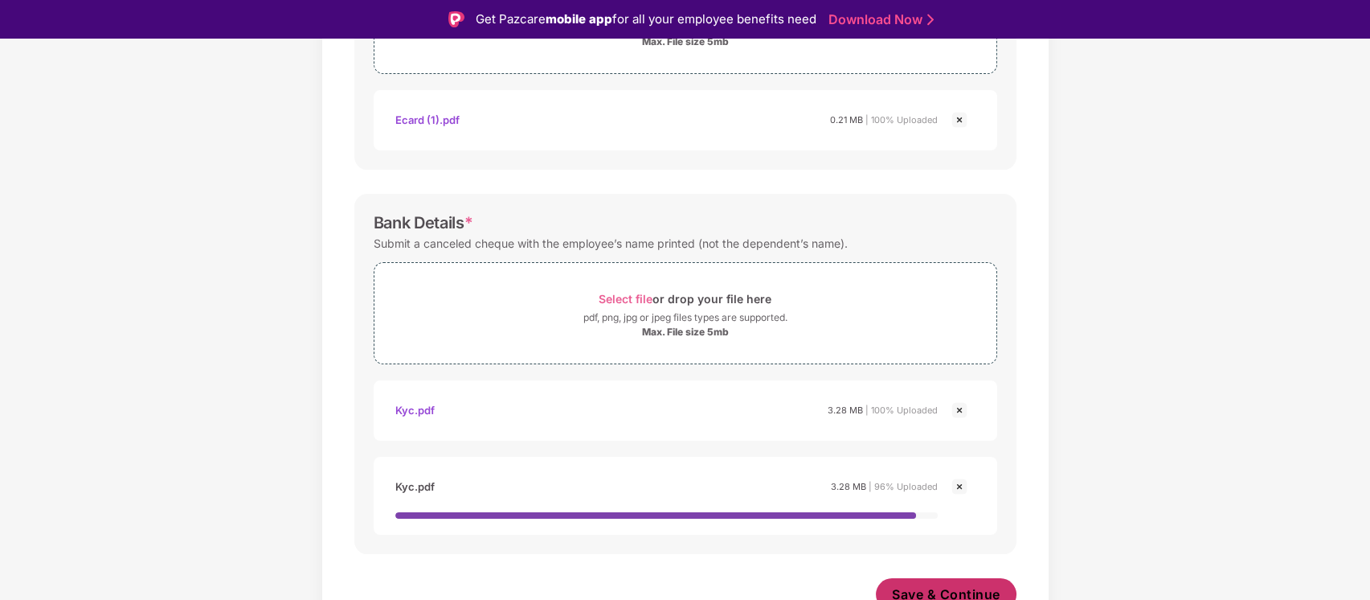
click at [949, 585] on span "Save & Continue" at bounding box center [946, 594] width 108 height 18
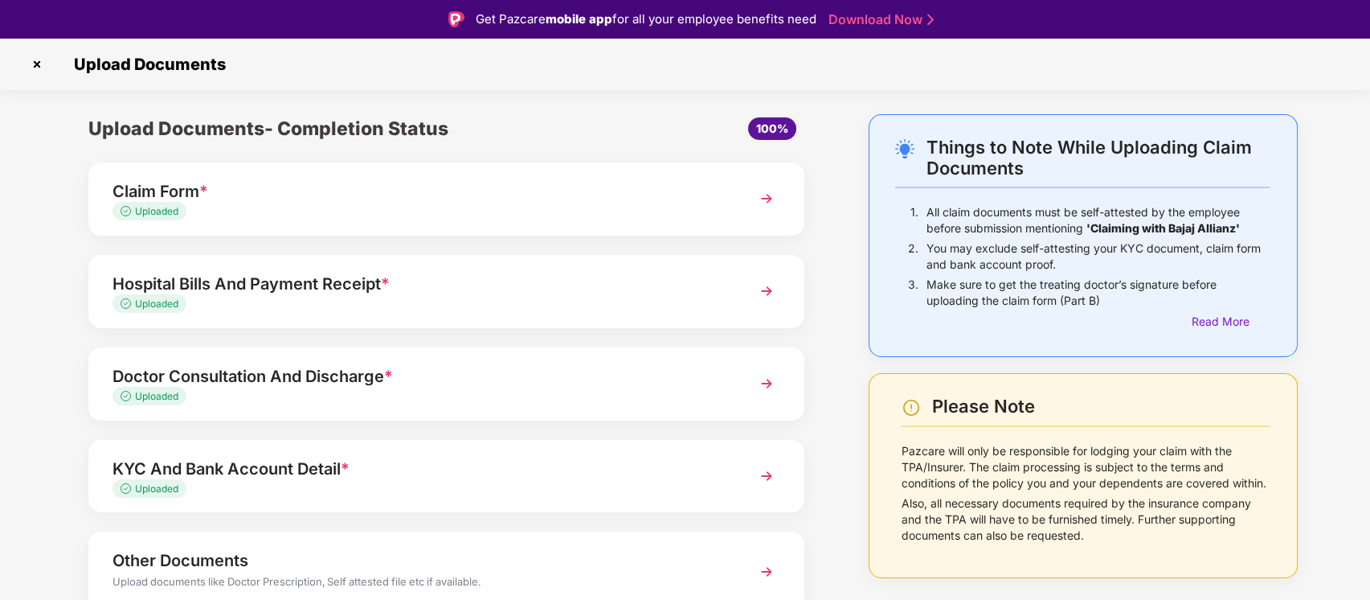
scroll to position [72, 0]
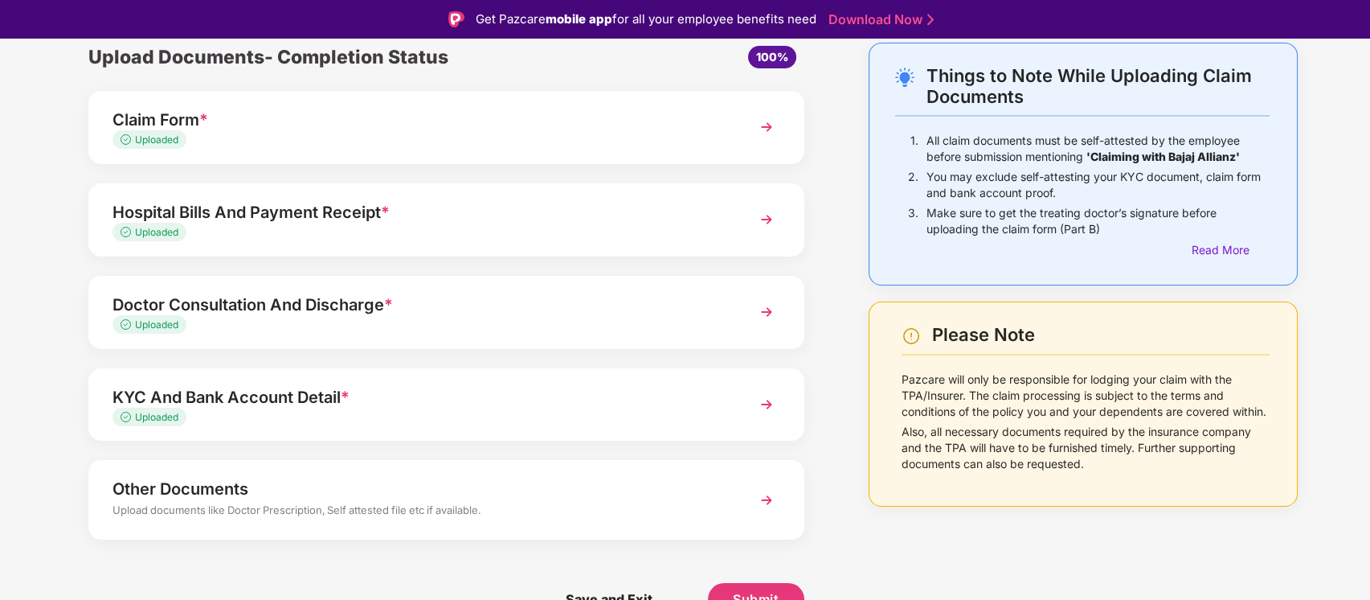
click at [779, 493] on img at bounding box center [766, 499] width 29 height 29
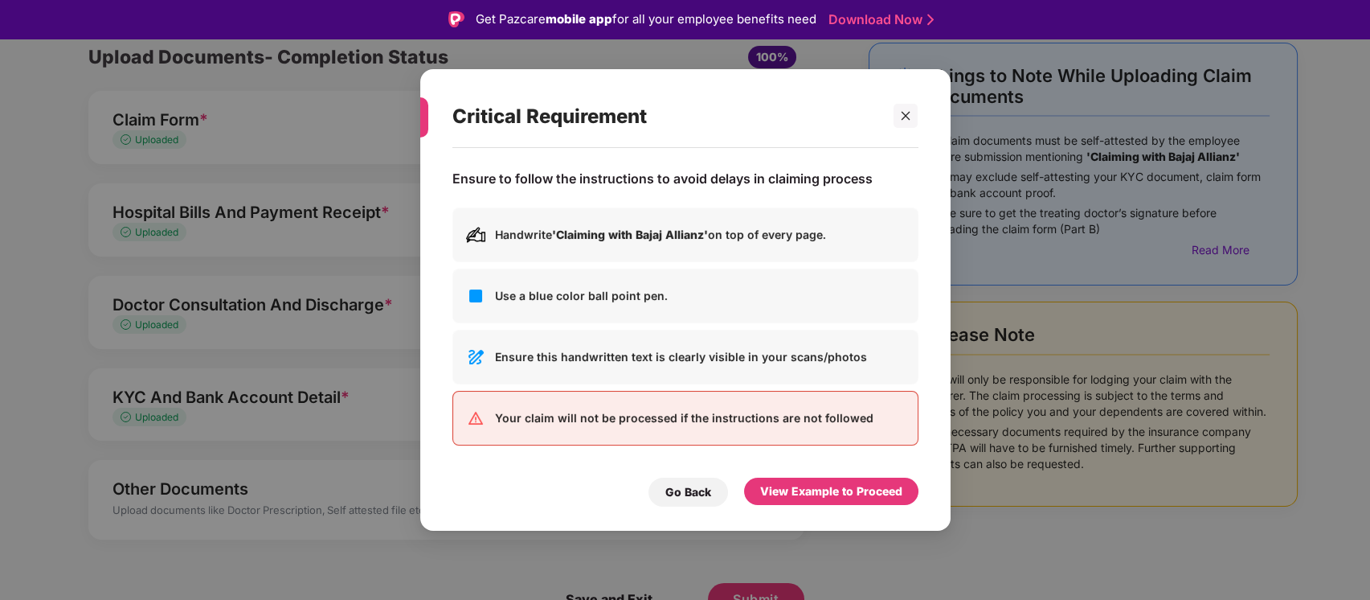
drag, startPoint x: 831, startPoint y: 471, endPoint x: 834, endPoint y: 481, distance: 10.9
click at [834, 481] on div "Go Back View Example to Proceed" at bounding box center [685, 487] width 466 height 37
click at [834, 482] on div "View Example to Proceed" at bounding box center [831, 491] width 142 height 18
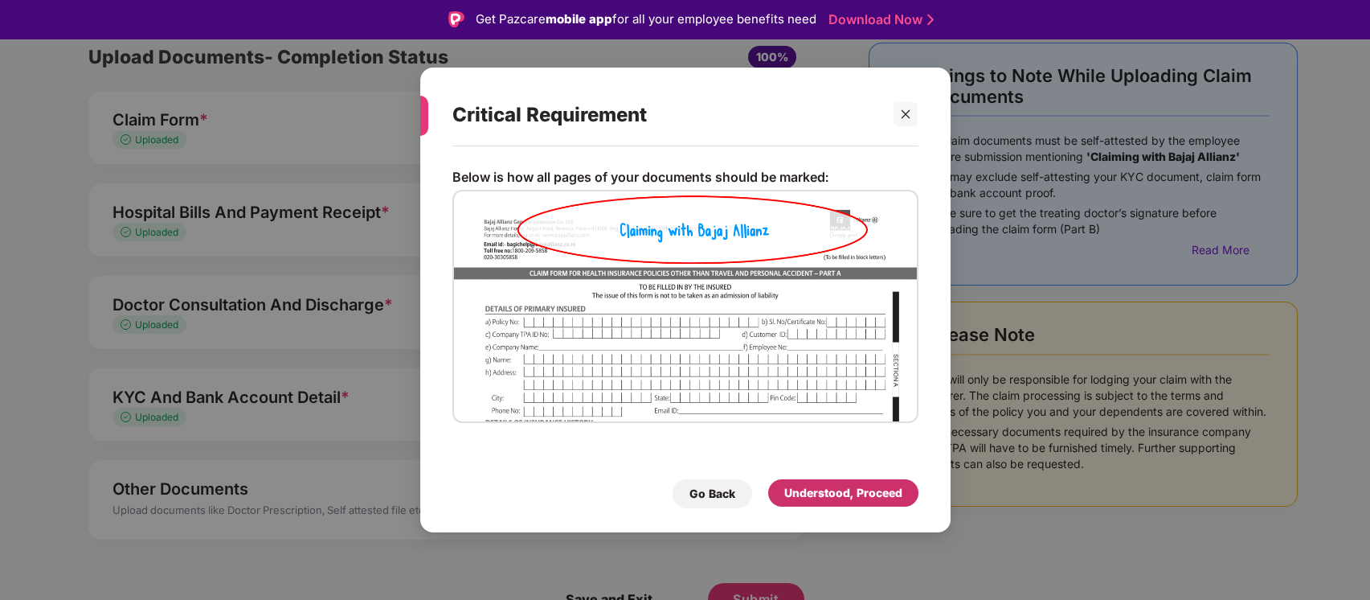
click at [834, 481] on div "Understood, Proceed" at bounding box center [843, 492] width 150 height 27
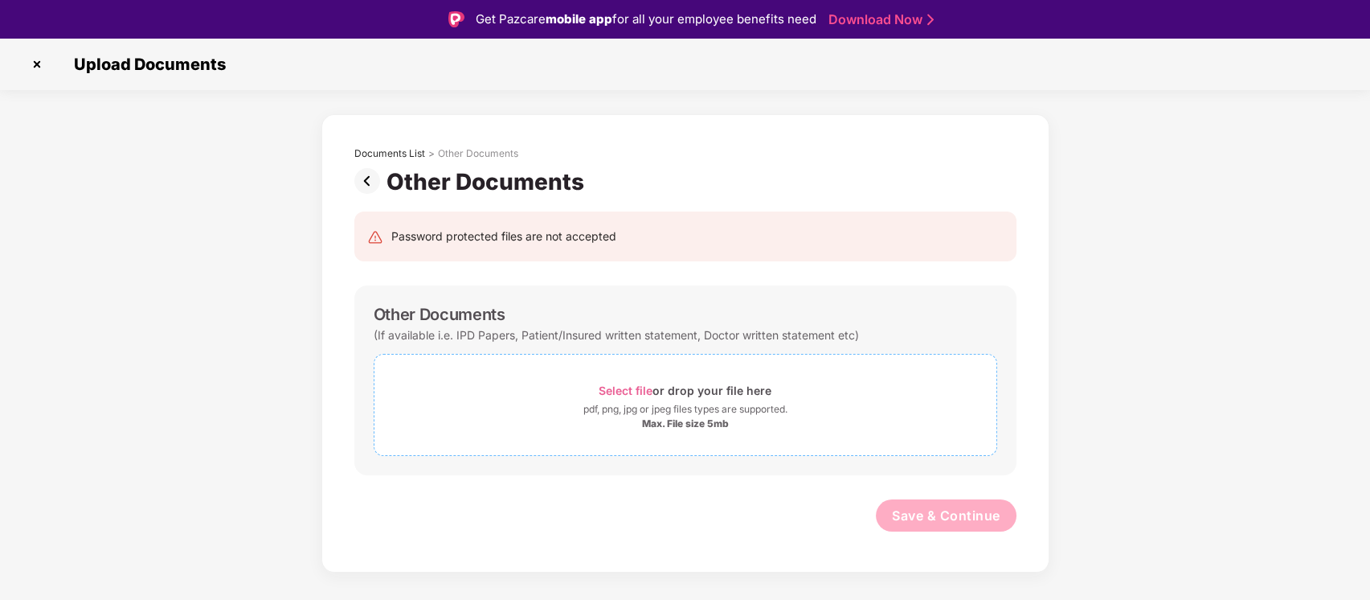
click at [632, 388] on span "Select file" at bounding box center [626, 390] width 54 height 14
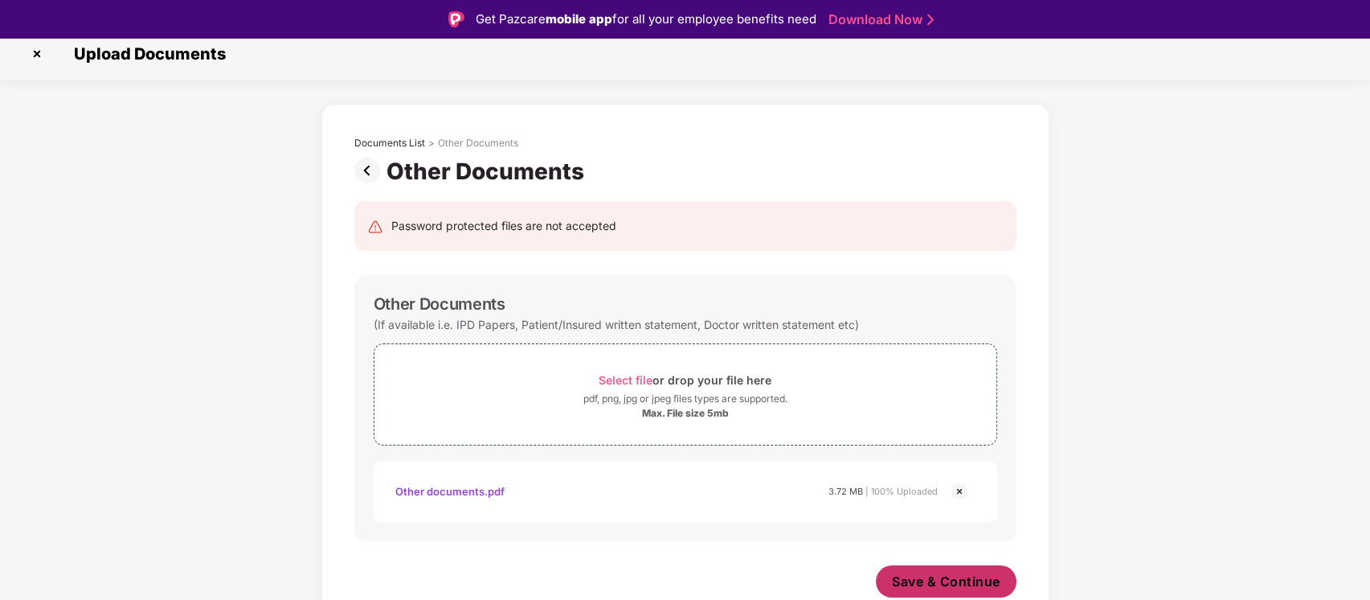
scroll to position [15, 0]
click at [939, 571] on button "Save & Continue" at bounding box center [946, 581] width 141 height 32
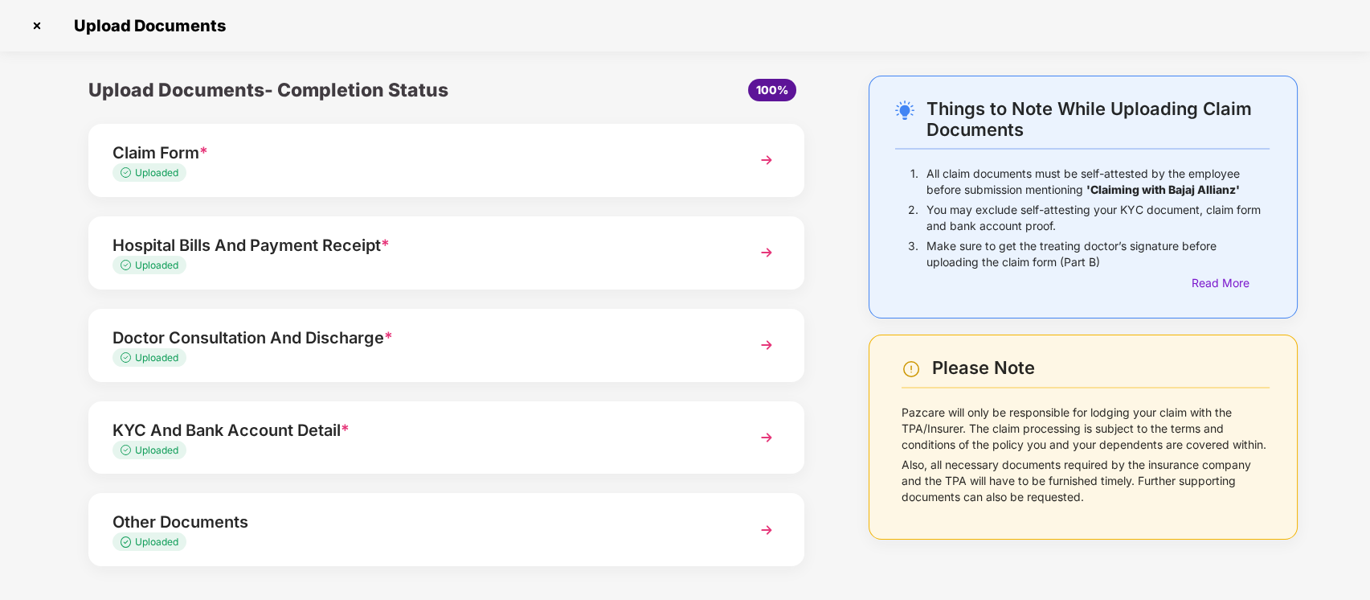
scroll to position [66, 0]
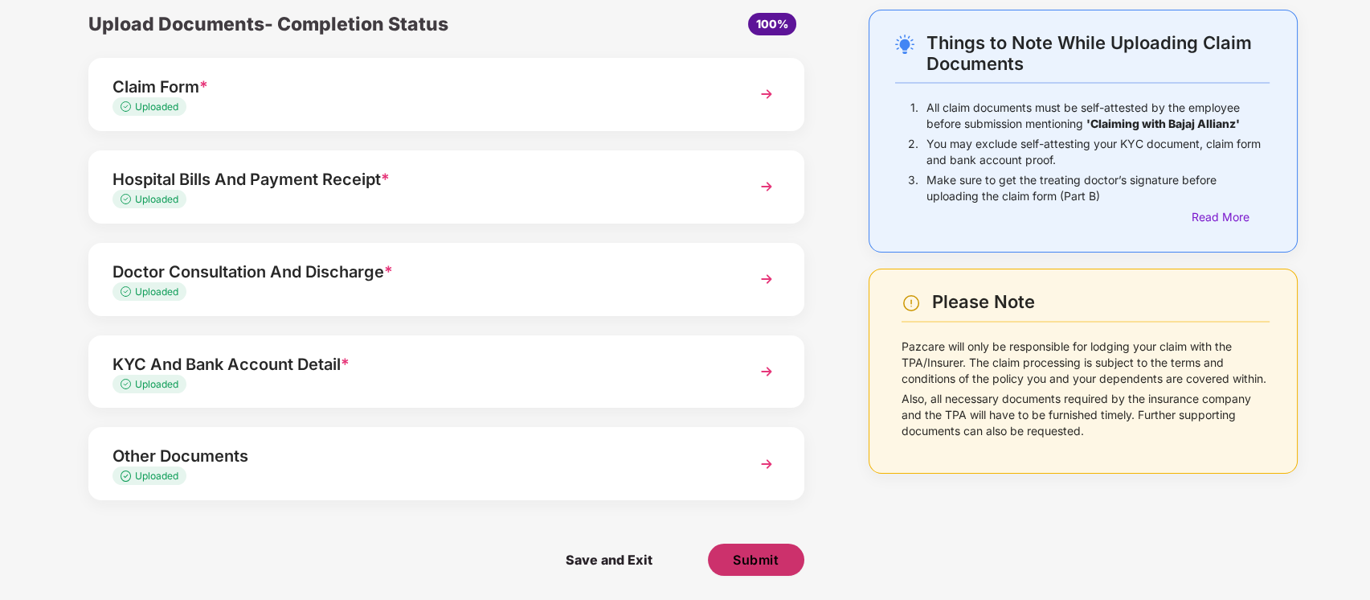
click at [766, 562] on span "Submit" at bounding box center [756, 560] width 46 height 18
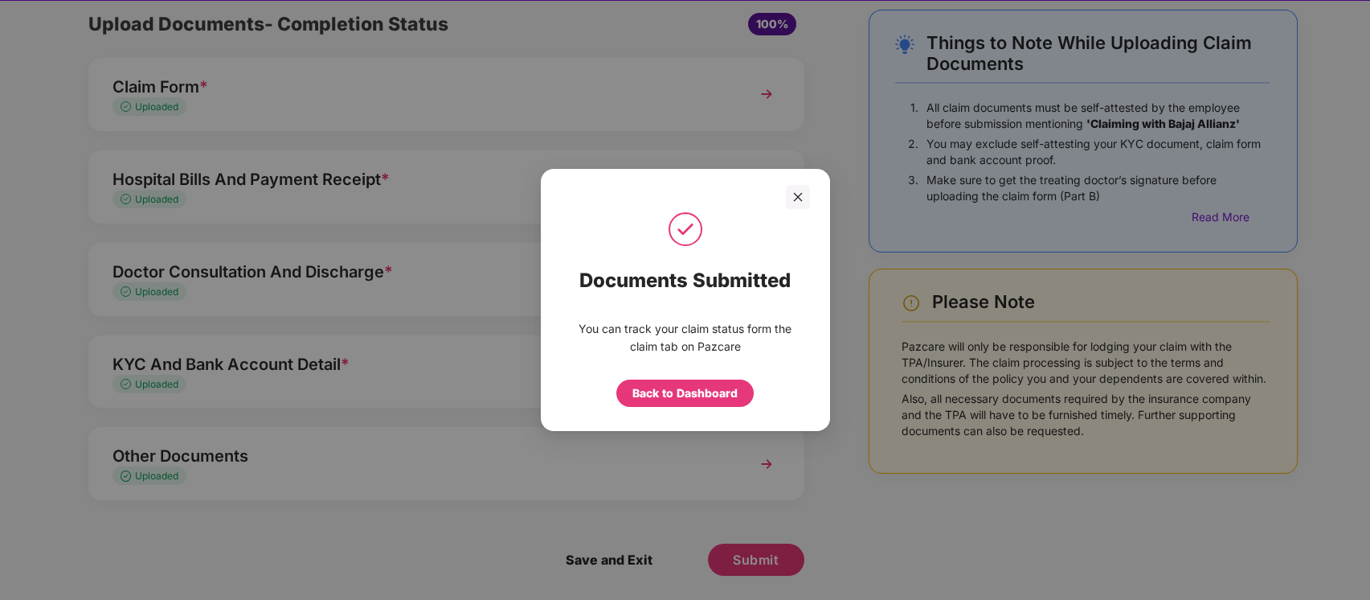
click at [687, 376] on div "Back to Dashboard" at bounding box center [685, 388] width 225 height 35
click at [688, 388] on div "Back to Dashboard" at bounding box center [684, 393] width 105 height 18
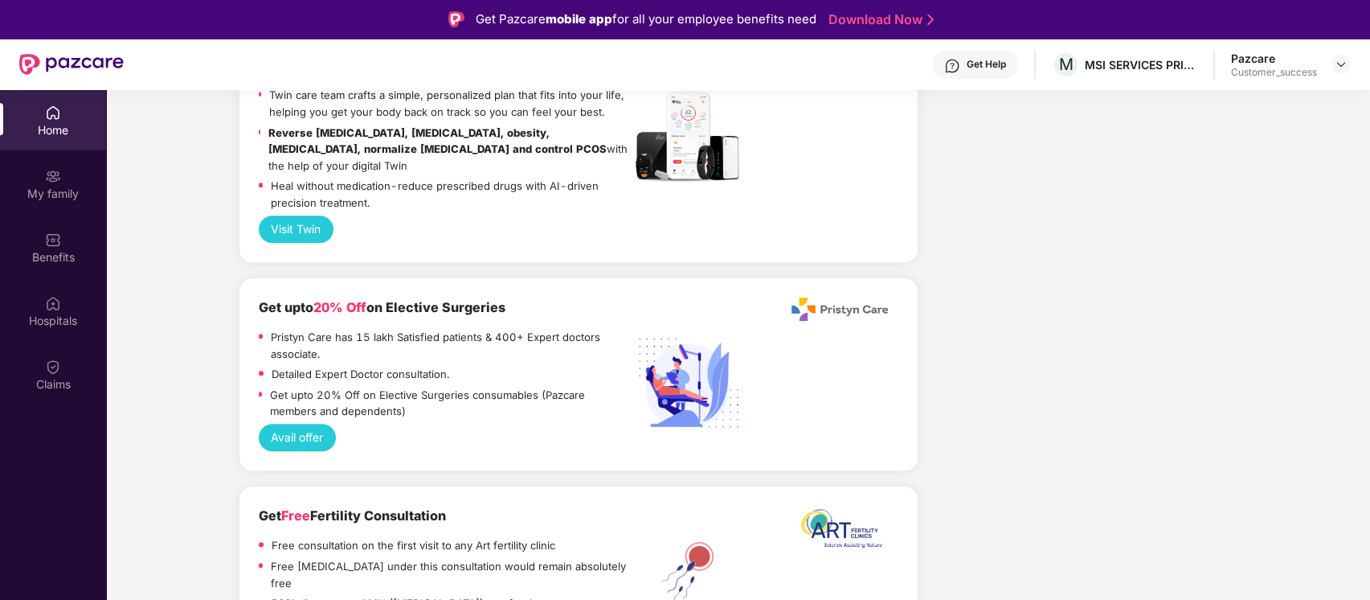
scroll to position [2987, 0]
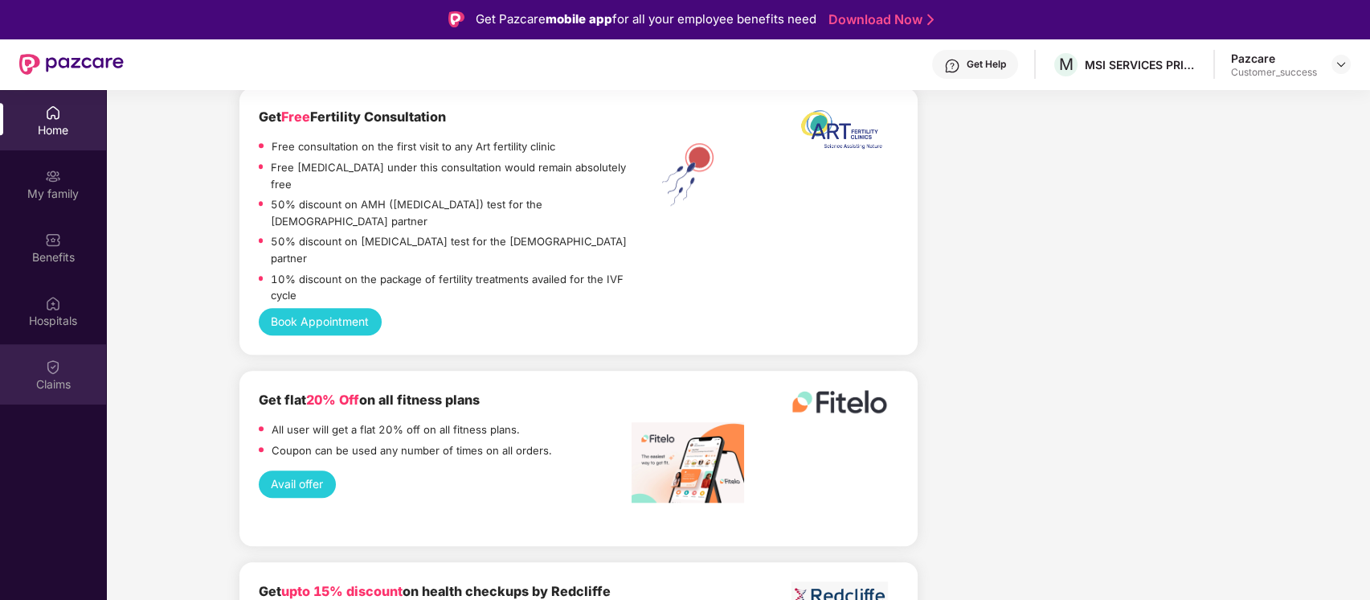
click at [68, 396] on div "Claims" at bounding box center [53, 374] width 106 height 60
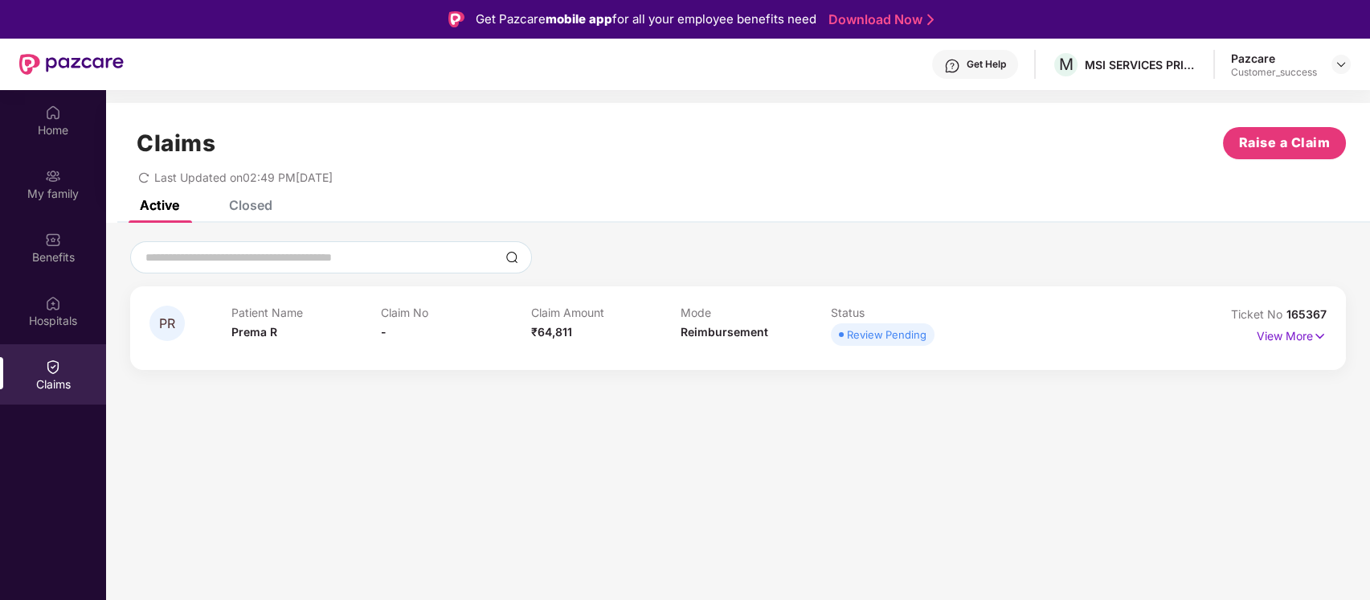
click at [1288, 346] on div "View More" at bounding box center [1292, 336] width 70 height 26
click at [1265, 338] on p "View More" at bounding box center [1292, 334] width 70 height 22
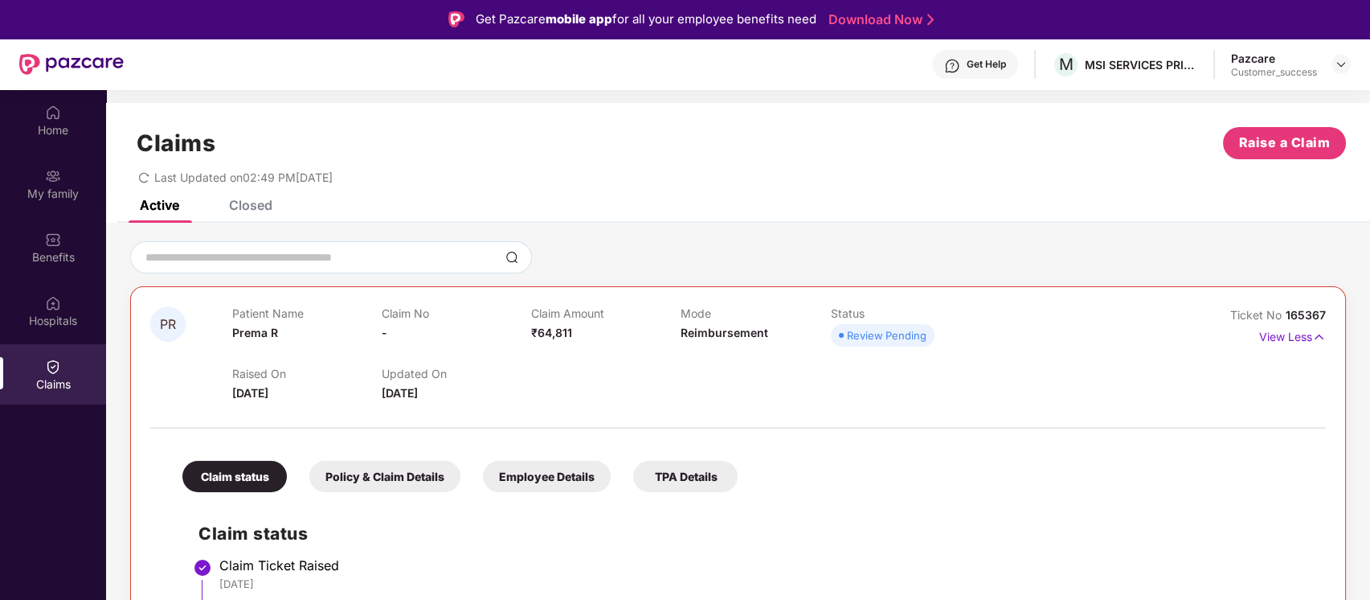
click at [1308, 317] on span "165367" at bounding box center [1306, 315] width 40 height 14
copy div "No 165367"
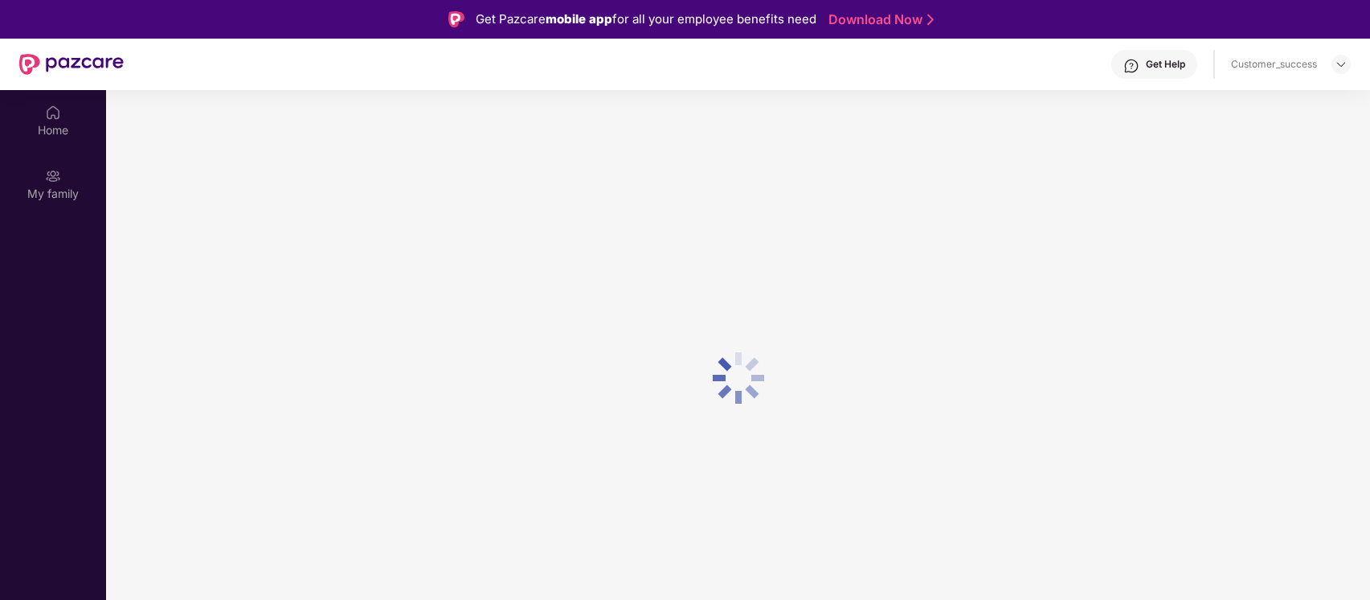
scroll to position [90, 0]
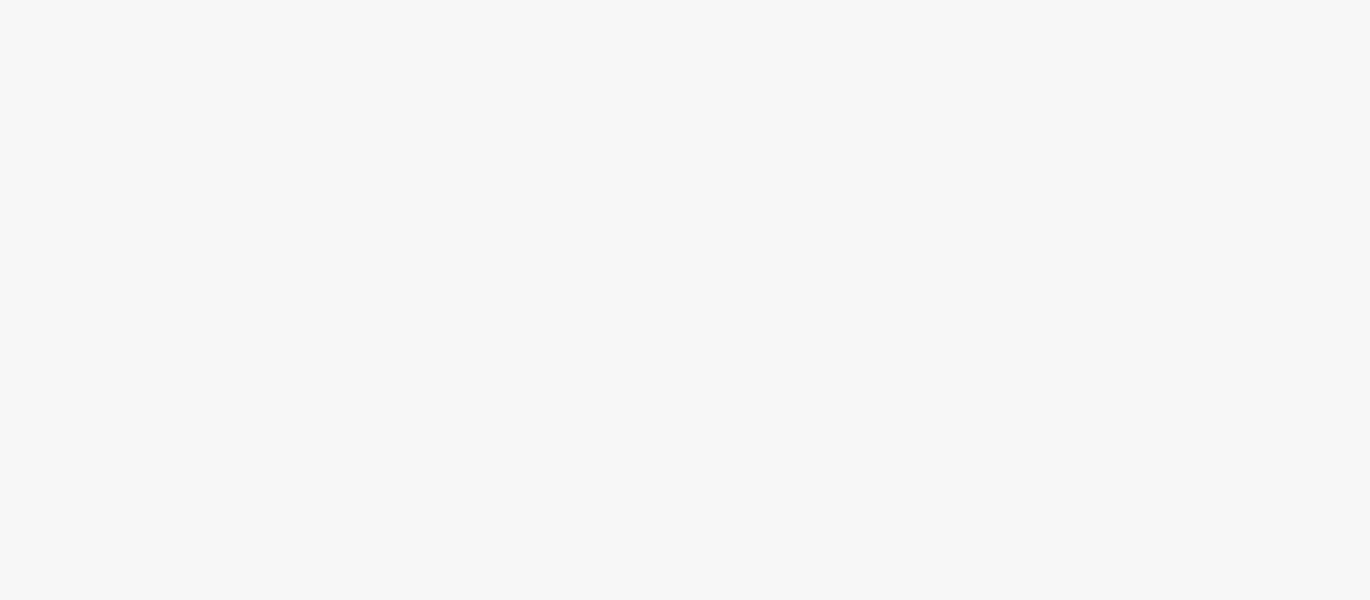
drag, startPoint x: 0, startPoint y: 0, endPoint x: 201, endPoint y: -129, distance: 239.0
click at [201, 0] on html at bounding box center [685, 300] width 1370 height 600
